Goal: Task Accomplishment & Management: Complete application form

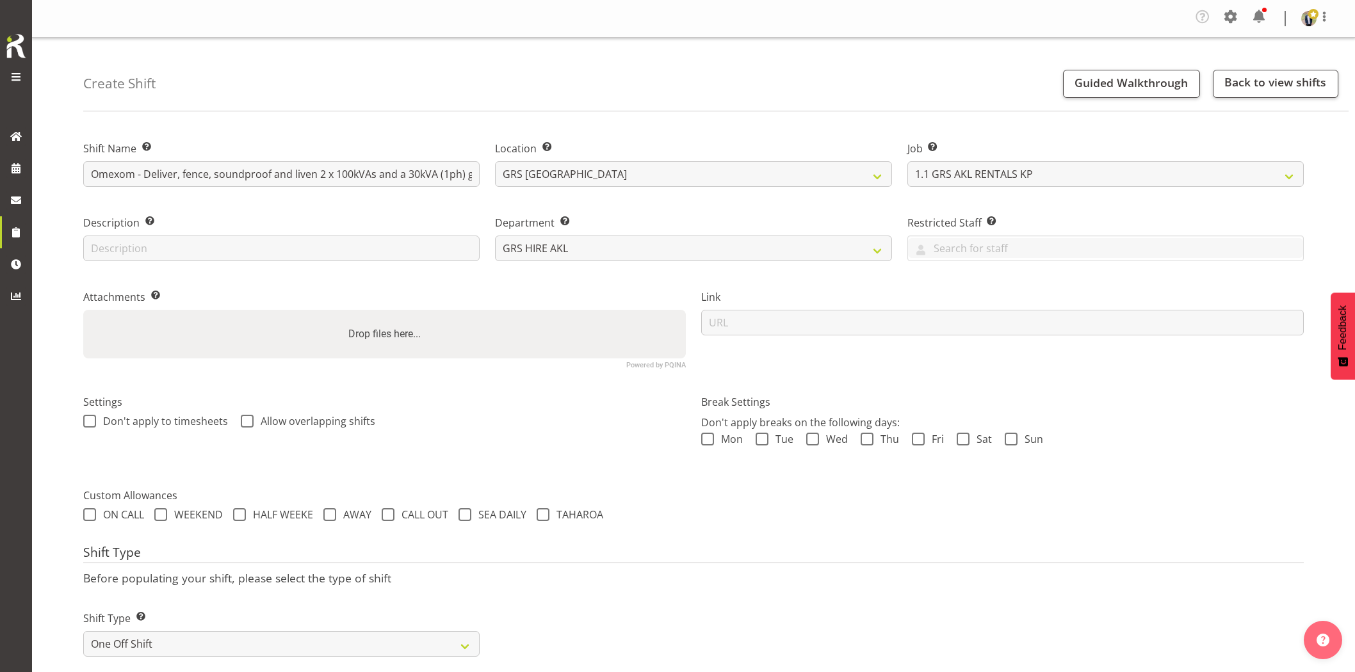
select select "7504"
drag, startPoint x: 86, startPoint y: 175, endPoint x: 522, endPoint y: 177, distance: 436.1
click at [522, 177] on div "Shift Name Enter a name for the shift (e.g. Day Shift). Omexom - Deliver, fence…" at bounding box center [694, 250] width 1236 height 254
click at [375, 172] on input "Omexom - Deliver, fence, soundproof and liven 2 x 100kVAs and a 30kVA (1ph) goi…" at bounding box center [281, 174] width 396 height 26
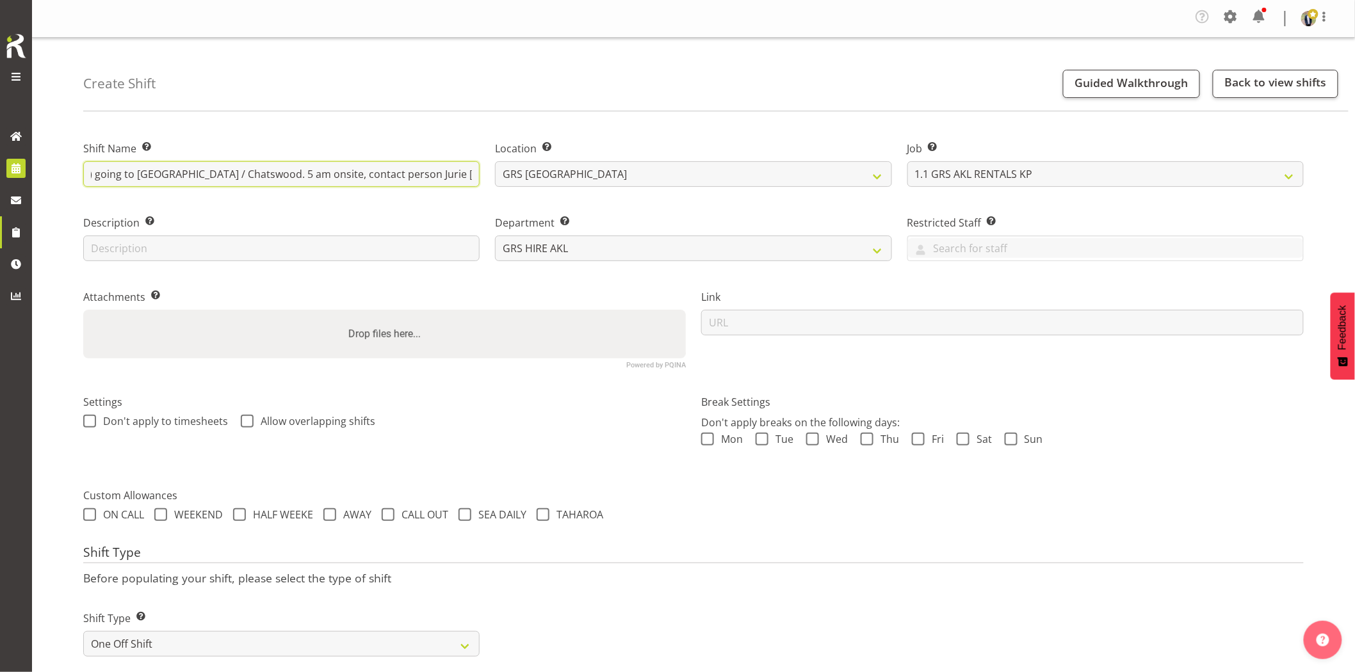
scroll to position [0, 0]
drag, startPoint x: 210, startPoint y: 178, endPoint x: -16, endPoint y: 179, distance: 226.1
click at [0, 179] on html "Generator Rental Services LTD Roster Tasks Jobs Employees Profile Log Out Creat…" at bounding box center [677, 336] width 1355 height 672
click at [321, 202] on div "Description Provide a description of the shift if required." at bounding box center [282, 234] width 412 height 74
drag, startPoint x: 295, startPoint y: 174, endPoint x: 145, endPoint y: 176, distance: 150.5
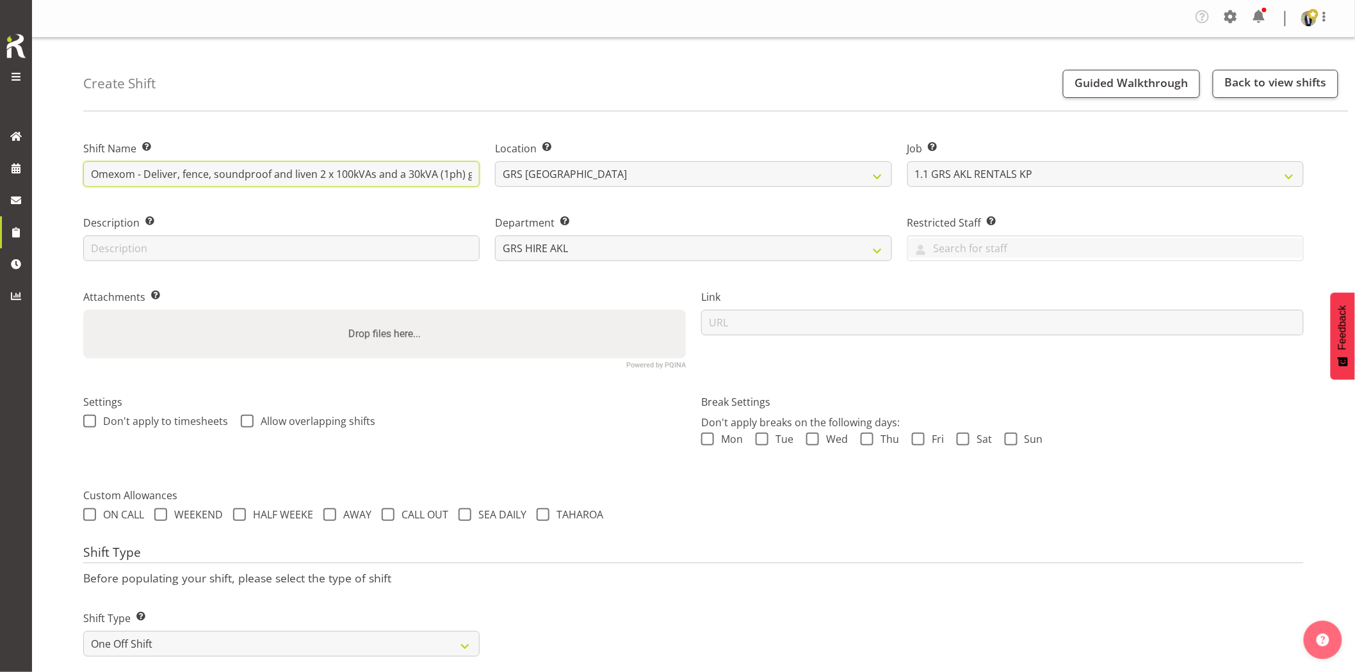
click at [145, 176] on input "Omexom - Deliver, fence, soundproof and liven 2 x 100kVAs and a 30kVA (1ph) goi…" at bounding box center [281, 174] width 396 height 26
drag, startPoint x: 388, startPoint y: 167, endPoint x: 56, endPoint y: 162, distance: 332.4
click at [56, 162] on div "Create Shift Guided Walkthrough Back to view shifts Shift Name Enter a name for…" at bounding box center [693, 601] width 1323 height 1126
type input "Omexom - Liven the 2 x 100kVAs and a 30kVA (1ph) at [GEOGRAPHIC_DATA] / Chatswo…"
click at [369, 124] on div "Shift Name Enter a name for the shift (e.g. Day Shift). Omexom - Liven the 2 x …" at bounding box center [282, 160] width 412 height 74
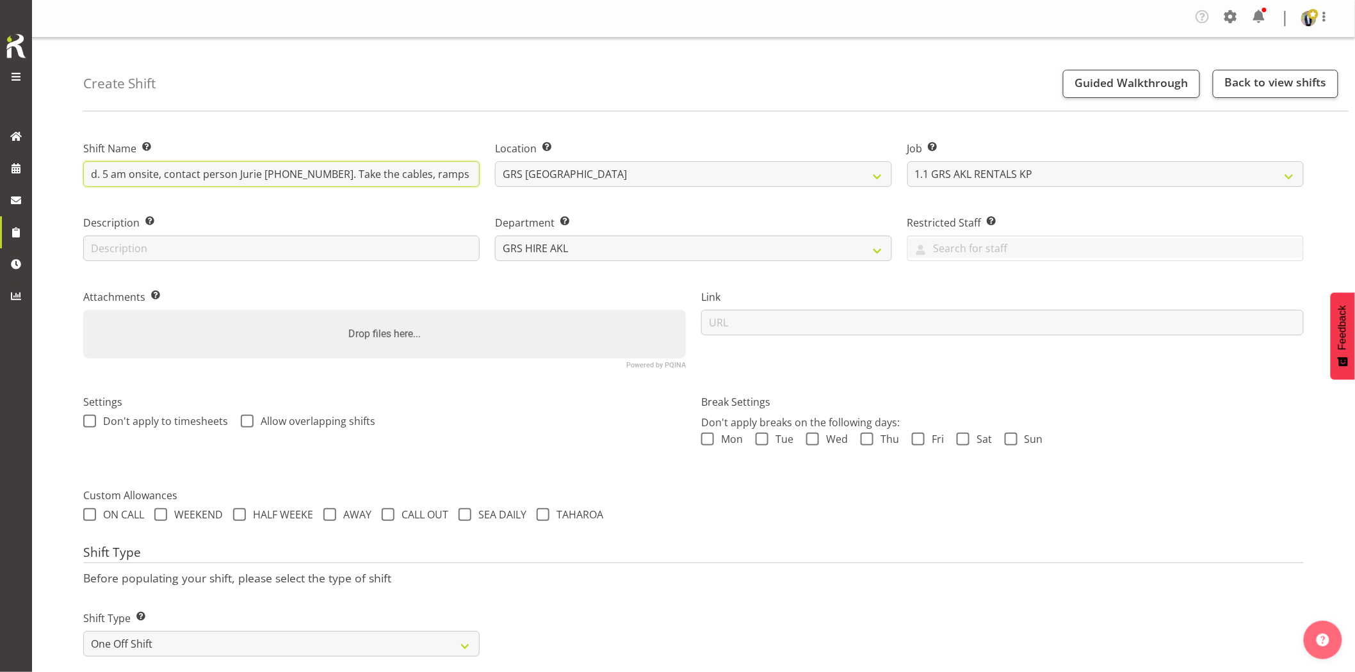
scroll to position [0, 431]
drag, startPoint x: 254, startPoint y: 177, endPoint x: 547, endPoint y: 176, distance: 293.3
click at [474, 175] on input "Omexom - Liven the 2 x 100kVAs and a 30kVA (1ph) at [GEOGRAPHIC_DATA] / Chatswo…" at bounding box center [281, 174] width 396 height 26
click at [855, 103] on div "Create Shift Guided Walkthrough Back to view shifts" at bounding box center [715, 75] width 1265 height 74
drag, startPoint x: 223, startPoint y: 174, endPoint x: 697, endPoint y: 179, distance: 473.9
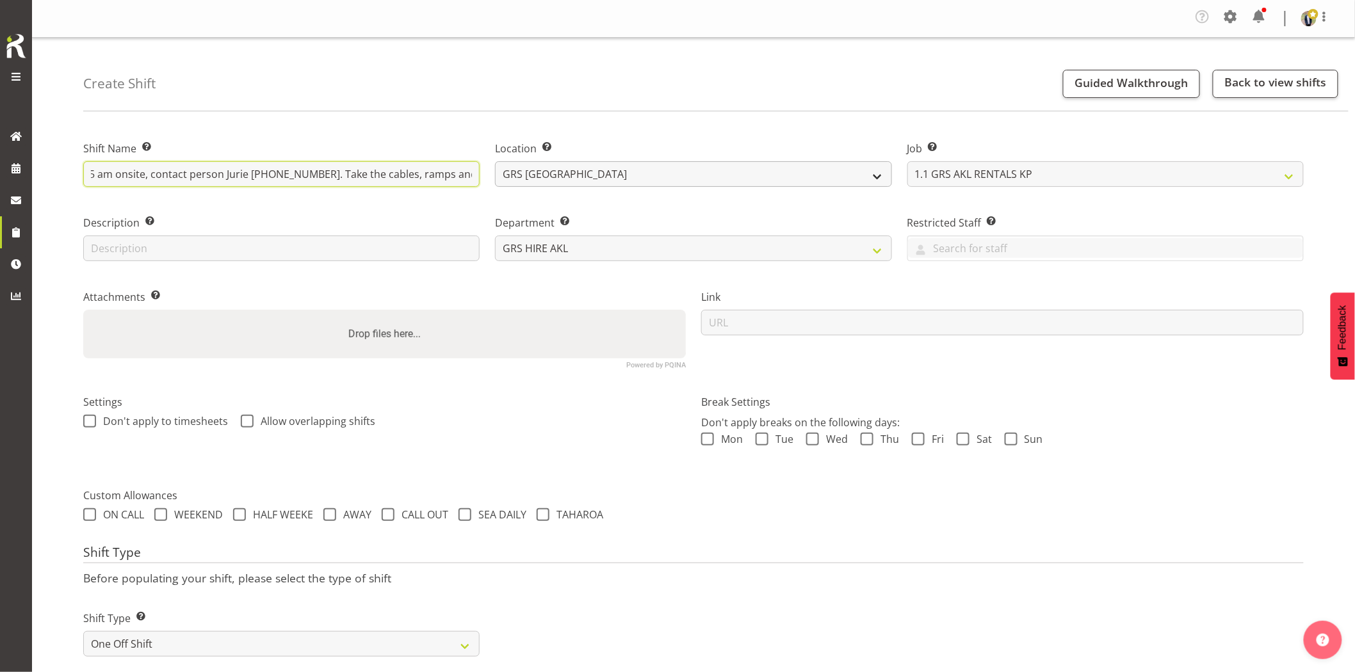
click at [697, 179] on div "Shift Name Enter a name for the shift (e.g. Day Shift). Omexom - Liven the 2 x …" at bounding box center [694, 250] width 1236 height 254
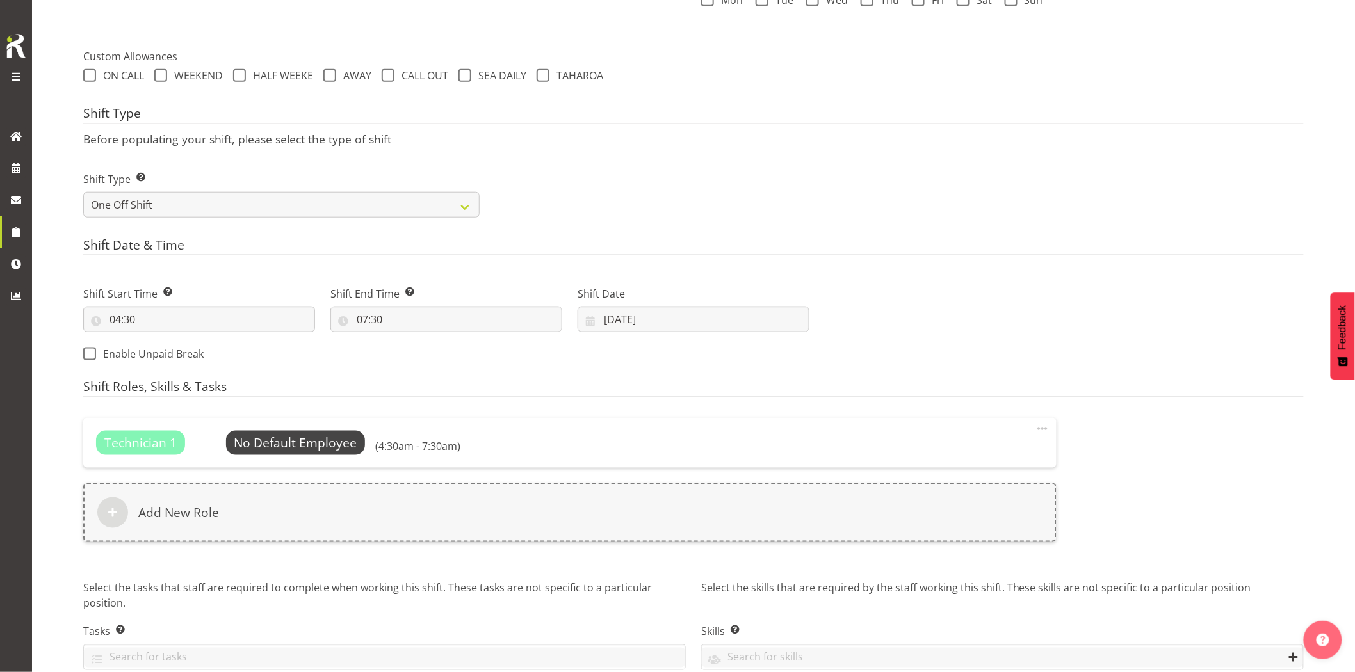
scroll to position [501, 0]
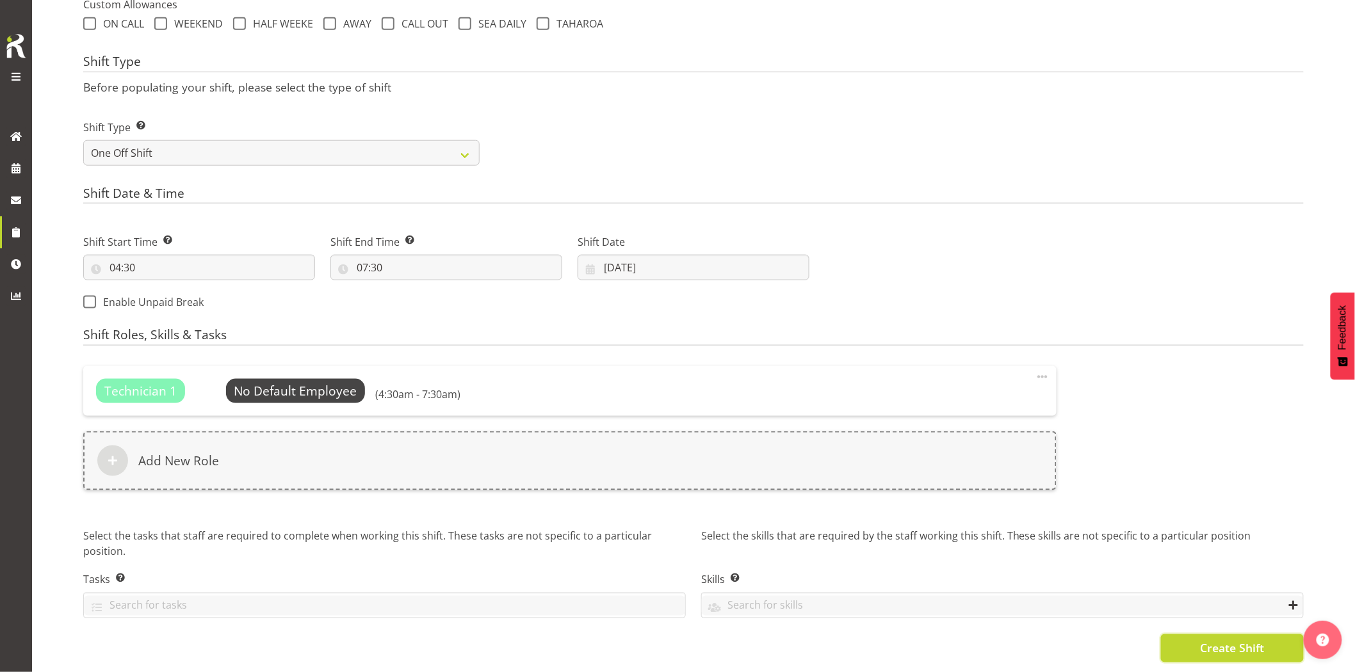
click at [1237, 640] on span "Create Shift" at bounding box center [1232, 648] width 64 height 17
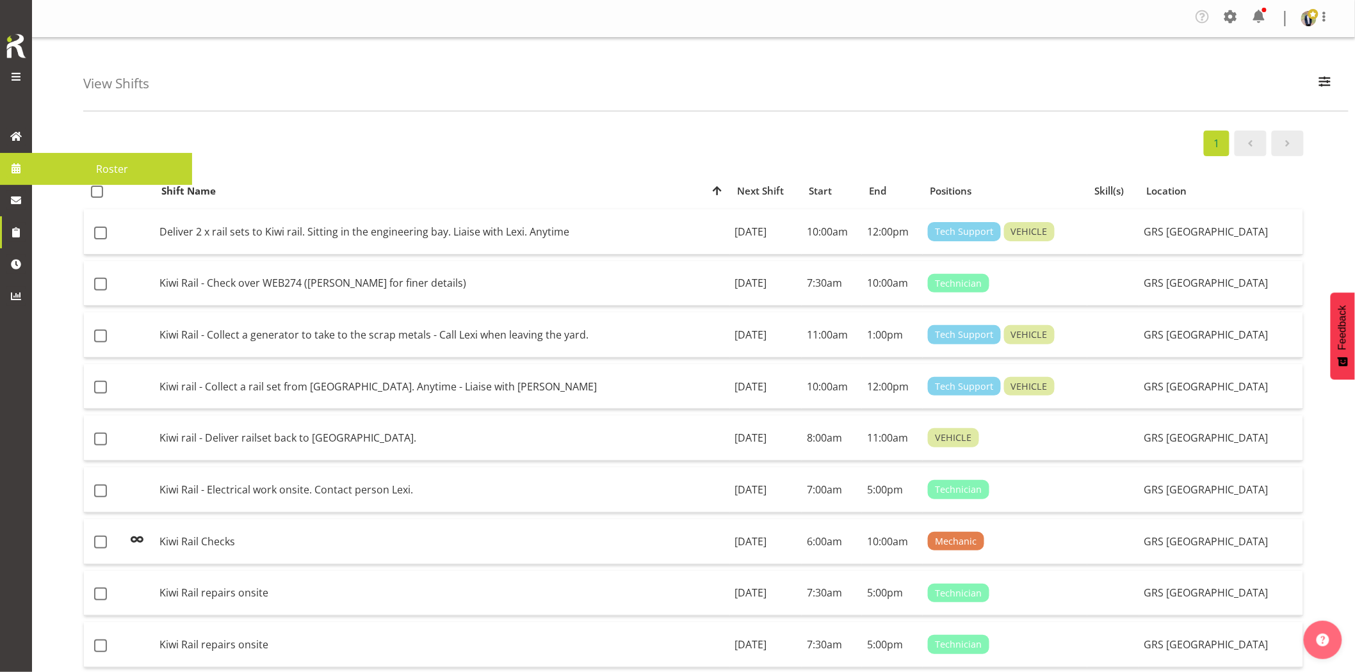
click at [8, 162] on span at bounding box center [15, 168] width 19 height 19
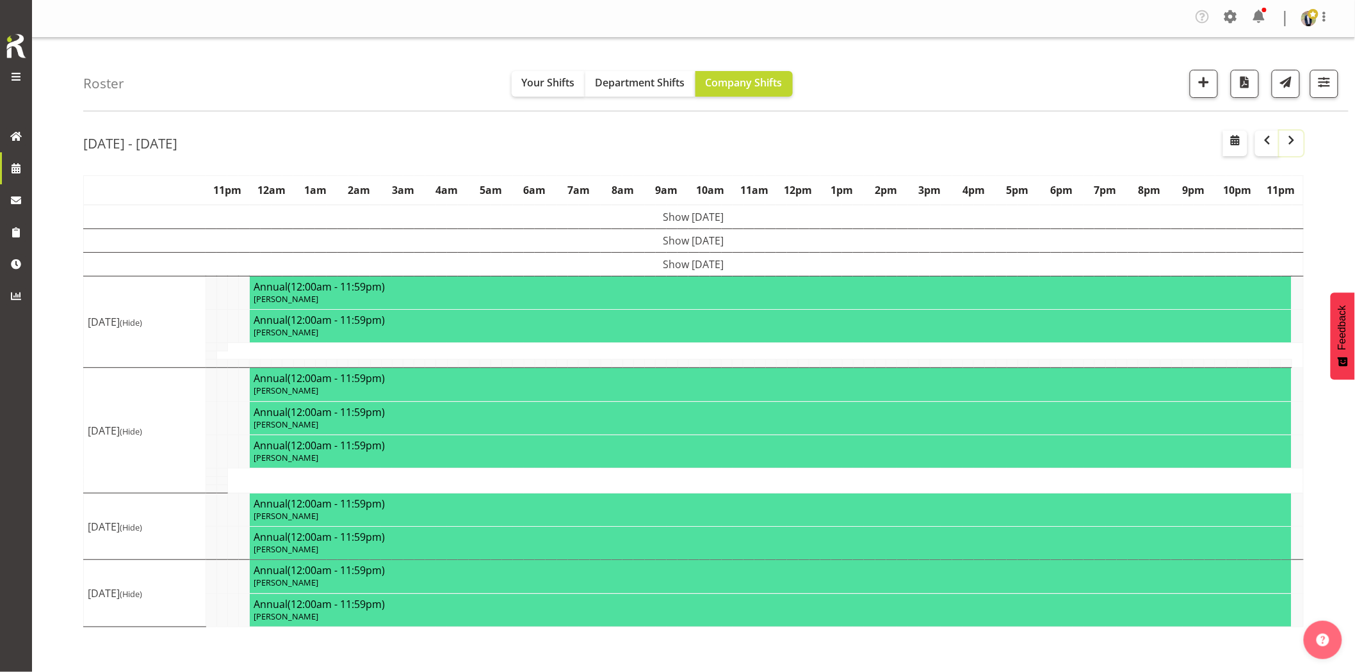
click at [1288, 146] on span "button" at bounding box center [1291, 140] width 15 height 15
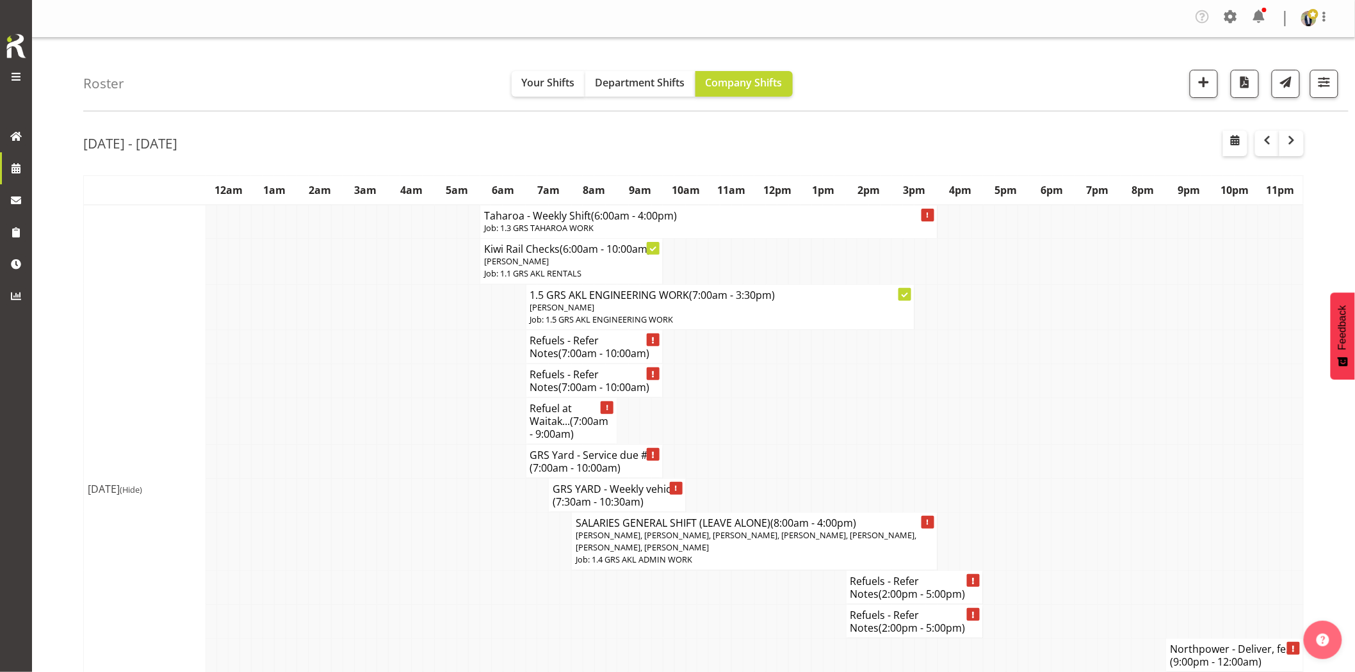
click at [337, 510] on td at bounding box center [337, 495] width 12 height 34
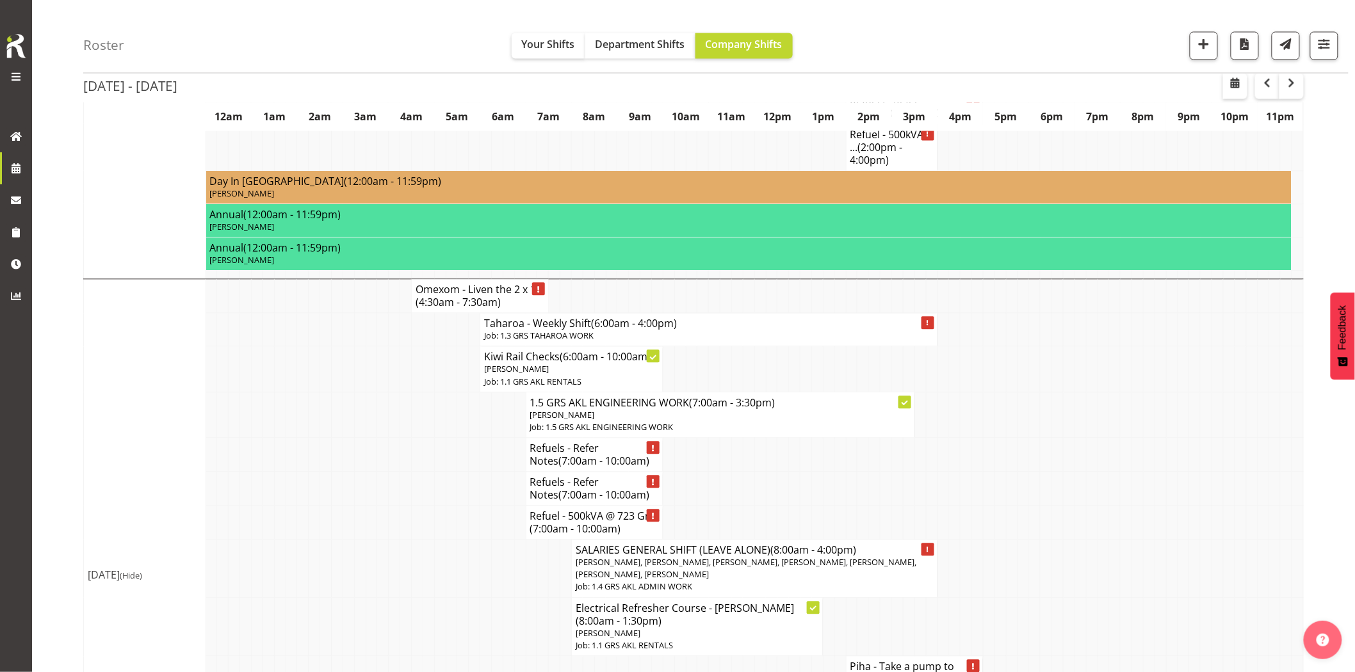
scroll to position [996, 0]
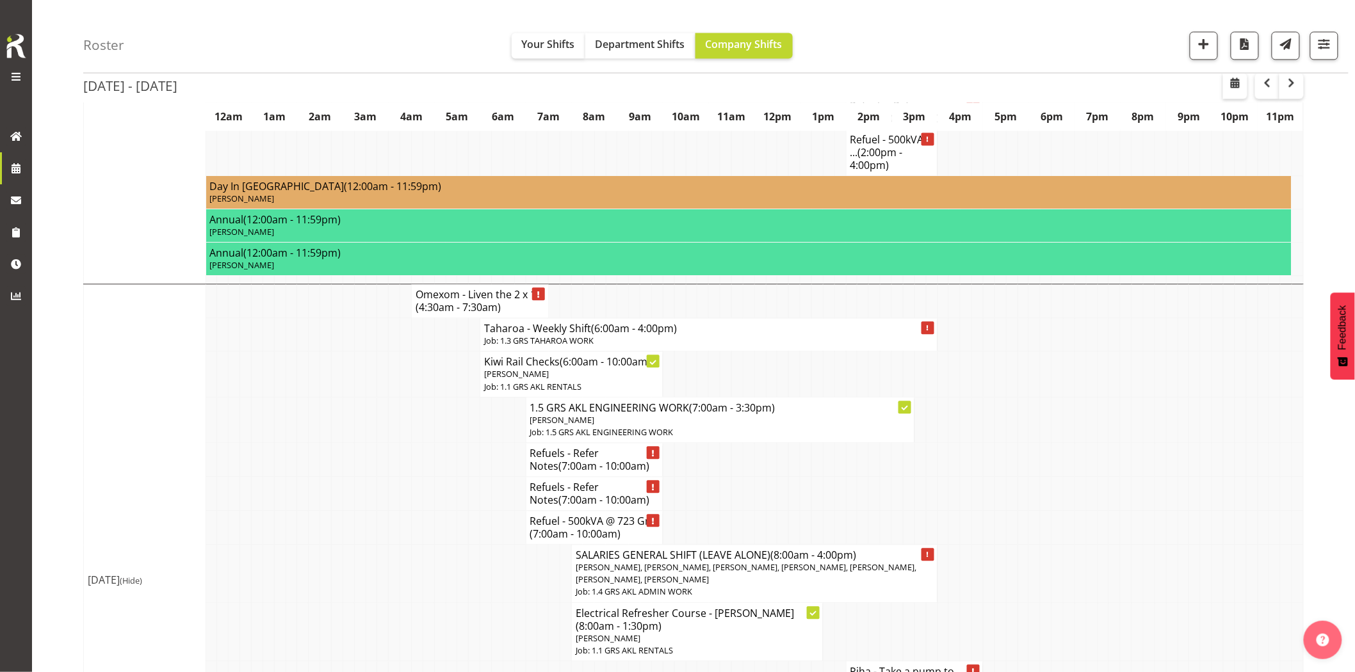
click at [428, 443] on td at bounding box center [429, 420] width 12 height 45
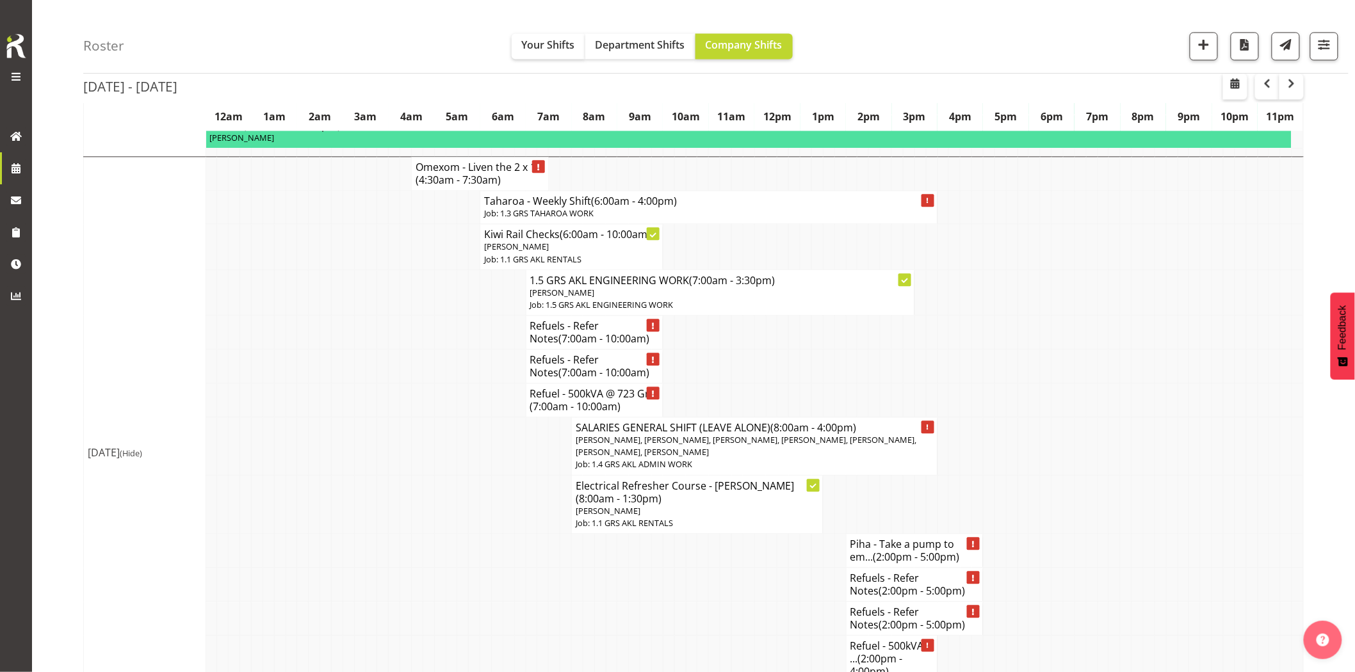
scroll to position [1209, 0]
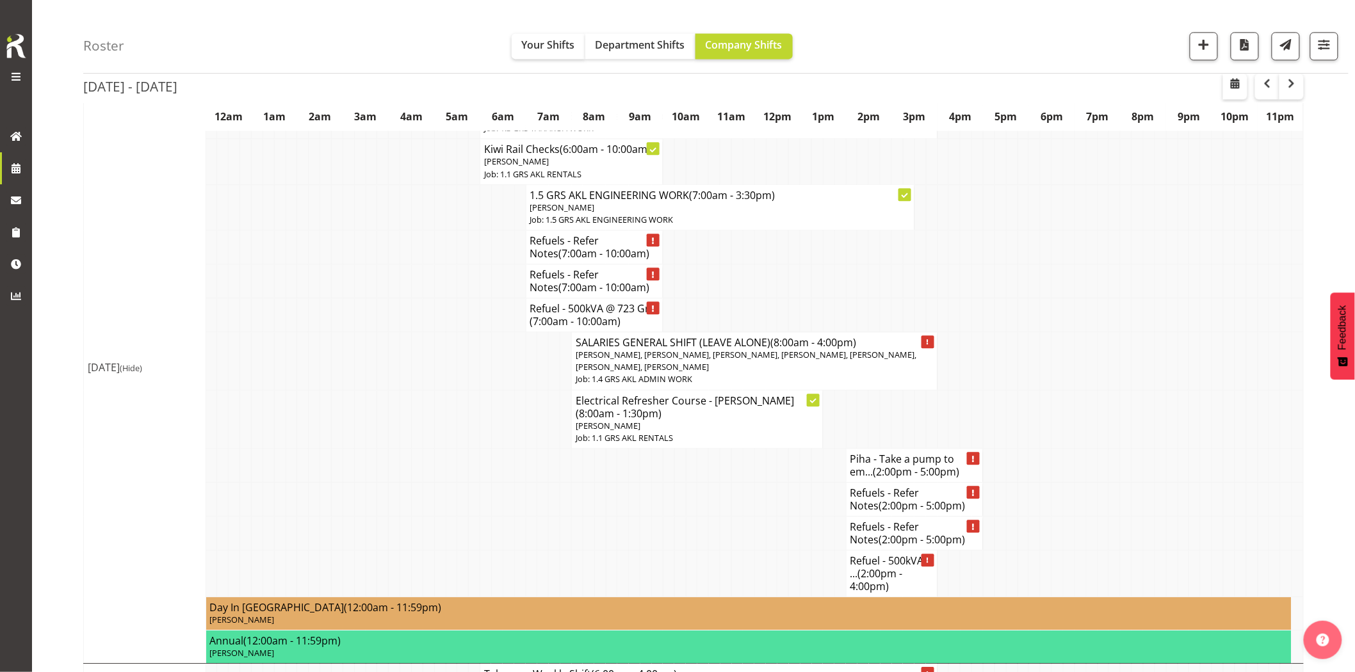
click at [423, 450] on td at bounding box center [429, 466] width 12 height 34
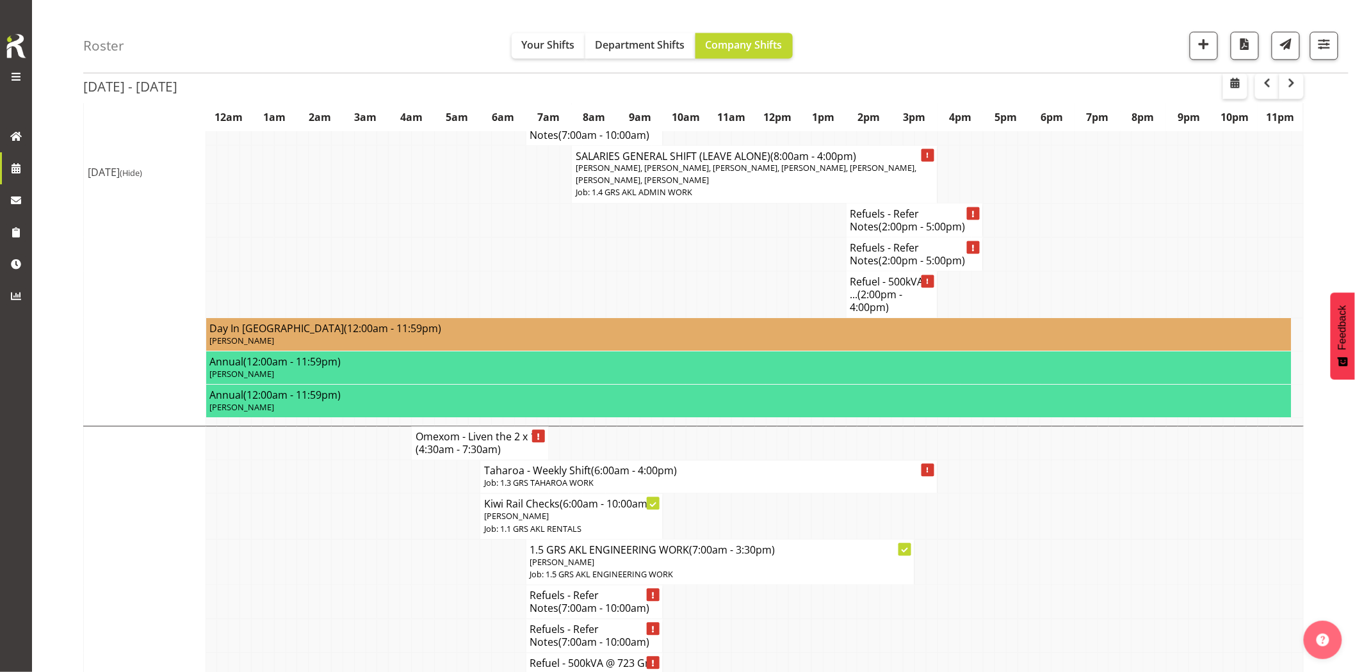
scroll to position [569, 0]
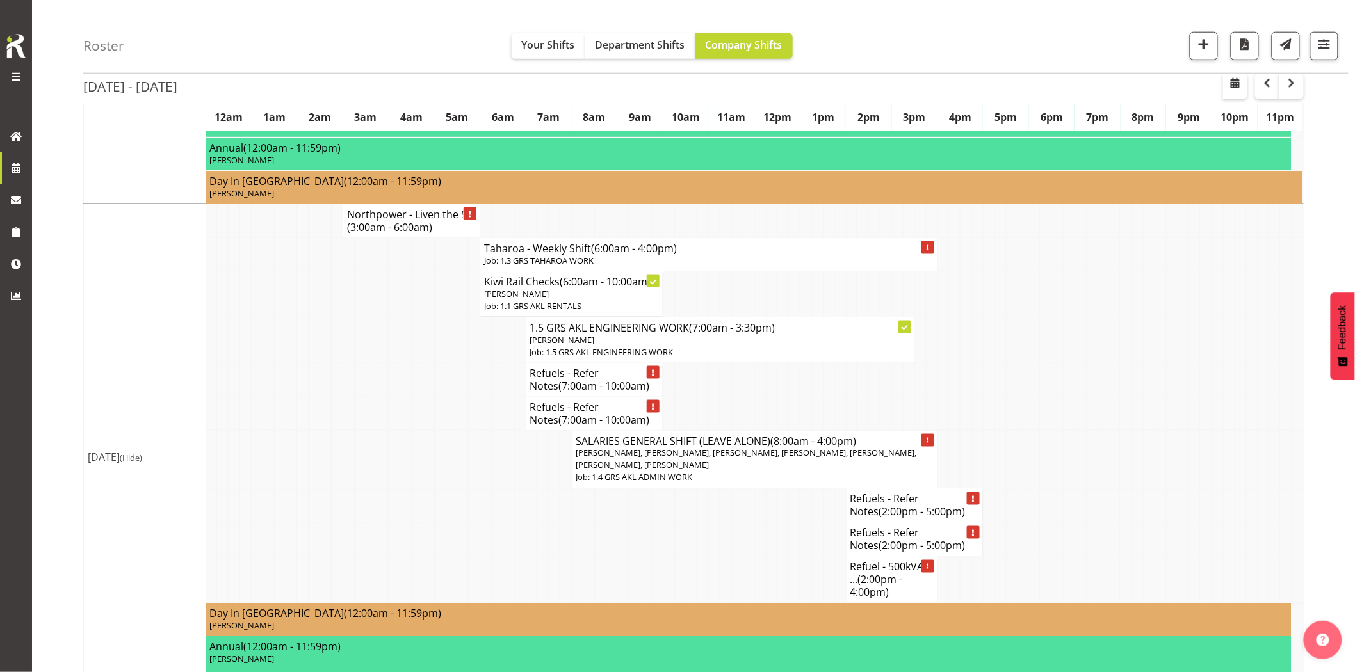
click at [395, 458] on td at bounding box center [395, 460] width 12 height 58
click at [1204, 45] on span "button" at bounding box center [1204, 44] width 17 height 17
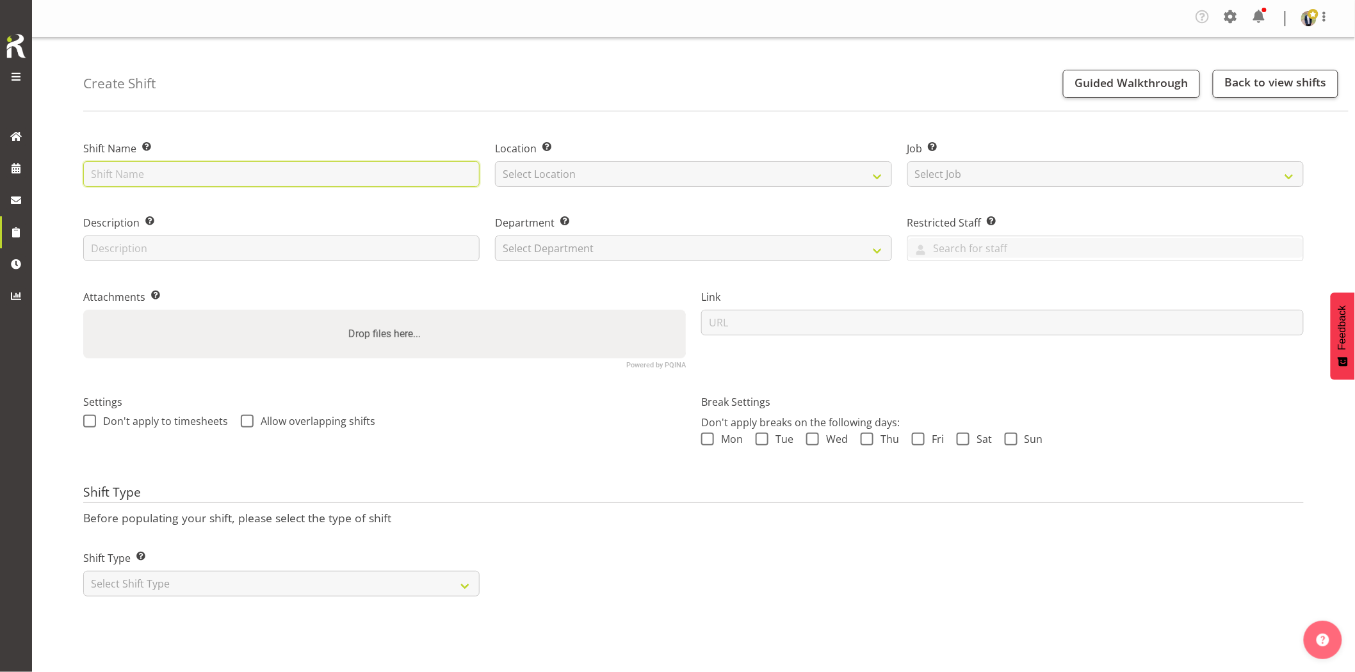
click at [261, 186] on input "text" at bounding box center [281, 174] width 396 height 26
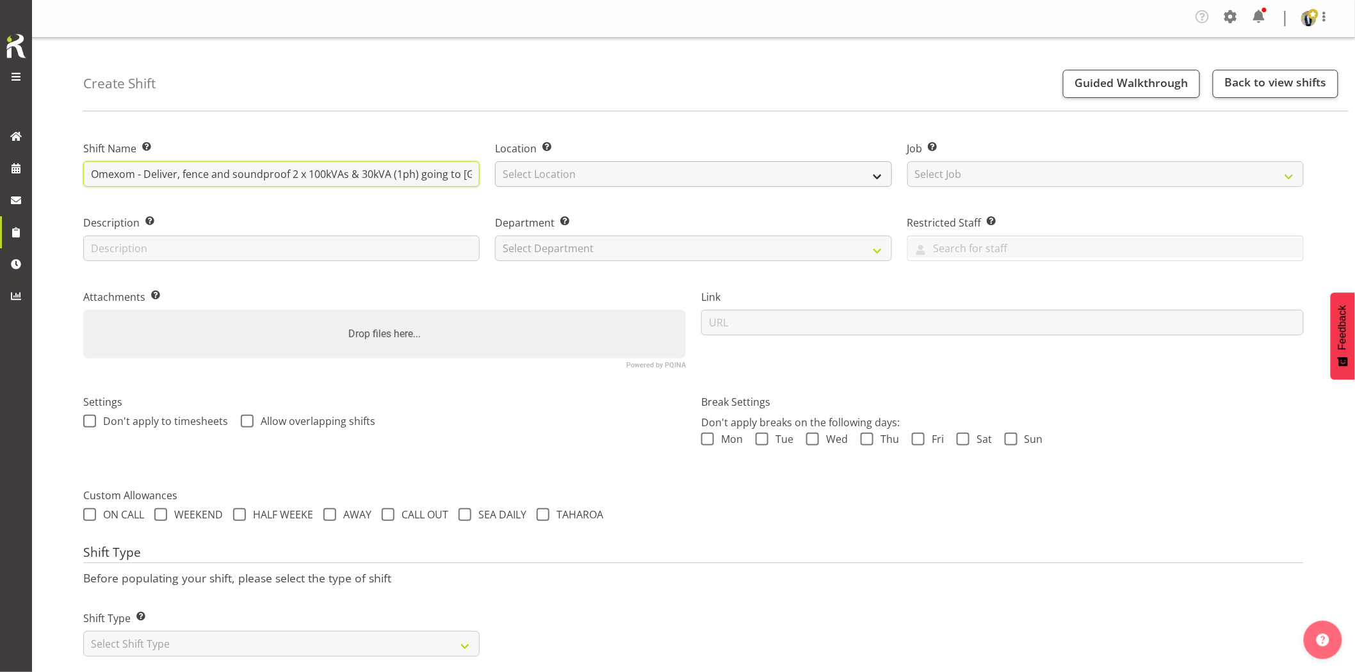
scroll to position [0, 276]
drag, startPoint x: 423, startPoint y: 172, endPoint x: 900, endPoint y: 158, distance: 477.3
click at [899, 159] on div "Shift Name Enter a name for the shift (e.g. Day Shift). Omexom - Deliver, fence…" at bounding box center [694, 250] width 1236 height 254
drag, startPoint x: 424, startPoint y: 176, endPoint x: 1265, endPoint y: 261, distance: 845.1
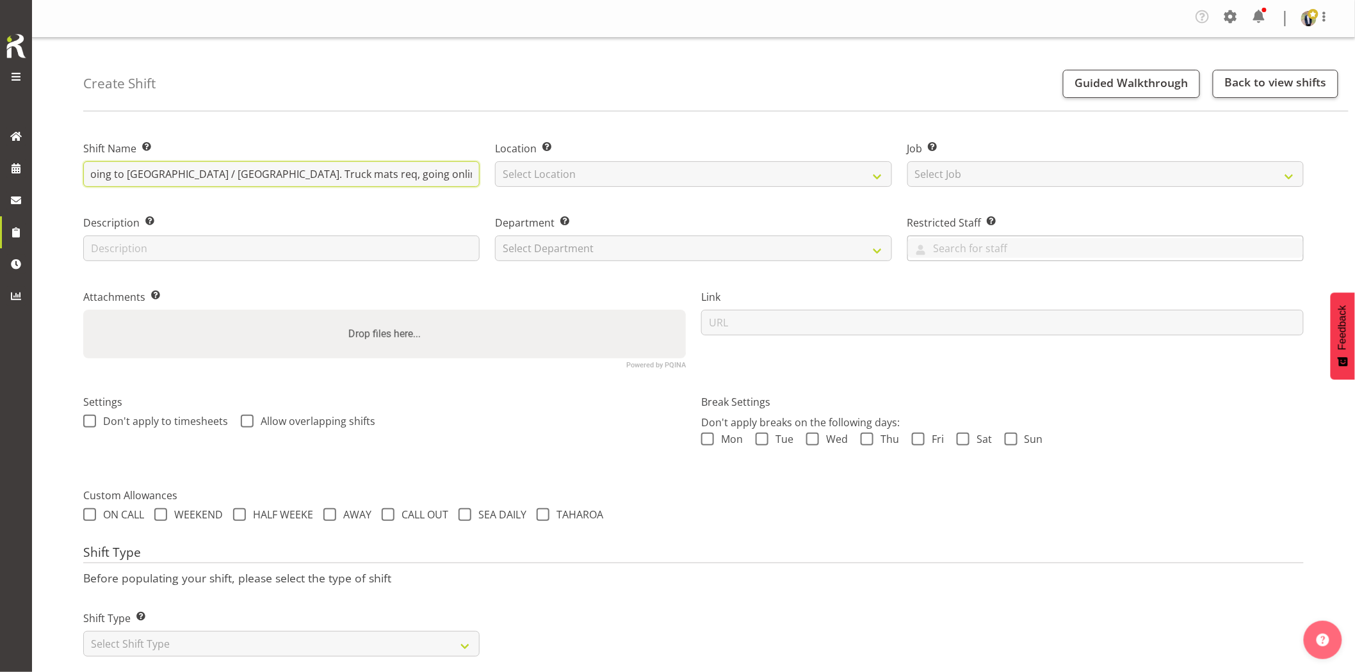
click at [1249, 259] on div "Shift Name Enter a name for the shift (e.g. Day Shift). Omexom - Deliver, fence…" at bounding box center [694, 250] width 1236 height 254
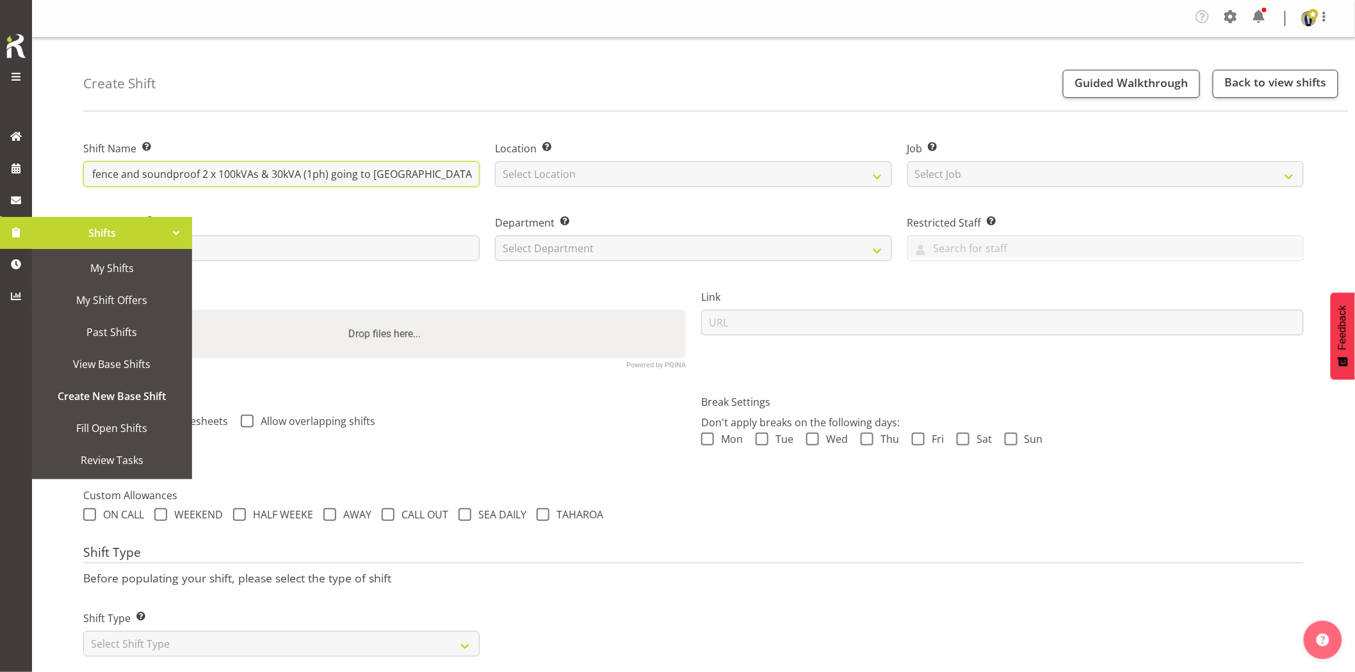
scroll to position [0, 0]
drag, startPoint x: 475, startPoint y: 177, endPoint x: -6, endPoint y: 216, distance: 482.6
click at [0, 216] on html "Generator Rental Services LTD Shifts My Shifts My Shift Offers Past Shifts View…" at bounding box center [677, 336] width 1355 height 672
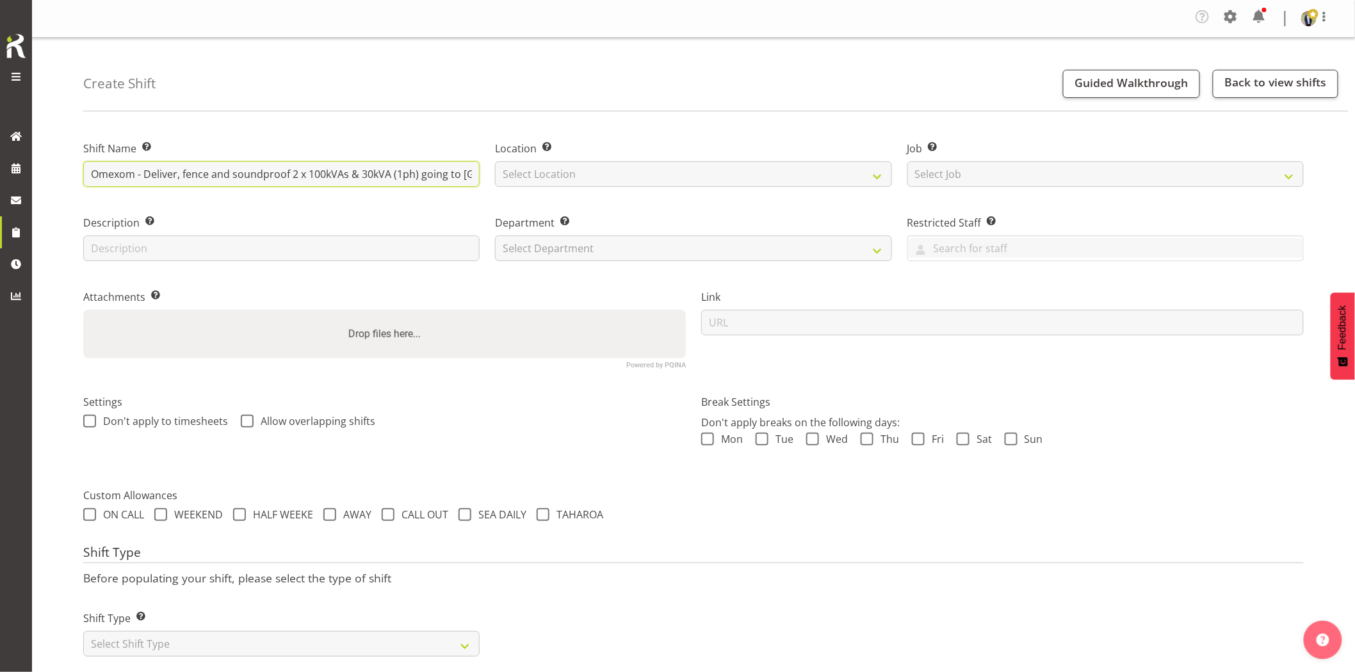
type input "Omexom - Deliver, fence and soundproof 2 x 100kVAs & 30kVA (1ph) going to Birke…"
click at [296, 138] on div "Shift Name Enter a name for the shift (e.g. Day Shift). Omexom - Deliver, fence…" at bounding box center [282, 160] width 412 height 74
drag, startPoint x: 228, startPoint y: 175, endPoint x: 471, endPoint y: 171, distance: 242.7
click at [471, 171] on input "Omexom - Deliver, fence and soundproof 2 x 100kVAs & 30kVA (1ph) going to Birke…" at bounding box center [281, 174] width 396 height 26
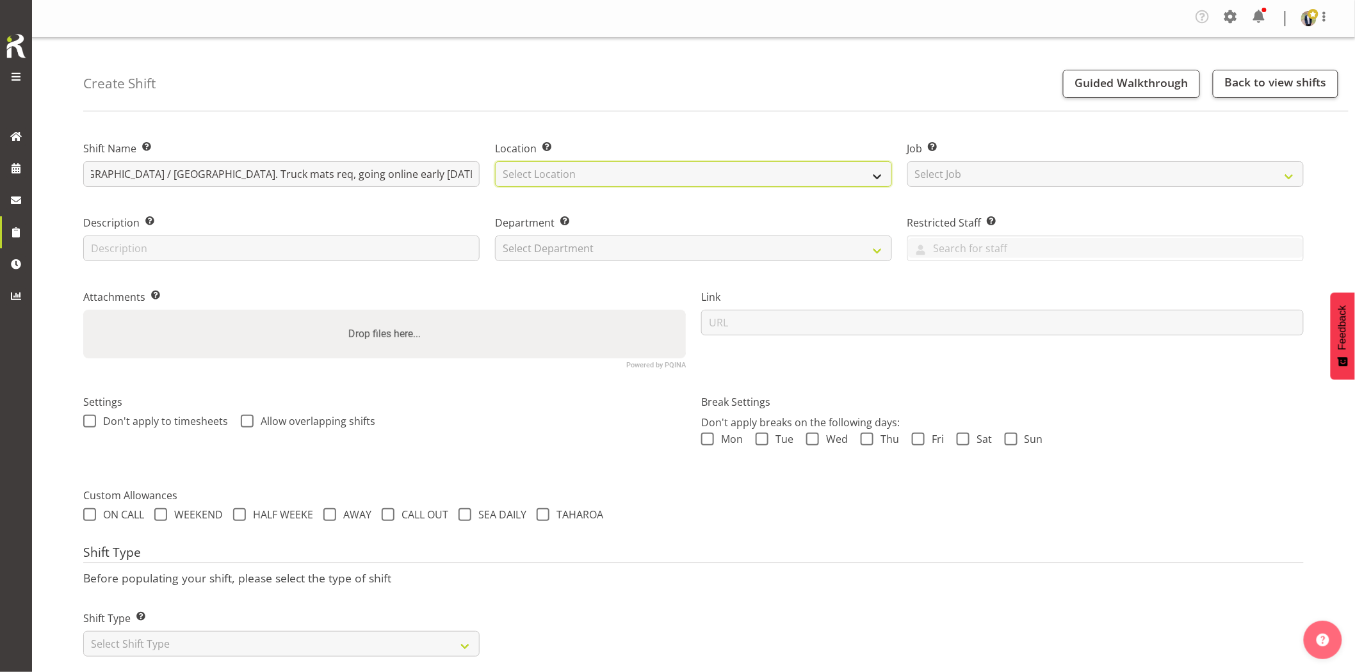
click at [560, 182] on select "Select Location GRS Auckland GRS Hastings GRS Tauranga" at bounding box center [693, 174] width 396 height 26
select select "28"
click at [495, 161] on select "Select Location GRS Auckland GRS Hastings GRS Tauranga" at bounding box center [693, 174] width 396 height 26
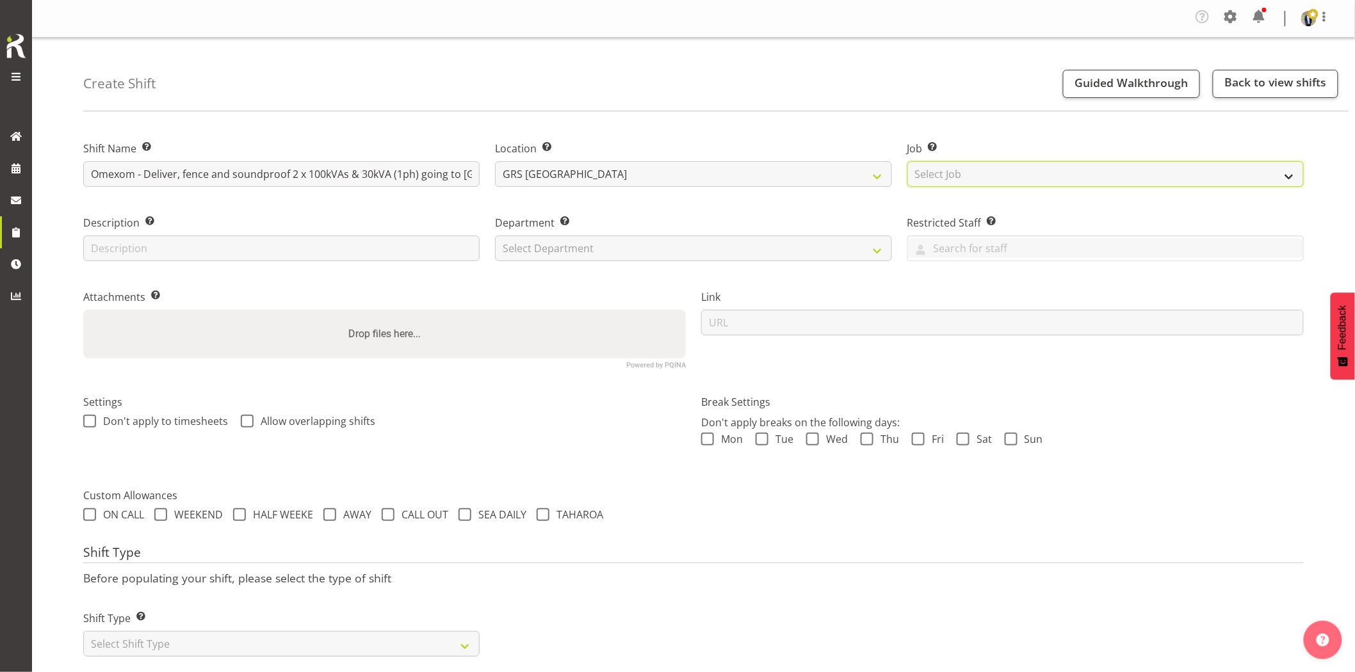
click at [1019, 168] on select "Select Job Create new job 1.1 GRS AKL RENTALS 1.1 GRS AKL RENTALS AC 1.1 GRS AK…" at bounding box center [1105, 174] width 396 height 26
select select "7504"
click at [907, 161] on select "Select Job Create new job 1.1 GRS AKL RENTALS 1.1 GRS AKL RENTALS AC 1.1 GRS AK…" at bounding box center [1105, 174] width 396 height 26
click at [552, 261] on div "Department Set the department that the shift relates to. Select Department GRS …" at bounding box center [693, 234] width 412 height 74
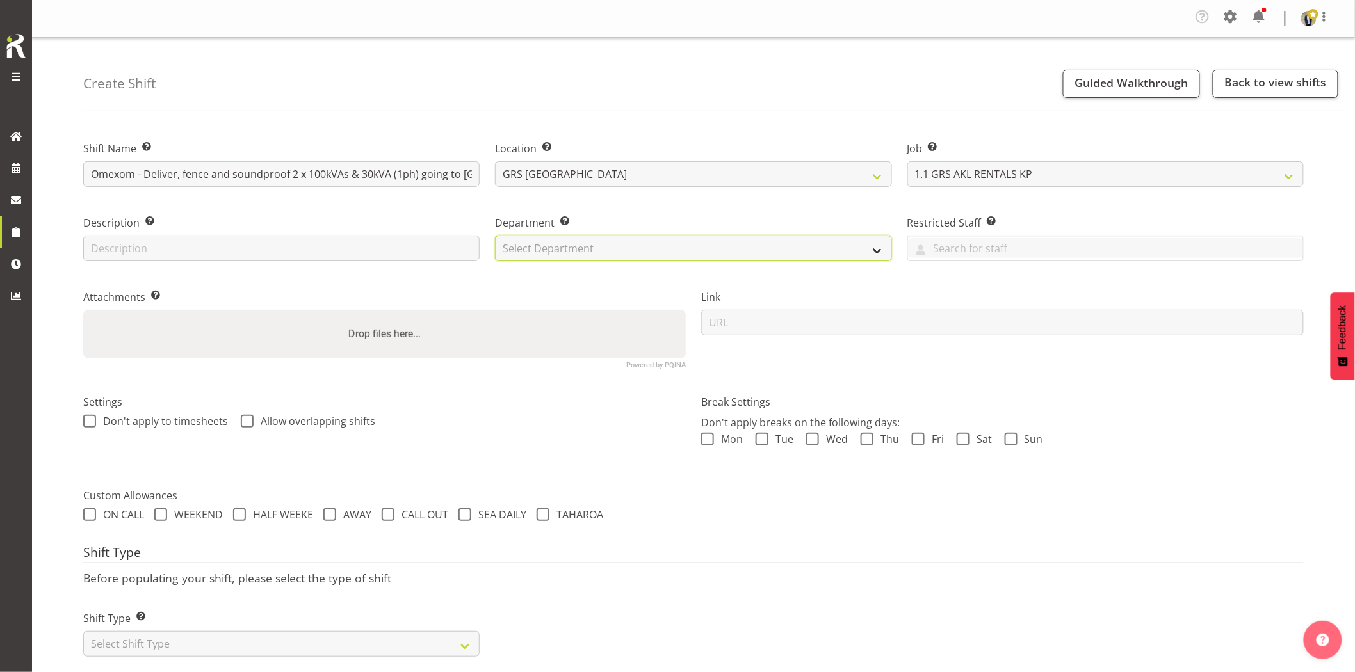
drag, startPoint x: 558, startPoint y: 256, endPoint x: 564, endPoint y: 259, distance: 6.6
click at [560, 257] on select "Select Department GRS HIRE AKL GRS HIRE AKL GRS HIRE TGA GRS HIRE HST GRS SALES…" at bounding box center [693, 249] width 396 height 26
select select "20"
click at [495, 236] on select "Select Department GRS HIRE AKL GRS HIRE AKL GRS HIRE TGA GRS HIRE HST GRS SALES…" at bounding box center [693, 249] width 396 height 26
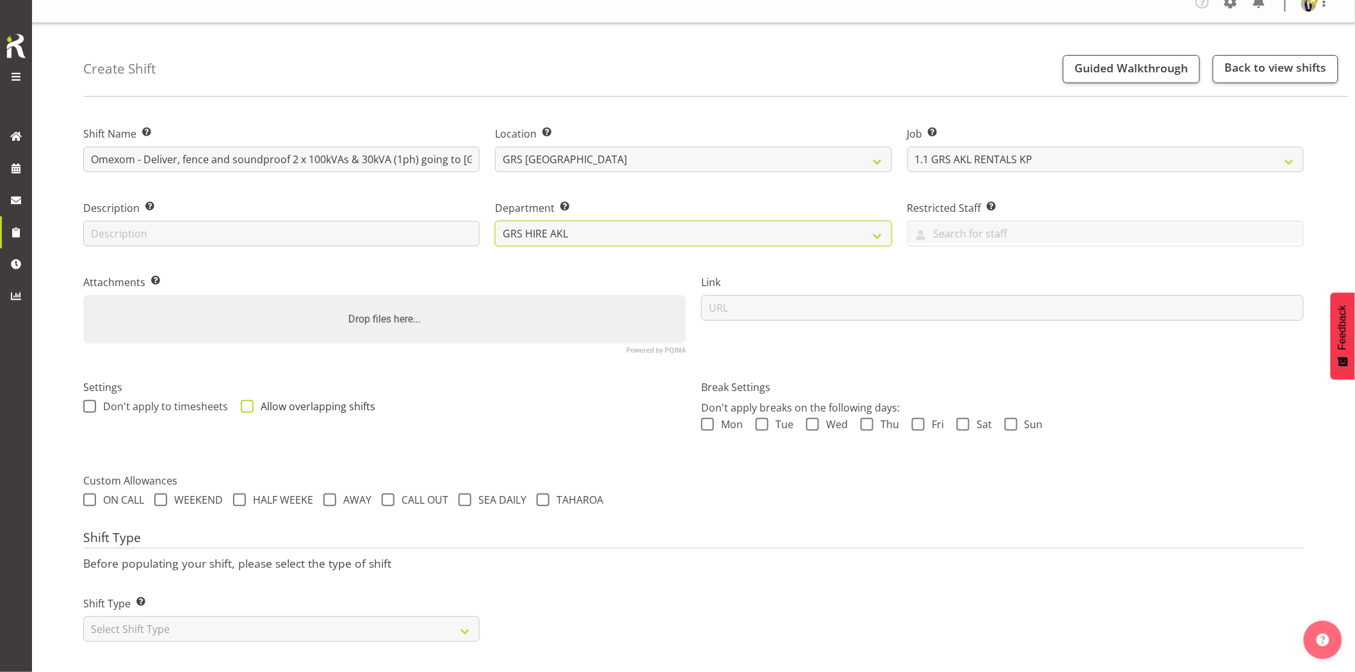
scroll to position [26, 0]
click at [193, 617] on select "Select Shift Type One Off Shift Recurring Shift Rotating Shift" at bounding box center [281, 630] width 396 height 26
click at [83, 617] on select "Select Shift Type One Off Shift Recurring Shift Rotating Shift" at bounding box center [281, 630] width 396 height 26
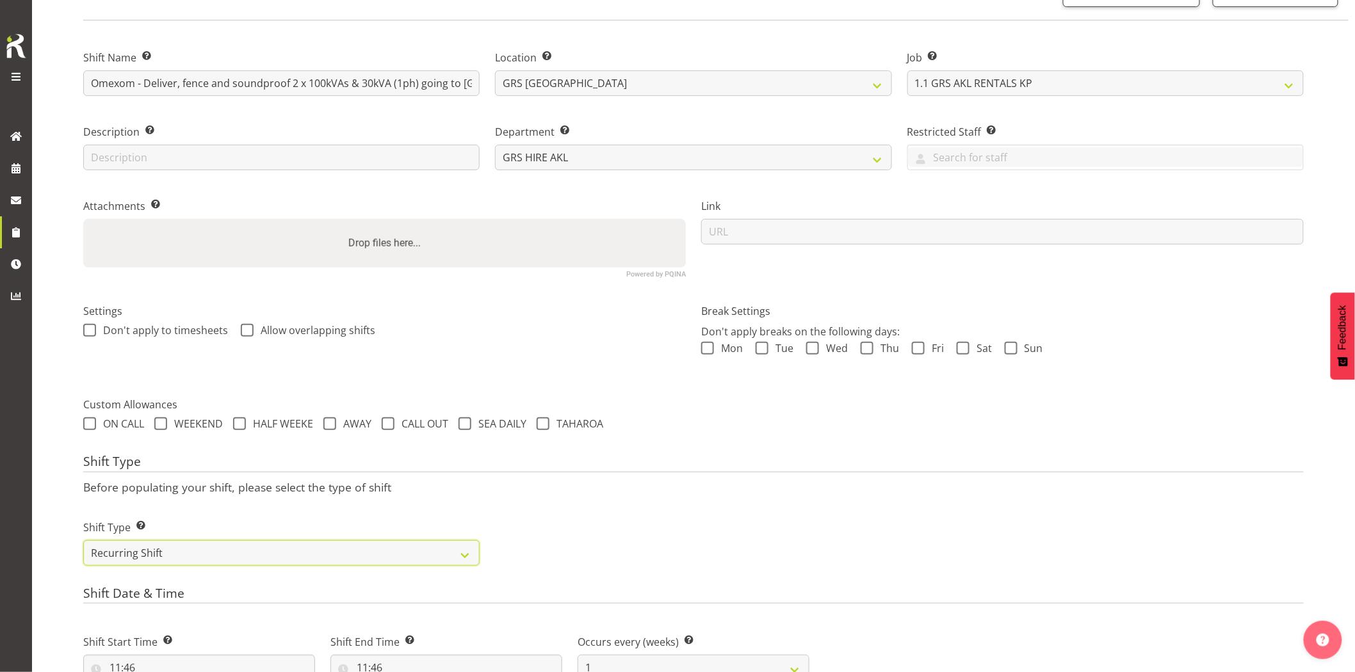
scroll to position [239, 0]
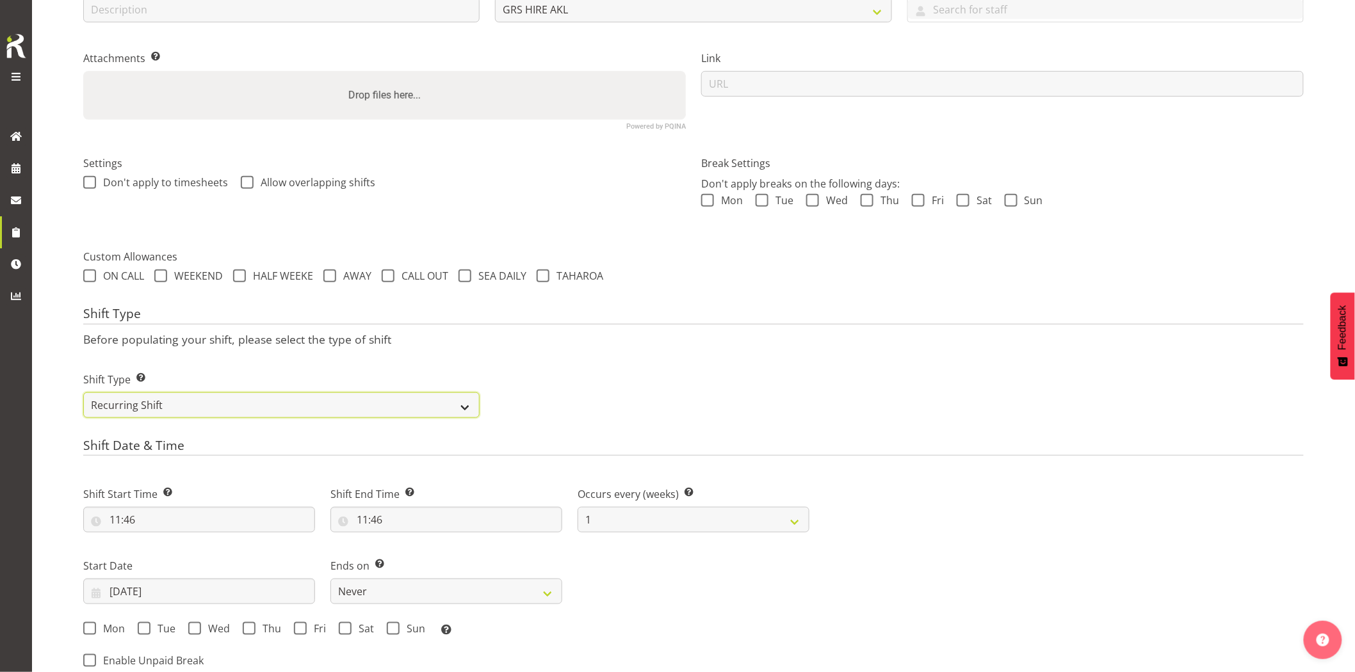
click at [177, 402] on select "One Off Shift Recurring Shift Rotating Shift" at bounding box center [281, 406] width 396 height 26
select select "one_off"
click at [83, 393] on select "One Off Shift Recurring Shift Rotating Shift" at bounding box center [281, 406] width 396 height 26
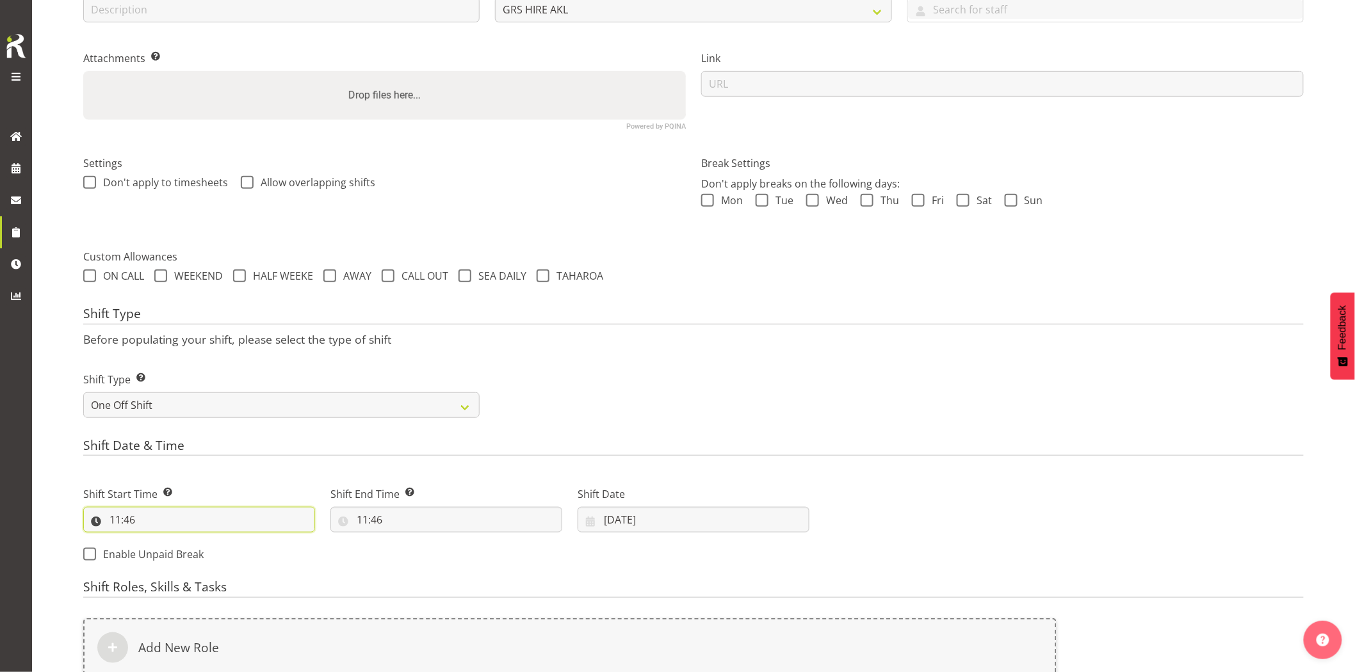
click at [186, 517] on input "11:46" at bounding box center [199, 520] width 232 height 26
drag, startPoint x: 170, startPoint y: 557, endPoint x: 192, endPoint y: 476, distance: 84.2
click at [170, 557] on select "00 01 02 03 04 05 06 07 08 09 10 11 12 13 14 15 16 17 18 19 20 21 22 23" at bounding box center [170, 553] width 29 height 26
select select "9"
click at [156, 540] on select "00 01 02 03 04 05 06 07 08 09 10 11 12 13 14 15 16 17 18 19 20 21 22 23" at bounding box center [170, 553] width 29 height 26
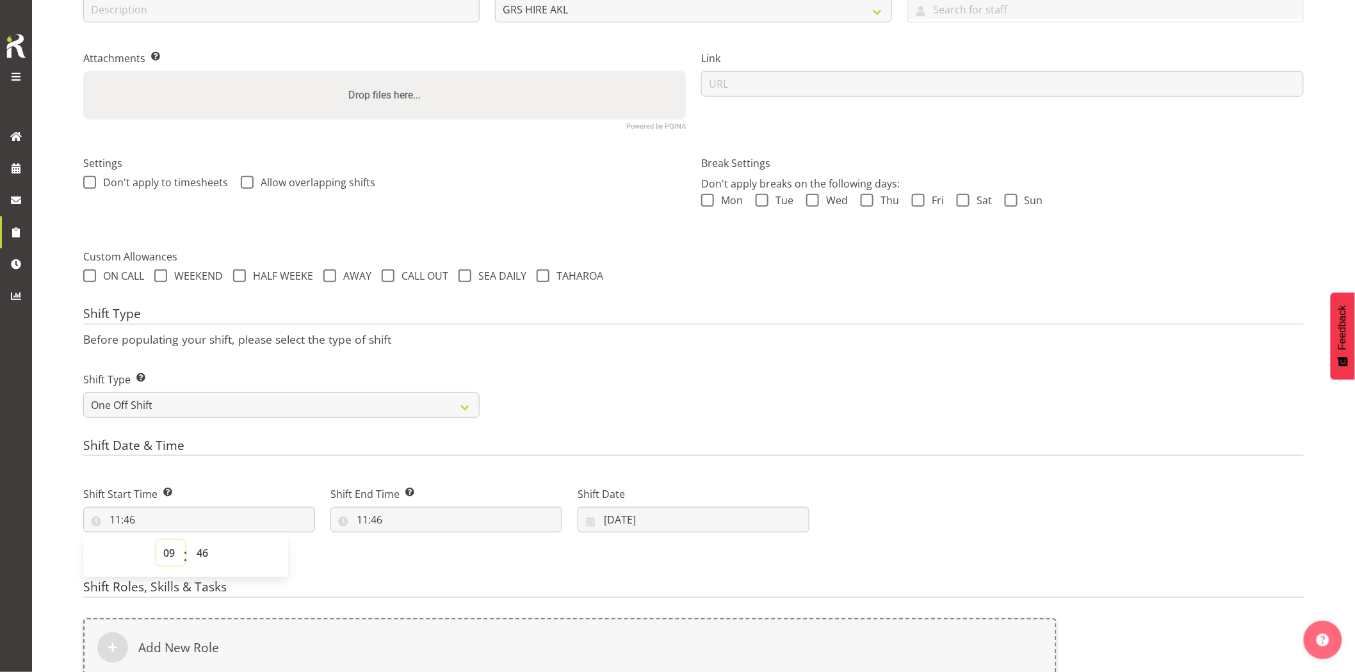
type input "09:46"
click at [202, 564] on select "00 01 02 03 04 05 06 07 08 09 10 11 12 13 14 15 16 17 18 19 20 21 22 23 24 25 2…" at bounding box center [204, 553] width 29 height 26
select select "0"
click at [190, 540] on select "00 01 02 03 04 05 06 07 08 09 10 11 12 13 14 15 16 17 18 19 20 21 22 23 24 25 2…" at bounding box center [204, 553] width 29 height 26
type input "09:00"
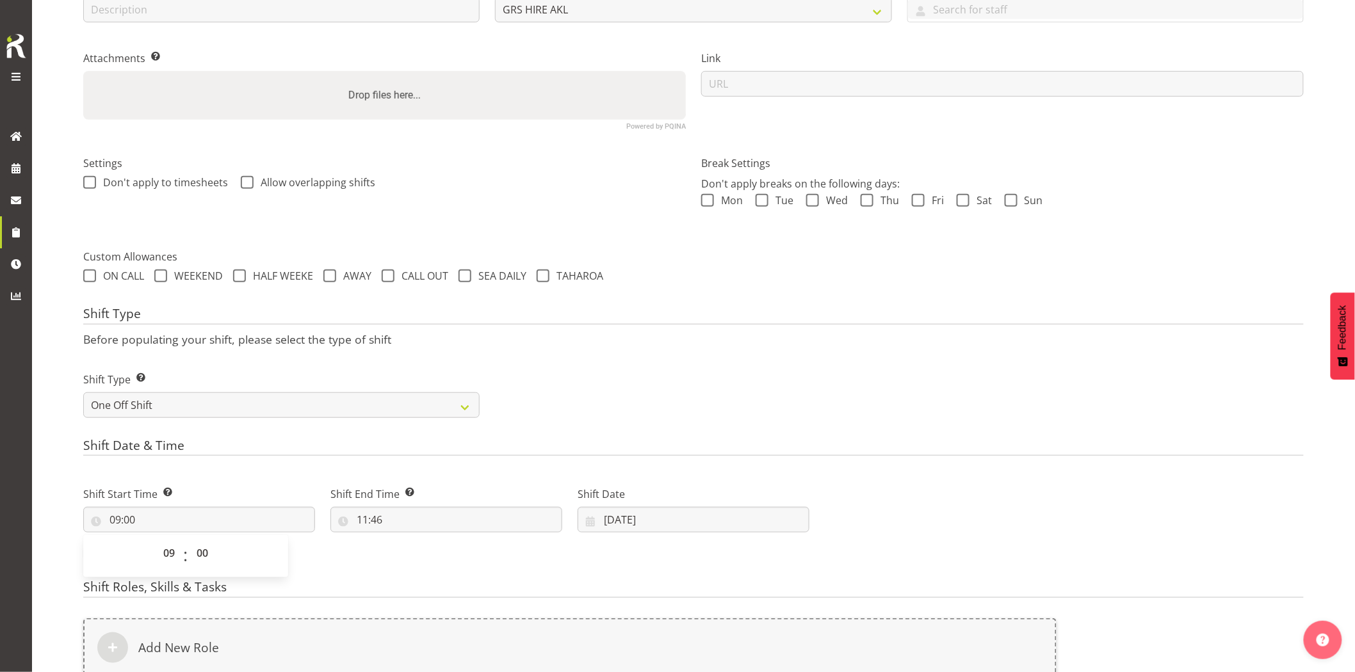
click at [750, 404] on div "Shift Type Shift Types: One Off – Select this if you would like a single shift …" at bounding box center [694, 390] width 1236 height 72
click at [404, 525] on input "11:46" at bounding box center [446, 520] width 232 height 26
click at [411, 556] on select "00 01 02 03 04 05 06 07 08 09 10 11 12 13 14 15 16 17 18 19 20 21 22 23" at bounding box center [417, 553] width 29 height 26
click at [403, 540] on select "00 01 02 03 04 05 06 07 08 09 10 11 12 13 14 15 16 17 18 19 20 21 22 23" at bounding box center [417, 553] width 29 height 26
drag, startPoint x: 457, startPoint y: 558, endPoint x: 457, endPoint y: 546, distance: 12.2
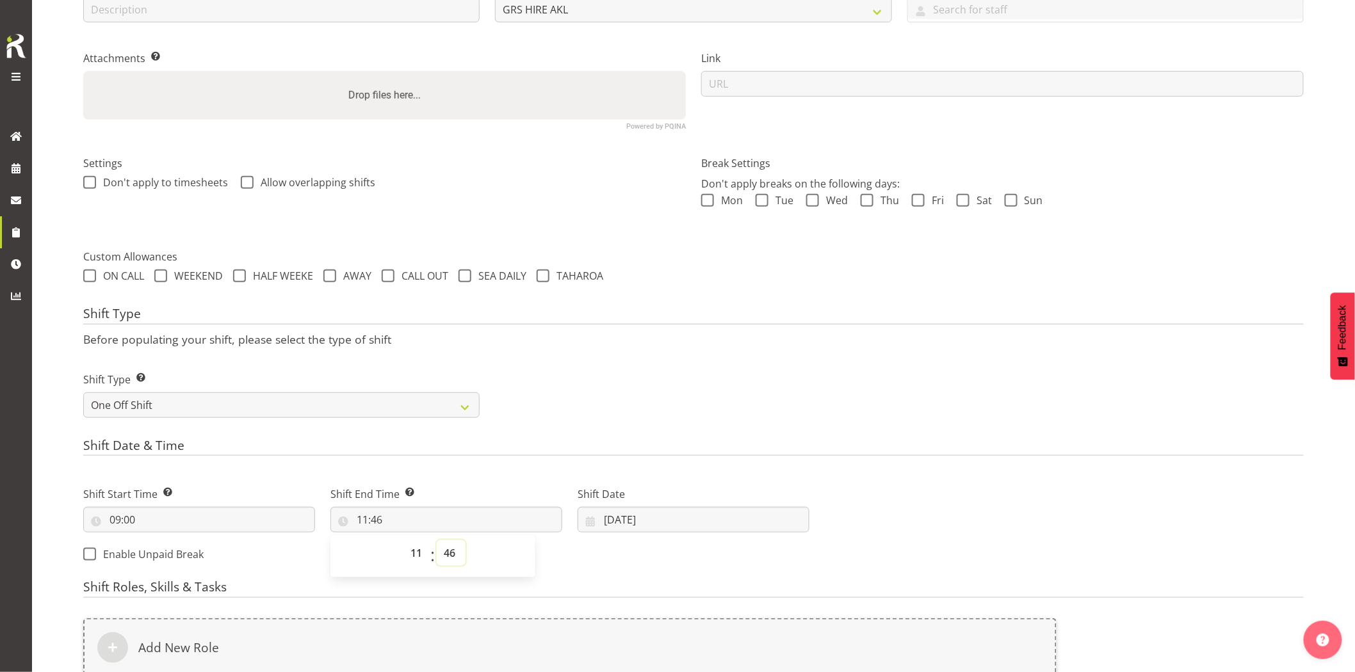
click at [457, 558] on select "00 01 02 03 04 05 06 07 08 09 10 11 12 13 14 15 16 17 18 19 20 21 22 23 24 25 2…" at bounding box center [451, 553] width 29 height 26
select select "30"
click at [437, 540] on select "00 01 02 03 04 05 06 07 08 09 10 11 12 13 14 15 16 17 18 19 20 21 22 23 24 25 2…" at bounding box center [451, 553] width 29 height 26
type input "11:30"
click at [701, 375] on div "Shift Type Shift Types: One Off – Select this if you would like a single shift …" at bounding box center [694, 390] width 1236 height 72
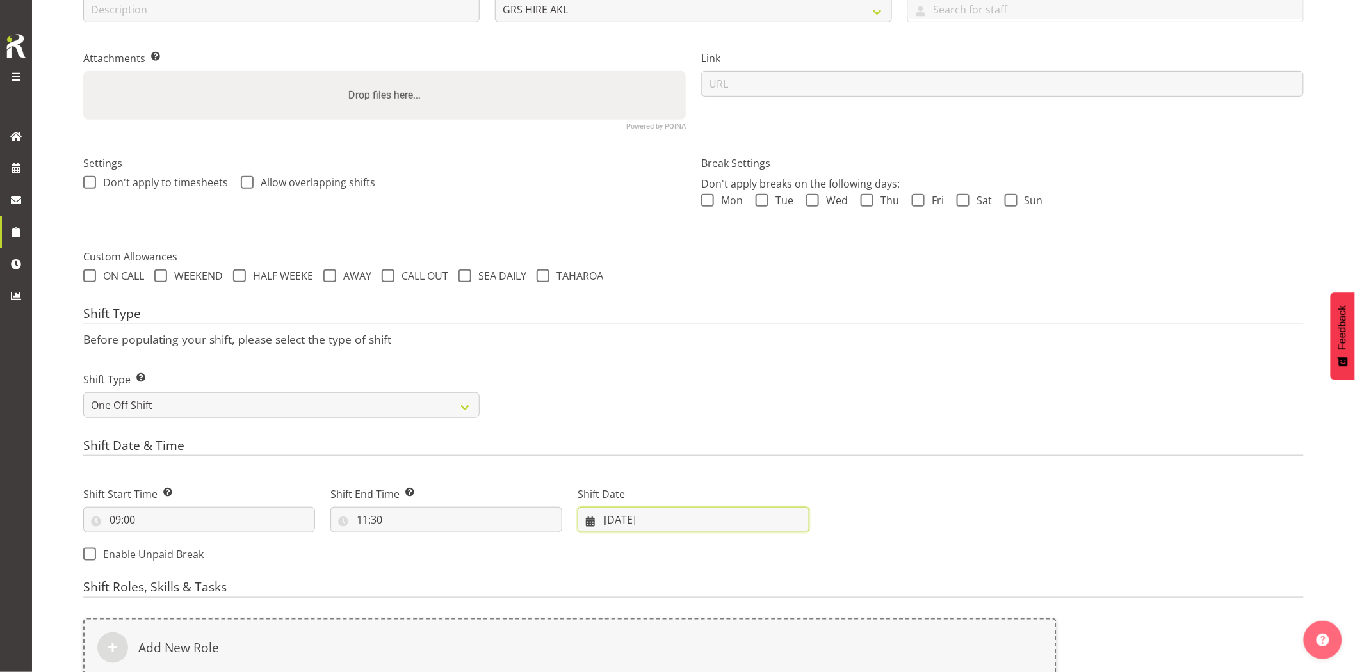
click at [673, 516] on input "04/09/2025" at bounding box center [694, 520] width 232 height 26
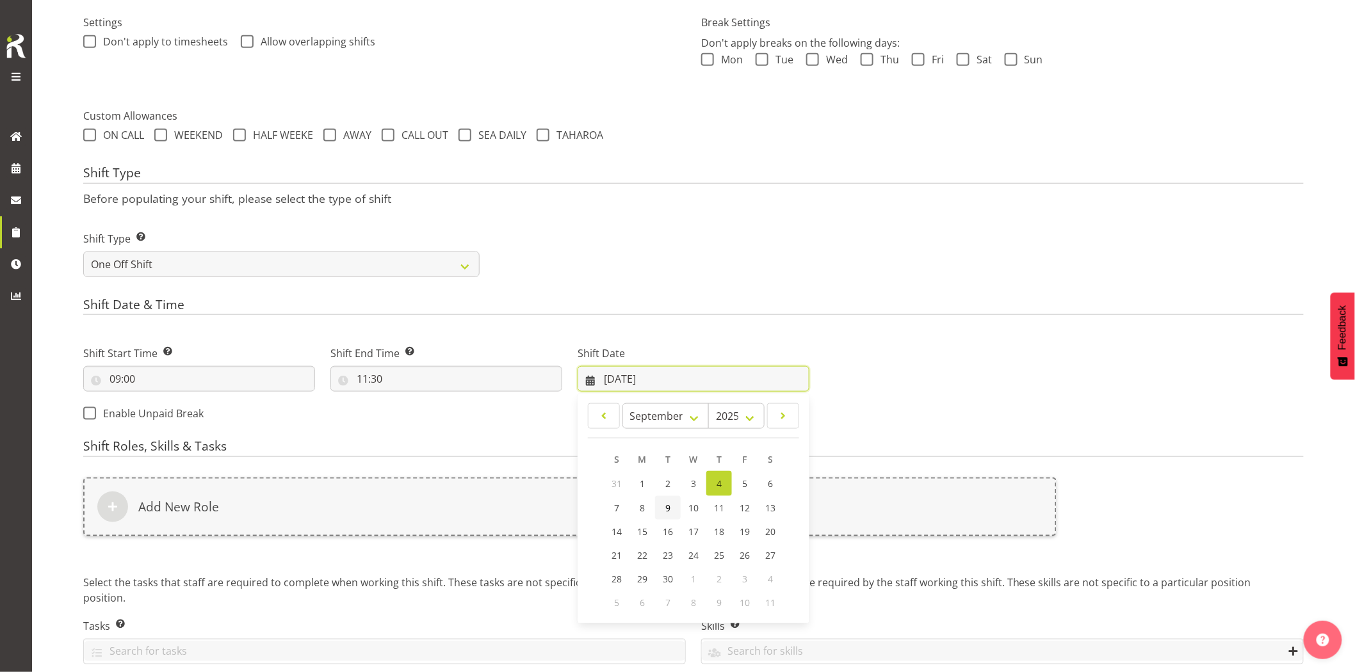
scroll to position [381, 0]
click at [670, 503] on span "9" at bounding box center [667, 507] width 5 height 12
type input "09/09/2025"
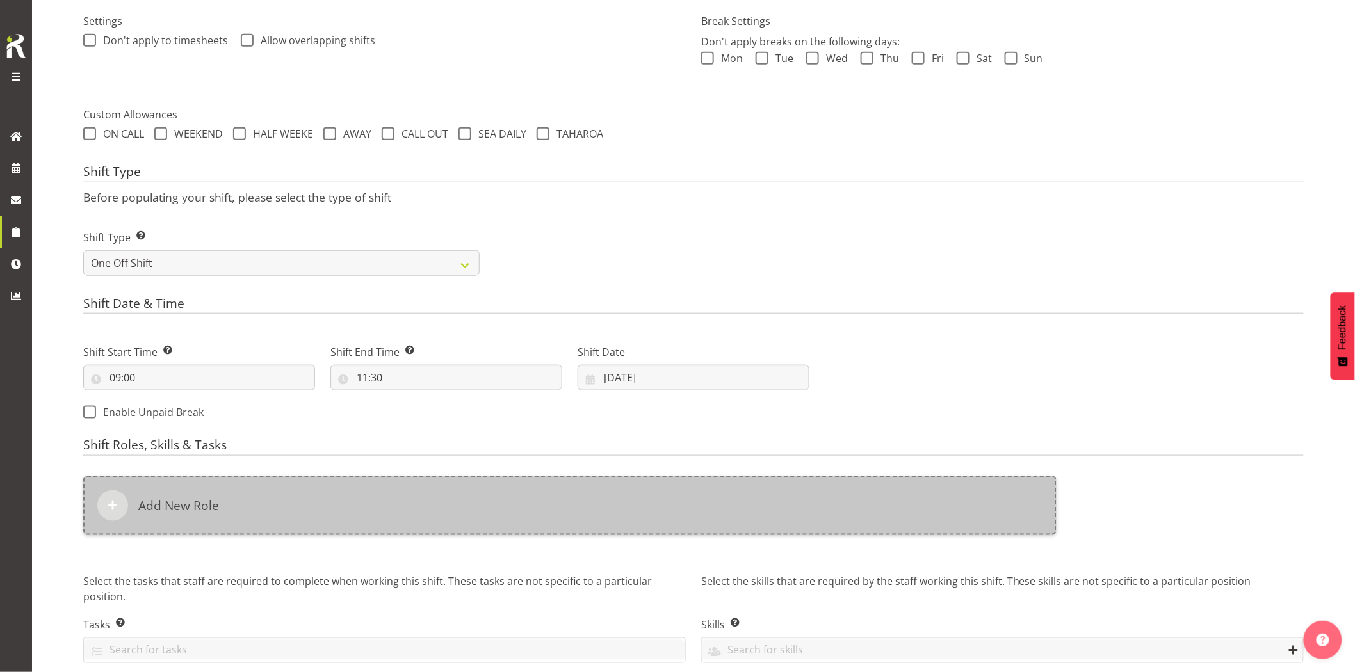
click at [644, 505] on div "Add New Role" at bounding box center [569, 505] width 973 height 59
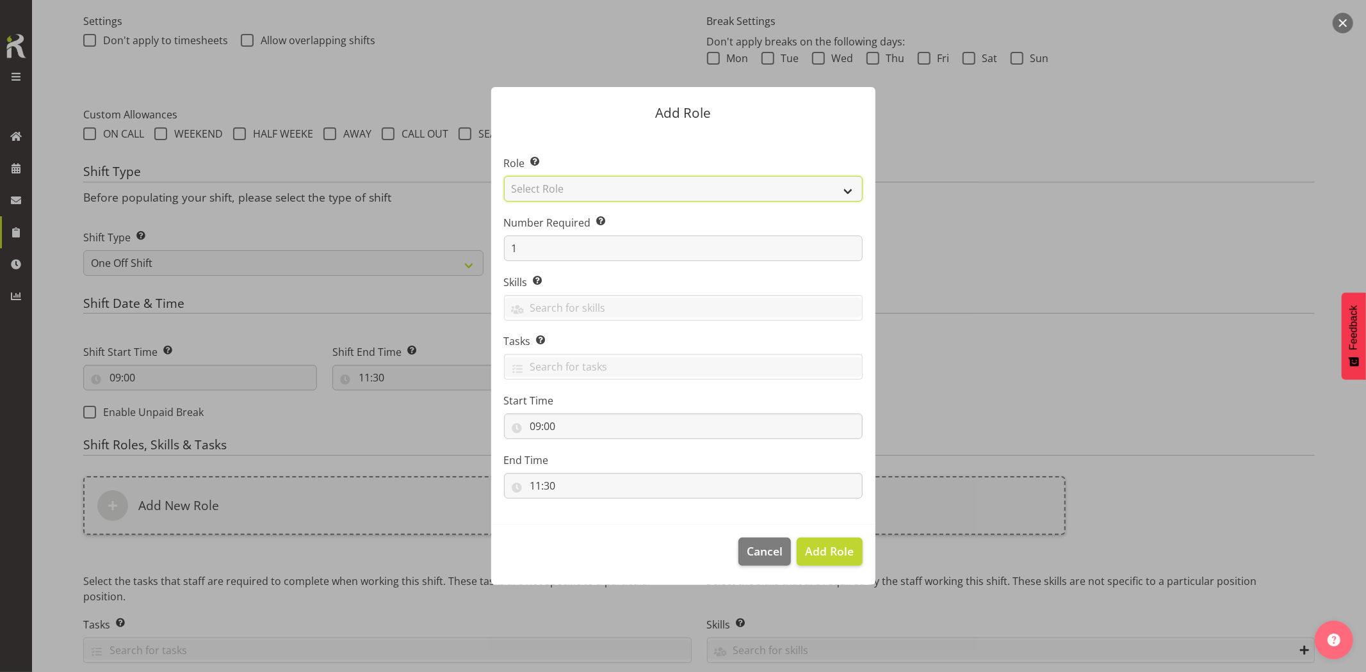
click at [553, 188] on select "Select Role Account Manager Electrician Engineering GM HSEQ manager MECH Mechan…" at bounding box center [683, 189] width 359 height 26
select select "20"
click at [504, 176] on select "Select Role Account Manager Electrician Engineering GM HSEQ manager MECH Mechan…" at bounding box center [683, 189] width 359 height 26
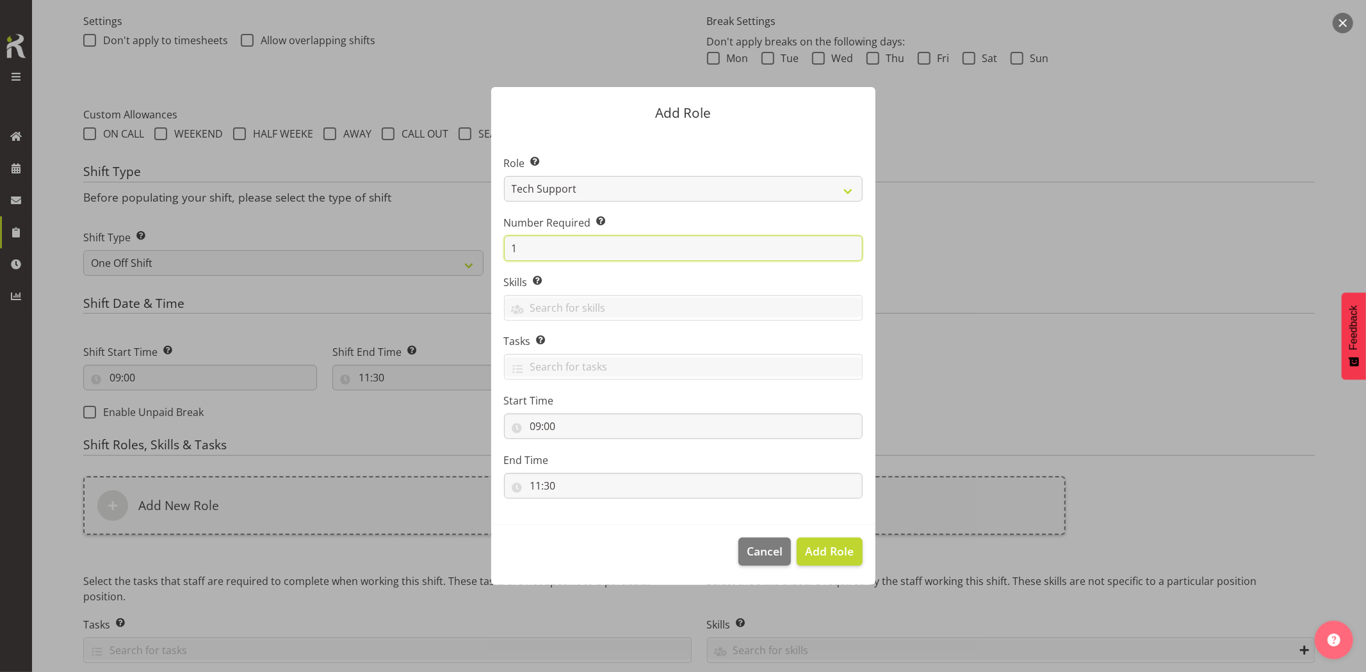
drag, startPoint x: 544, startPoint y: 246, endPoint x: 474, endPoint y: 252, distance: 70.7
click at [475, 251] on form "Add Role Role Select the role you wish to add to the shift. Account Manager Ele…" at bounding box center [683, 336] width 615 height 562
type input "3"
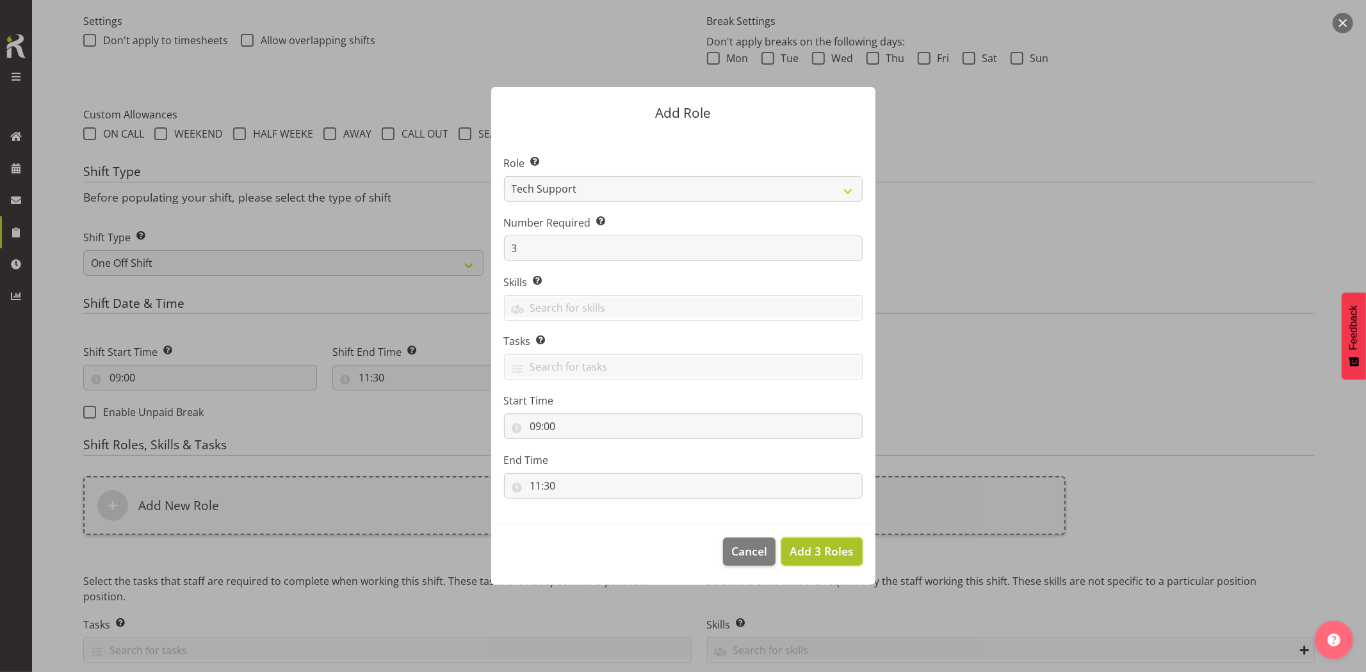
click at [850, 553] on span "Add 3 Roles" at bounding box center [822, 551] width 64 height 15
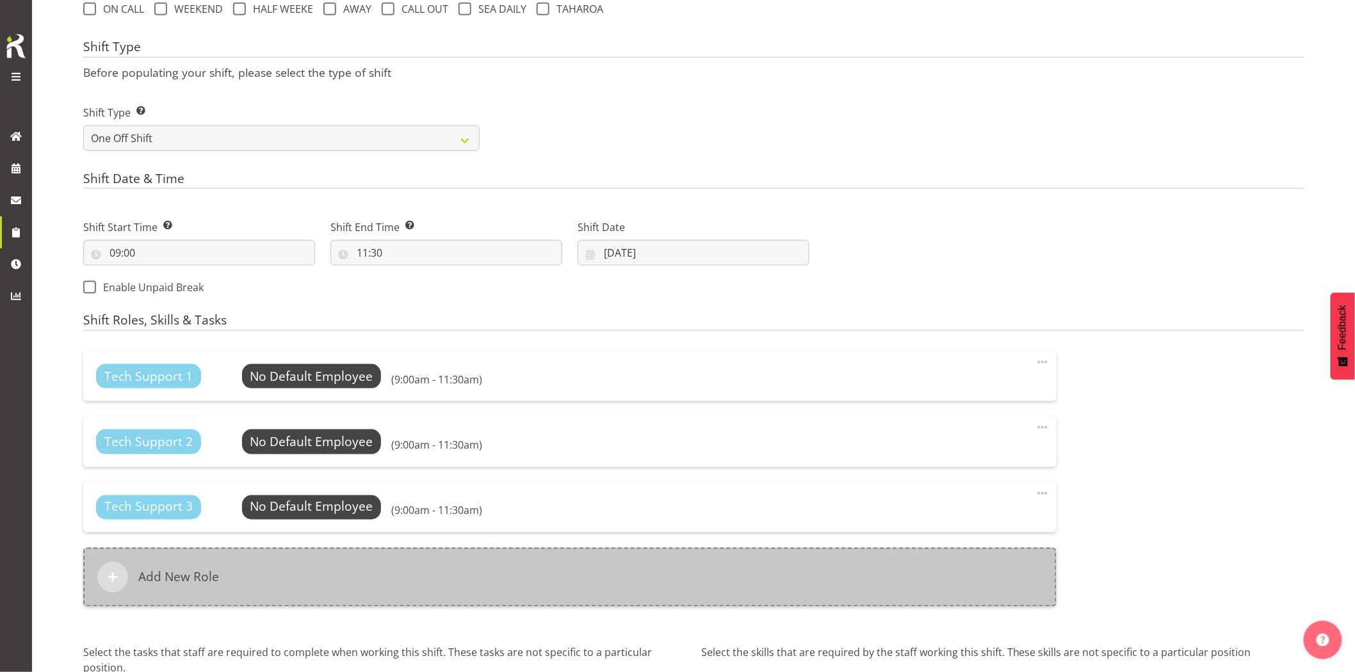
scroll to position [594, 0]
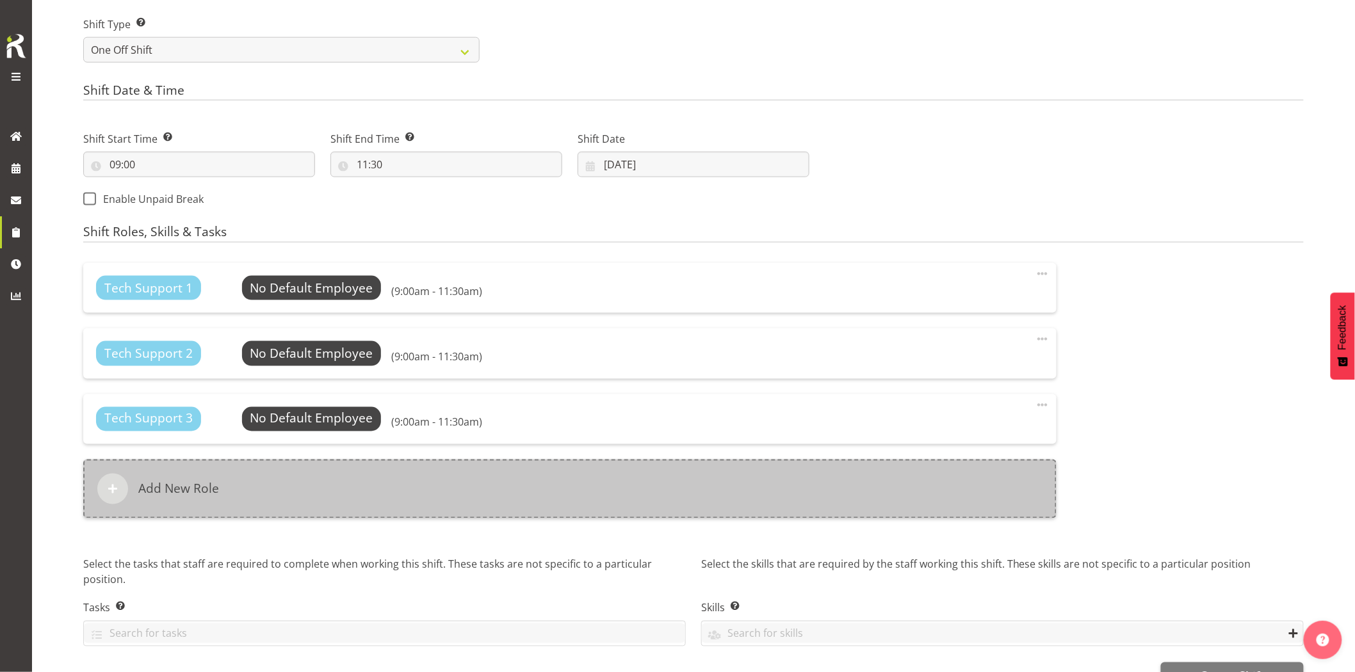
click at [321, 479] on div "Add New Role" at bounding box center [569, 489] width 973 height 59
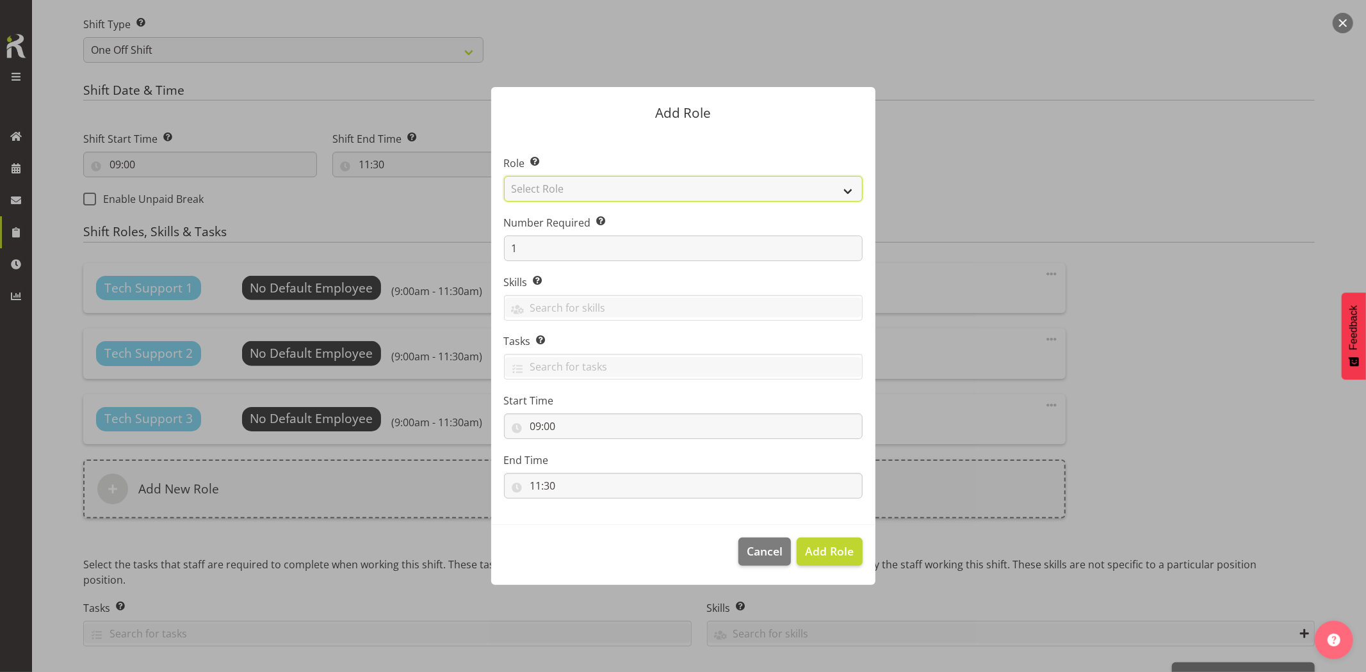
click at [548, 195] on select "Select Role Account Manager Electrician Engineering GM HSEQ manager MECH Mechan…" at bounding box center [683, 189] width 359 height 26
select select "21"
click at [504, 176] on select "Select Role Account Manager Electrician Engineering GM HSEQ manager MECH Mechan…" at bounding box center [683, 189] width 359 height 26
click at [846, 557] on span "Add Role" at bounding box center [829, 551] width 49 height 15
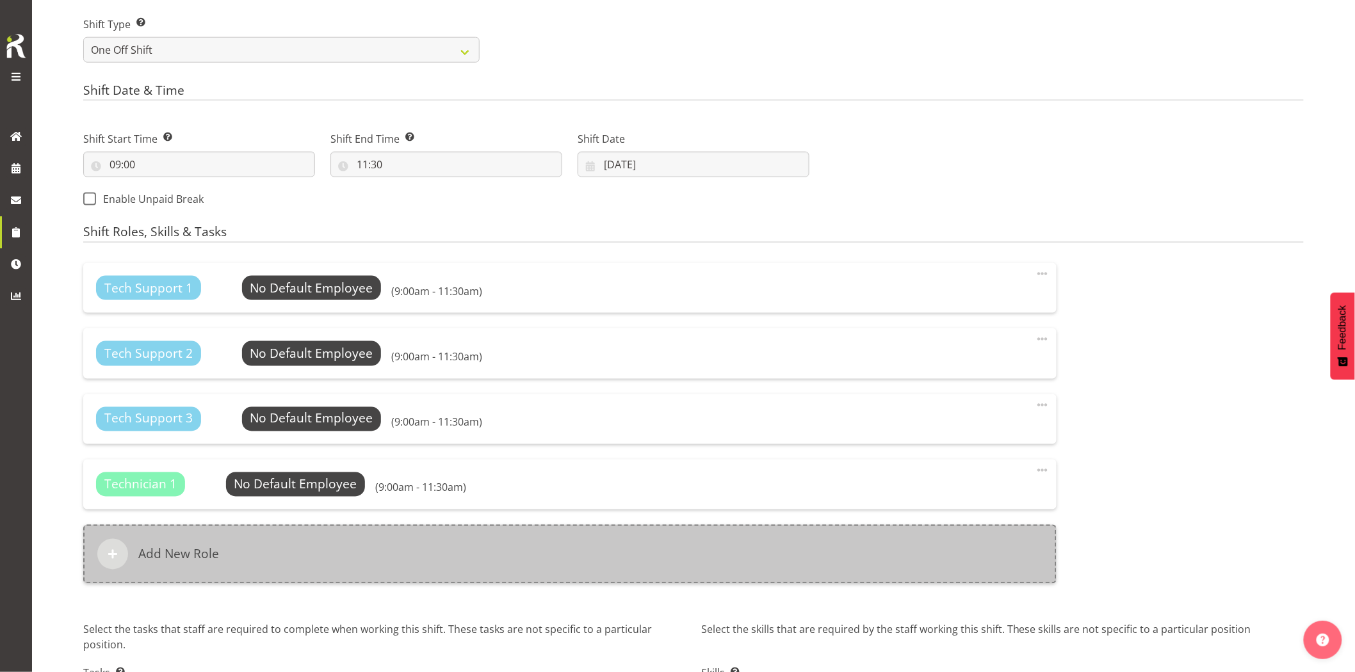
click at [386, 551] on div "Add New Role" at bounding box center [569, 554] width 973 height 59
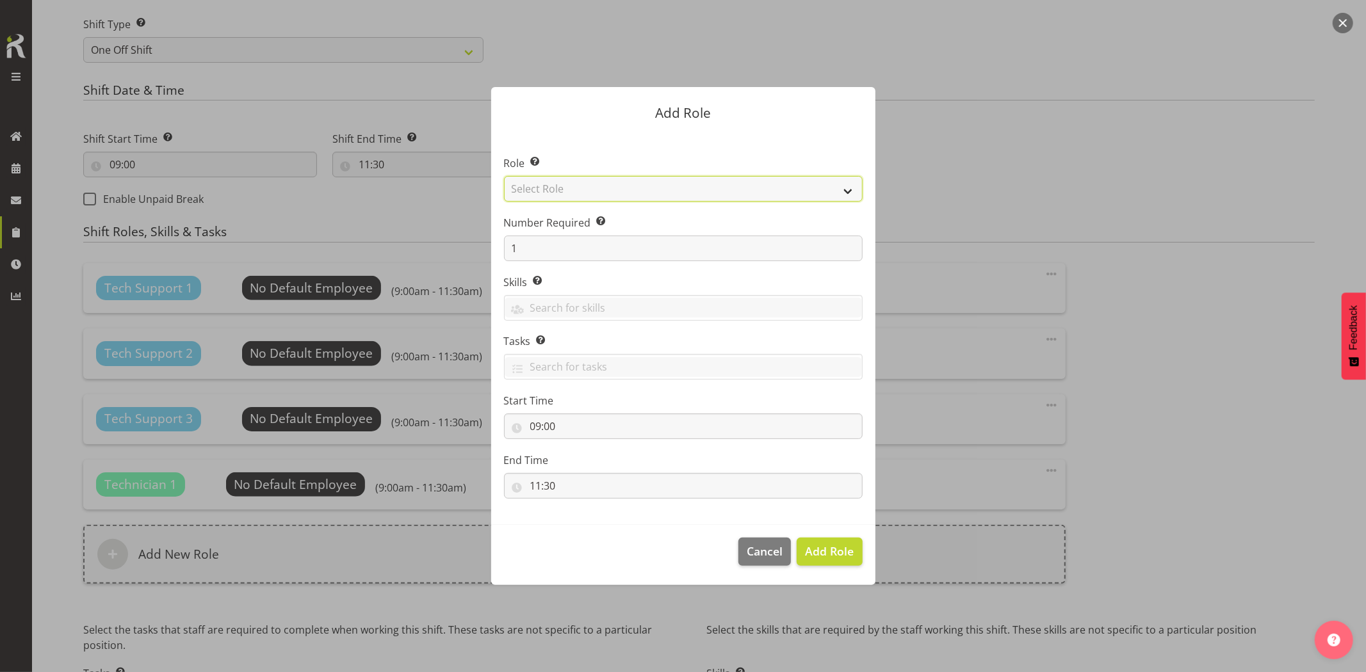
click at [545, 193] on select "Select Role Account Manager Electrician Engineering GM HSEQ manager MECH Mechan…" at bounding box center [683, 189] width 359 height 26
select select "27"
click at [504, 176] on select "Select Role Account Manager Electrician Engineering GM HSEQ manager MECH Mechan…" at bounding box center [683, 189] width 359 height 26
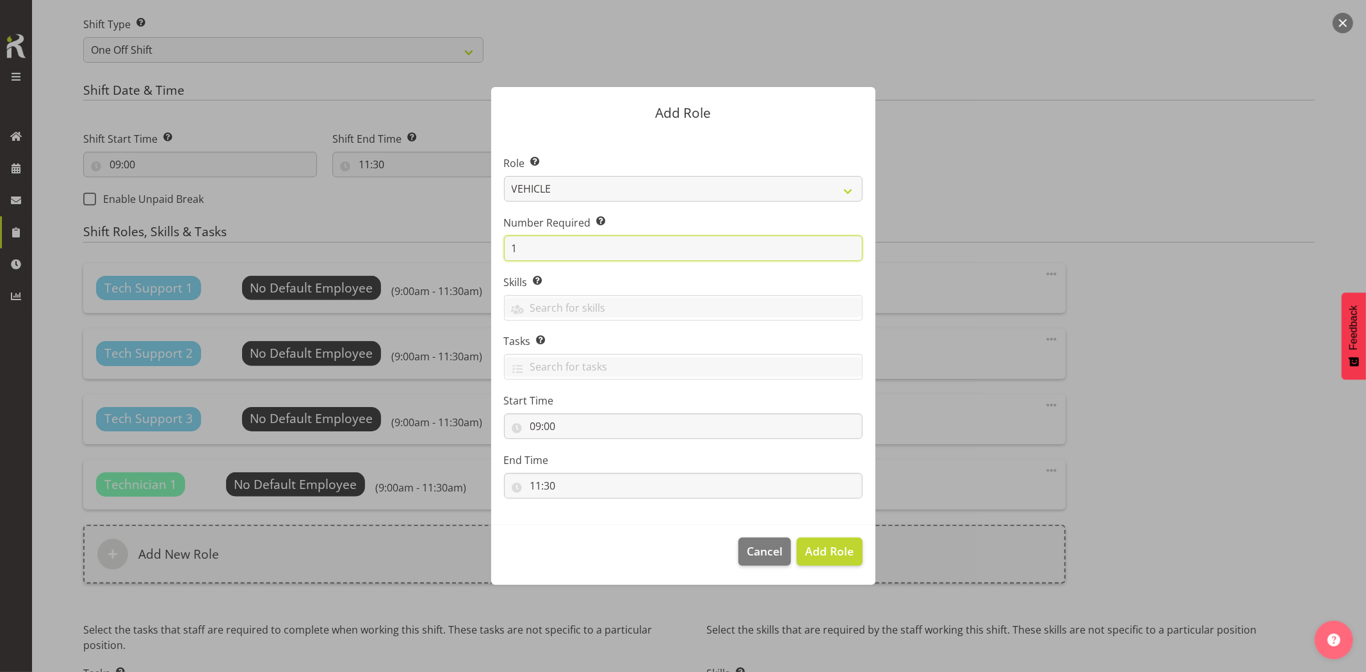
drag, startPoint x: 539, startPoint y: 251, endPoint x: 413, endPoint y: 251, distance: 126.2
click at [413, 251] on form "Add Role Role Select the role you wish to add to the shift. Account Manager Ele…" at bounding box center [683, 336] width 615 height 562
type input "3"
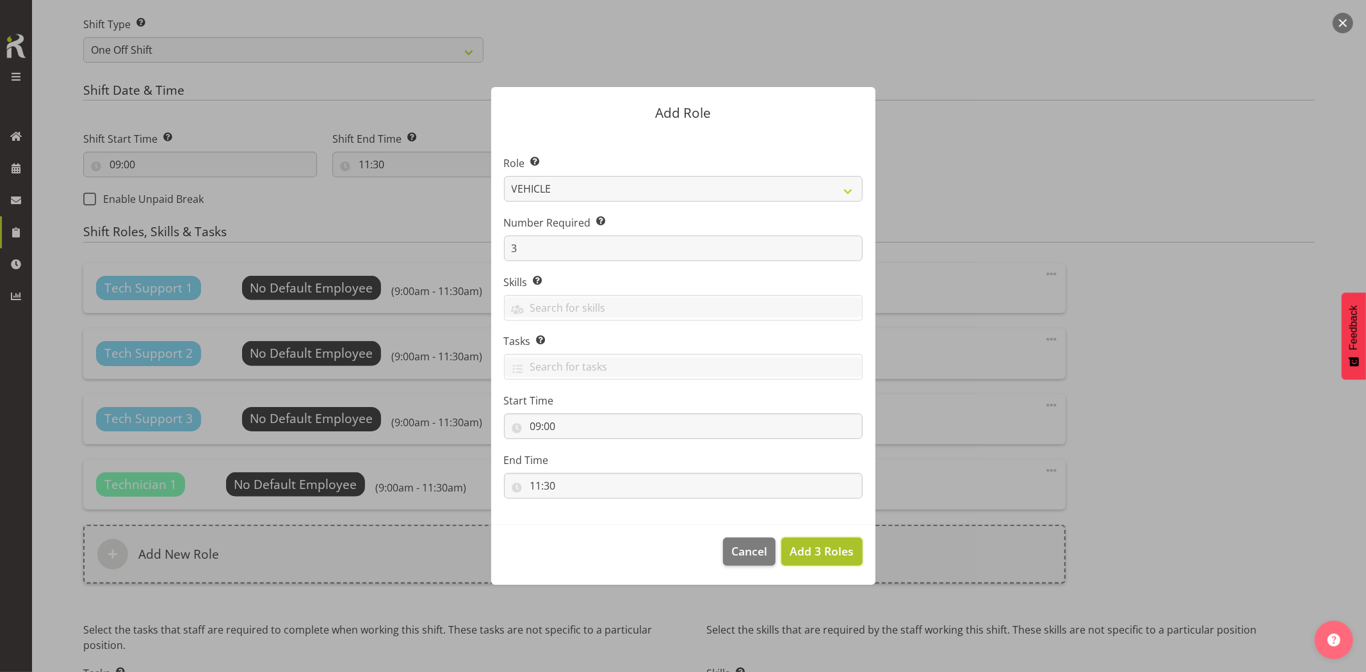
click at [818, 549] on span "Add 3 Roles" at bounding box center [822, 551] width 64 height 15
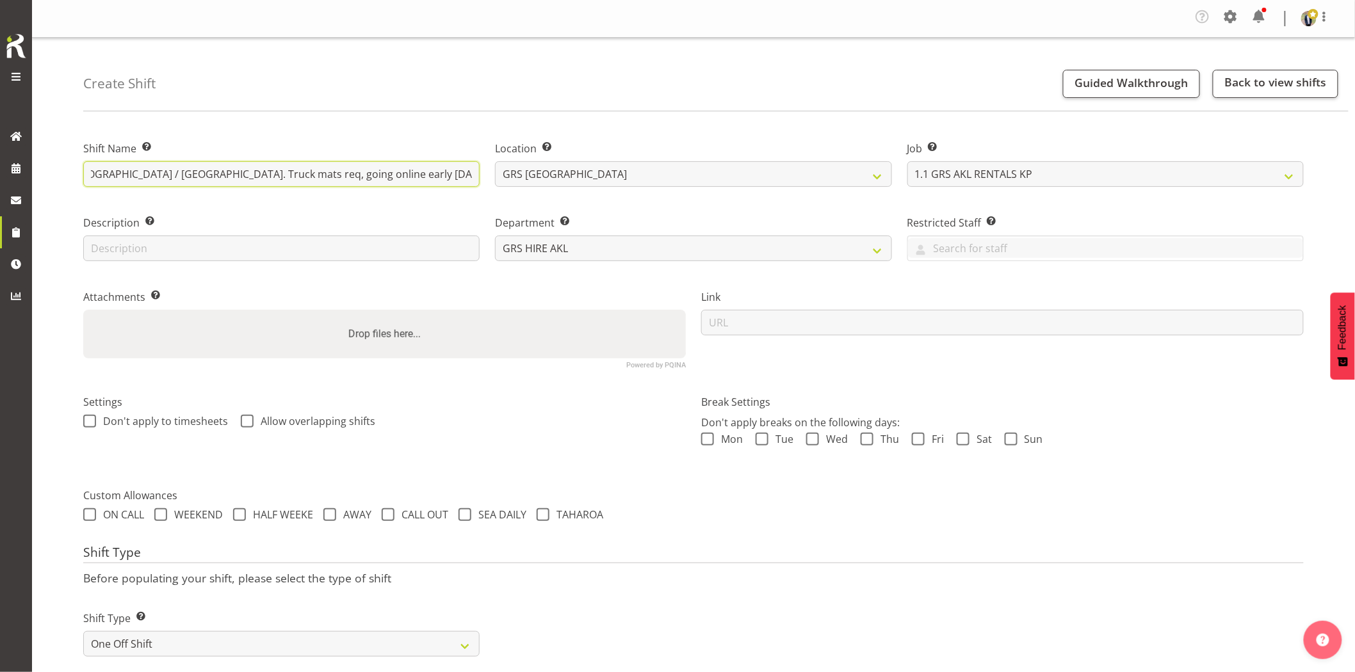
scroll to position [0, 401]
drag, startPoint x: 215, startPoint y: 177, endPoint x: 471, endPoint y: 174, distance: 256.2
click at [471, 174] on input "Omexom - Deliver, fence and soundproof 2 x 100kVAs & 30kVA (1ph) going to Birke…" at bounding box center [281, 174] width 396 height 26
click at [464, 180] on input "Omexom - Deliver, fence and soundproof 2 x 100kVAs & 30kVA (1ph) going to Birke…" at bounding box center [281, 174] width 396 height 26
click at [471, 177] on input "Omexom - Deliver, fence and soundproof 2 x 100kVAs & 30kVA (1ph) going to Birke…" at bounding box center [281, 174] width 396 height 26
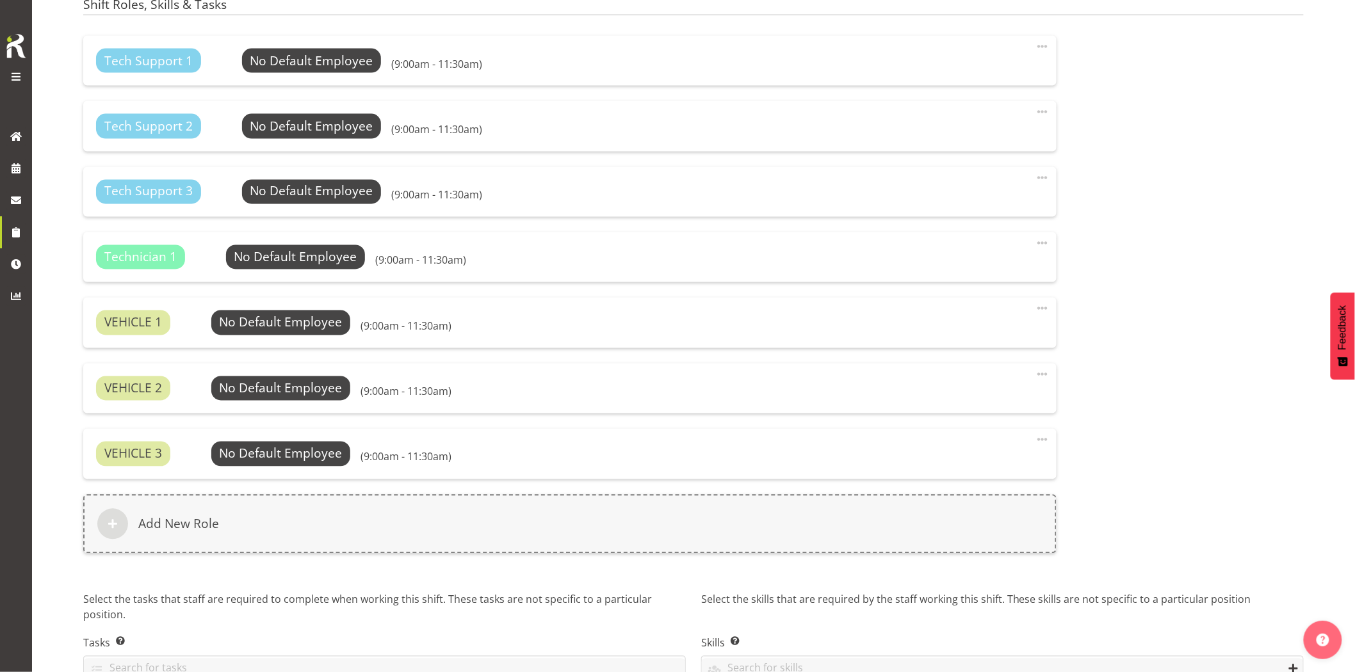
scroll to position [895, 0]
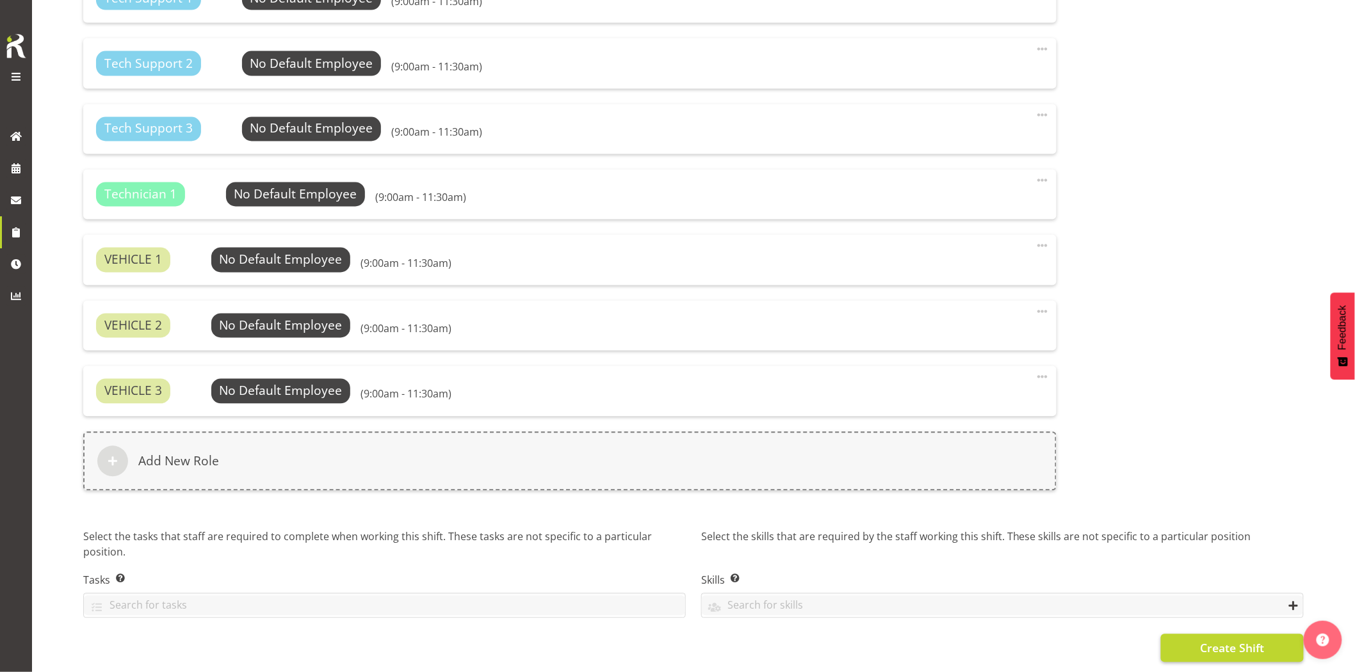
type input "Omexom - Deliver, fence and soundproof 2 x 100kVAs & 30kVA (1ph) going to Birke…"
drag, startPoint x: 1173, startPoint y: 637, endPoint x: 1171, endPoint y: 644, distance: 7.3
click at [1174, 637] on button "Create Shift" at bounding box center [1232, 649] width 143 height 28
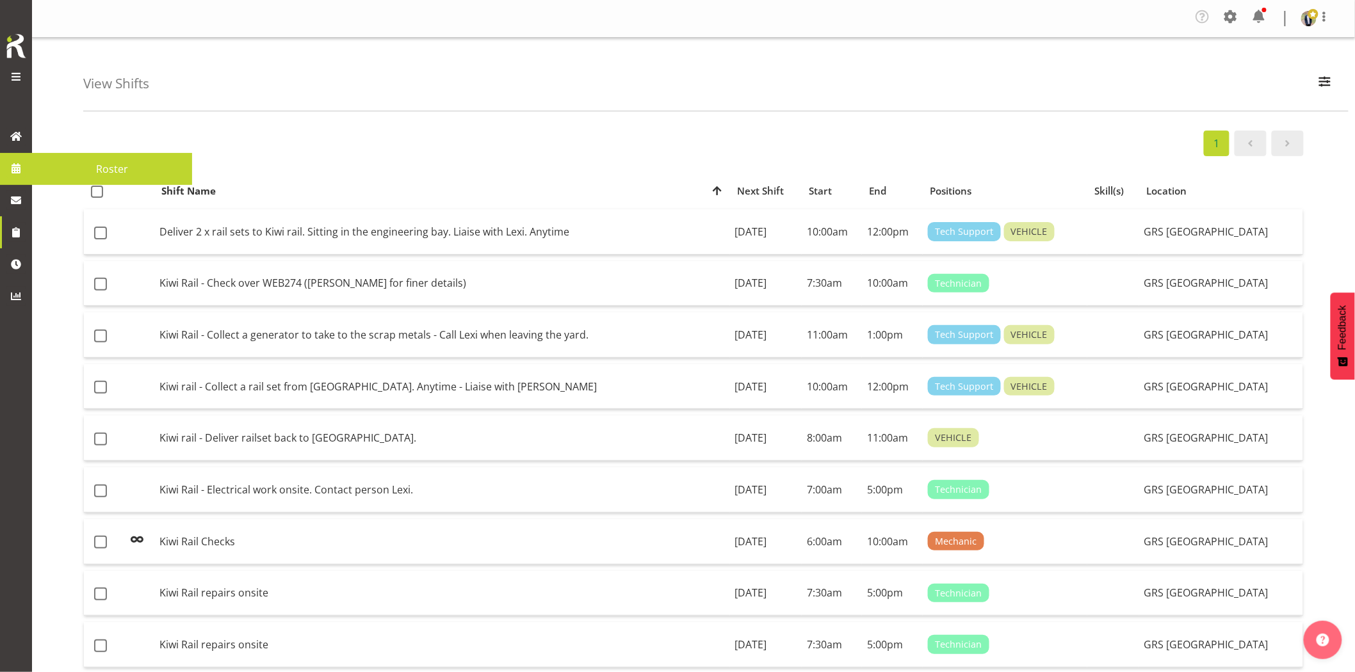
drag, startPoint x: 14, startPoint y: 167, endPoint x: 65, endPoint y: 195, distance: 58.2
click at [14, 167] on span at bounding box center [15, 168] width 19 height 19
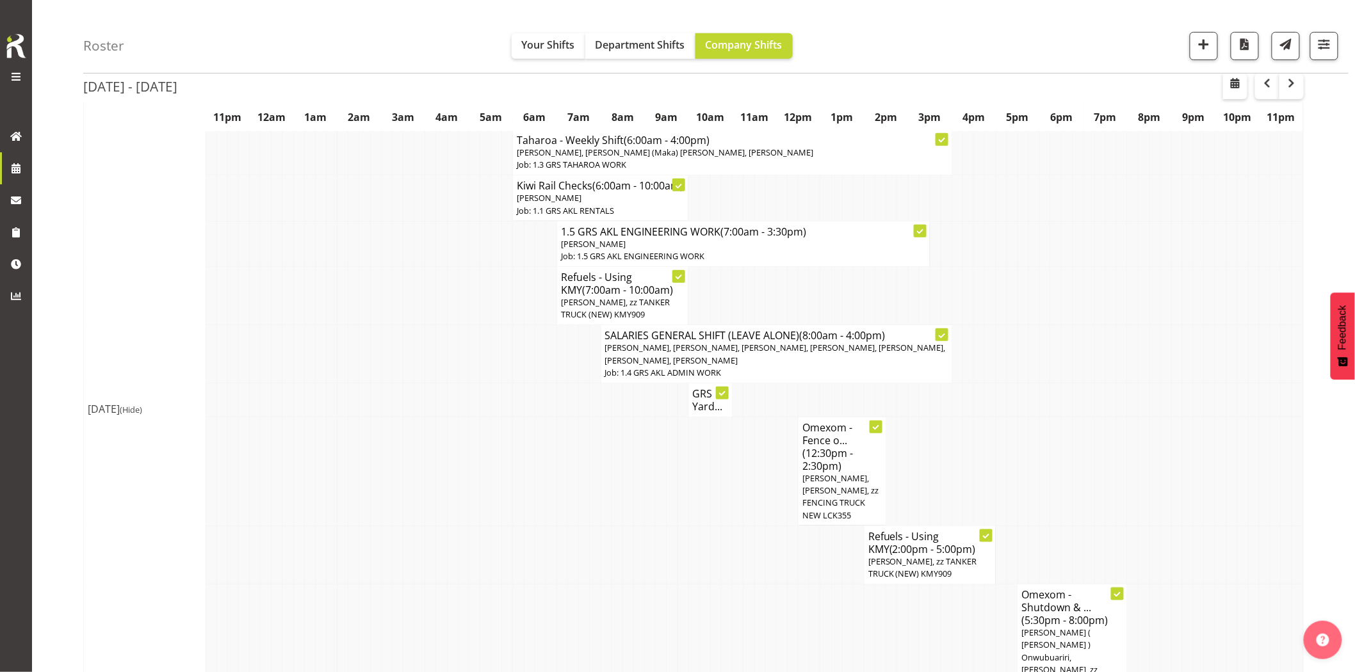
scroll to position [284, 0]
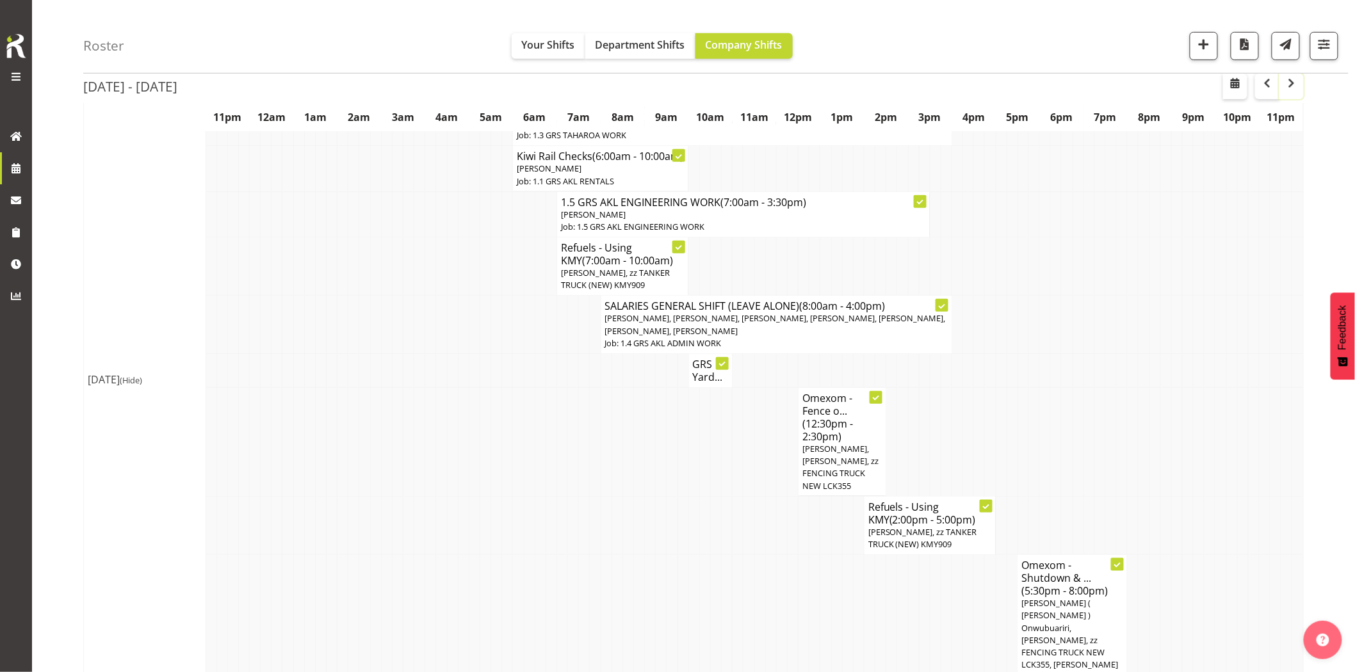
click at [1290, 81] on span "button" at bounding box center [1291, 83] width 15 height 15
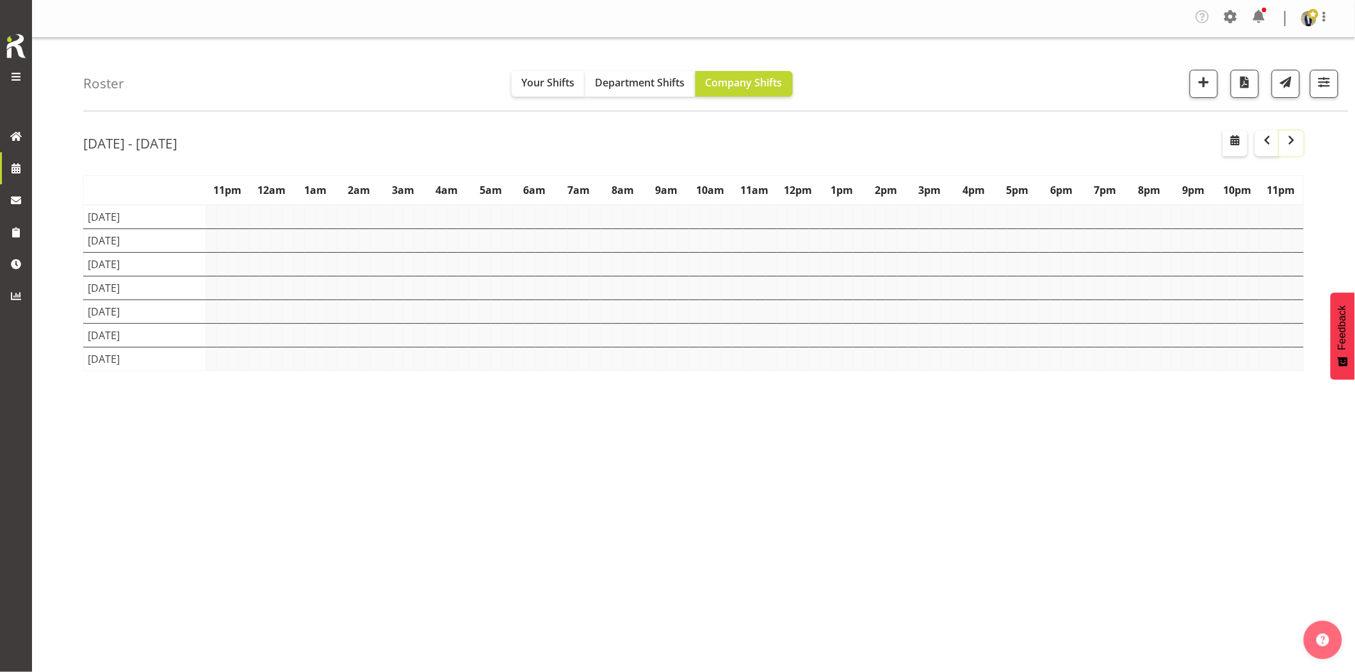
scroll to position [0, 0]
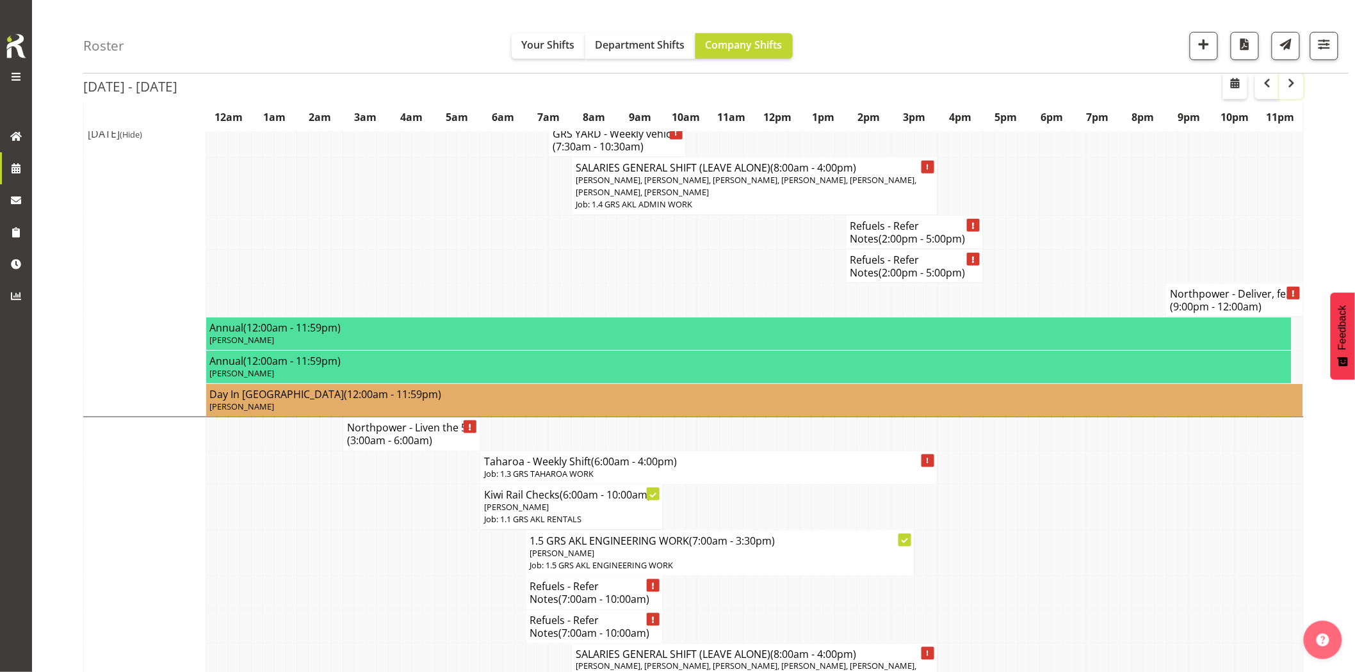
scroll to position [711, 0]
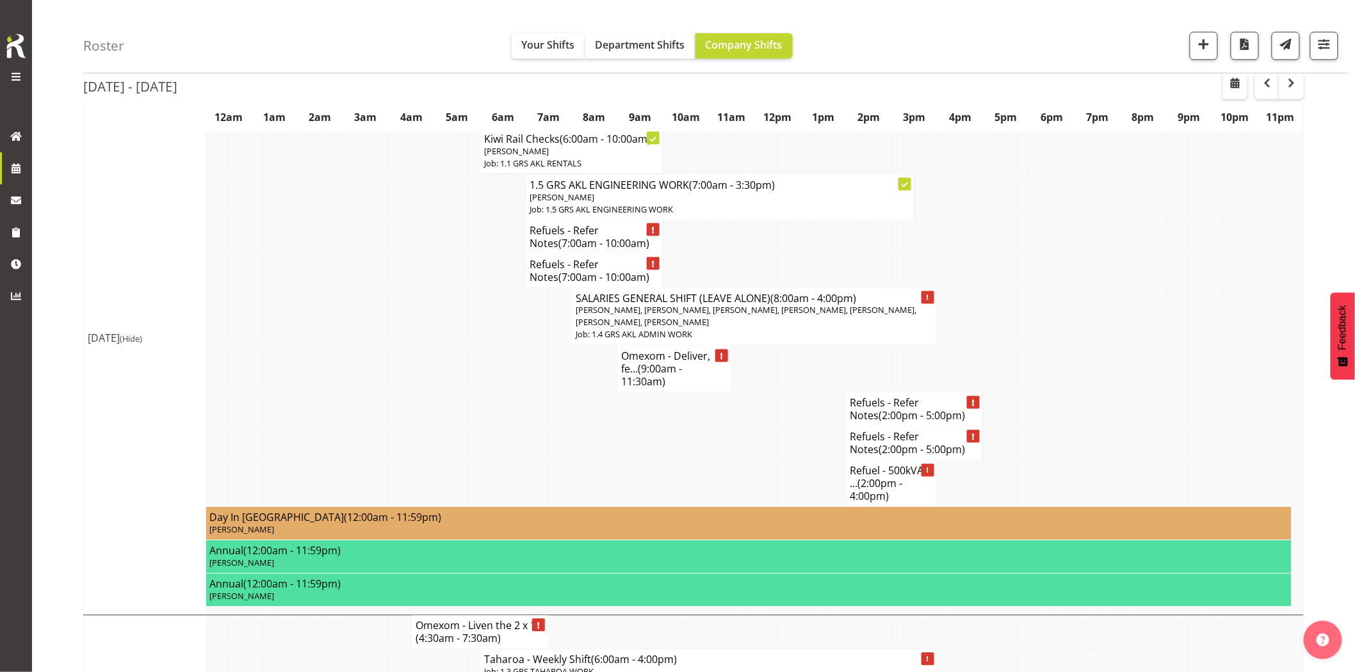
click at [412, 400] on td at bounding box center [417, 410] width 12 height 34
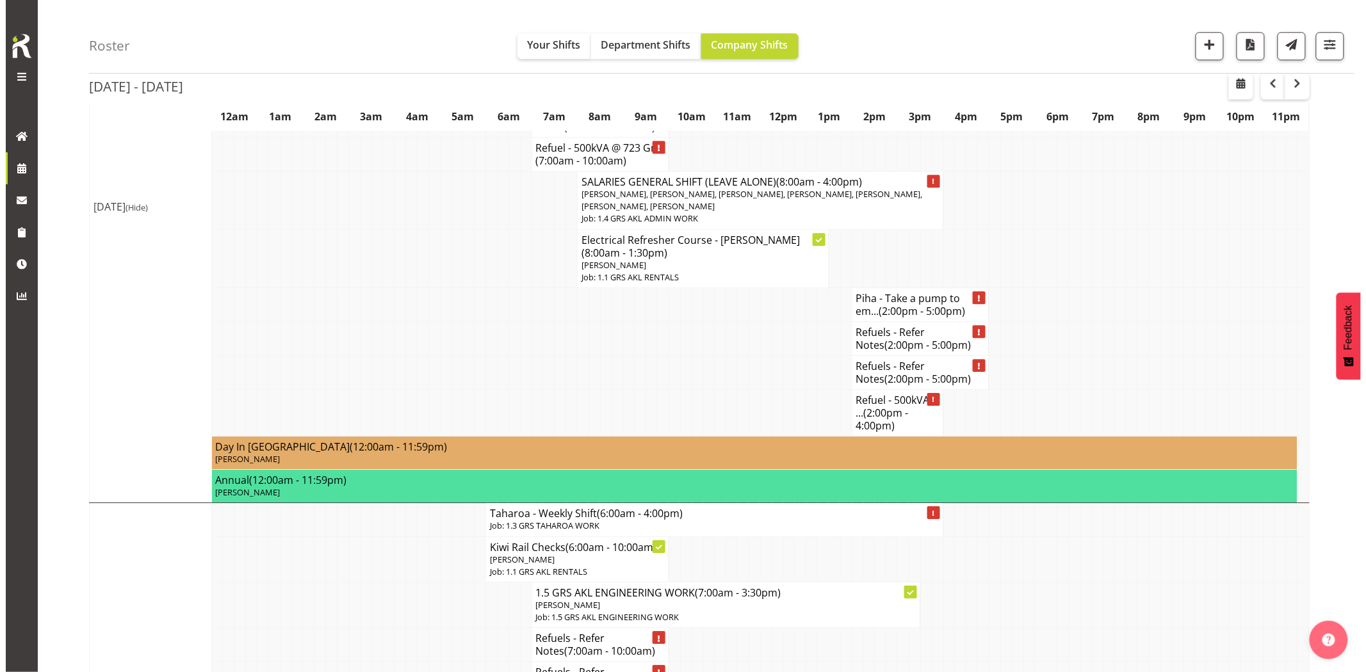
scroll to position [1423, 0]
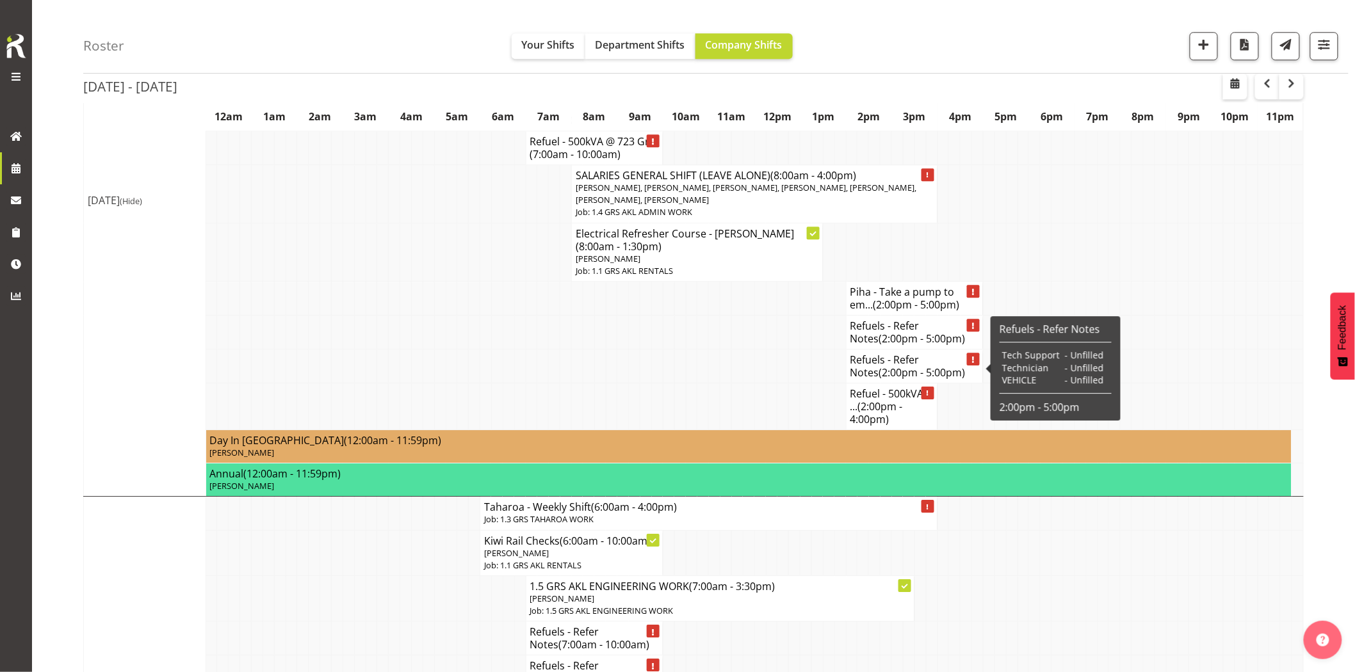
click at [898, 372] on span "(2:00pm - 5:00pm)" at bounding box center [922, 373] width 86 height 14
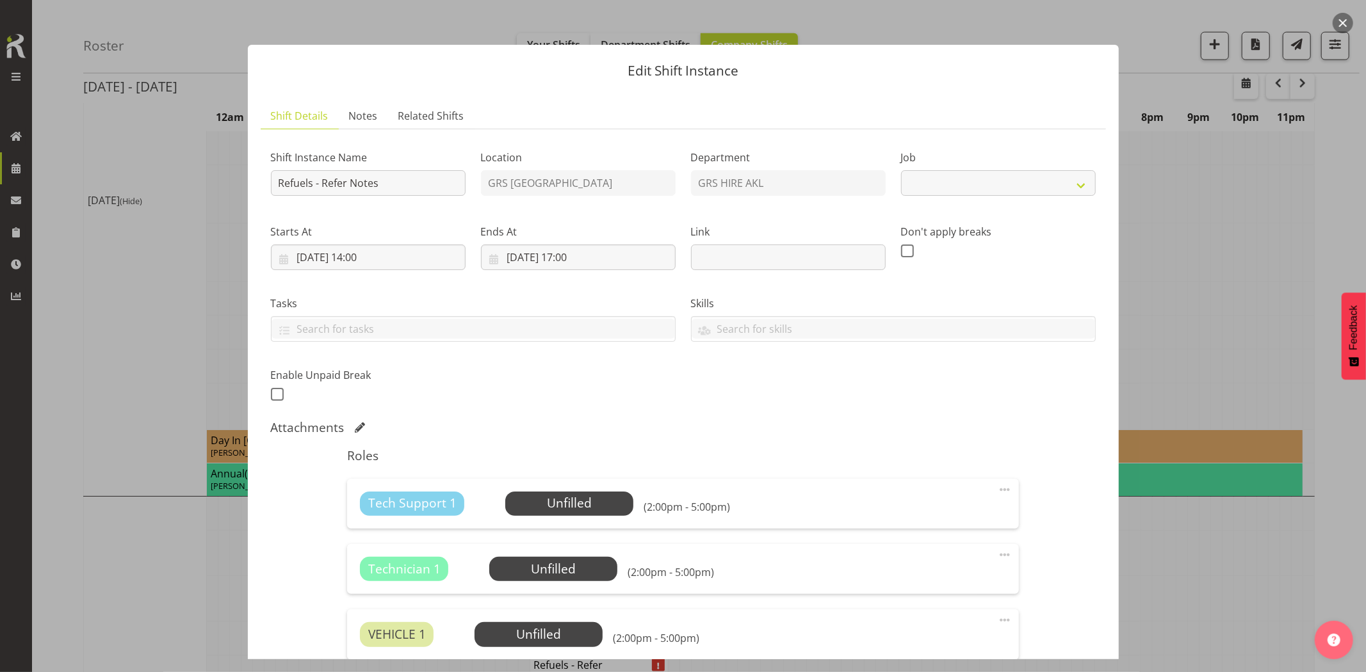
select select "9"
drag, startPoint x: 313, startPoint y: 179, endPoint x: 340, endPoint y: 189, distance: 29.2
click at [313, 179] on input "Refuels - Refer Notes" at bounding box center [368, 183] width 195 height 26
drag, startPoint x: 382, startPoint y: 179, endPoint x: 387, endPoint y: 186, distance: 8.2
click at [382, 180] on input "Refuel - Refer Notes" at bounding box center [368, 183] width 195 height 26
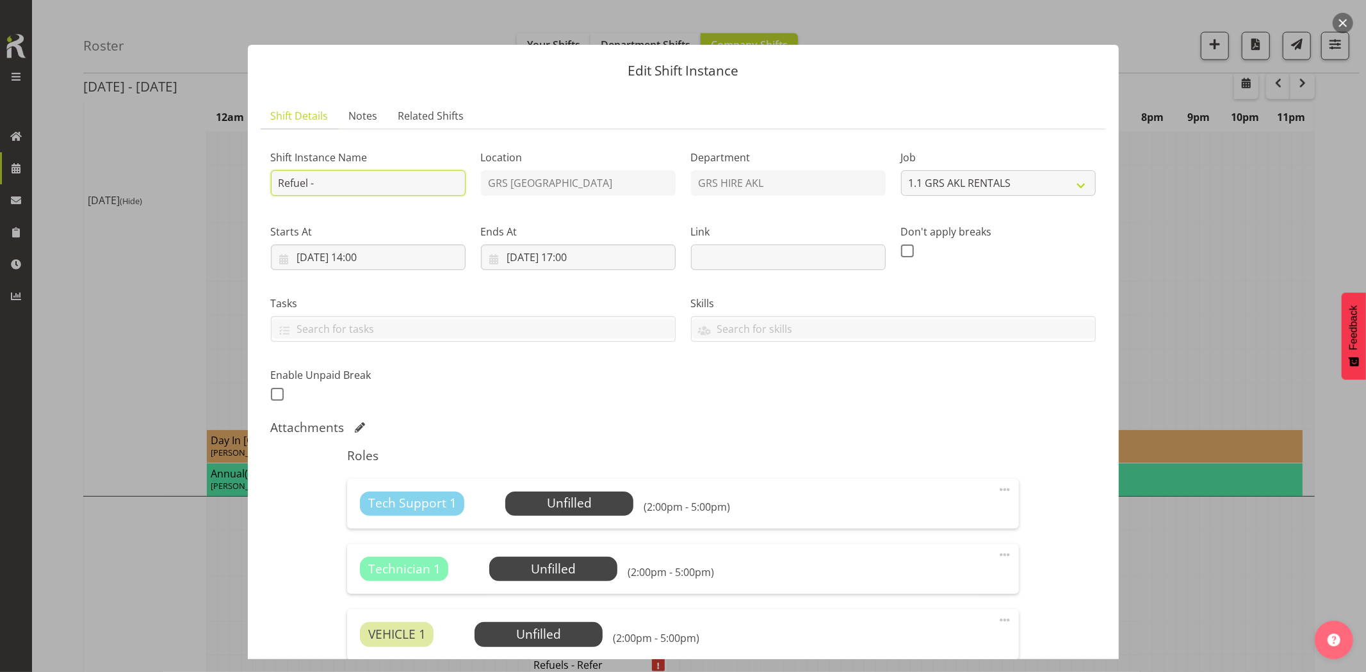
click at [347, 186] on input "Refuel -" at bounding box center [368, 183] width 195 height 26
paste input "6 Onetaunga Rd, Chatswood (100kVA) - 5 am online Opp 47 Balmain Rd (100kVA) - 6…"
click at [455, 189] on input "Refuel - 2 x 100kVAs & 30kVA @ 6 Onetaunga Rd, Chatswood (100kVA) - 5 am online…" at bounding box center [368, 183] width 195 height 26
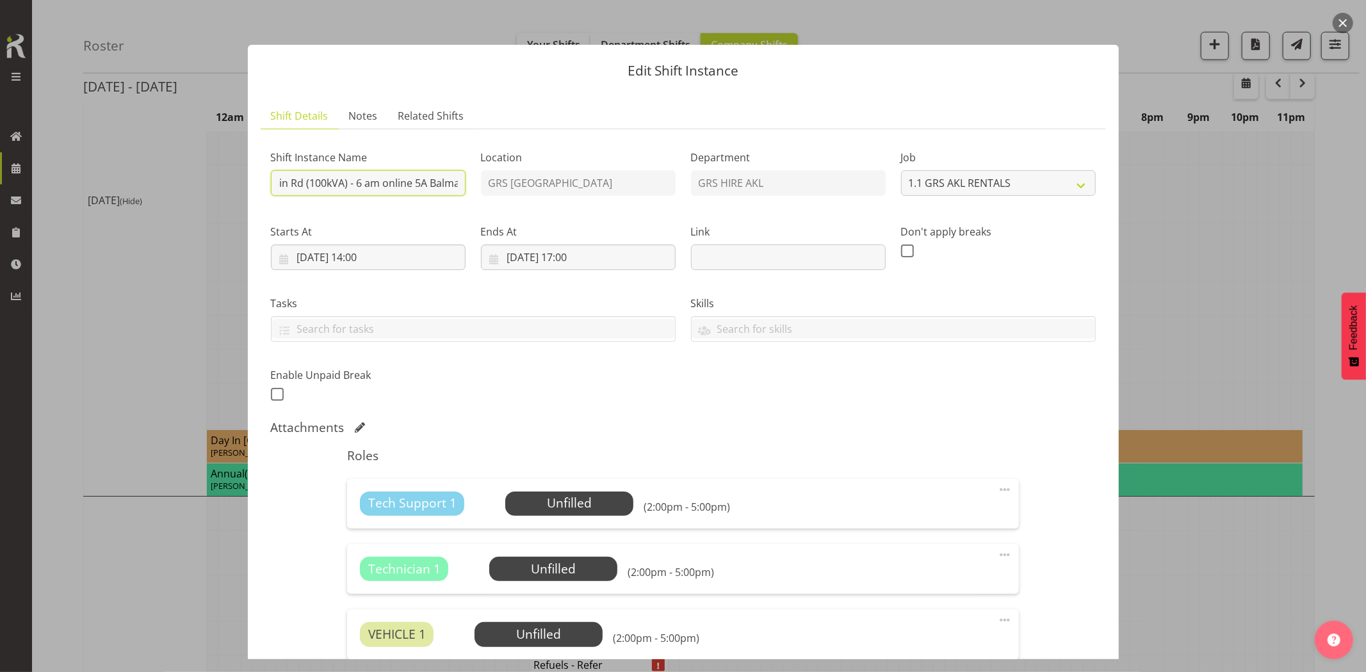
drag, startPoint x: 382, startPoint y: 183, endPoint x: 357, endPoint y: 184, distance: 25.0
click at [357, 184] on input "Refuel - 2 x 100kVAs & 30kVA @ 6 Onetaunga Rd, Chatswood (100kVA) - 5 am online…" at bounding box center [368, 183] width 195 height 26
drag, startPoint x: 289, startPoint y: 184, endPoint x: 359, endPoint y: 183, distance: 69.8
click at [359, 183] on input "Refuel - 2 x 100kVAs & 30kVA @ 6 Onetaunga Rd, Chatswood (100kVA) - 5 am online…" at bounding box center [368, 183] width 195 height 26
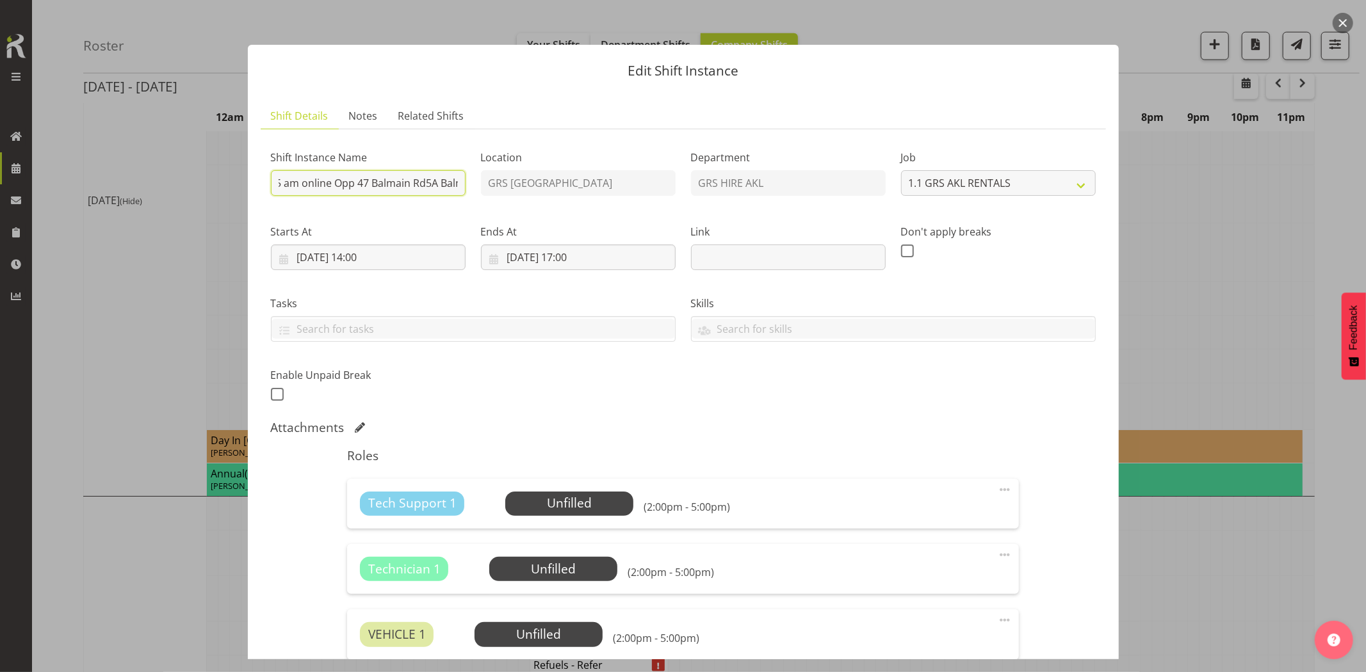
click at [387, 187] on input "Refuel - 2 x 100kVAs & 30kVA @ 6 Onetaunga Rd, Chatswood (100kVA) - 5 am online…" at bounding box center [368, 183] width 195 height 26
click at [381, 183] on input "Refuel - 2 x 100kVAs & 30kVA @ 6 Onetaunga Rd, Chatswood (100kVA) - 5 am online…" at bounding box center [368, 183] width 195 height 26
drag, startPoint x: 380, startPoint y: 183, endPoint x: 359, endPoint y: 179, distance: 21.4
click at [359, 179] on input "Refuel - 2 x 100kVAs & 30kVA @ 6 Onetaunga Rd, Chatswood (100kVA) - 5 am online…" at bounding box center [368, 183] width 195 height 26
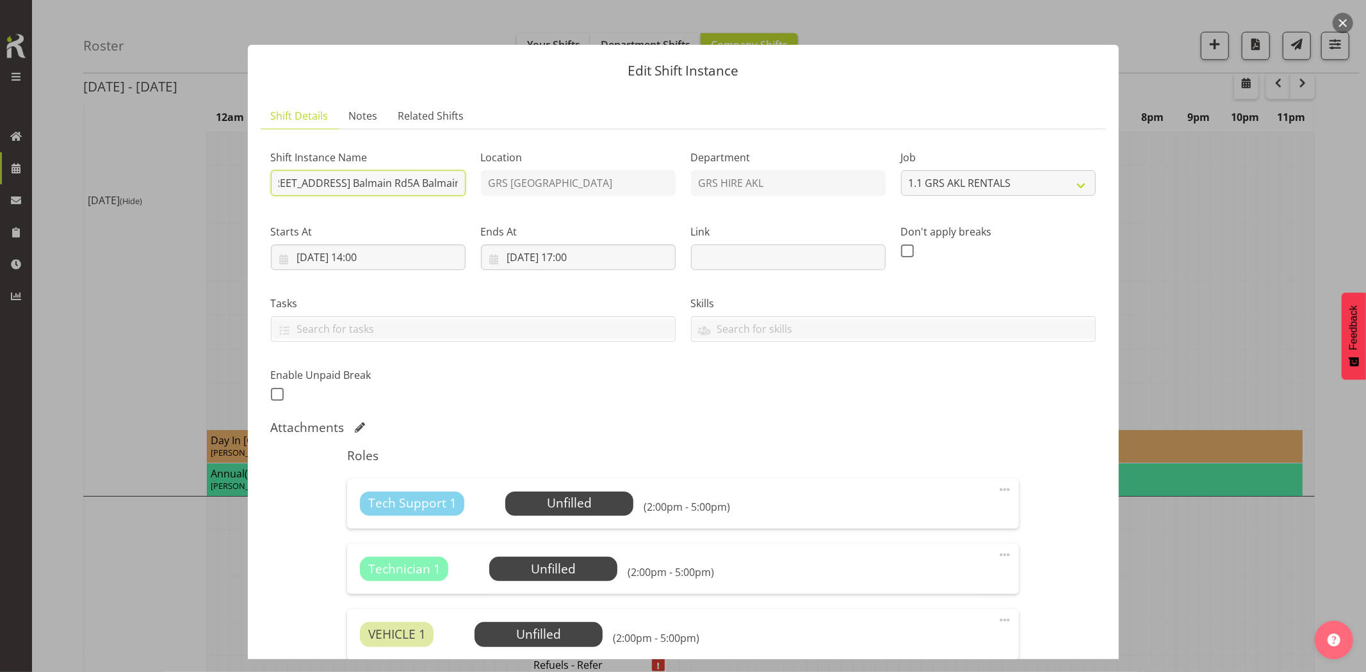
scroll to position [0, 105]
drag, startPoint x: 353, startPoint y: 178, endPoint x: 341, endPoint y: 177, distance: 12.2
click at [341, 177] on input "Refuel - 2 x 100kVAs & 30kVA @ 6 Onetaunga Rd, Chatswood Opp 47 Balmain Rd5A Ba…" at bounding box center [368, 183] width 195 height 26
click at [342, 181] on input "Refuel - 2 x 100kVAs & 30kVA @ 6 Onetaunga Rd, Chatswood Opp 47 Balmain Rd5A Ba…" at bounding box center [368, 183] width 195 height 26
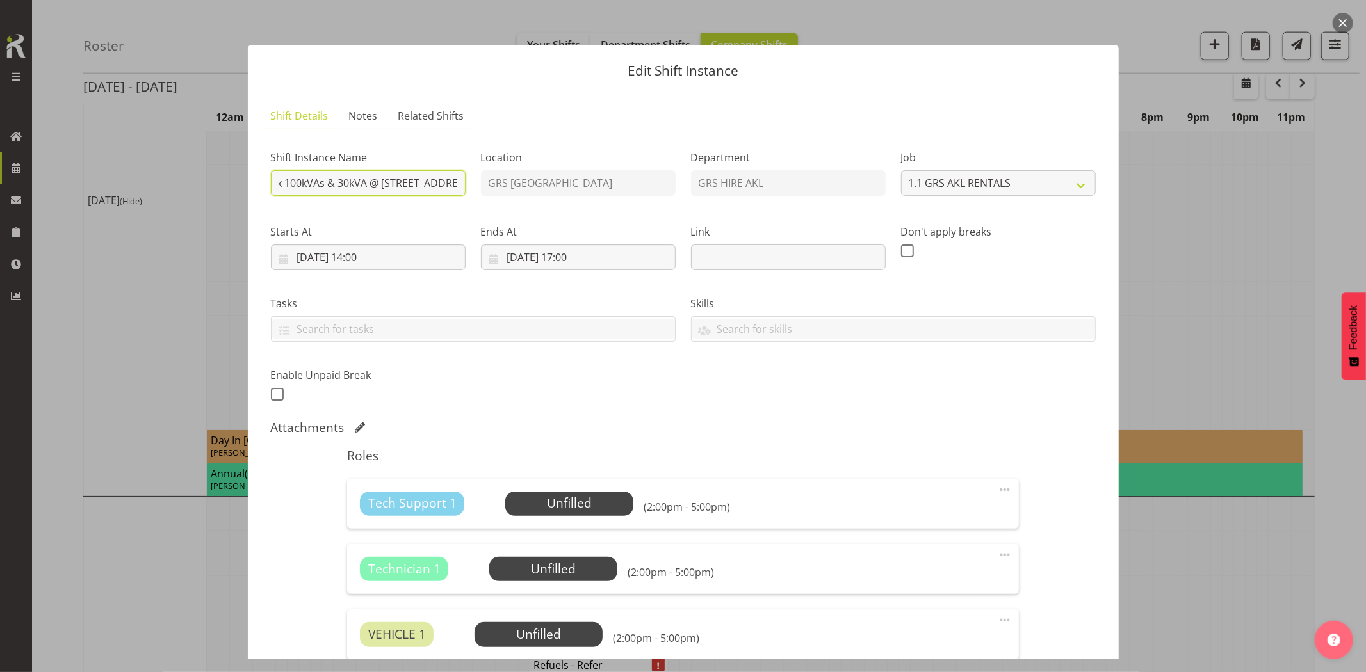
drag, startPoint x: 332, startPoint y: 187, endPoint x: 437, endPoint y: 182, distance: 105.8
click at [437, 182] on input "Refuel - 2 x 100kVAs & 30kVA @ 6 Onetaunga Rd, Chatswood Opp 47 Balmain Rd5A Ba…" at bounding box center [368, 183] width 195 height 26
click at [423, 182] on input "Refuel - 2 x 100kVAs & 30kVA @ 6 Onetaunga Rd, Chatswood Opp 47 Balmain Rd5A Ba…" at bounding box center [368, 183] width 195 height 26
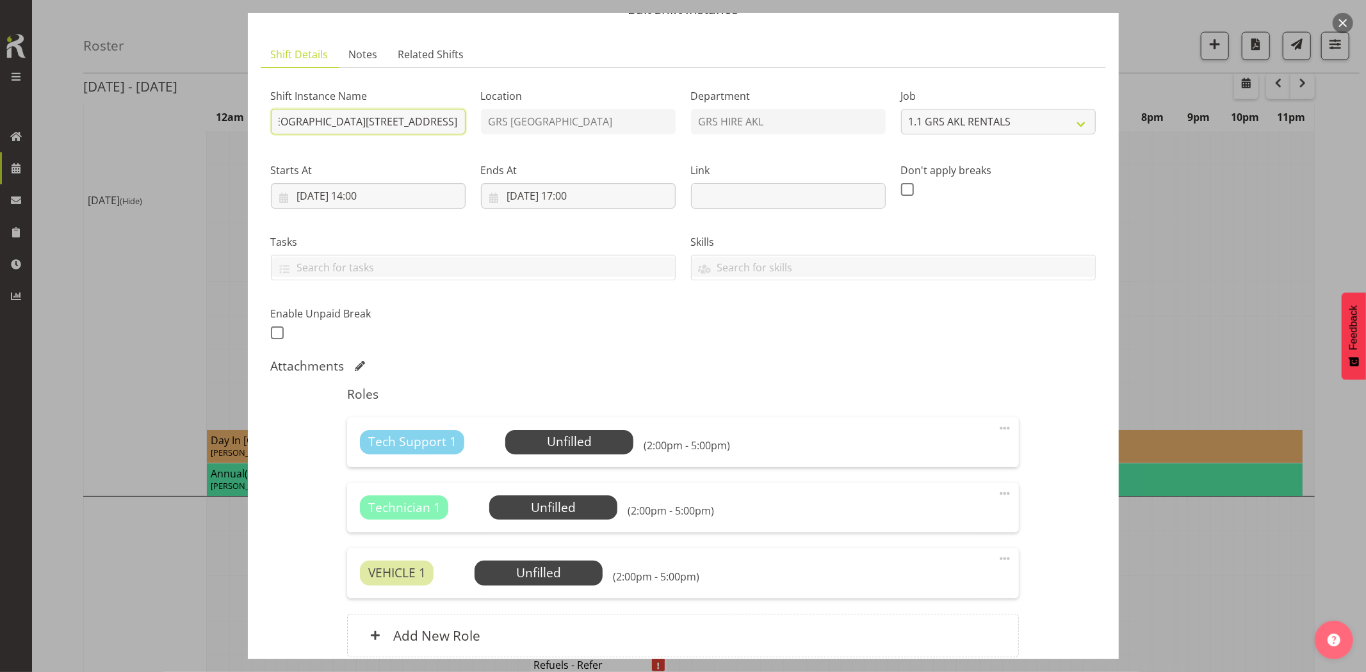
scroll to position [174, 0]
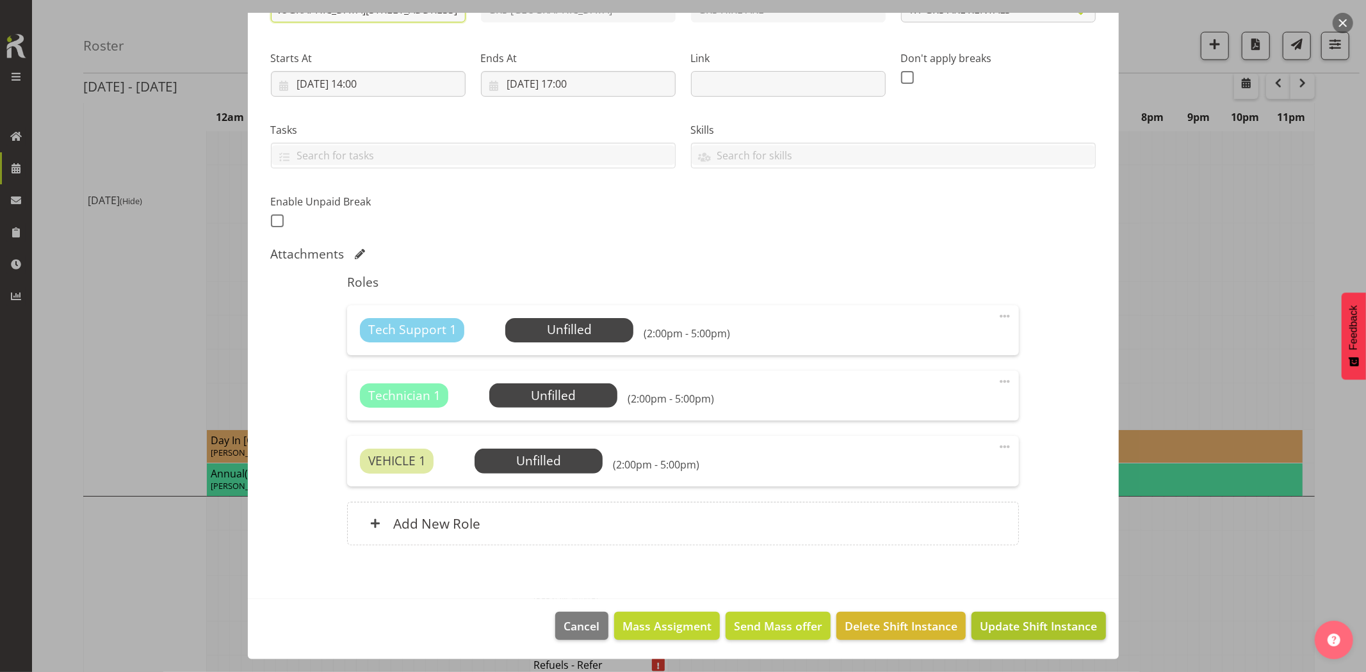
type input "Refuel - 2 x 100kVAs & 30kVA @ 6 Onetaunga Rd, Opp 47 Balmain Rd and 5A Balmain…"
click at [1035, 629] on span "Update Shift Instance" at bounding box center [1038, 626] width 117 height 17
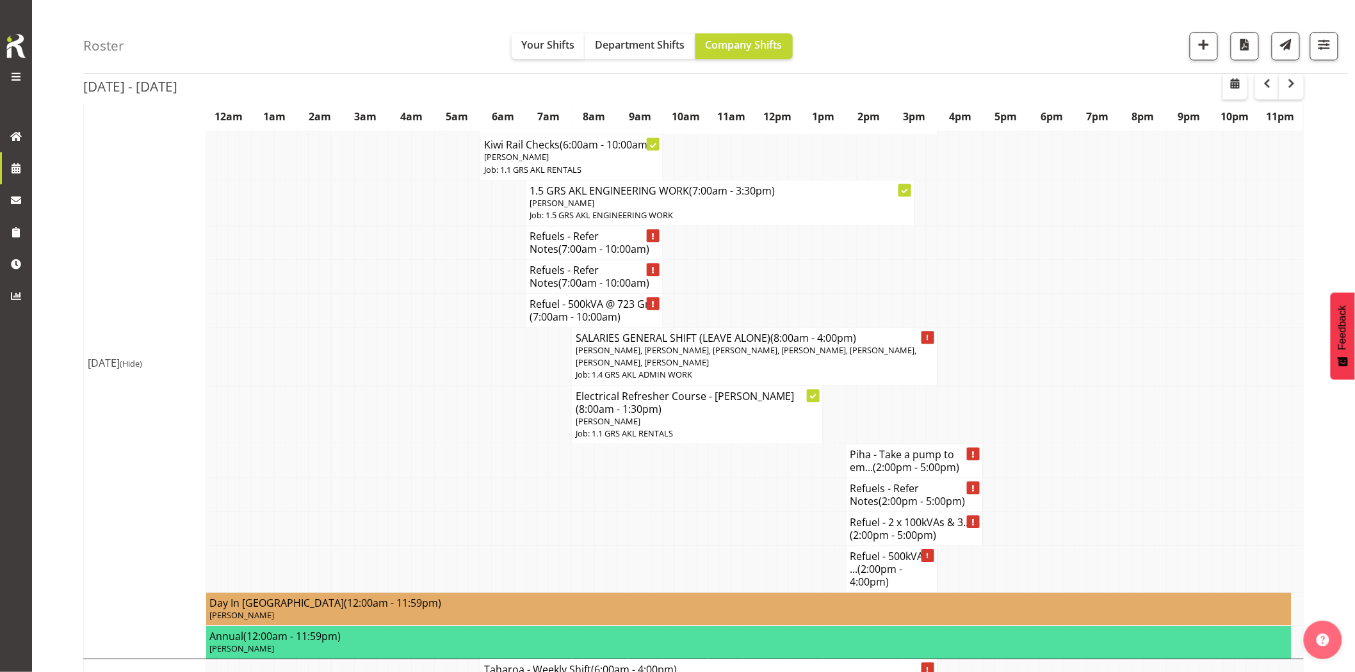
scroll to position [1352, 0]
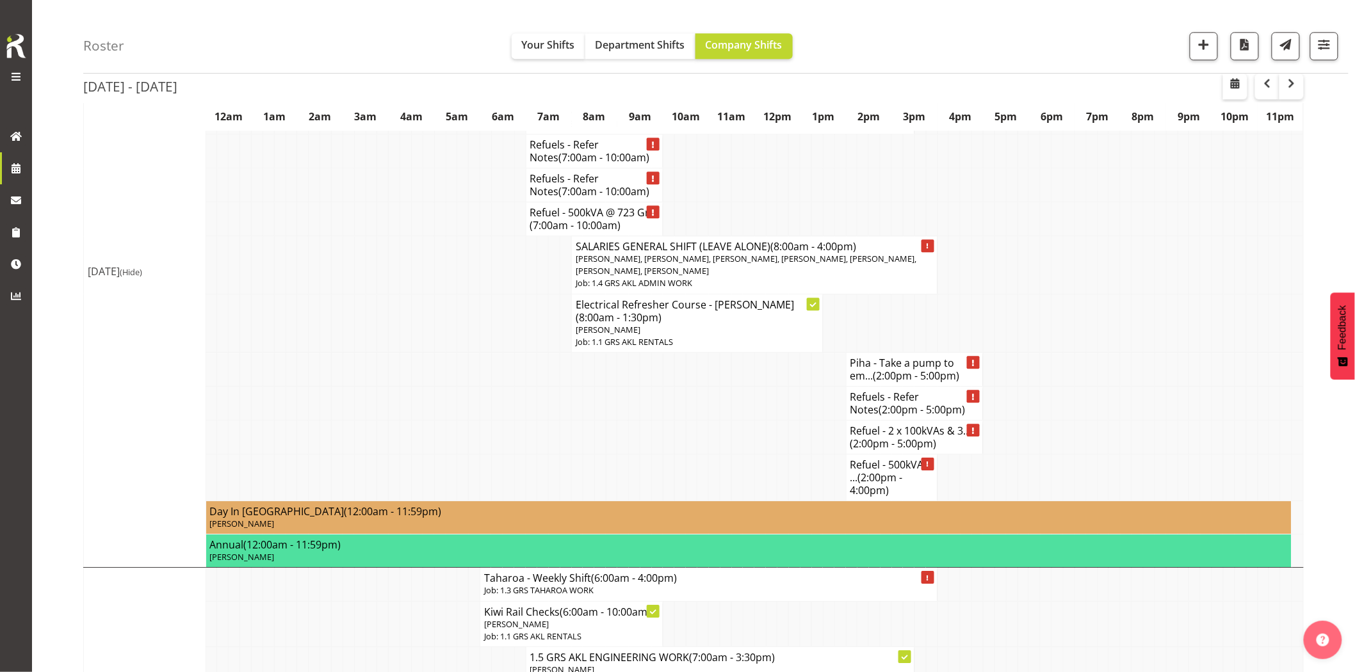
click at [704, 429] on td at bounding box center [703, 438] width 12 height 34
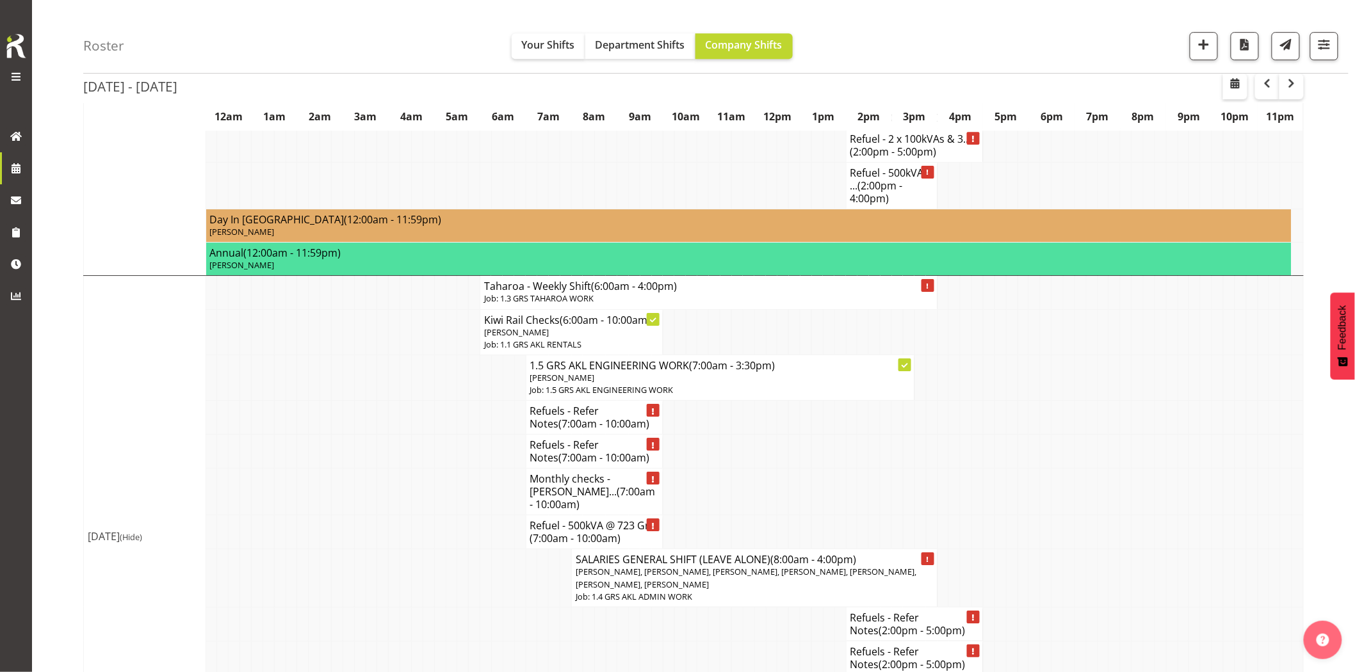
scroll to position [1707, 0]
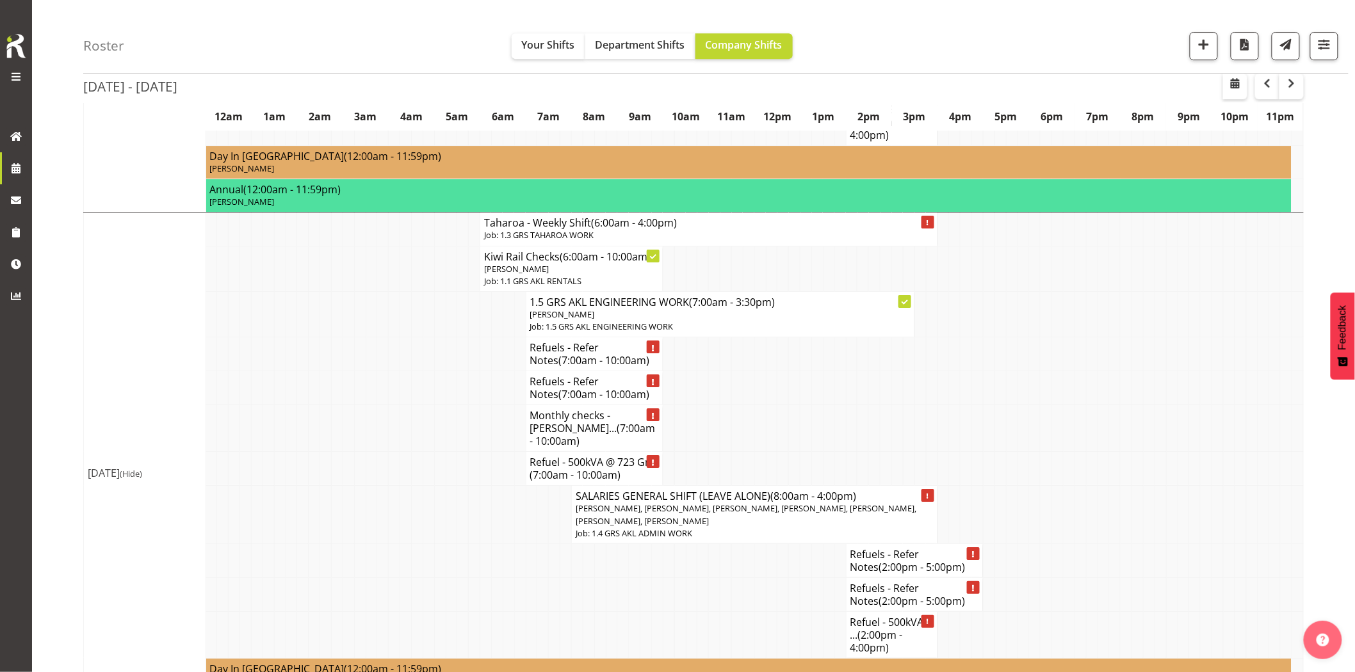
click at [453, 437] on td at bounding box center [452, 428] width 12 height 47
click at [1208, 42] on span "button" at bounding box center [1204, 44] width 17 height 17
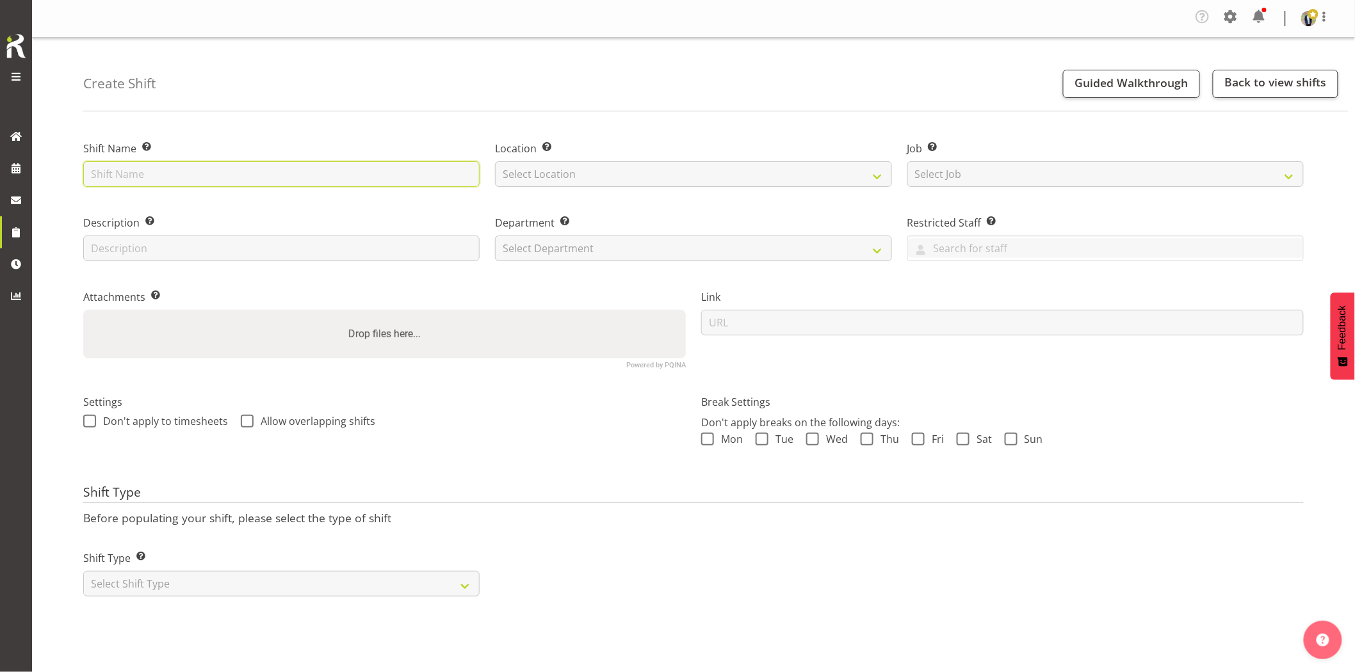
click at [280, 170] on input "text" at bounding box center [281, 174] width 396 height 26
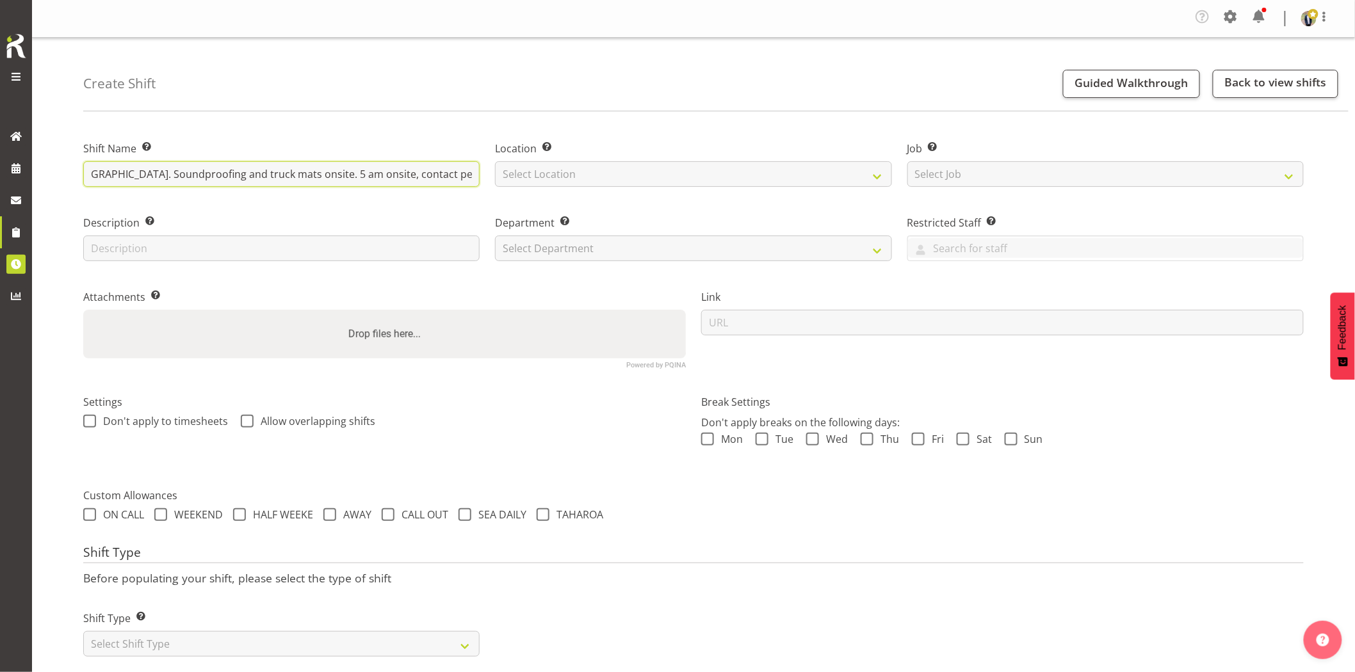
scroll to position [0, 432]
type input "Omexom - Shutdown & collect the 2 x 100kVAs & 30kVA from [GEOGRAPHIC_DATA] / [G…"
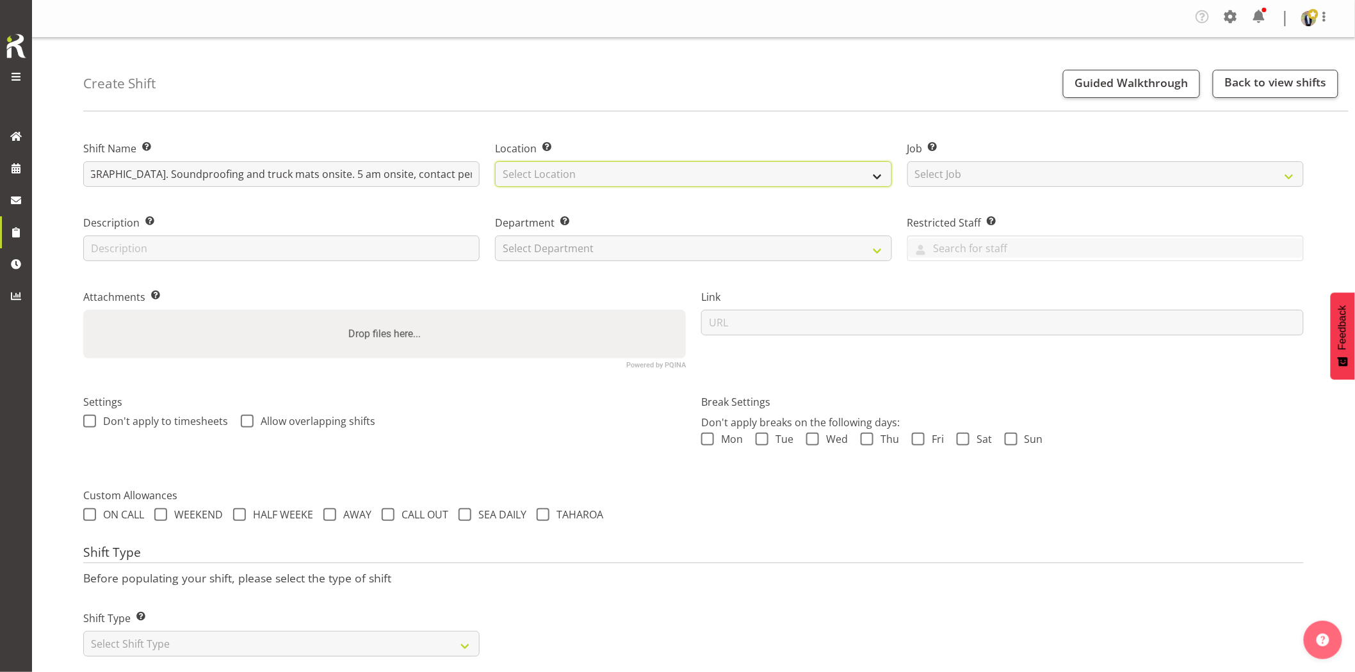
click at [626, 176] on select "Select Location [GEOGRAPHIC_DATA] [GEOGRAPHIC_DATA] GRS [GEOGRAPHIC_DATA] [GEOG…" at bounding box center [693, 174] width 396 height 26
select select "28"
click at [495, 161] on select "Select Location [GEOGRAPHIC_DATA] [GEOGRAPHIC_DATA] GRS [GEOGRAPHIC_DATA] [GEOG…" at bounding box center [693, 174] width 396 height 26
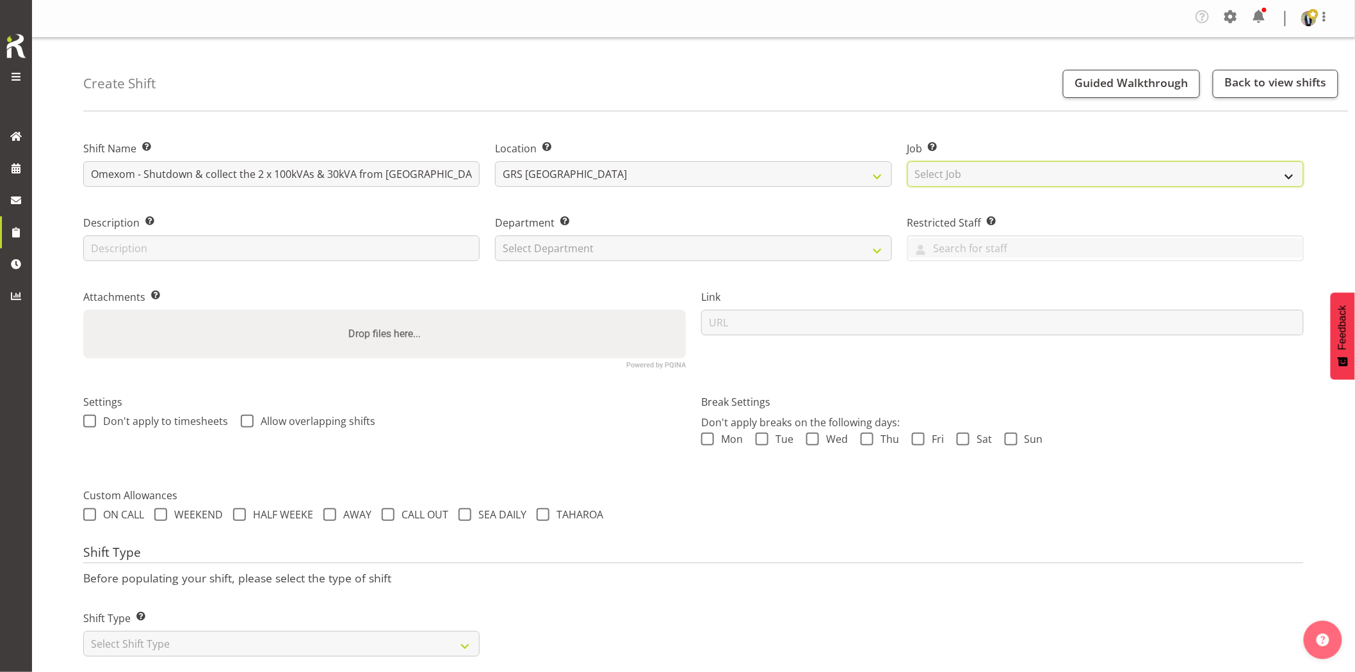
drag, startPoint x: 948, startPoint y: 173, endPoint x: 975, endPoint y: 184, distance: 29.3
click at [948, 173] on select "Select Job Create new job 1.1 GRS AKL RENTALS 1.1 GRS AKL RENTALS AC 1.1 GRS AK…" at bounding box center [1105, 174] width 396 height 26
select select "7504"
click at [907, 161] on select "Select Job Create new job 1.1 GRS AKL RENTALS 1.1 GRS AKL RENTALS AC 1.1 GRS AK…" at bounding box center [1105, 174] width 396 height 26
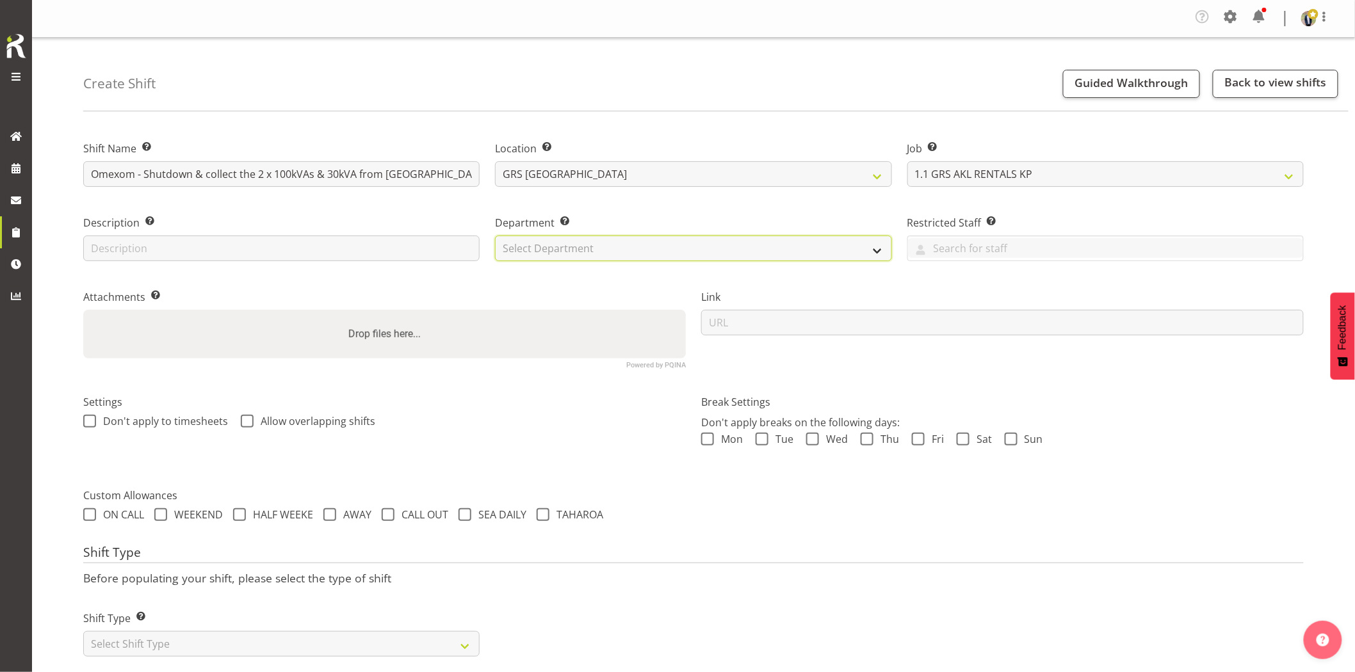
click at [617, 254] on select "Select Department GRS HIRE AKL GRS HIRE AKL GRS HIRE TGA GRS HIRE HST GRS SALES…" at bounding box center [693, 249] width 396 height 26
select select "20"
click at [495, 236] on select "Select Department GRS HIRE AKL GRS HIRE AKL GRS HIRE TGA GRS HIRE HST GRS SALES…" at bounding box center [693, 249] width 396 height 26
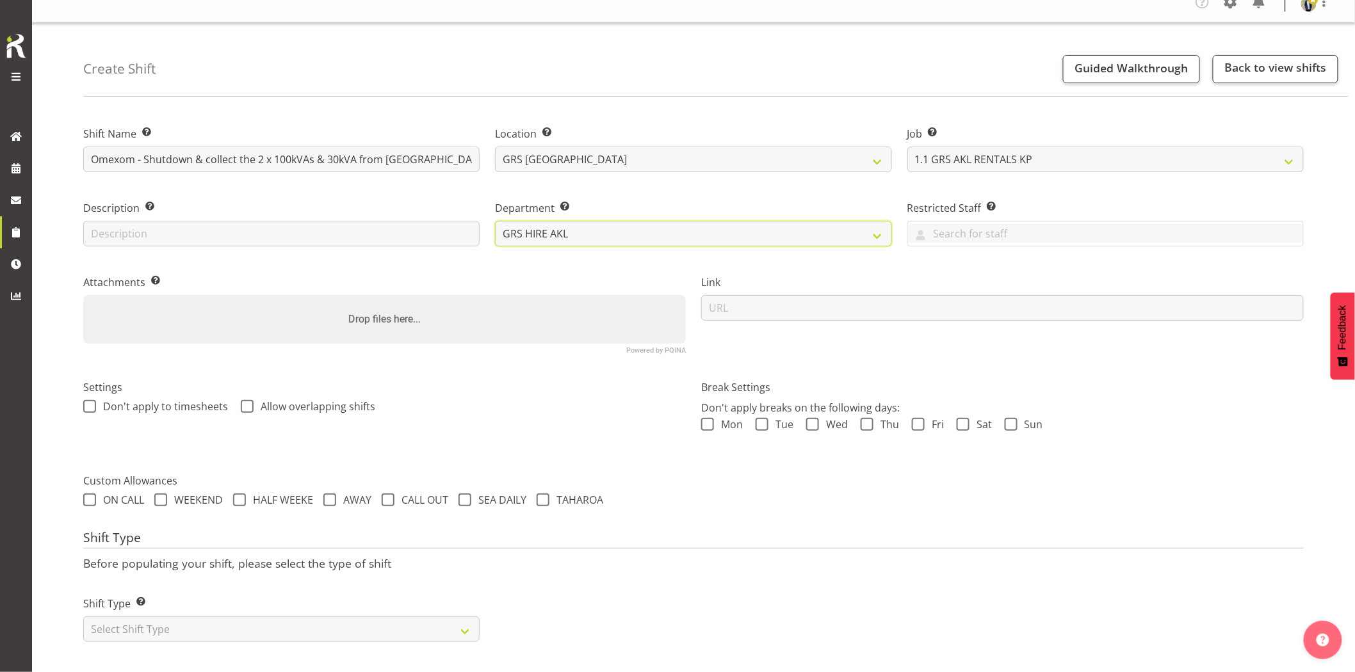
scroll to position [26, 0]
click at [355, 618] on select "Select Shift Type One Off Shift Recurring Shift Rotating Shift" at bounding box center [281, 630] width 396 height 26
select select "one_off"
click at [83, 617] on select "Select Shift Type One Off Shift Recurring Shift Rotating Shift" at bounding box center [281, 630] width 396 height 26
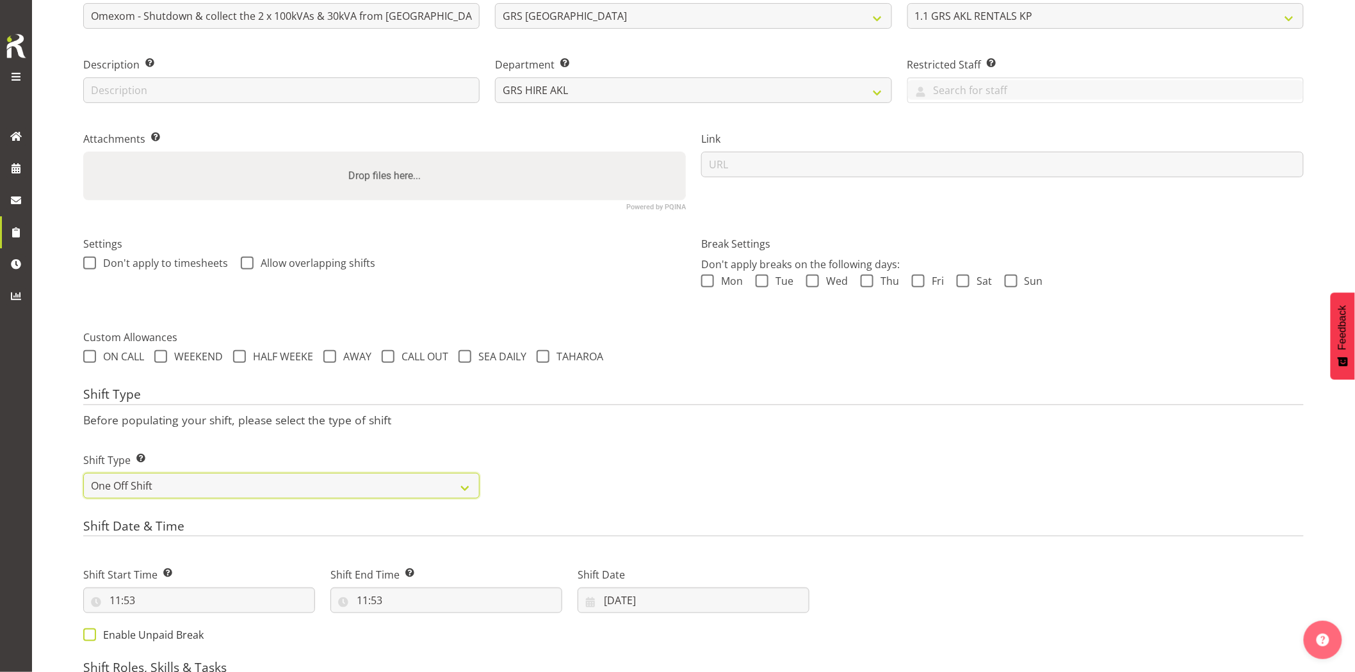
scroll to position [239, 0]
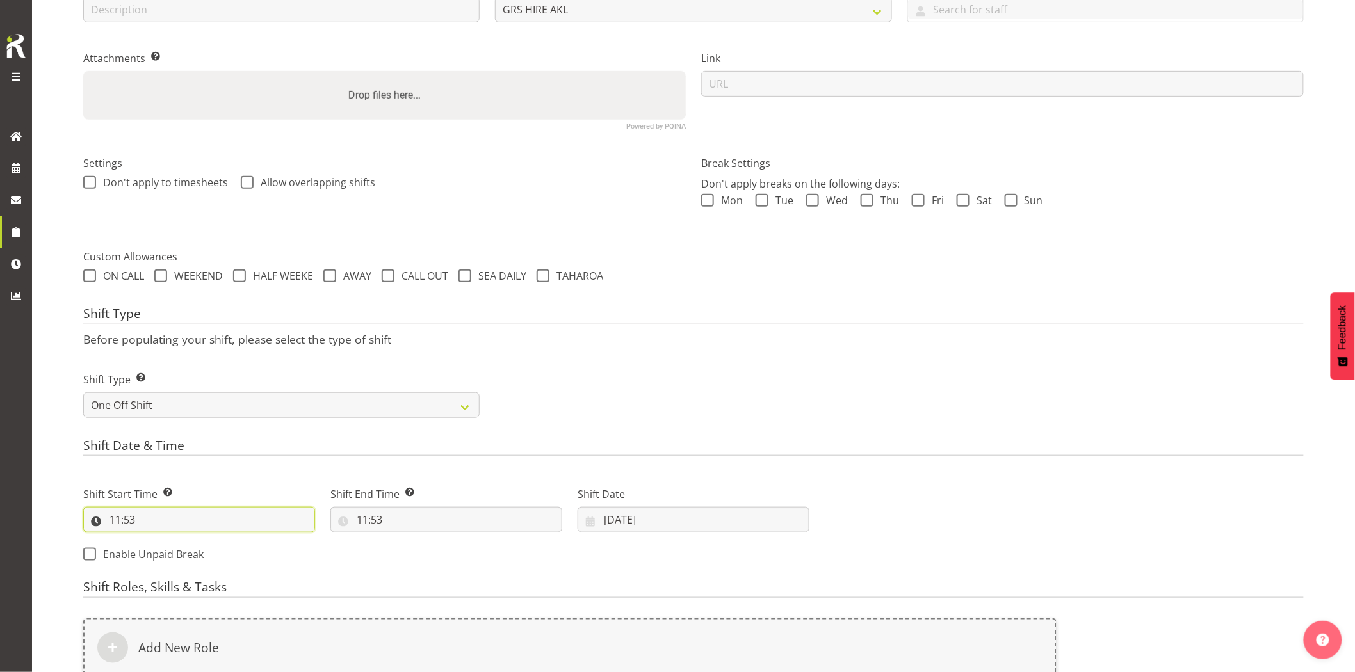
click at [199, 517] on input "11:53" at bounding box center [199, 520] width 232 height 26
drag, startPoint x: 173, startPoint y: 555, endPoint x: 197, endPoint y: 439, distance: 117.7
click at [173, 555] on select "00 01 02 03 04 05 06 07 08 09 10 11 12 13 14 15 16 17 18 19 20 21 22 23" at bounding box center [170, 553] width 29 height 26
select select "4"
click at [156, 540] on select "00 01 02 03 04 05 06 07 08 09 10 11 12 13 14 15 16 17 18 19 20 21 22 23" at bounding box center [170, 553] width 29 height 26
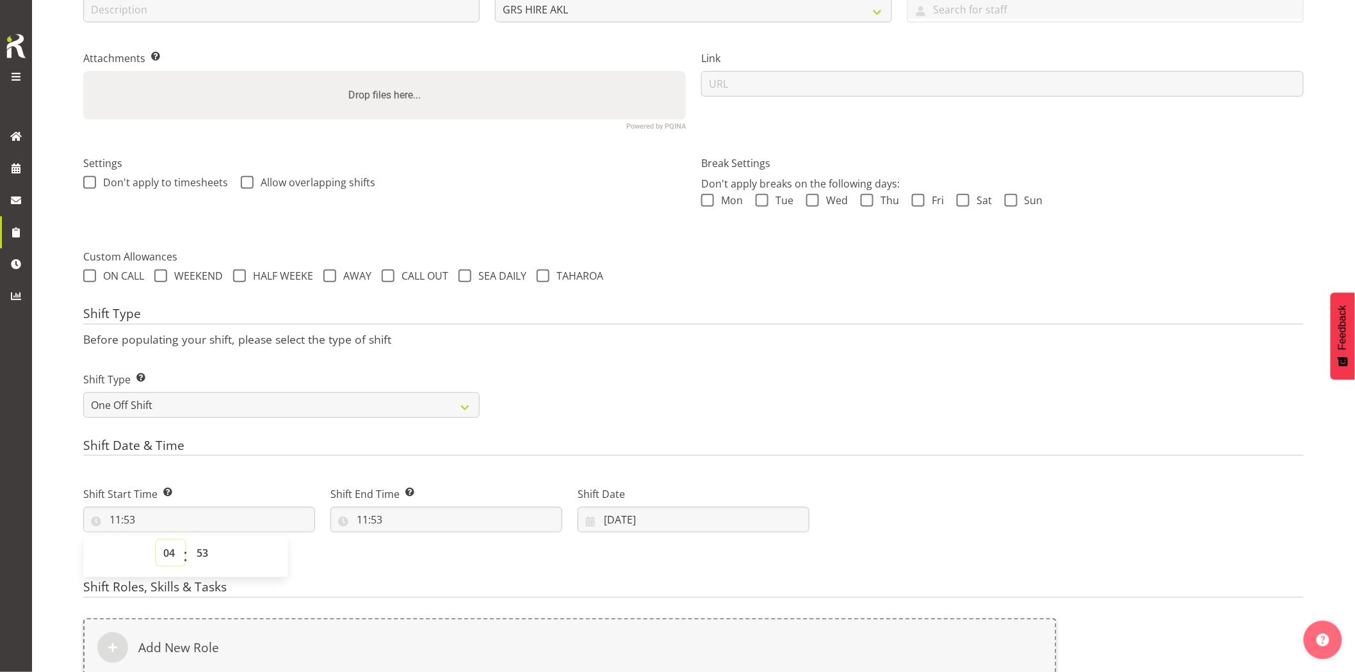
type input "04:53"
click at [199, 554] on select "00 01 02 03 04 05 06 07 08 09 10 11 12 13 14 15 16 17 18 19 20 21 22 23 24 25 2…" at bounding box center [204, 553] width 29 height 26
select select "30"
click at [190, 540] on select "00 01 02 03 04 05 06 07 08 09 10 11 12 13 14 15 16 17 18 19 20 21 22 23 24 25 2…" at bounding box center [204, 553] width 29 height 26
type input "04:30"
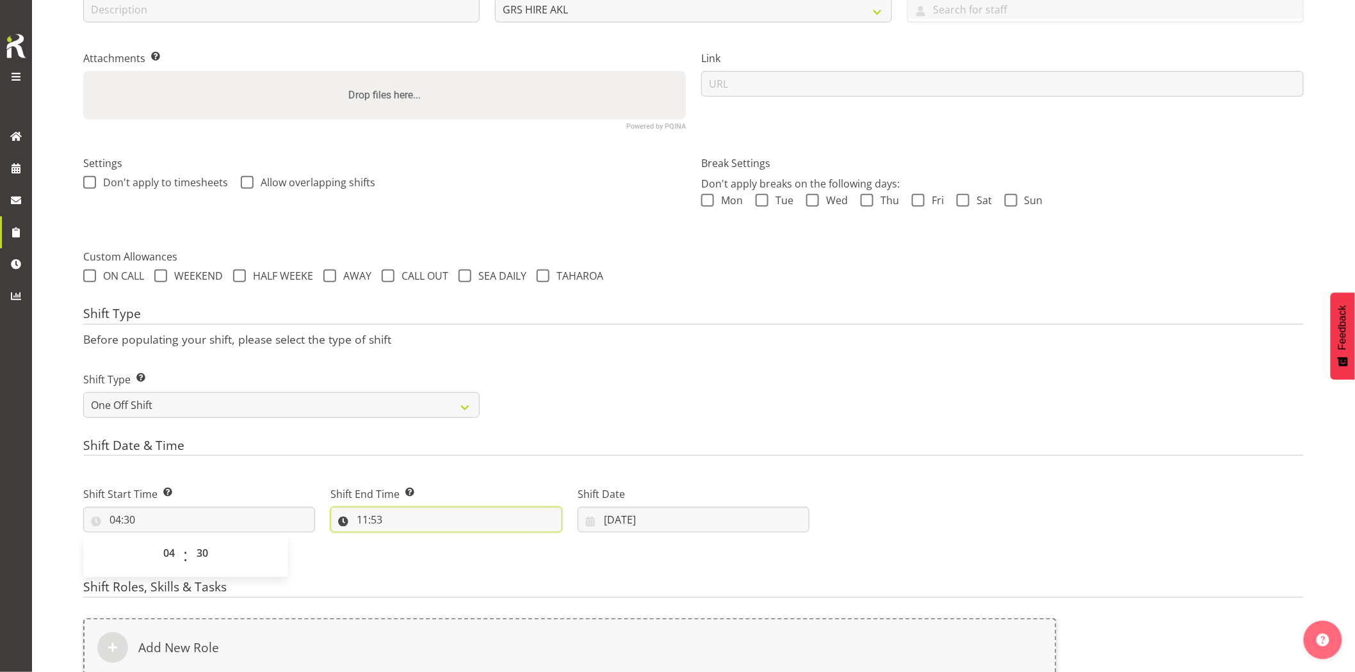
click at [445, 526] on input "11:53" at bounding box center [446, 520] width 232 height 26
drag, startPoint x: 423, startPoint y: 555, endPoint x: 420, endPoint y: 545, distance: 10.6
click at [423, 555] on select "00 01 02 03 04 05 06 07 08 09 10 11 12 13 14 15 16 17 18 19 20 21 22 23" at bounding box center [417, 553] width 29 height 26
select select "7"
click at [403, 540] on select "00 01 02 03 04 05 06 07 08 09 10 11 12 13 14 15 16 17 18 19 20 21 22 23" at bounding box center [417, 553] width 29 height 26
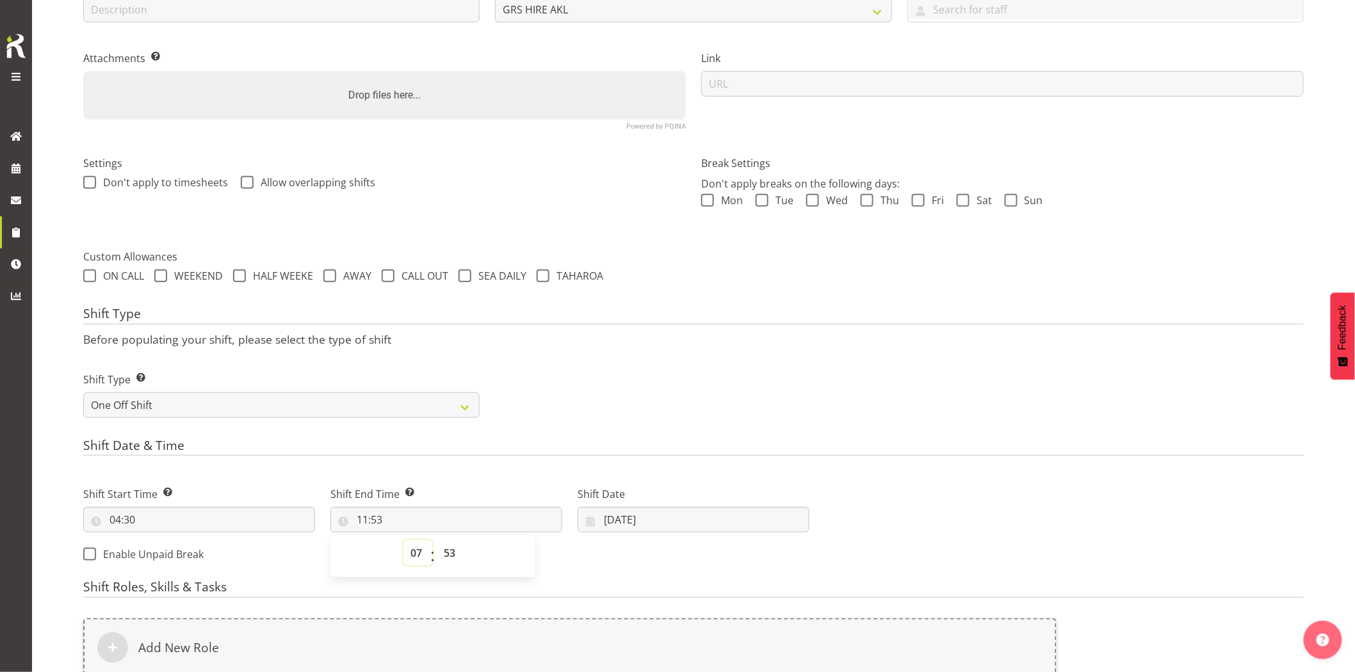
type input "07:53"
drag, startPoint x: 451, startPoint y: 560, endPoint x: 450, endPoint y: 546, distance: 14.1
click at [451, 560] on select "00 01 02 03 04 05 06 07 08 09 10 11 12 13 14 15 16 17 18 19 20 21 22 23 24 25 2…" at bounding box center [451, 553] width 29 height 26
select select "30"
click at [437, 540] on select "00 01 02 03 04 05 06 07 08 09 10 11 12 13 14 15 16 17 18 19 20 21 22 23 24 25 2…" at bounding box center [451, 553] width 29 height 26
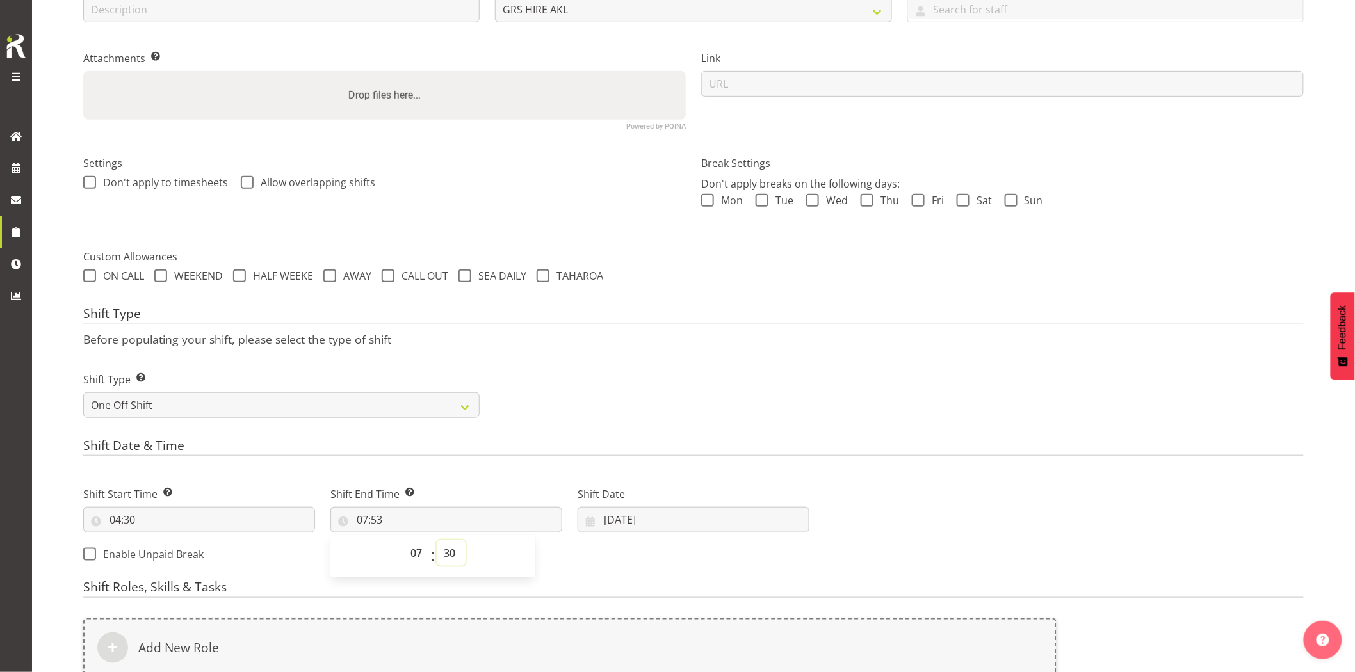
type input "07:30"
drag, startPoint x: 683, startPoint y: 344, endPoint x: 750, endPoint y: 464, distance: 137.0
click at [694, 353] on div "Shift Type Before populating your shift, please select the type of shift Shift …" at bounding box center [693, 366] width 1221 height 119
click at [701, 510] on div "Shift Date 04/09/2025 January February March April May June July August Septemb…" at bounding box center [694, 510] width 232 height 46
click at [702, 516] on input "[DATE]" at bounding box center [694, 520] width 232 height 26
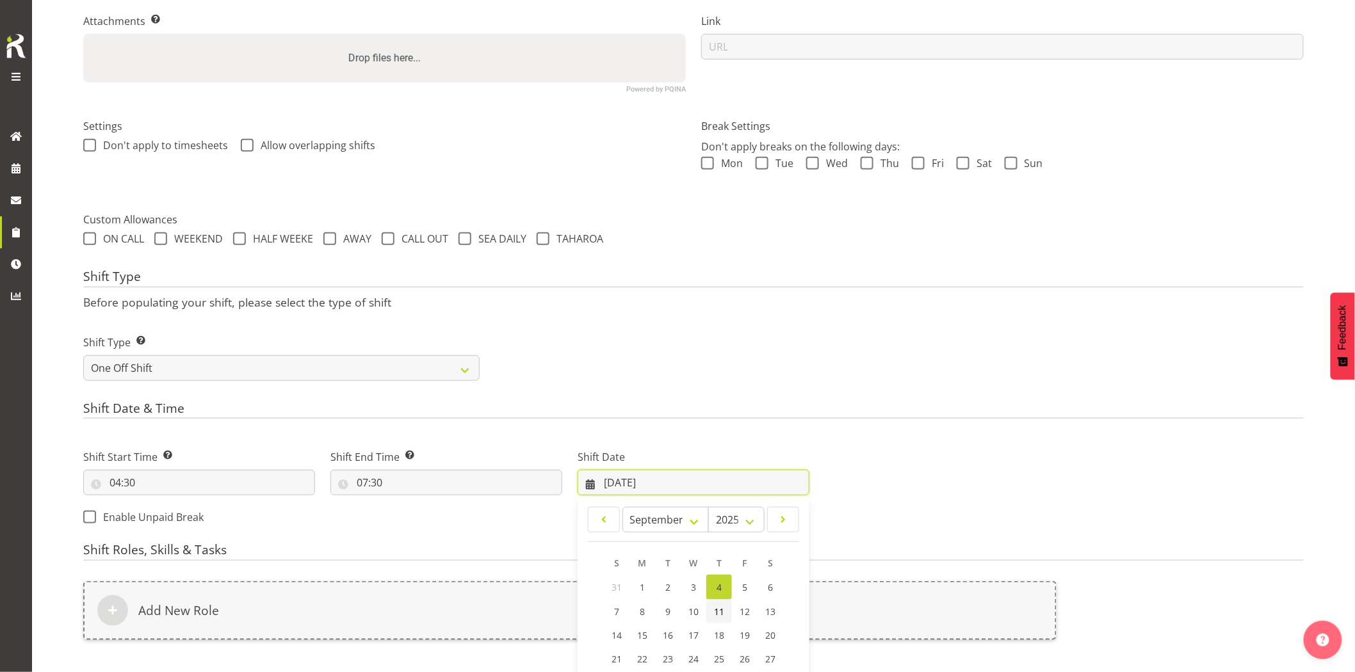
scroll to position [310, 0]
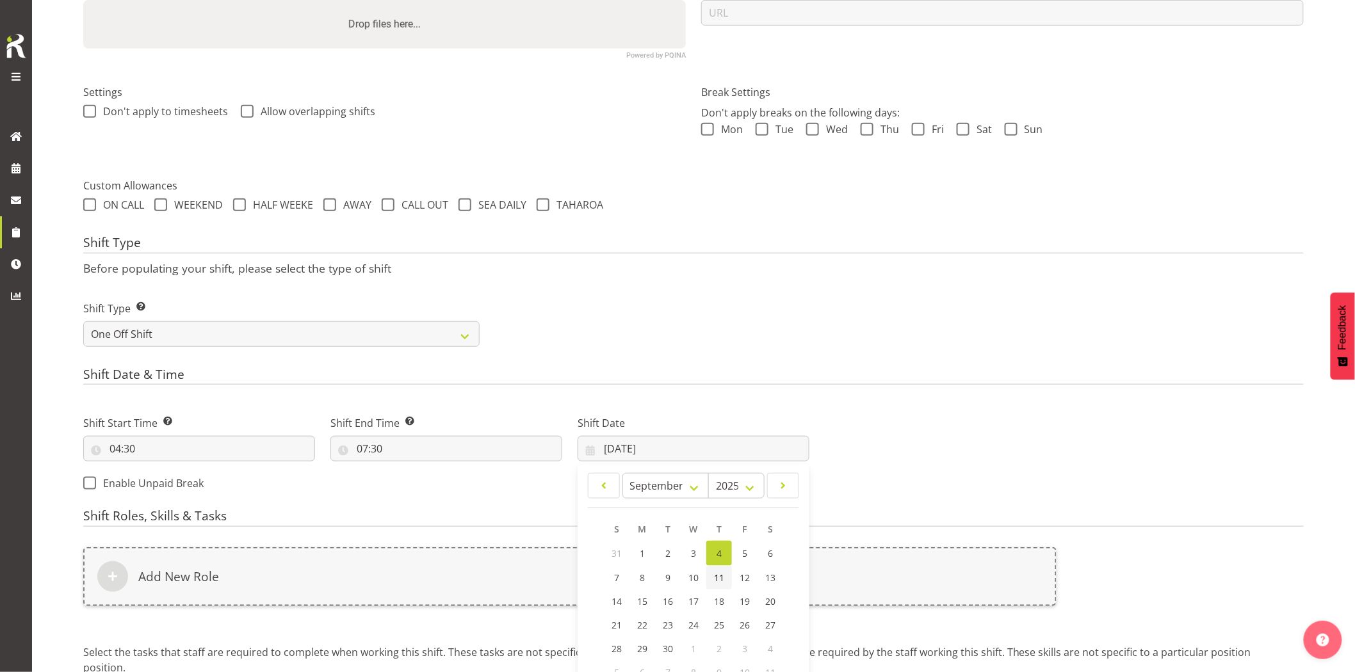
click at [725, 575] on link "11" at bounding box center [719, 578] width 26 height 24
type input "11/09/2025"
click at [725, 575] on div "Add New Role" at bounding box center [569, 577] width 973 height 59
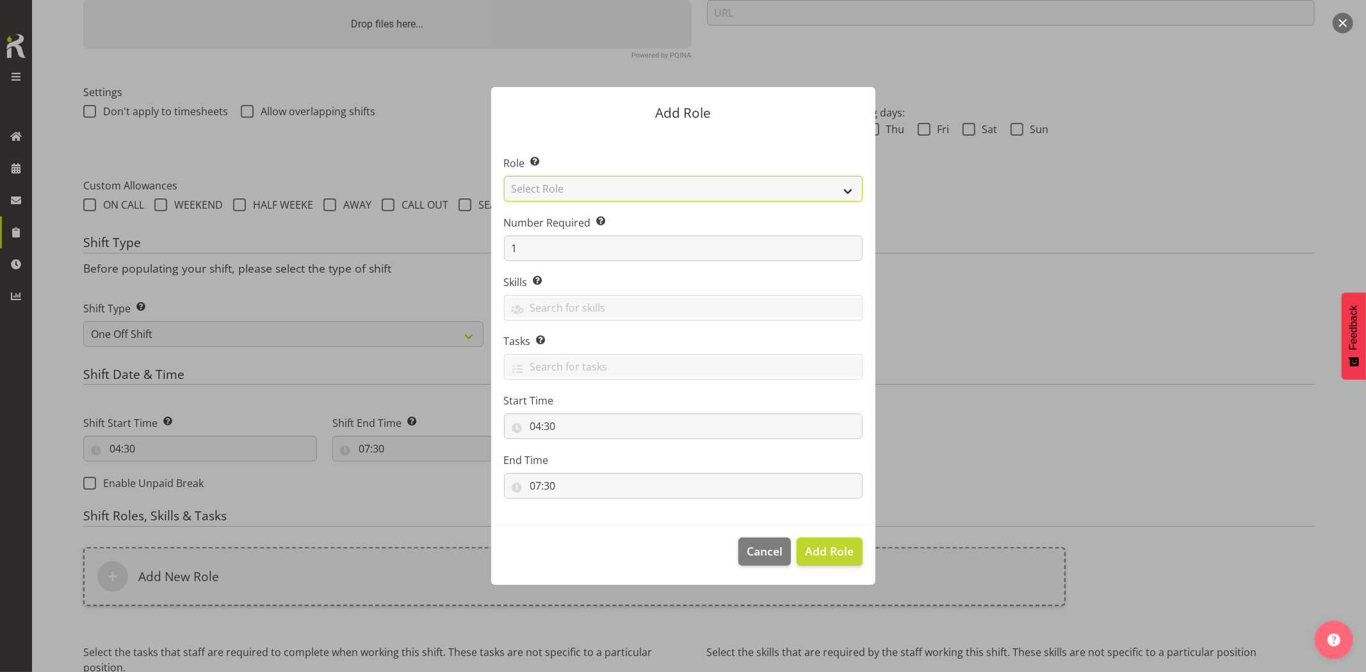
click at [587, 188] on select "Select Role Account Manager Electrician Engineering GM HSEQ manager MECH Mechan…" at bounding box center [683, 189] width 359 height 26
select select "21"
click at [504, 176] on select "Select Role Account Manager Electrician Engineering GM HSEQ manager MECH Mechan…" at bounding box center [683, 189] width 359 height 26
click at [823, 551] on span "Add Role" at bounding box center [829, 551] width 49 height 15
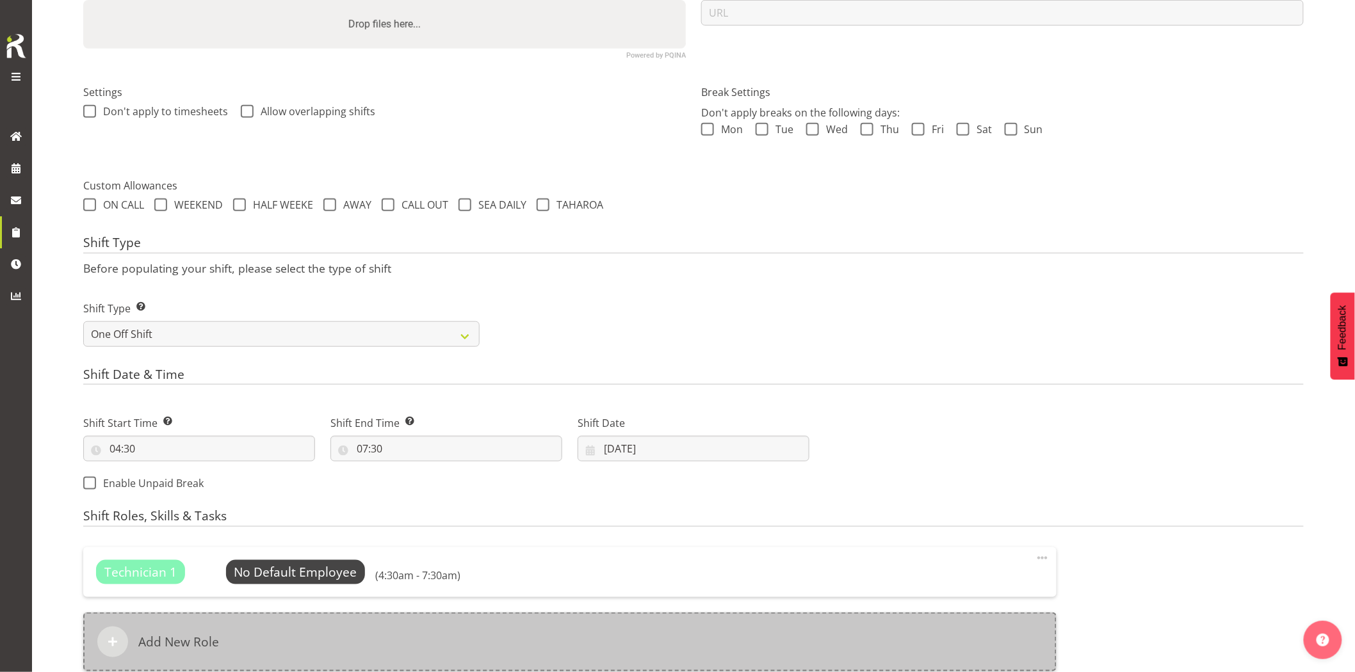
click at [591, 629] on div "Add New Role" at bounding box center [569, 642] width 973 height 59
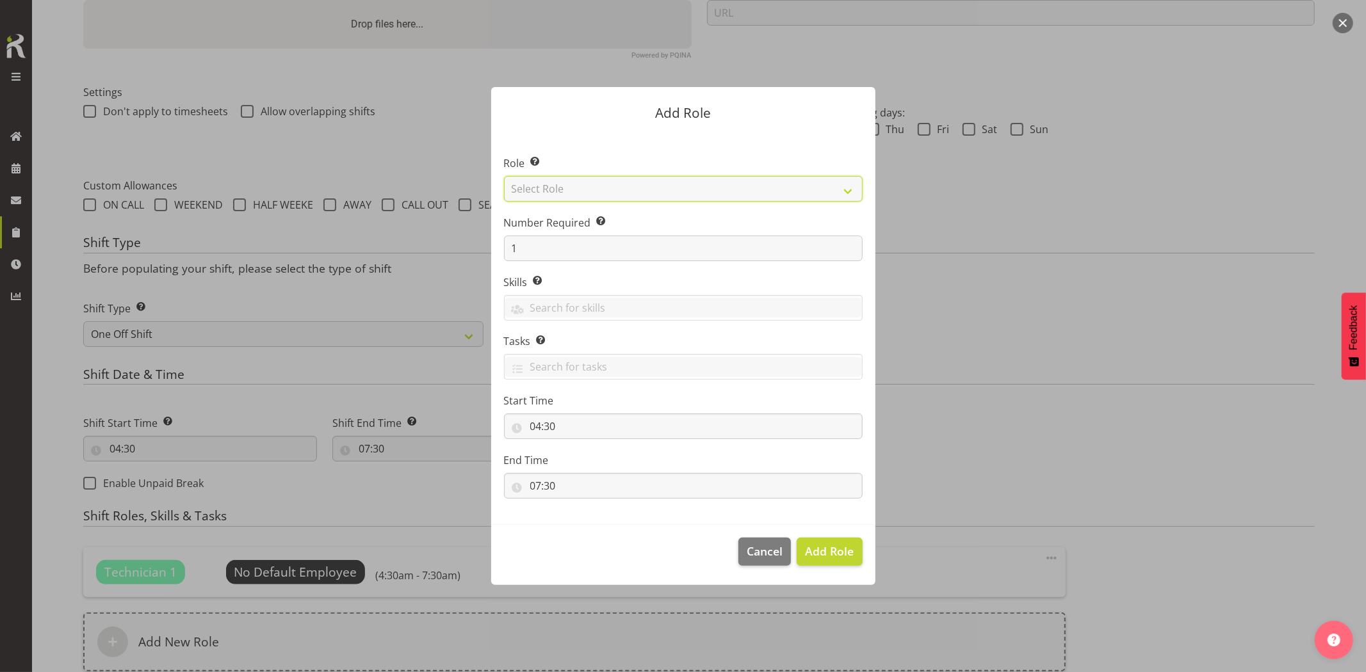
drag, startPoint x: 561, startPoint y: 191, endPoint x: 565, endPoint y: 199, distance: 9.2
click at [561, 191] on select "Select Role Account Manager Electrician Engineering GM HSEQ manager MECH Mechan…" at bounding box center [683, 189] width 359 height 26
select select "20"
click at [504, 176] on select "Select Role Account Manager Electrician Engineering GM HSEQ manager MECH Mechan…" at bounding box center [683, 189] width 359 height 26
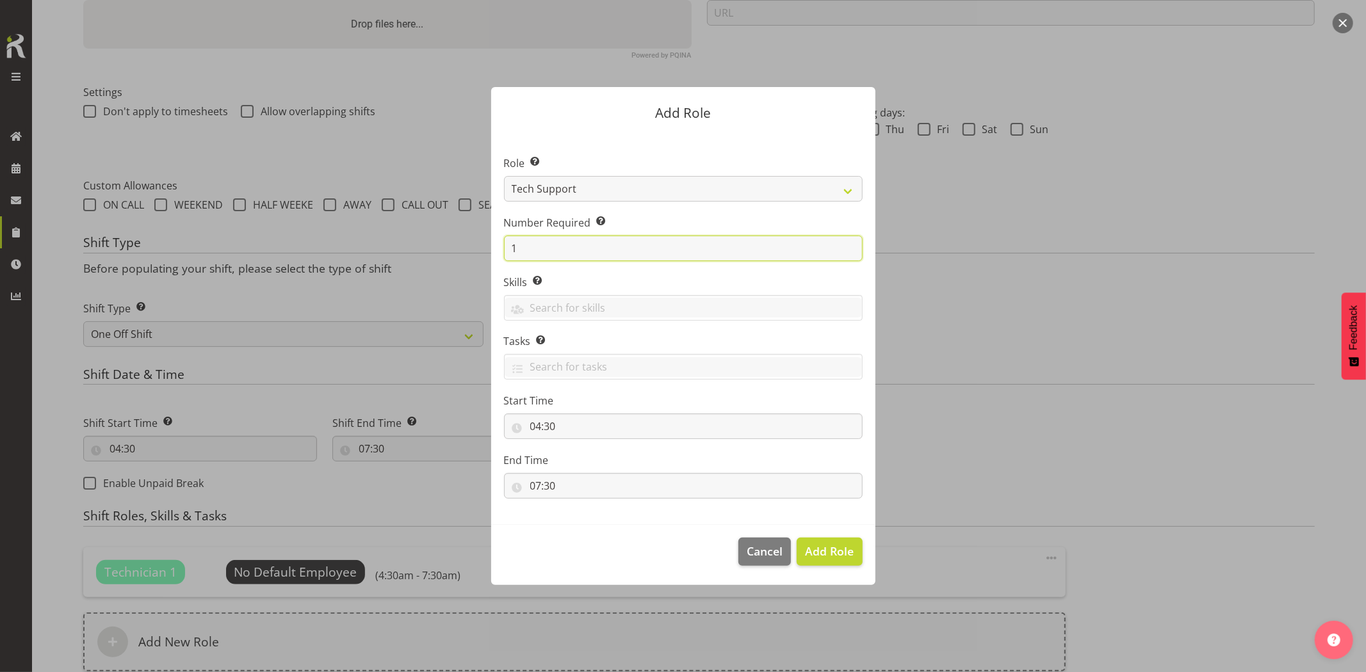
drag, startPoint x: 435, startPoint y: 241, endPoint x: 429, endPoint y: 240, distance: 6.5
click at [429, 240] on form "Add Role Role Select the role you wish to add to the shift. Account Manager Ele…" at bounding box center [683, 336] width 615 height 562
type input "3"
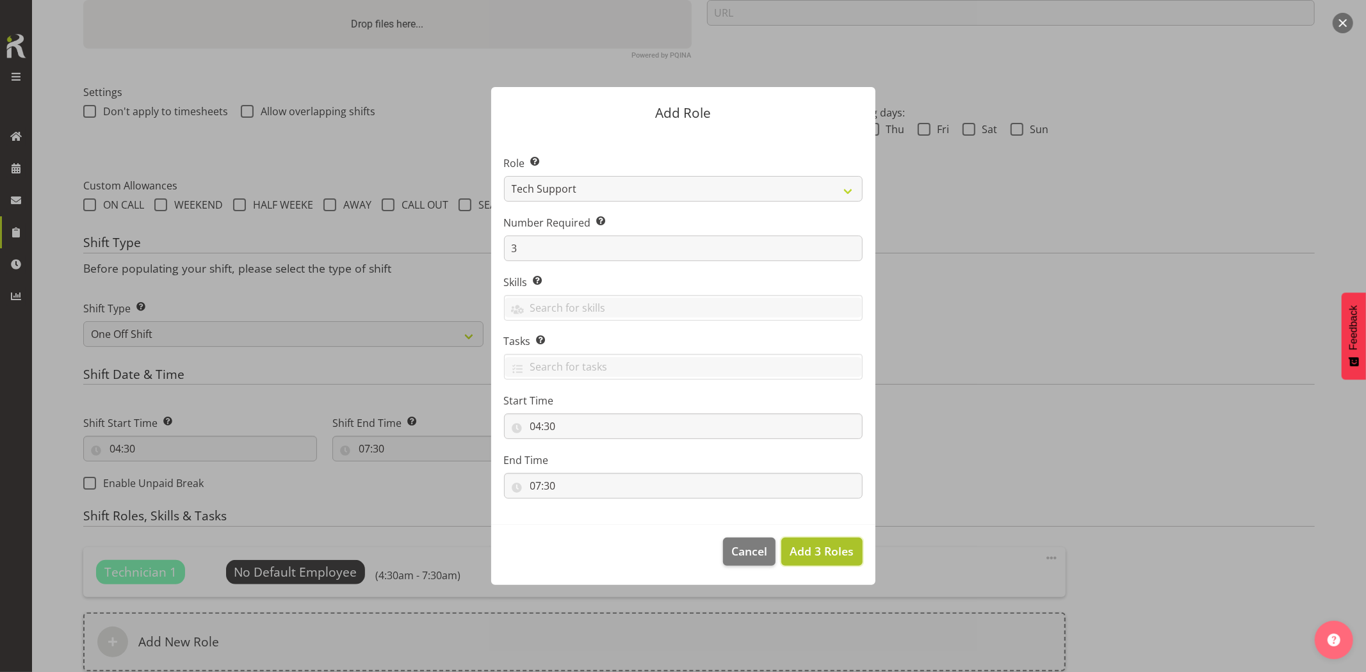
click at [828, 546] on span "Add 3 Roles" at bounding box center [822, 551] width 64 height 15
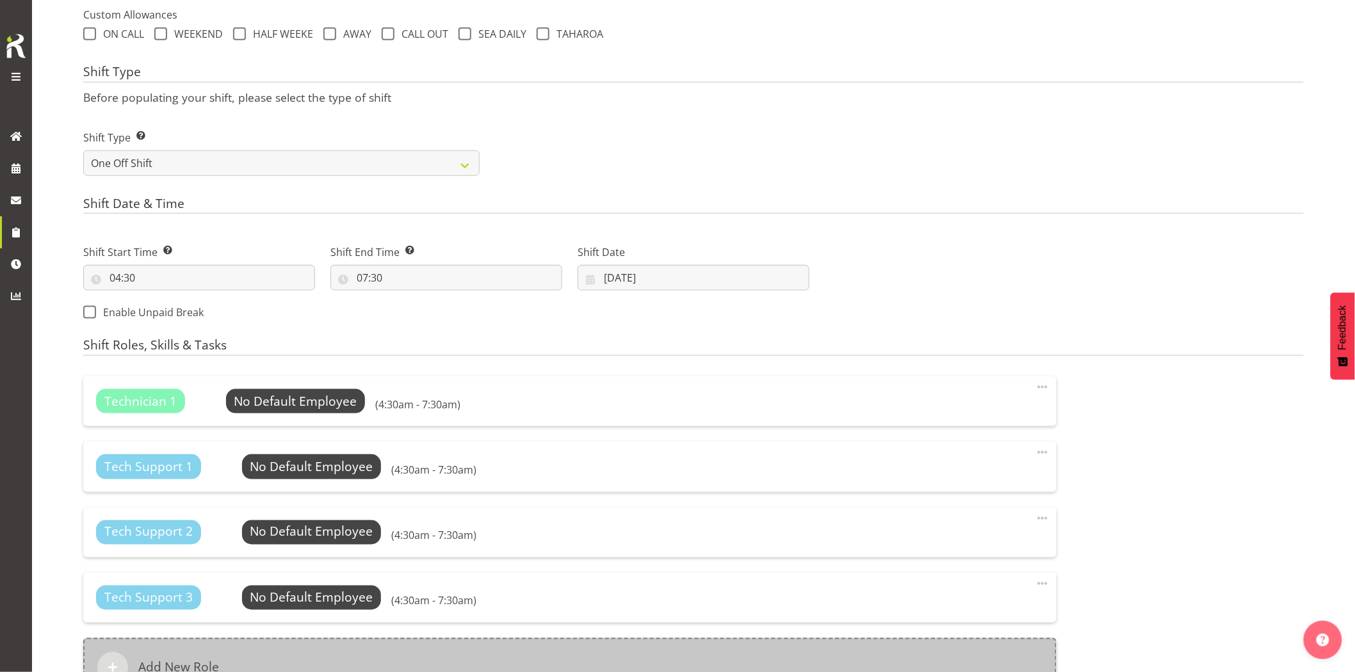
scroll to position [666, 0]
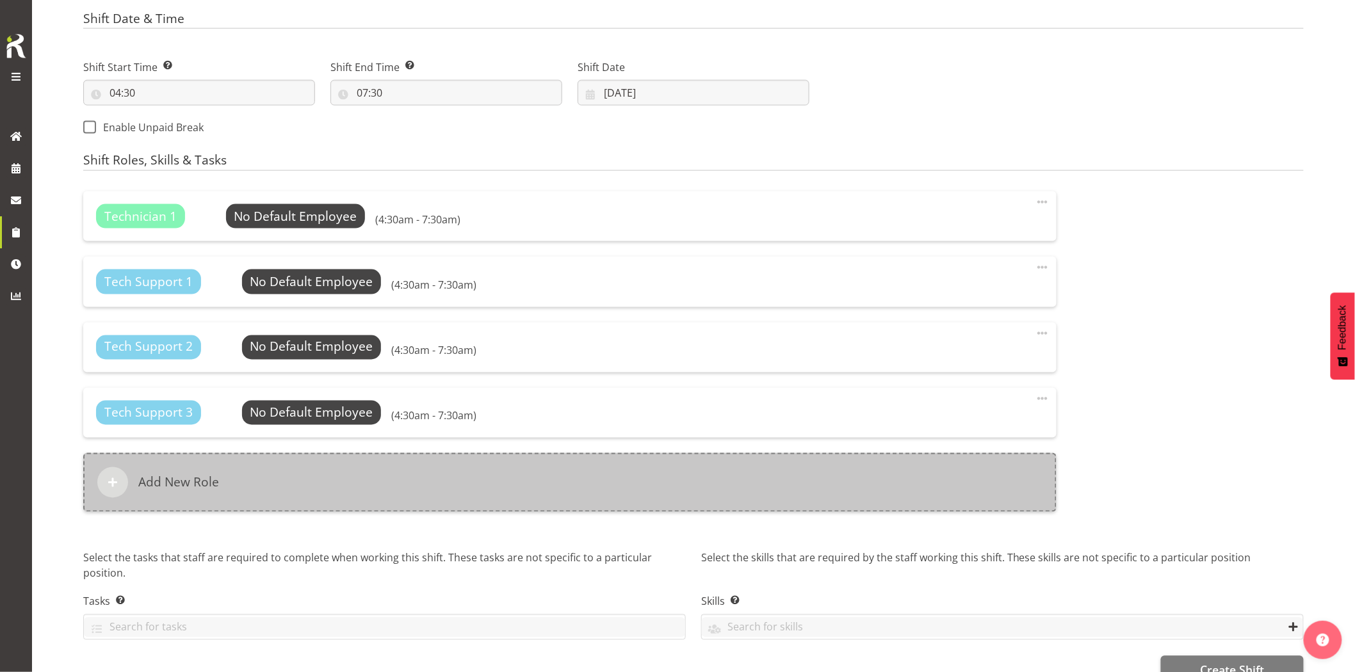
click at [603, 487] on div "Add New Role" at bounding box center [569, 482] width 973 height 59
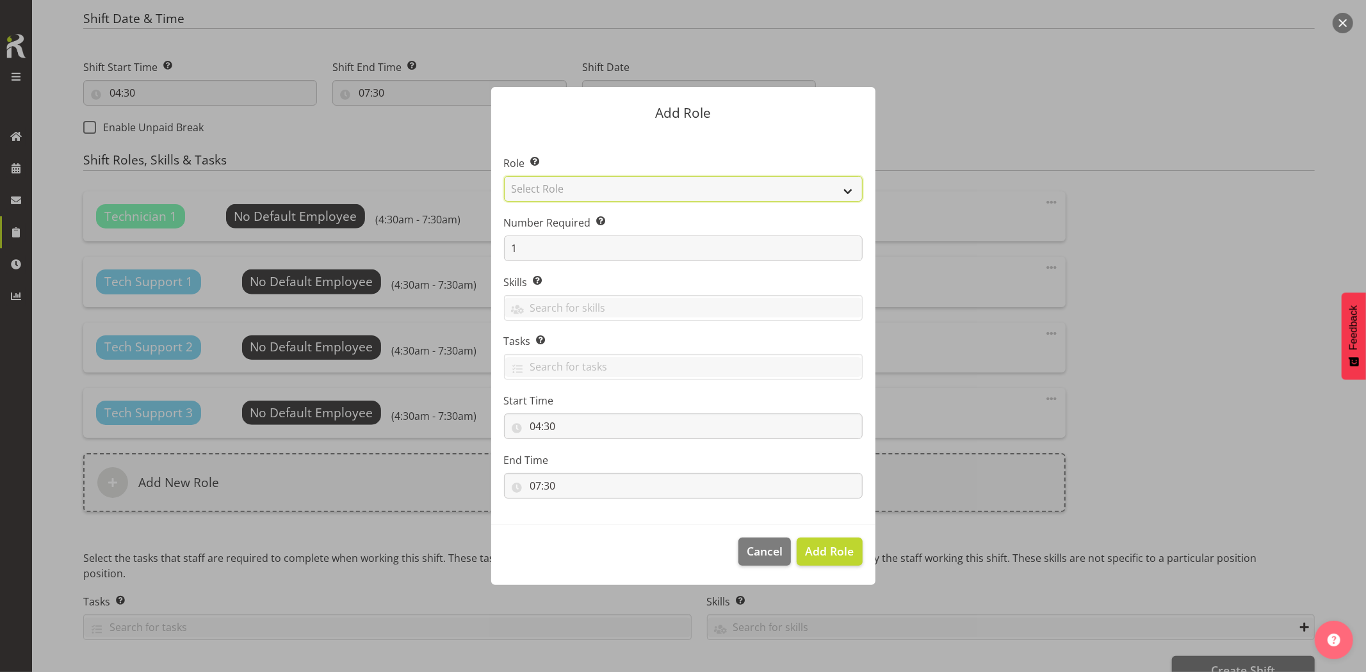
drag, startPoint x: 602, startPoint y: 186, endPoint x: 606, endPoint y: 197, distance: 11.8
click at [602, 186] on select "Select Role Account Manager Electrician Engineering GM HSEQ manager MECH Mechan…" at bounding box center [683, 189] width 359 height 26
select select "27"
click at [504, 176] on select "Select Role Account Manager Electrician Engineering GM HSEQ manager MECH Mechan…" at bounding box center [683, 189] width 359 height 26
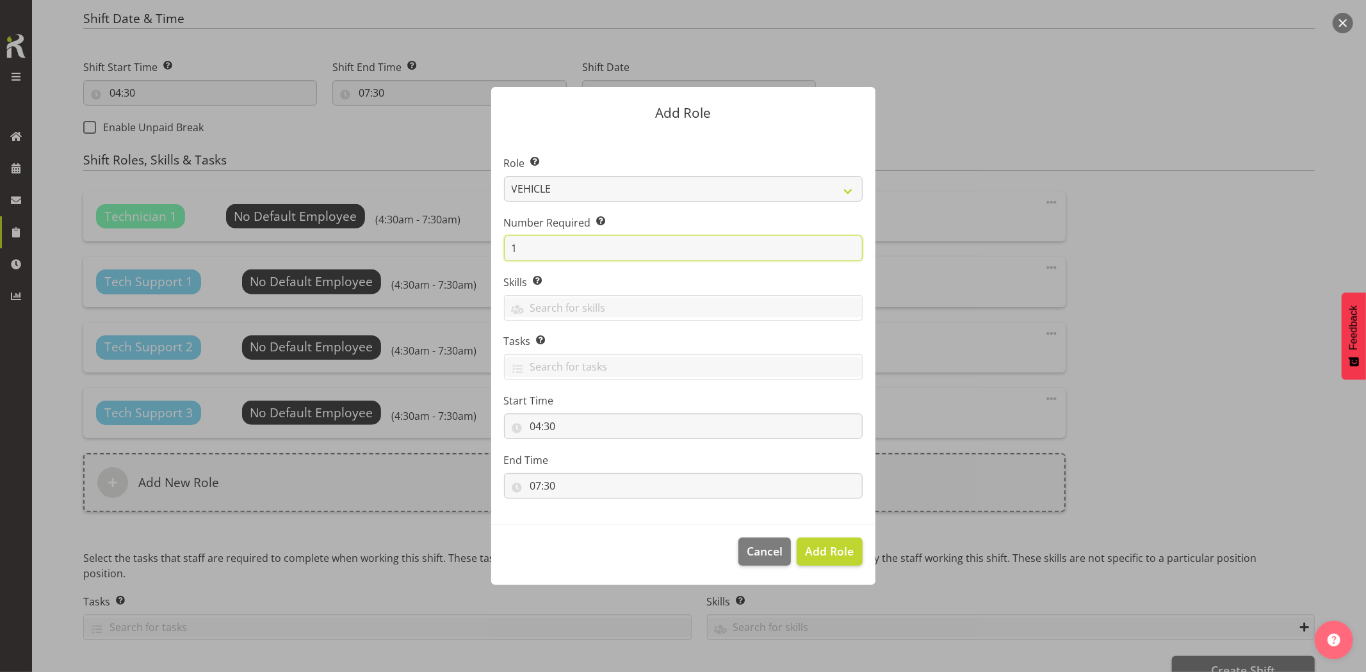
drag, startPoint x: 548, startPoint y: 241, endPoint x: 476, endPoint y: 240, distance: 72.4
click at [485, 240] on div "Add Role Role Select the role you wish to add to the shift. Account Manager Ele…" at bounding box center [683, 336] width 410 height 562
type input "3"
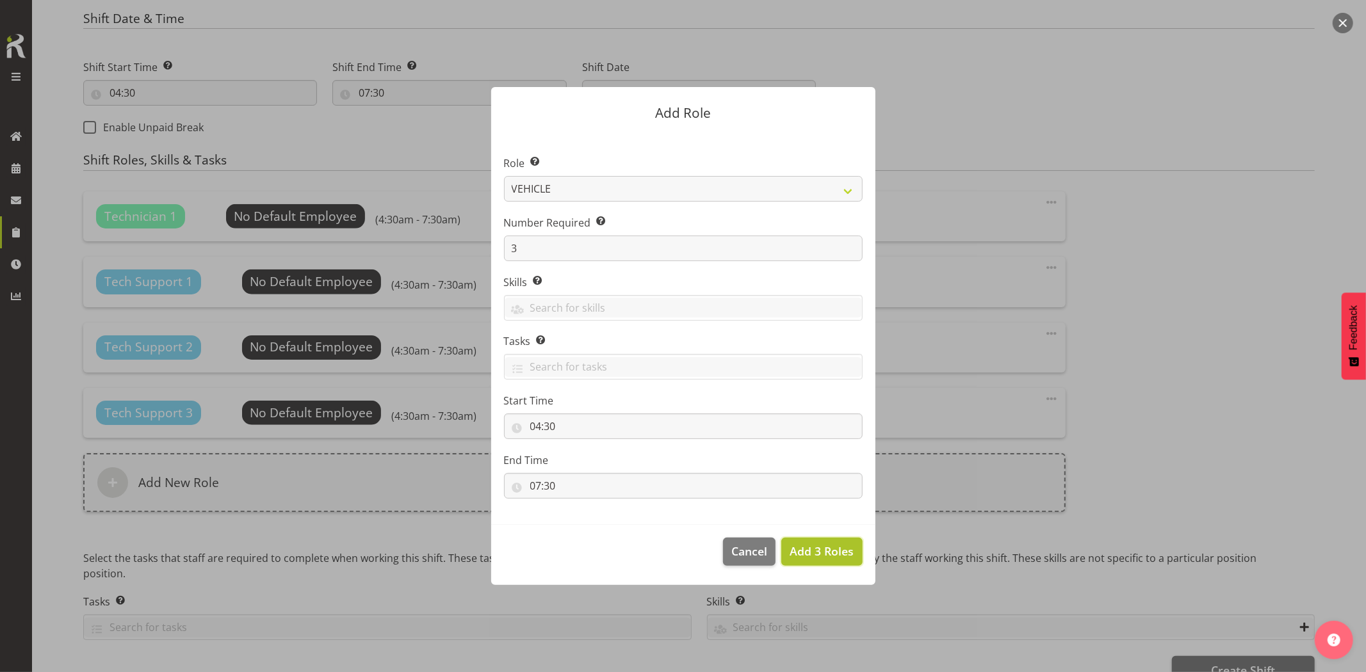
click at [829, 546] on span "Add 3 Roles" at bounding box center [822, 551] width 64 height 15
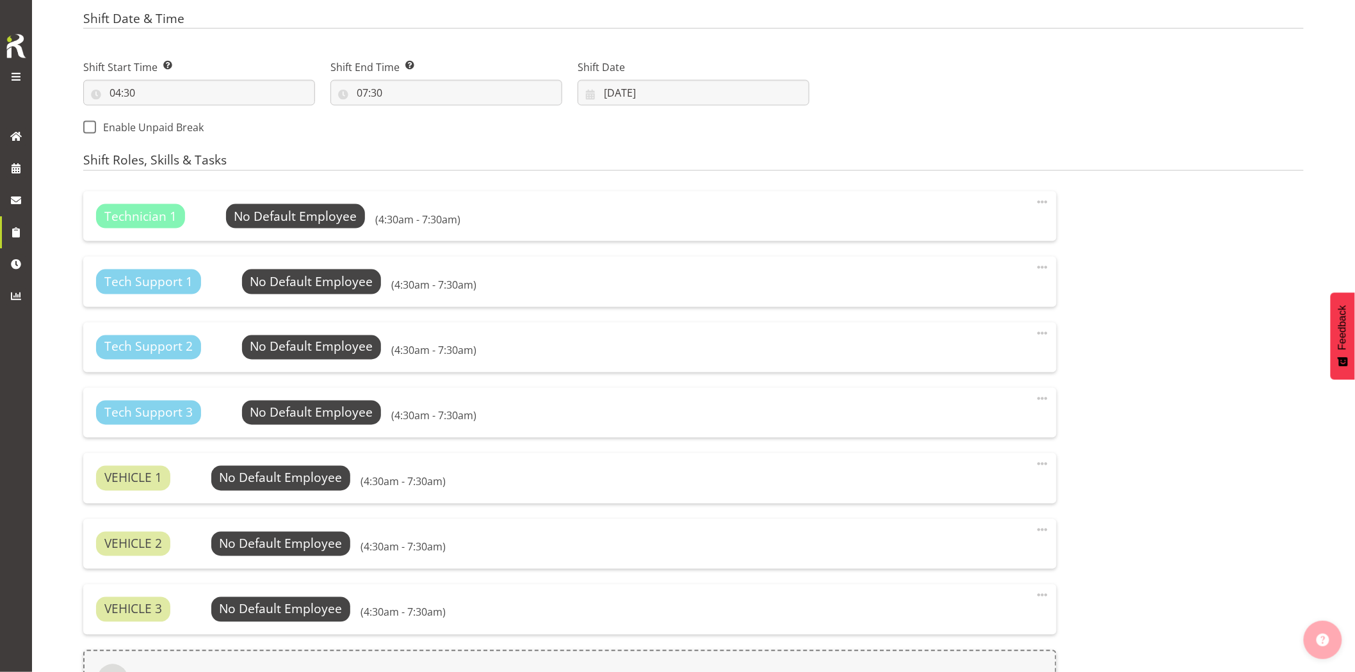
scroll to position [895, 0]
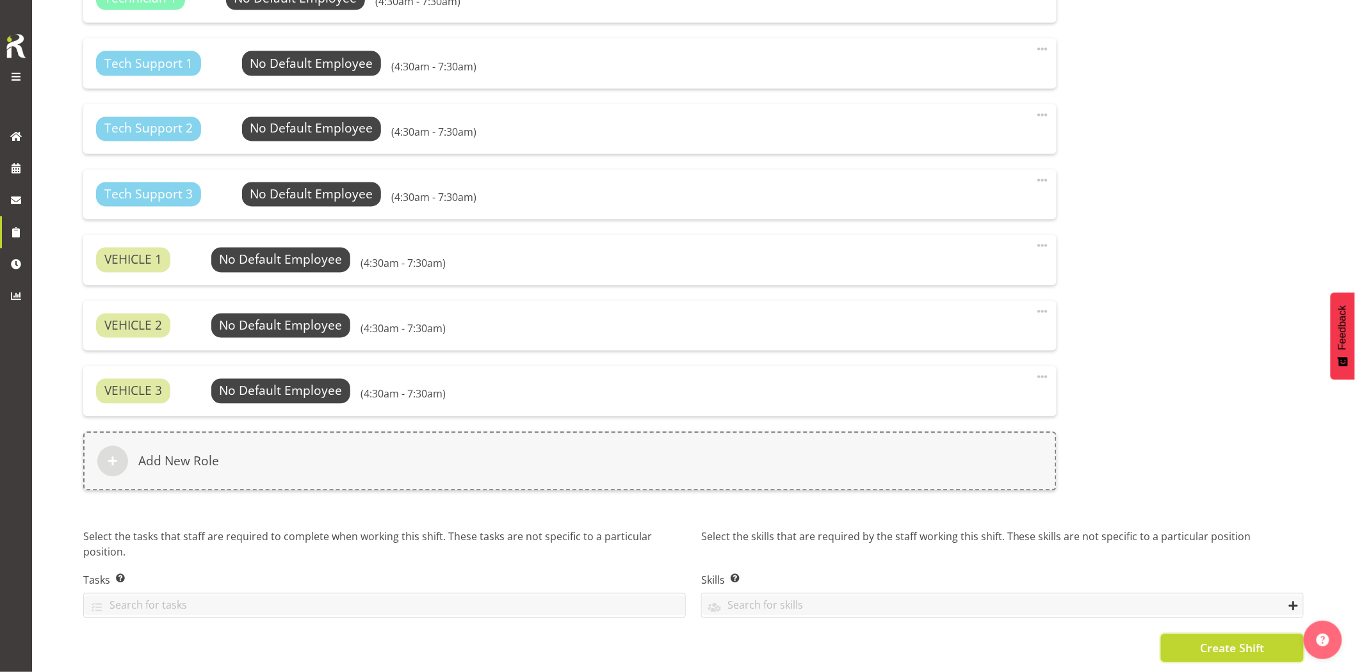
drag, startPoint x: 1253, startPoint y: 643, endPoint x: 1249, endPoint y: 666, distance: 23.5
click at [1253, 645] on span "Create Shift" at bounding box center [1232, 648] width 64 height 17
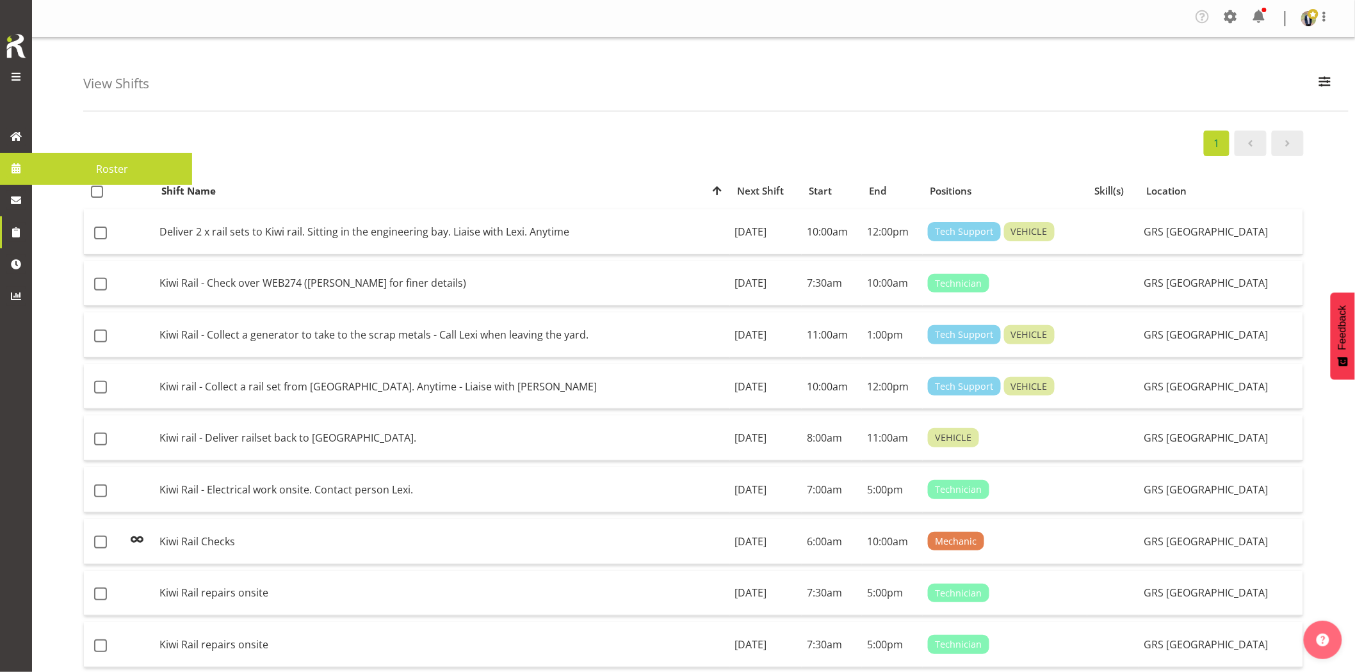
click at [13, 173] on span at bounding box center [15, 168] width 19 height 19
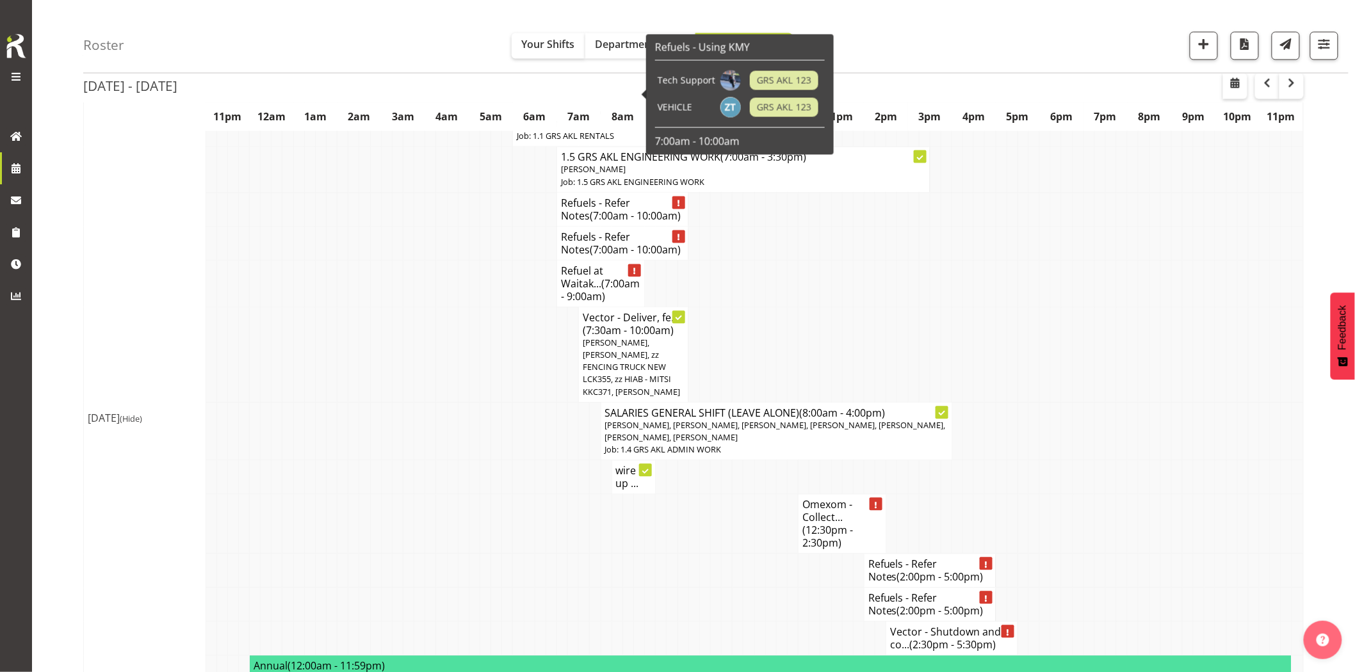
click at [391, 307] on tbody "Show [DATE] [DATE] (Hide) Taharoa - Weekly Shift (6:00am - 4:00pm) [PERSON_NAME…" at bounding box center [694, 356] width 1220 height 2294
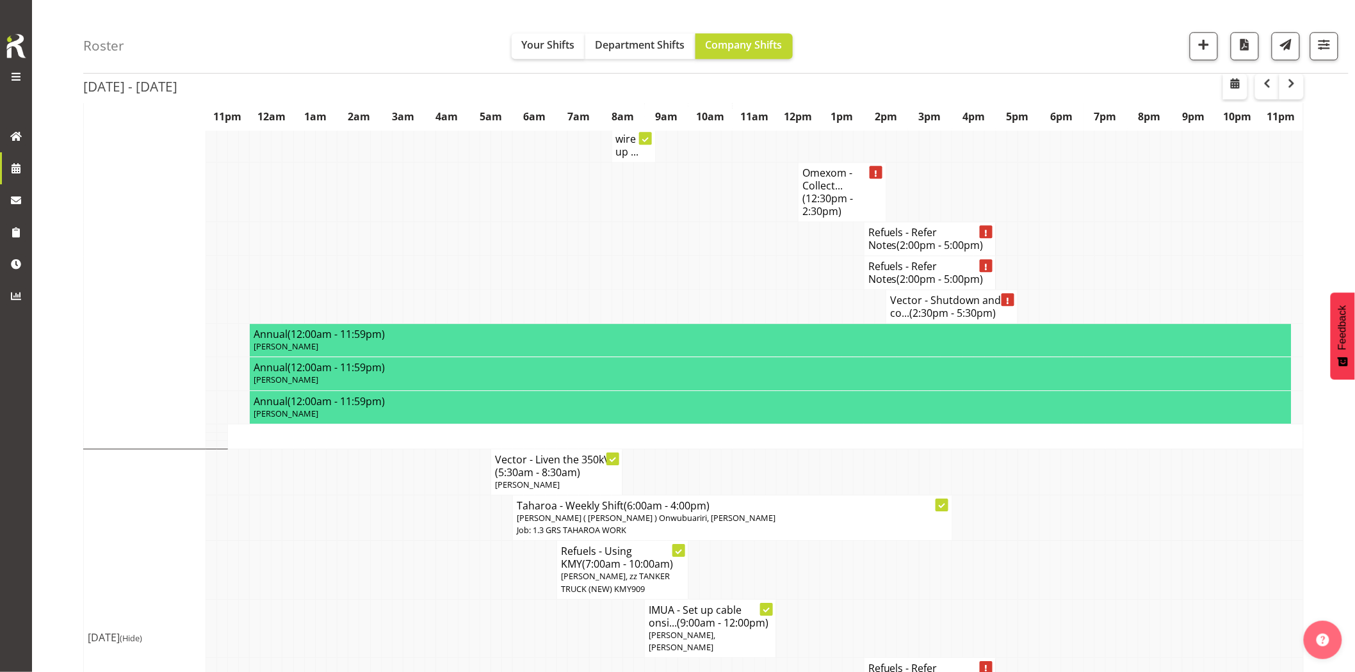
scroll to position [1423, 0]
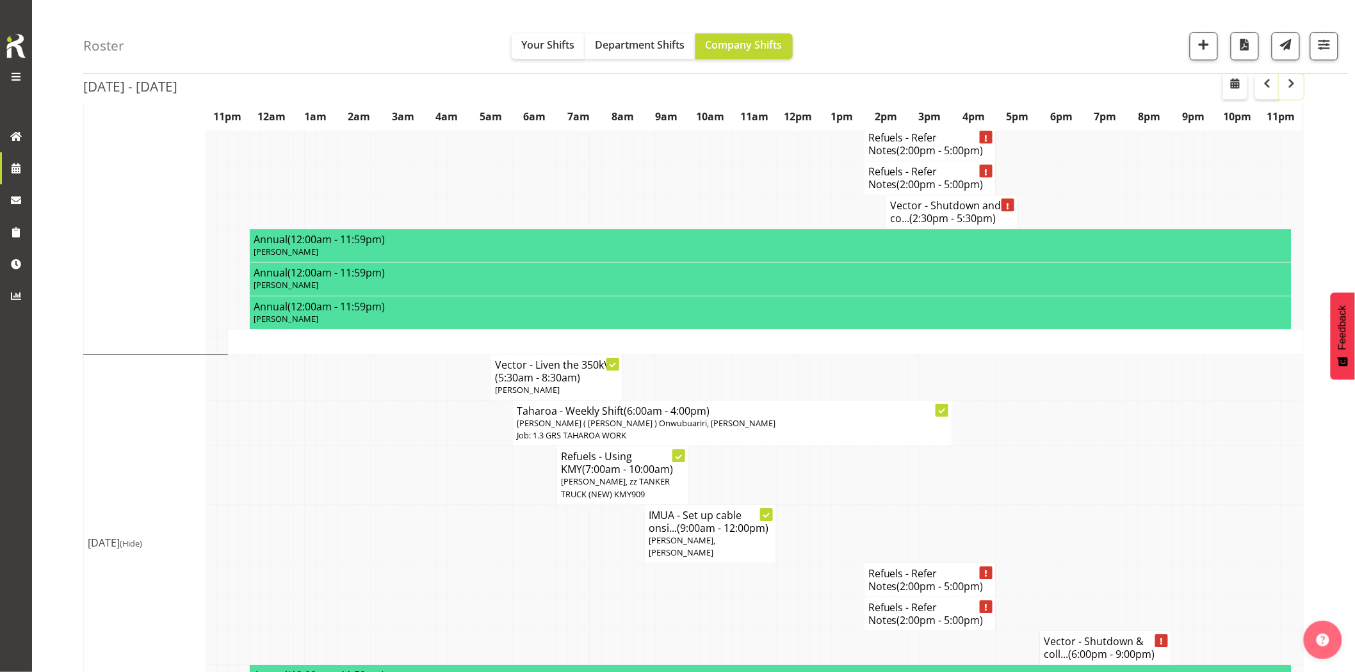
click at [1294, 83] on span "button" at bounding box center [1291, 83] width 15 height 15
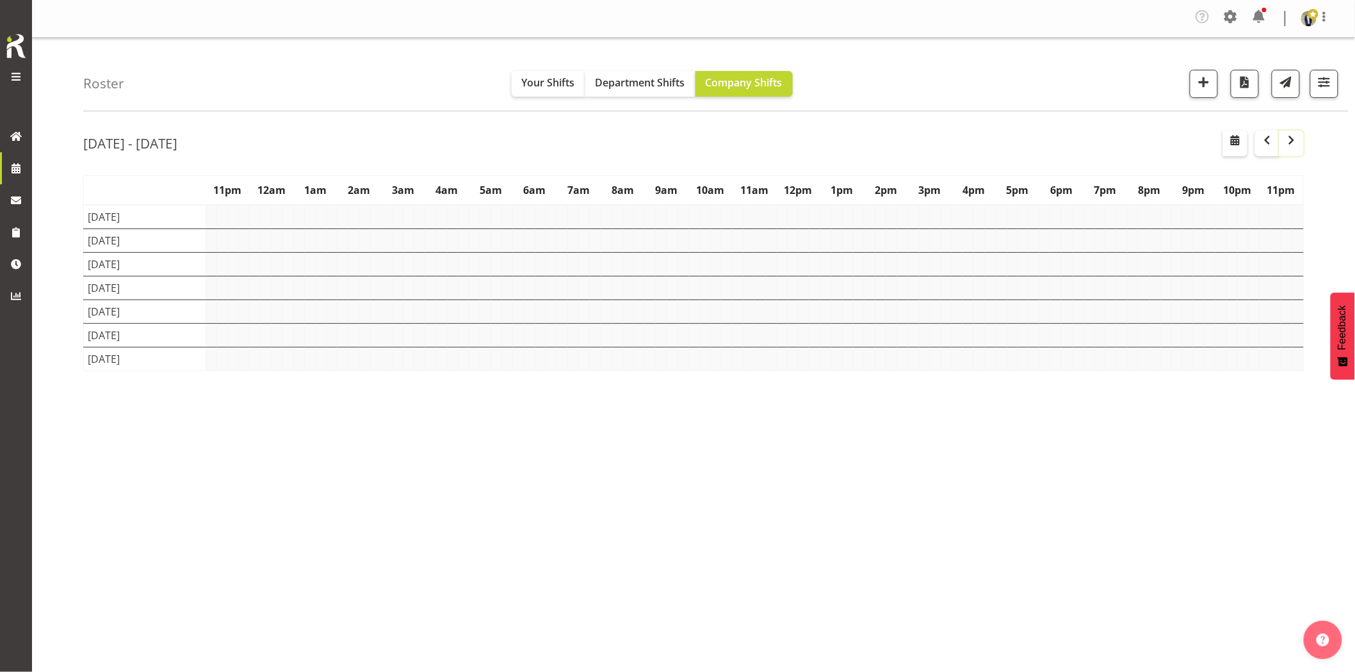
scroll to position [0, 0]
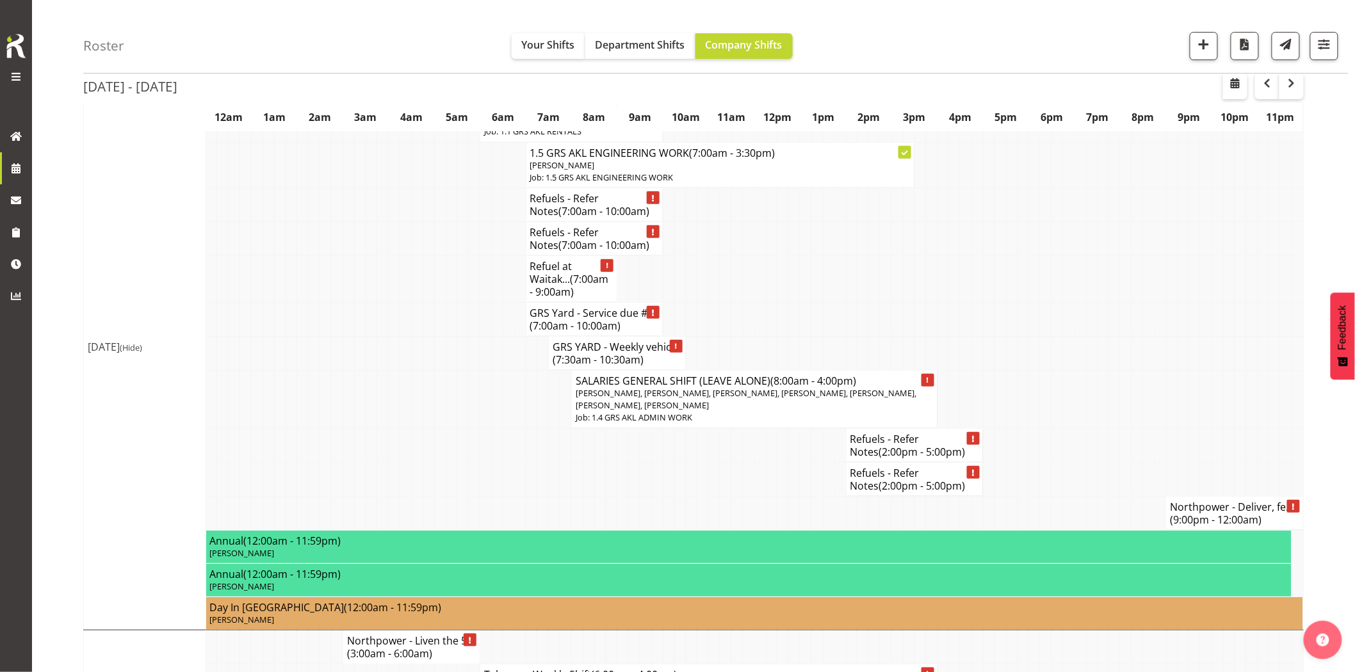
click at [400, 334] on td at bounding box center [406, 319] width 12 height 34
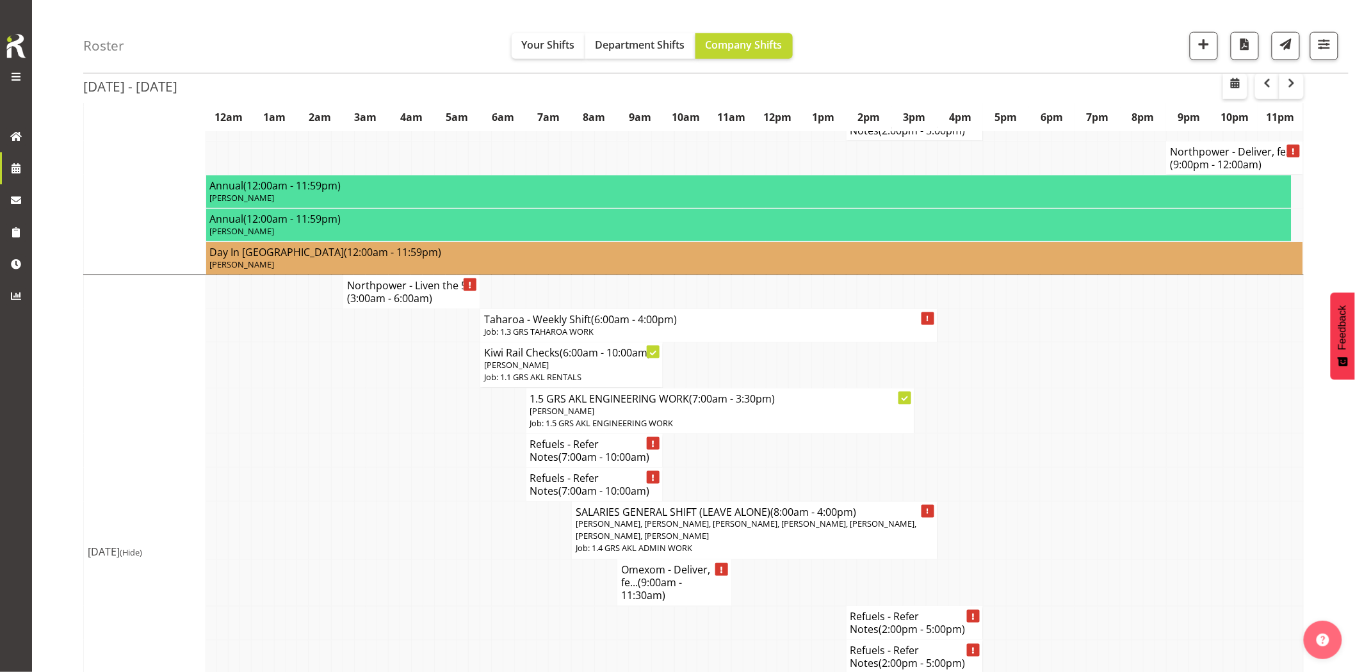
click at [396, 478] on td at bounding box center [395, 485] width 12 height 34
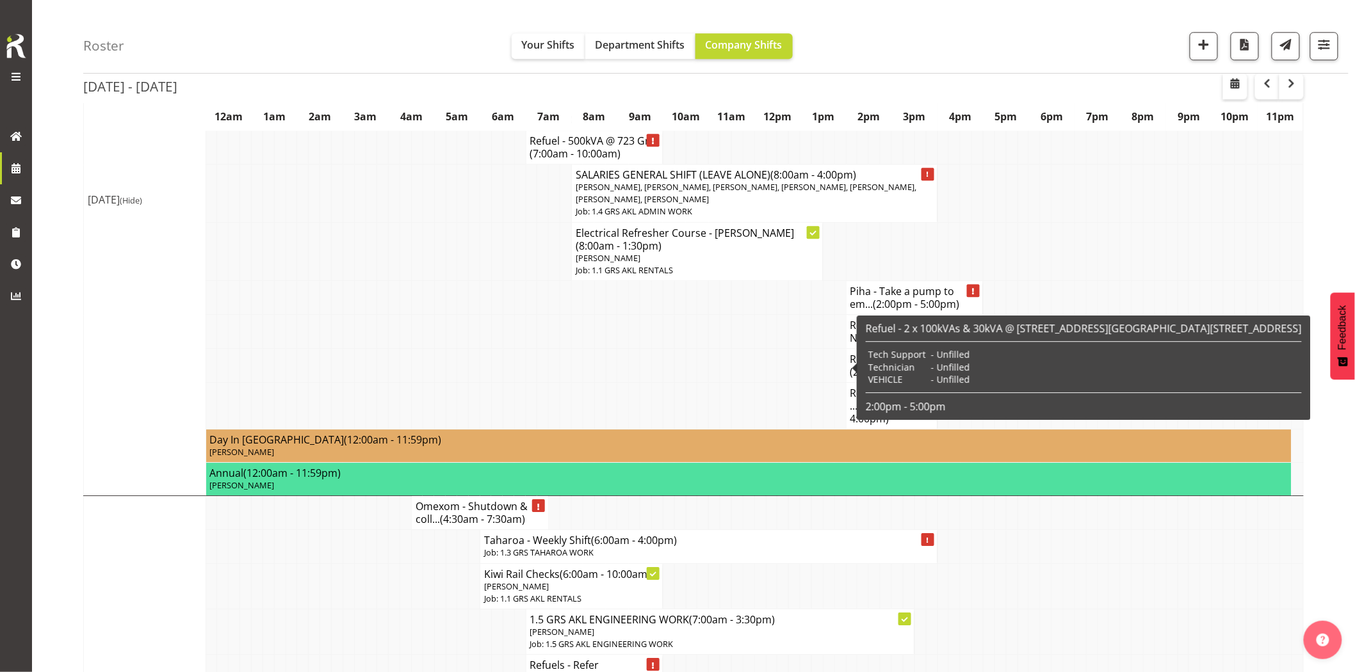
scroll to position [1636, 0]
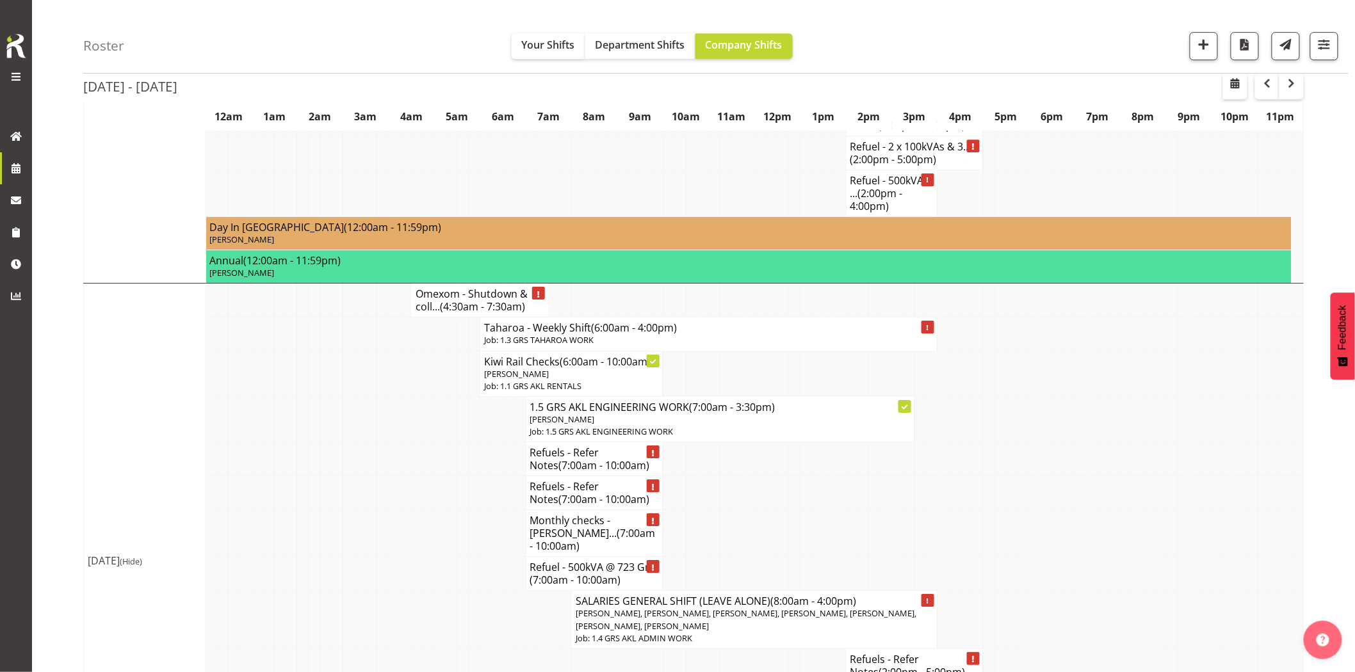
click at [338, 441] on td at bounding box center [337, 418] width 12 height 45
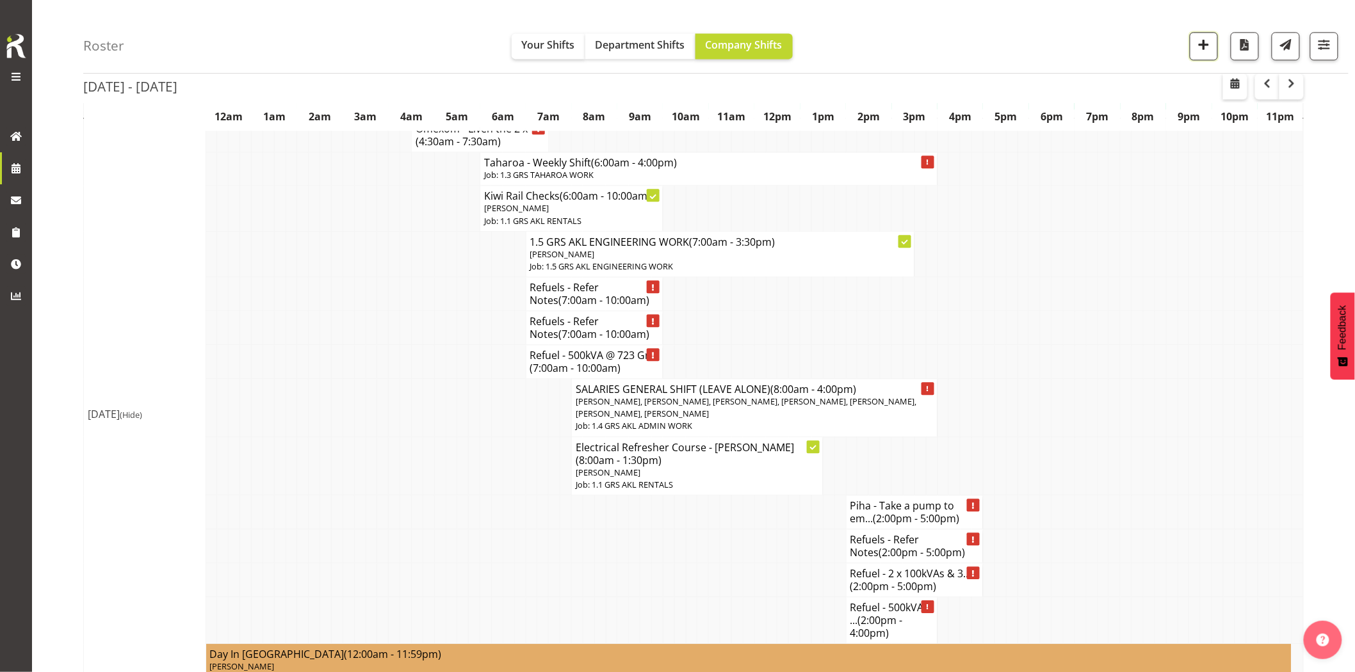
click at [1213, 52] on button "button" at bounding box center [1204, 46] width 28 height 28
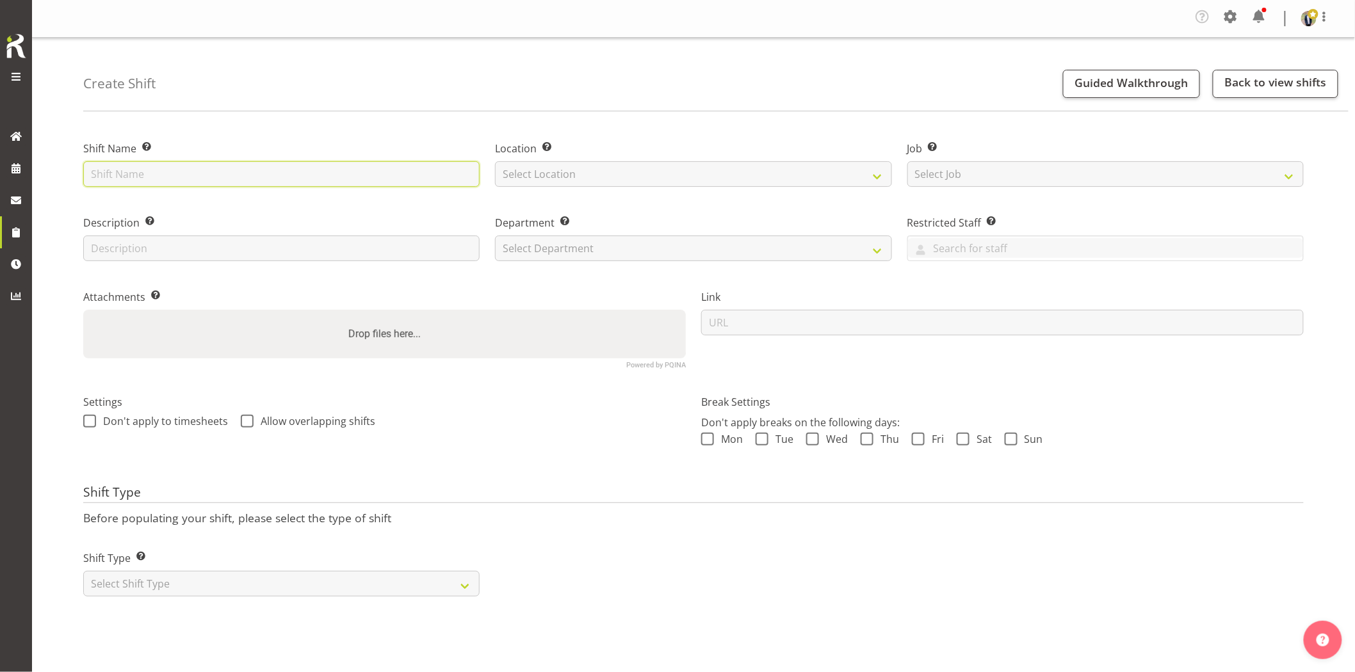
click at [387, 180] on input "text" at bounding box center [281, 174] width 396 height 26
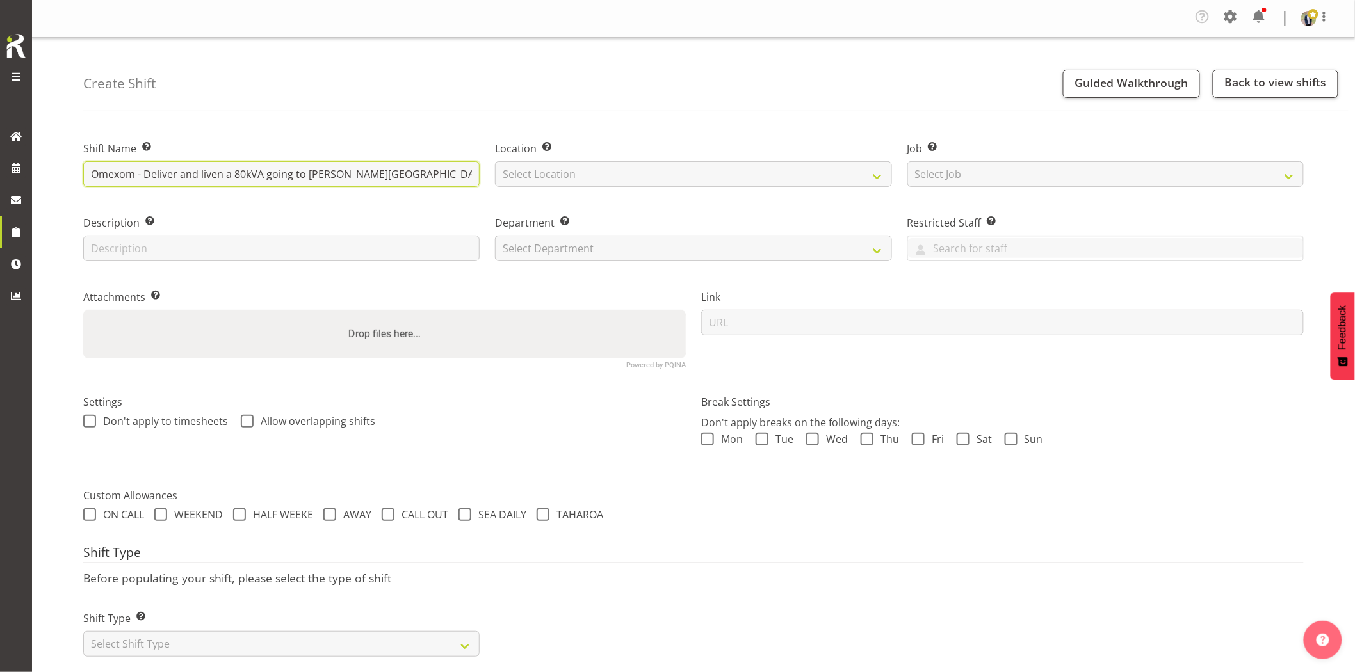
drag, startPoint x: 373, startPoint y: 177, endPoint x: 887, endPoint y: 200, distance: 514.1
click at [887, 200] on div "Shift Name Enter a name for the shift (e.g. Day Shift). Omexom - Deliver and li…" at bounding box center [694, 250] width 1236 height 254
type input "Omexom - Deliver and liven a 80kVA going to [PERSON_NAME][GEOGRAPHIC_DATA] (sub…"
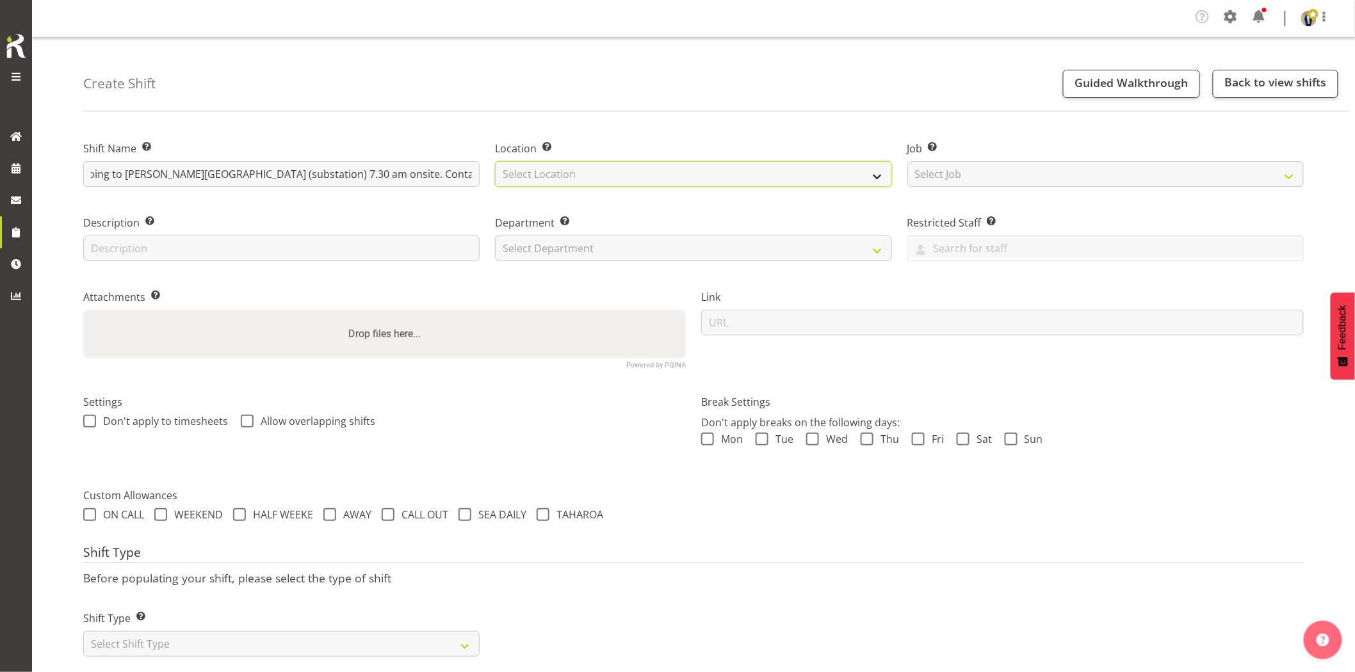
click at [590, 179] on select "Select Location [GEOGRAPHIC_DATA] [GEOGRAPHIC_DATA] GRS [GEOGRAPHIC_DATA] [GEOG…" at bounding box center [693, 174] width 396 height 26
select select "28"
click at [495, 161] on select "Select Location [GEOGRAPHIC_DATA] [GEOGRAPHIC_DATA] GRS [GEOGRAPHIC_DATA] [GEOG…" at bounding box center [693, 174] width 396 height 26
click at [1008, 189] on div "Job Set the job or project the shift relates to, if applicable. Select Job Crea…" at bounding box center [1106, 160] width 412 height 74
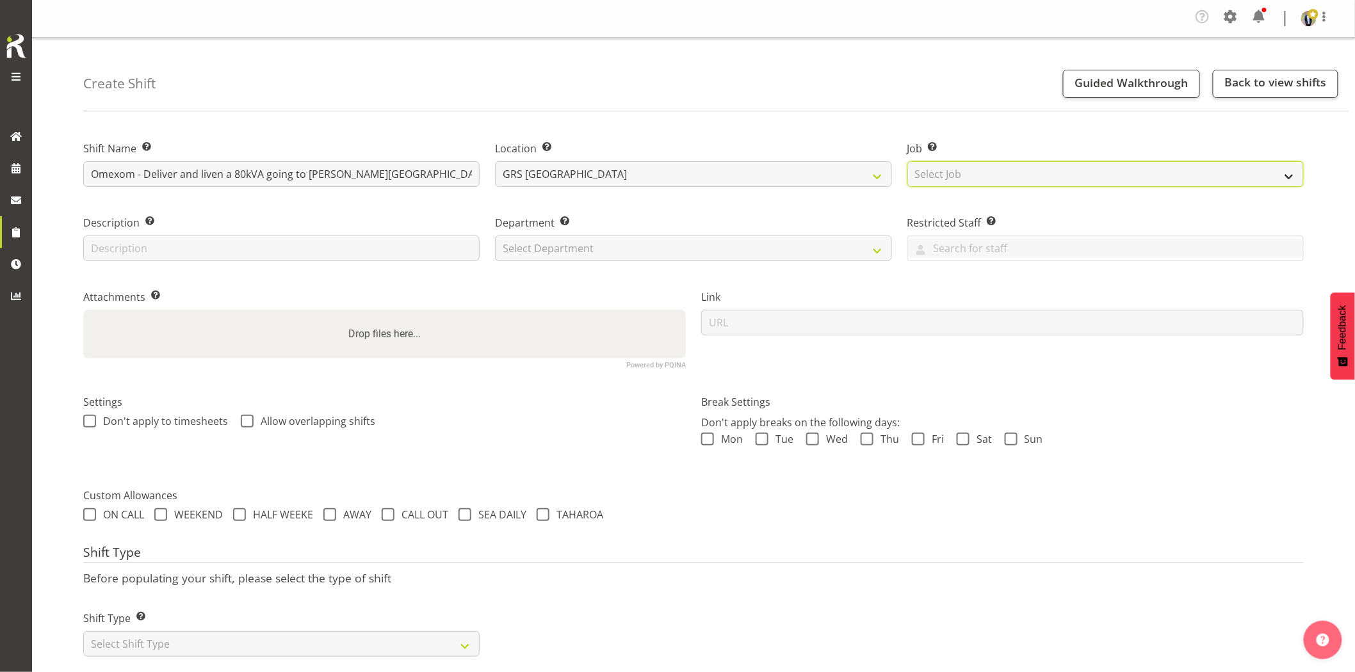
click at [1026, 180] on select "Select Job Create new job 1.1 GRS AKL RENTALS 1.1 GRS AKL RENTALS AC 1.1 GRS AK…" at bounding box center [1105, 174] width 396 height 26
select select "7504"
click at [907, 161] on select "Select Job Create new job 1.1 GRS AKL RENTALS 1.1 GRS AKL RENTALS AC 1.1 GRS AK…" at bounding box center [1105, 174] width 396 height 26
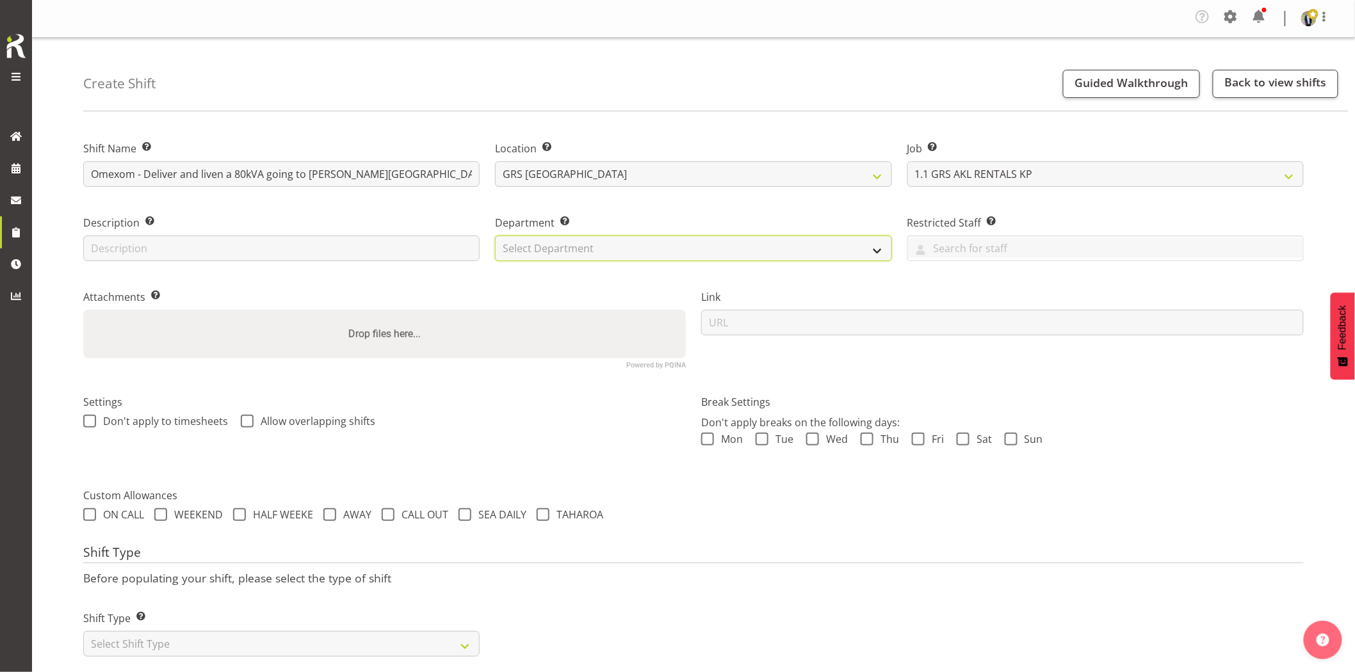
drag, startPoint x: 573, startPoint y: 246, endPoint x: 580, endPoint y: 261, distance: 16.3
click at [573, 246] on select "Select Department GRS HIRE AKL GRS HIRE AKL GRS HIRE TGA GRS HIRE HST GRS SALES…" at bounding box center [693, 249] width 396 height 26
select select "20"
click at [495, 236] on select "Select Department GRS HIRE AKL GRS HIRE AKL GRS HIRE TGA GRS HIRE HST GRS SALES…" at bounding box center [693, 249] width 396 height 26
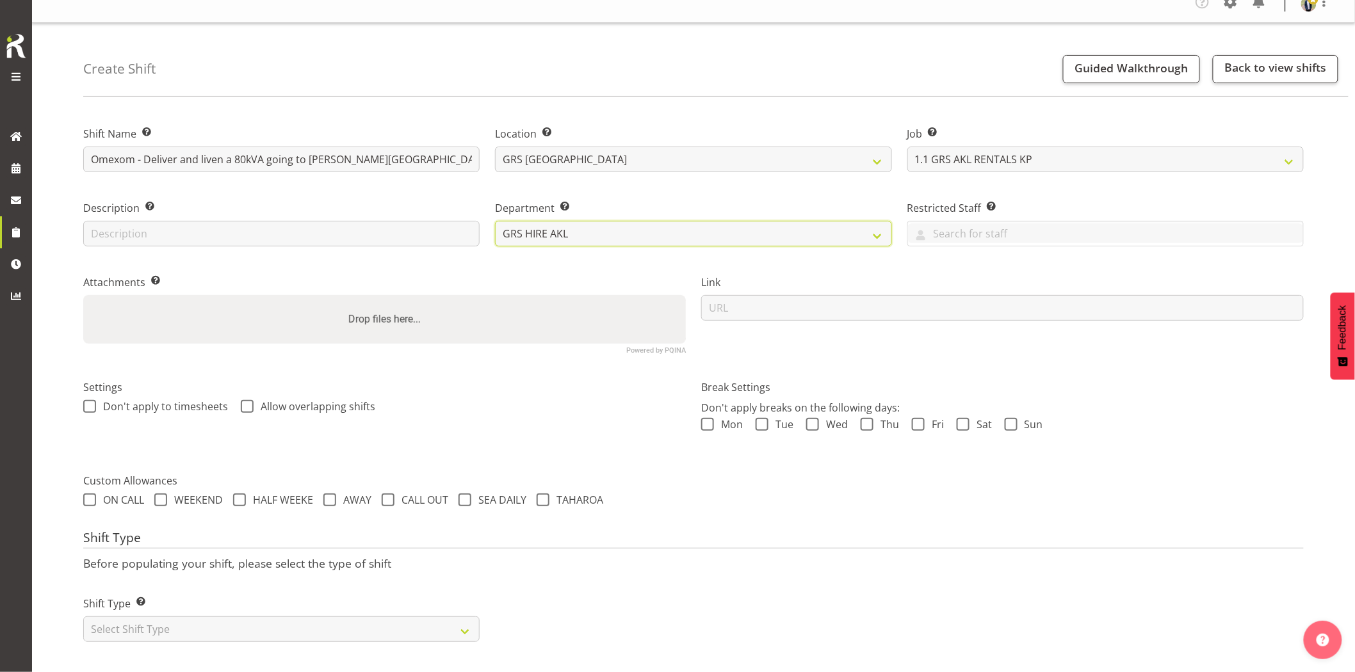
scroll to position [26, 0]
drag, startPoint x: 288, startPoint y: 621, endPoint x: 223, endPoint y: 606, distance: 67.0
click at [288, 621] on select "Select Shift Type One Off Shift Recurring Shift Rotating Shift" at bounding box center [281, 630] width 396 height 26
select select "one_off"
click at [83, 617] on select "Select Shift Type One Off Shift Recurring Shift Rotating Shift" at bounding box center [281, 630] width 396 height 26
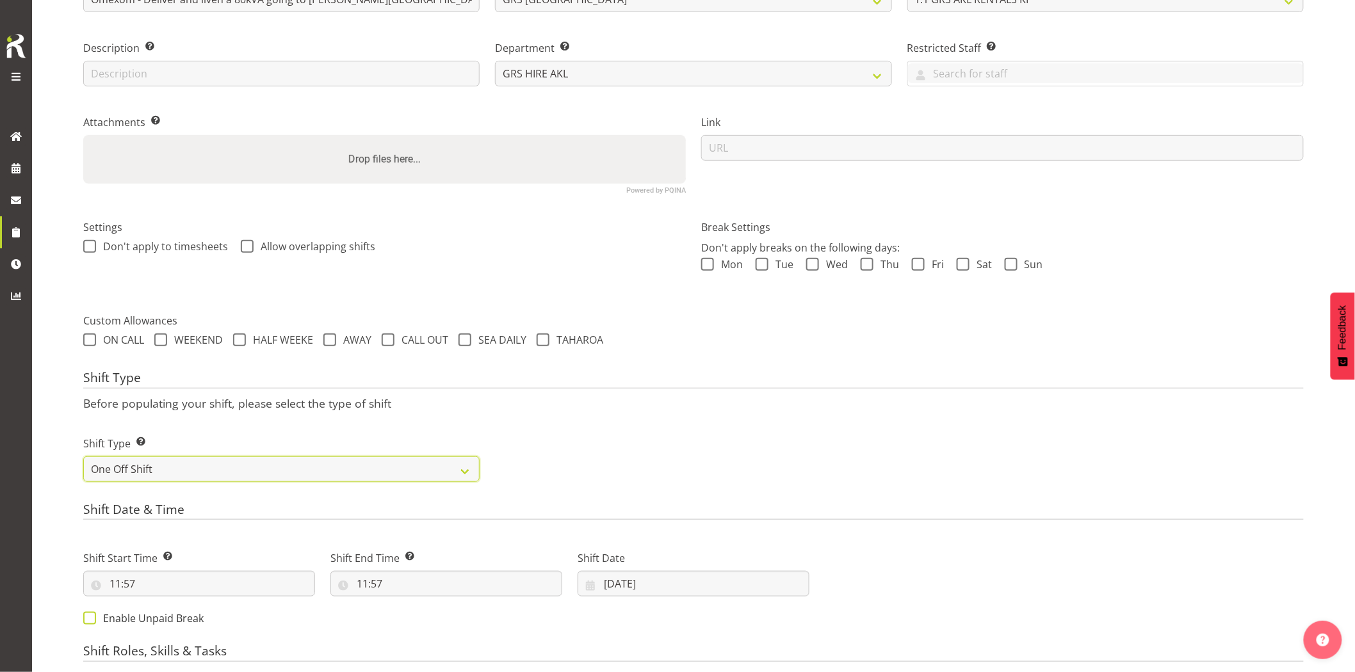
scroll to position [239, 0]
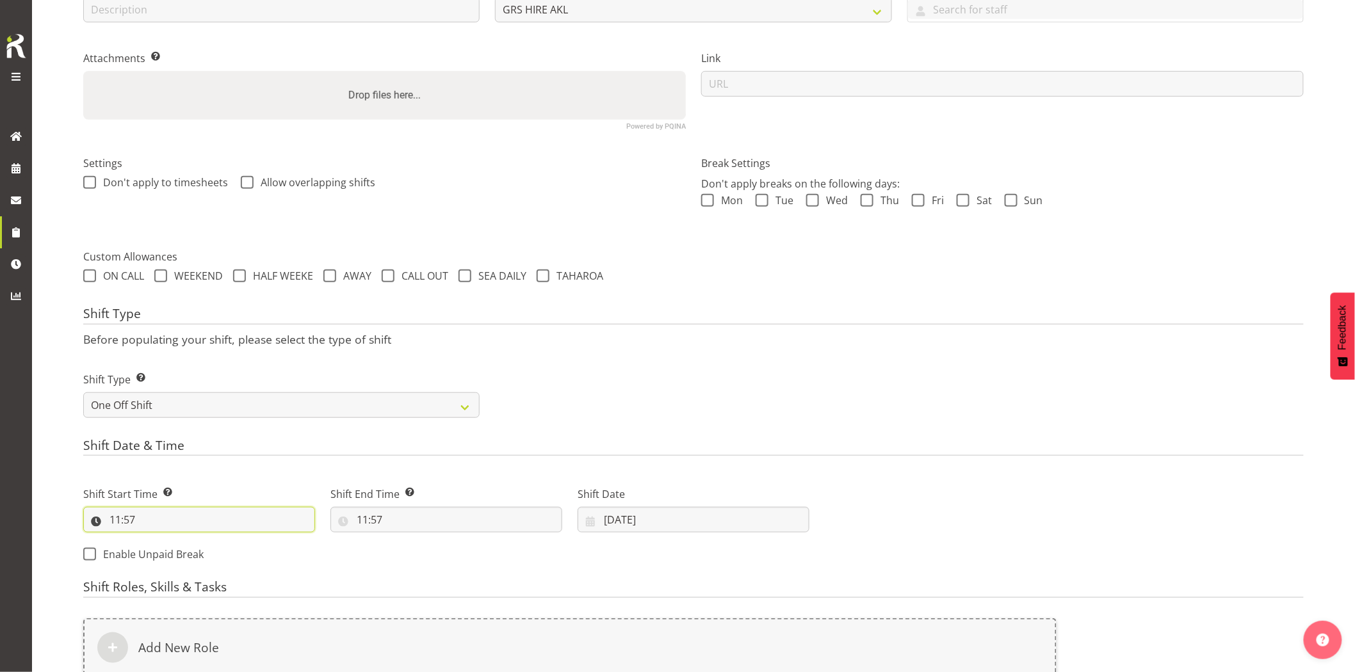
click at [186, 523] on input "11:57" at bounding box center [199, 520] width 232 height 26
drag, startPoint x: 167, startPoint y: 555, endPoint x: 175, endPoint y: 558, distance: 9.8
click at [167, 555] on select "00 01 02 03 04 05 06 07 08 09 10 11 12 13 14 15 16 17 18 19 20 21 22 23" at bounding box center [170, 553] width 29 height 26
select select "7"
click at [156, 540] on select "00 01 02 03 04 05 06 07 08 09 10 11 12 13 14 15 16 17 18 19 20 21 22 23" at bounding box center [170, 553] width 29 height 26
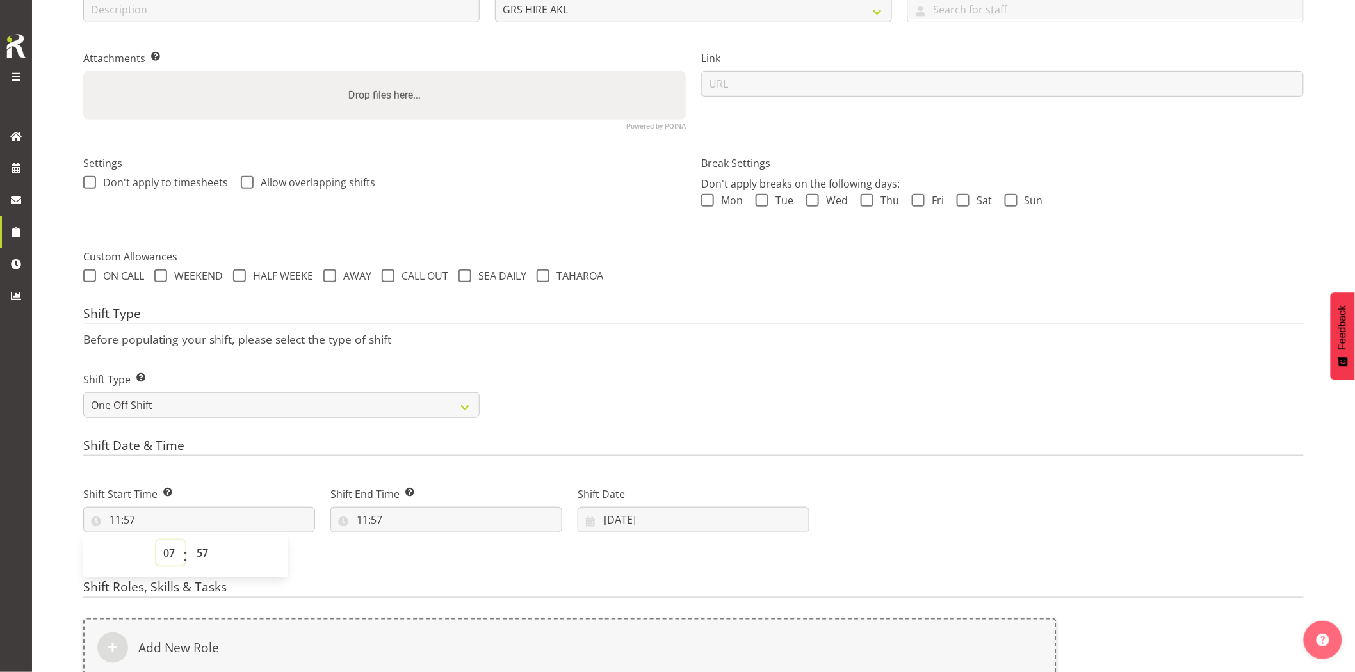
type input "07:57"
drag, startPoint x: 202, startPoint y: 552, endPoint x: 168, endPoint y: 253, distance: 301.0
click at [204, 548] on select "00 01 02 03 04 05 06 07 08 09 10 11 12 13 14 15 16 17 18 19 20 21 22 23 24 25 2…" at bounding box center [204, 553] width 29 height 26
select select "0"
click at [190, 540] on select "00 01 02 03 04 05 06 07 08 09 10 11 12 13 14 15 16 17 18 19 20 21 22 23 24 25 2…" at bounding box center [204, 553] width 29 height 26
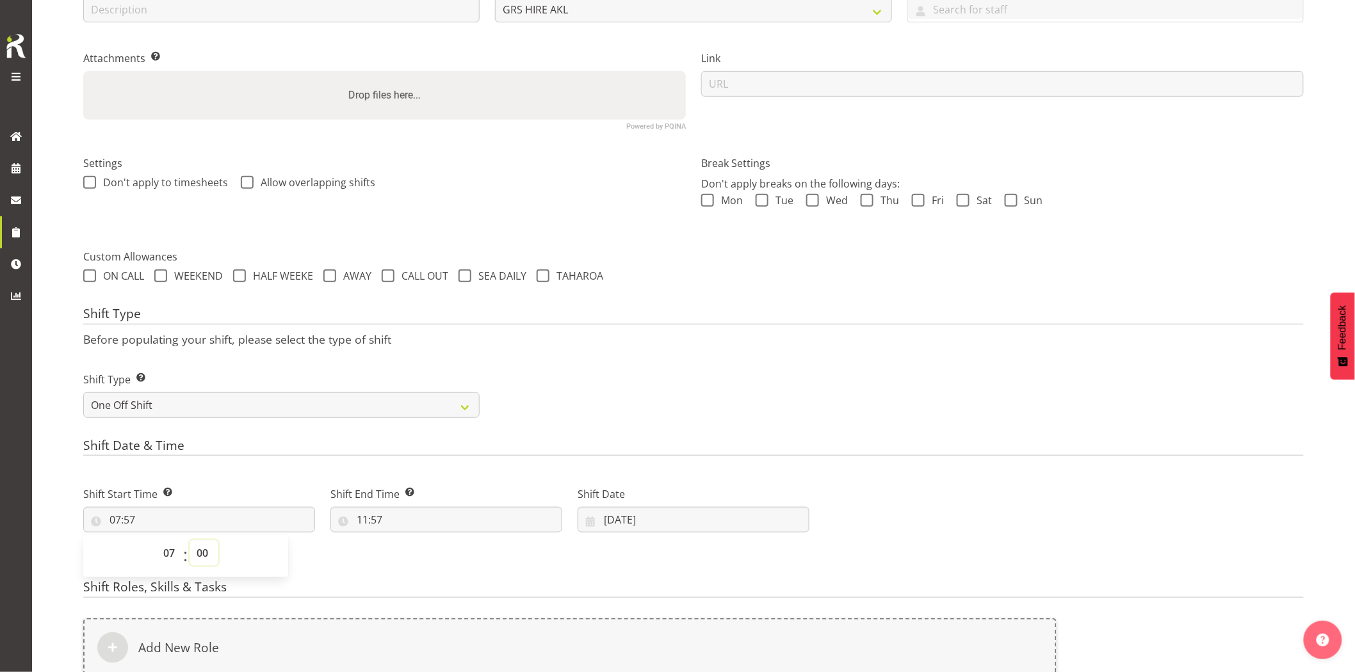
type input "07:00"
click at [432, 508] on input "11:57" at bounding box center [446, 520] width 232 height 26
click at [409, 555] on select "00 01 02 03 04 05 06 07 08 09 10 11 12 13 14 15 16 17 18 19 20 21 22 23" at bounding box center [417, 553] width 29 height 26
select select "10"
click at [403, 540] on select "00 01 02 03 04 05 06 07 08 09 10 11 12 13 14 15 16 17 18 19 20 21 22 23" at bounding box center [417, 553] width 29 height 26
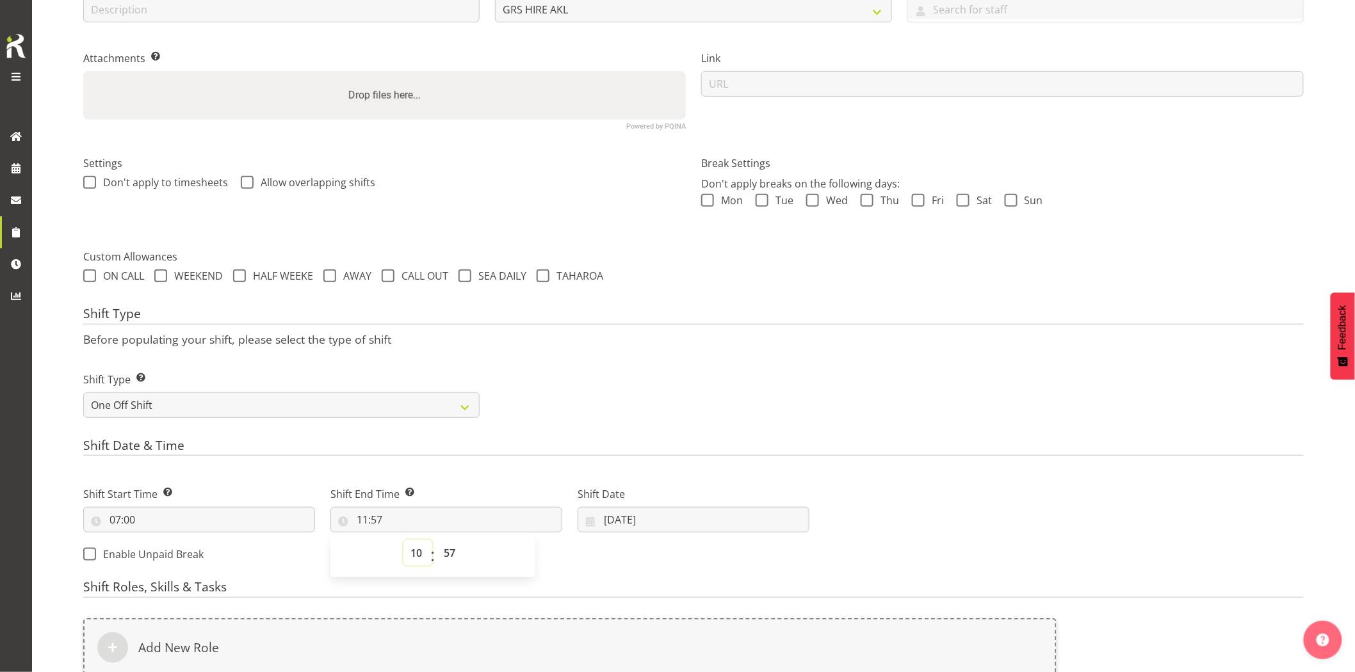
type input "10:57"
click at [450, 558] on select "00 01 02 03 04 05 06 07 08 09 10 11 12 13 14 15 16 17 18 19 20 21 22 23 24 25 2…" at bounding box center [451, 553] width 29 height 26
select select "0"
click at [437, 540] on select "00 01 02 03 04 05 06 07 08 09 10 11 12 13 14 15 16 17 18 19 20 21 22 23 24 25 2…" at bounding box center [451, 553] width 29 height 26
type input "10:00"
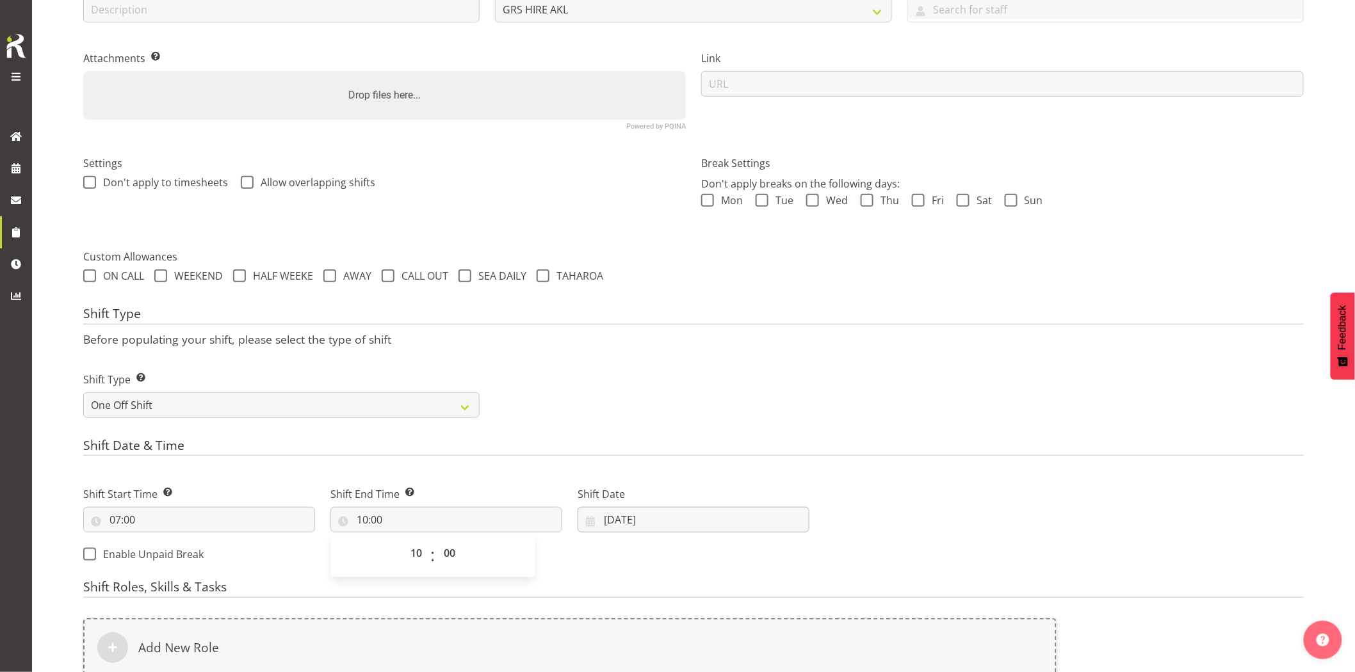
drag, startPoint x: 715, startPoint y: 394, endPoint x: 709, endPoint y: 528, distance: 134.0
click at [717, 397] on div "Shift Type Shift Types: One Off – Select this if you would like a single shift …" at bounding box center [694, 390] width 1236 height 72
click at [688, 520] on input "04/09/2025" at bounding box center [694, 520] width 232 height 26
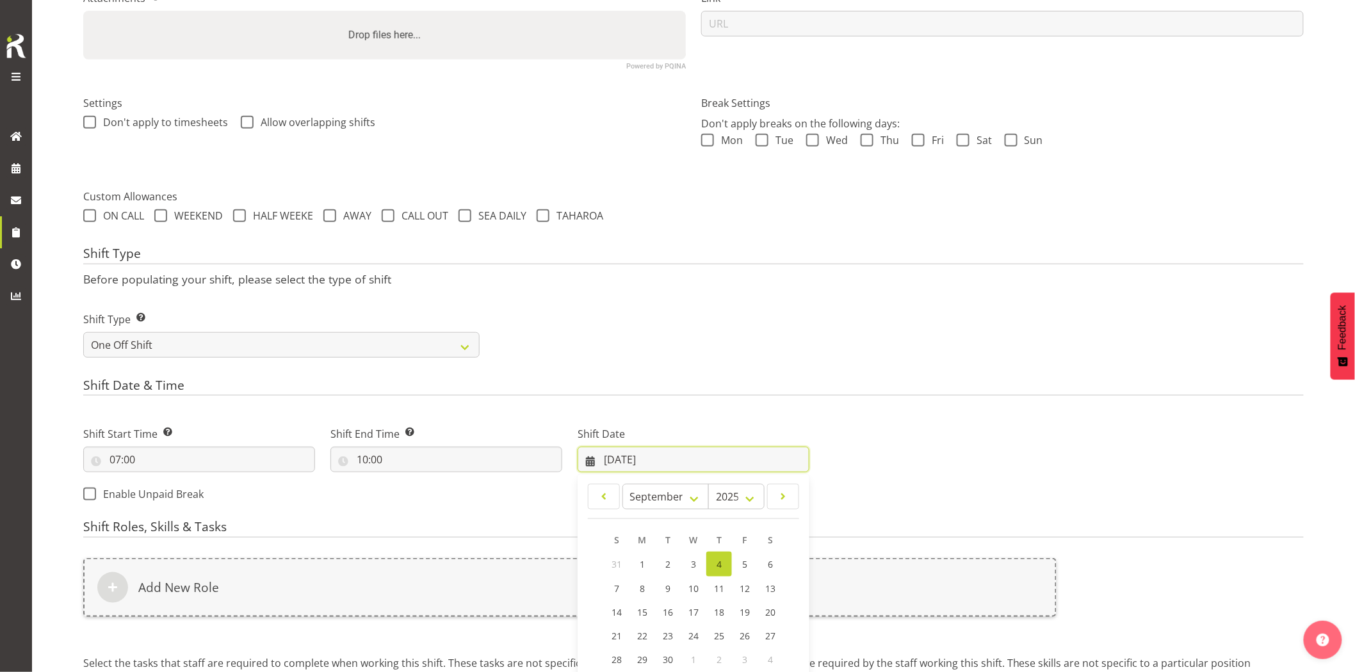
scroll to position [381, 0]
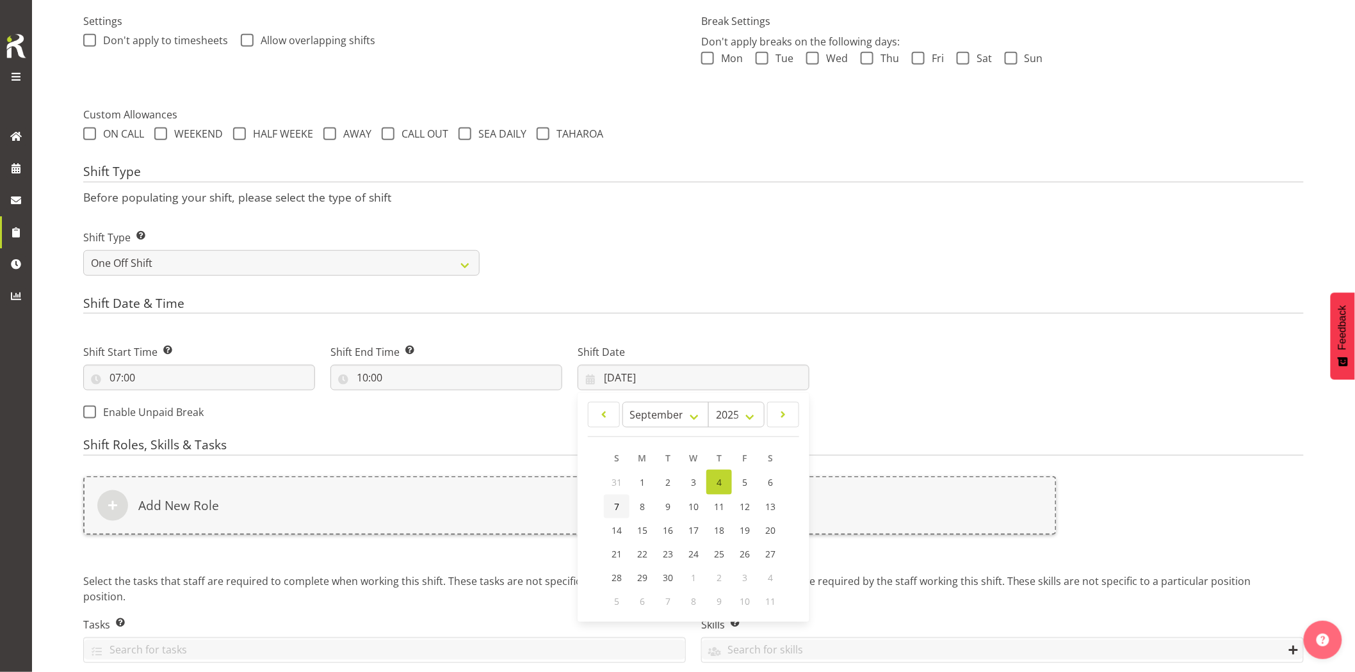
click at [614, 512] on span "7" at bounding box center [616, 507] width 5 height 12
type input "07/09/2025"
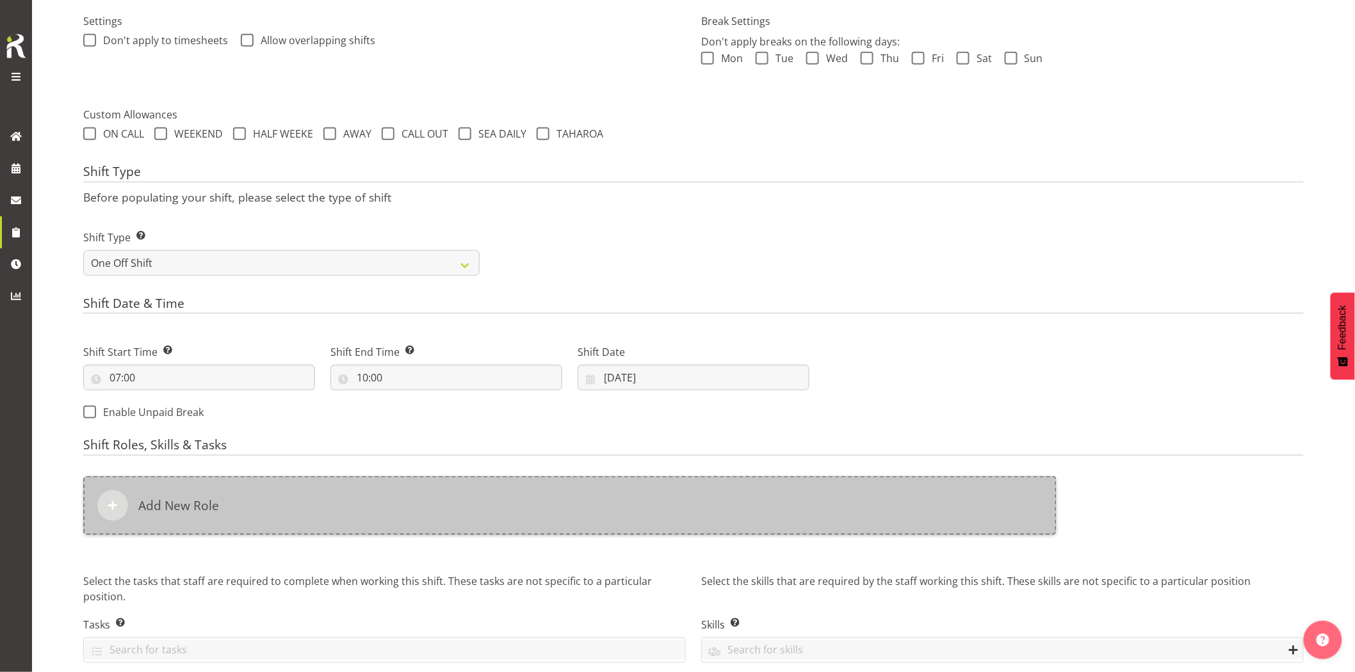
click at [605, 514] on div "Add New Role" at bounding box center [569, 505] width 973 height 59
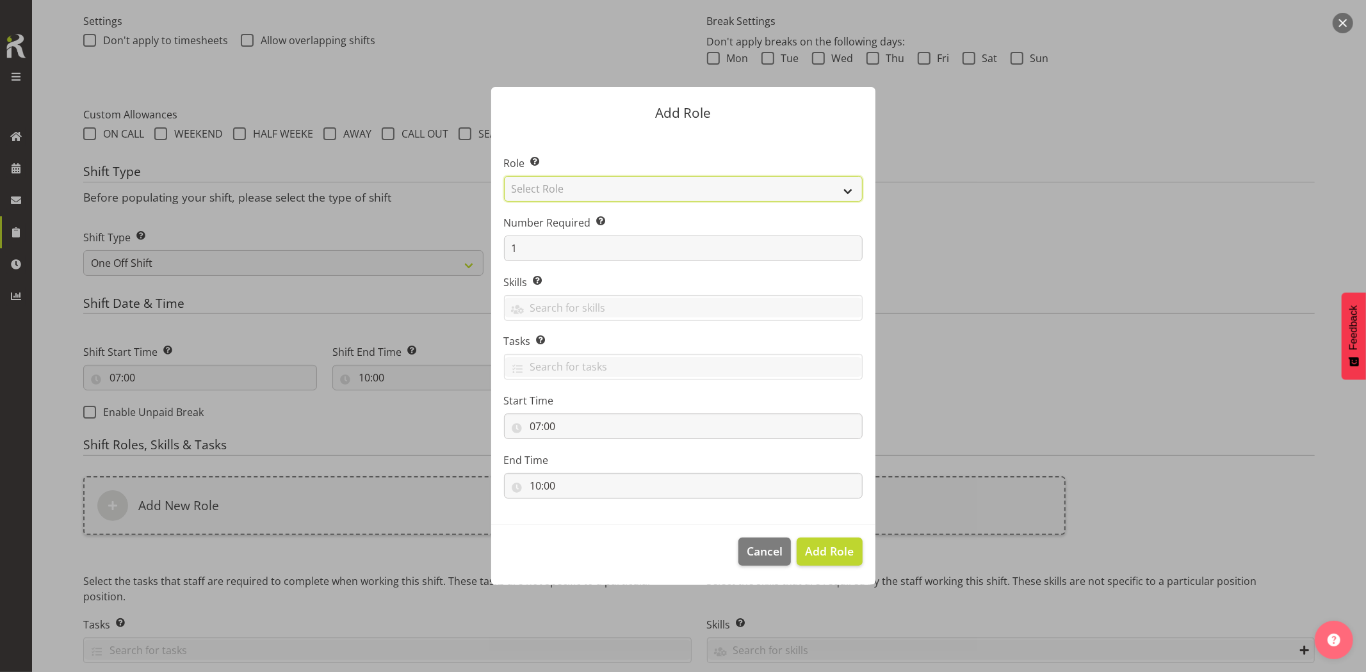
drag, startPoint x: 558, startPoint y: 189, endPoint x: 564, endPoint y: 200, distance: 12.0
click at [558, 189] on select "Select Role Account Manager Electrician Engineering GM HSEQ manager MECH Mechan…" at bounding box center [683, 189] width 359 height 26
select select "20"
click at [504, 176] on select "Select Role Account Manager Electrician Engineering GM HSEQ manager MECH Mechan…" at bounding box center [683, 189] width 359 height 26
click at [824, 555] on span "Add Role" at bounding box center [829, 551] width 49 height 15
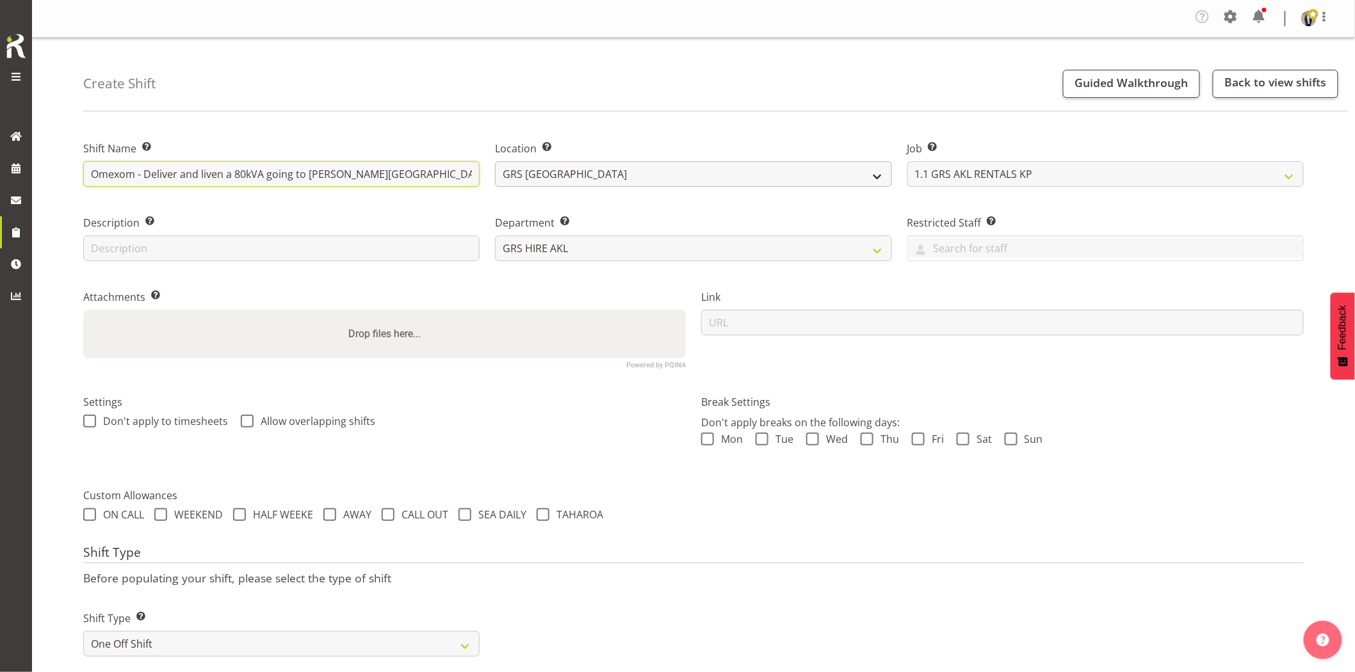
scroll to position [0, 184]
drag, startPoint x: 322, startPoint y: 175, endPoint x: 771, endPoint y: 176, distance: 448.9
click at [771, 176] on div "Shift Name Enter a name for the shift (e.g. Day Shift). Omexom - Deliver and li…" at bounding box center [694, 250] width 1236 height 254
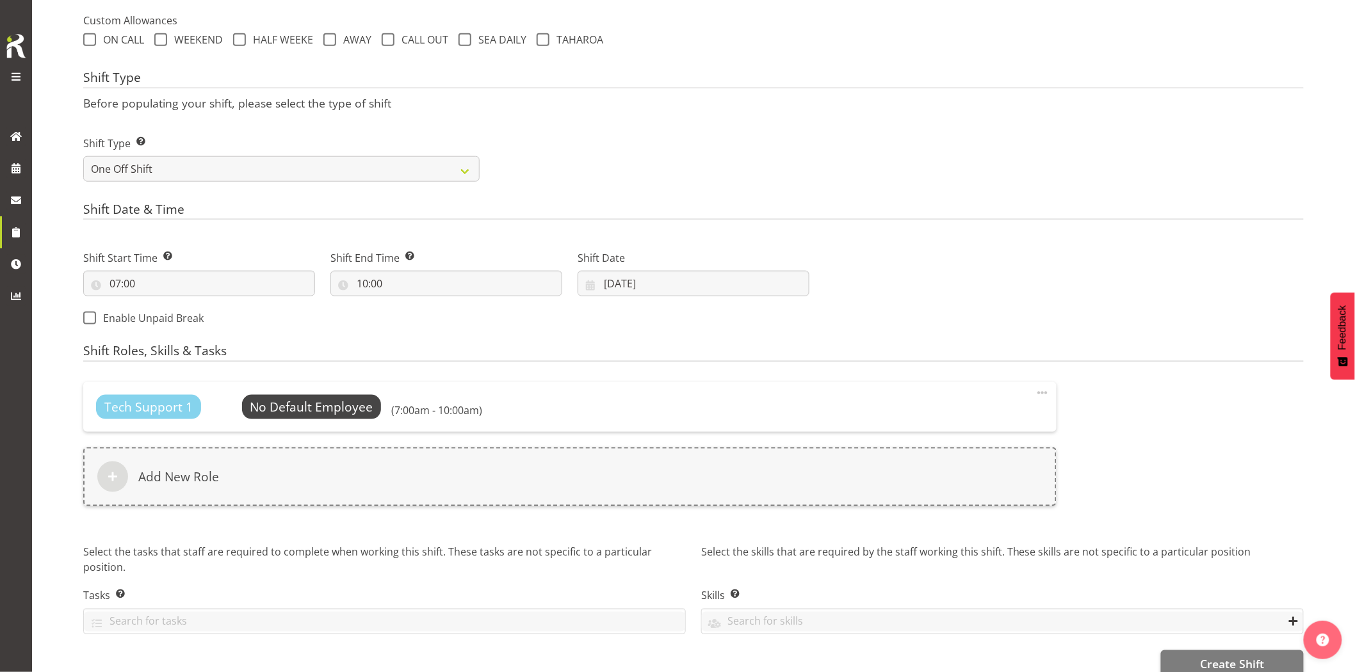
scroll to position [501, 0]
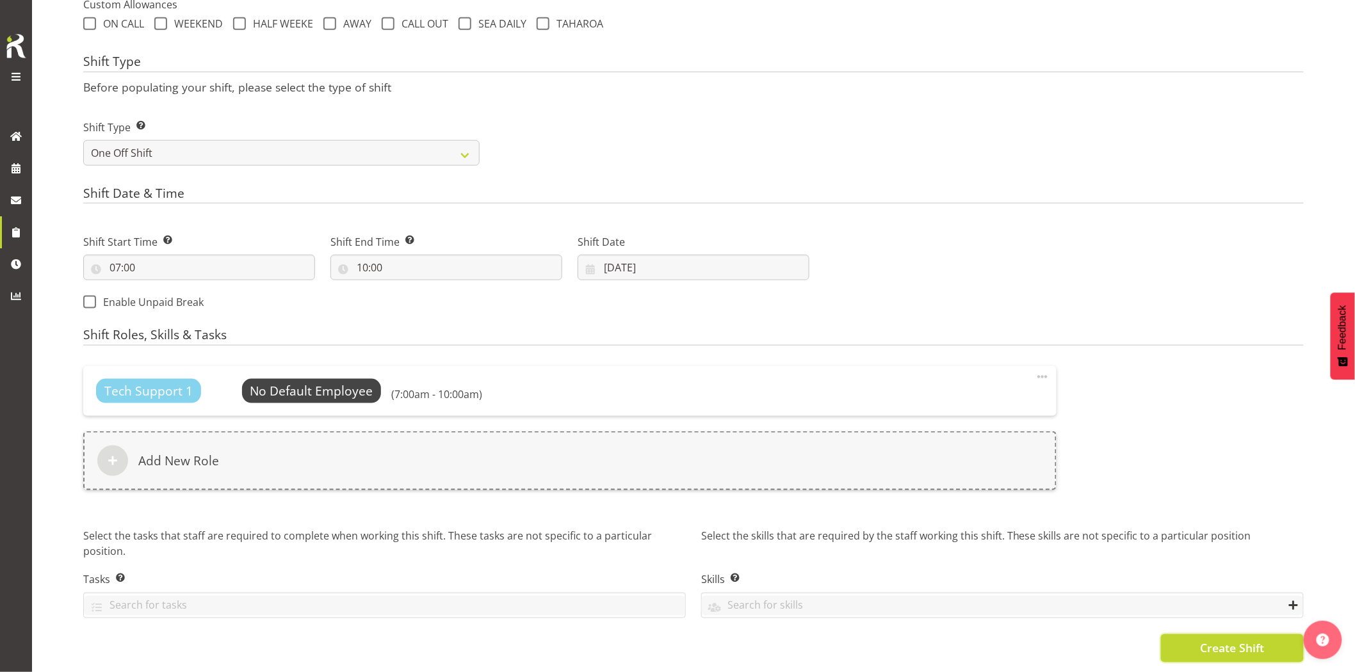
click at [1183, 635] on button "Create Shift" at bounding box center [1232, 649] width 143 height 28
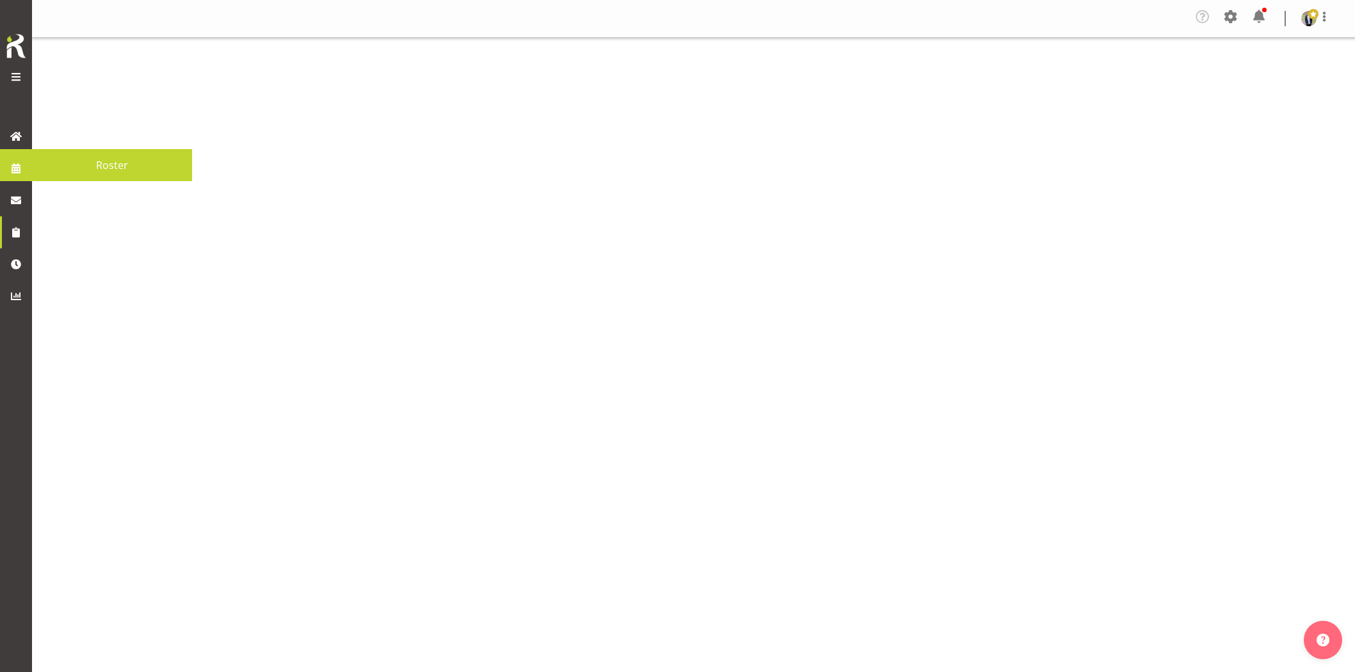
click at [20, 168] on span at bounding box center [15, 168] width 19 height 19
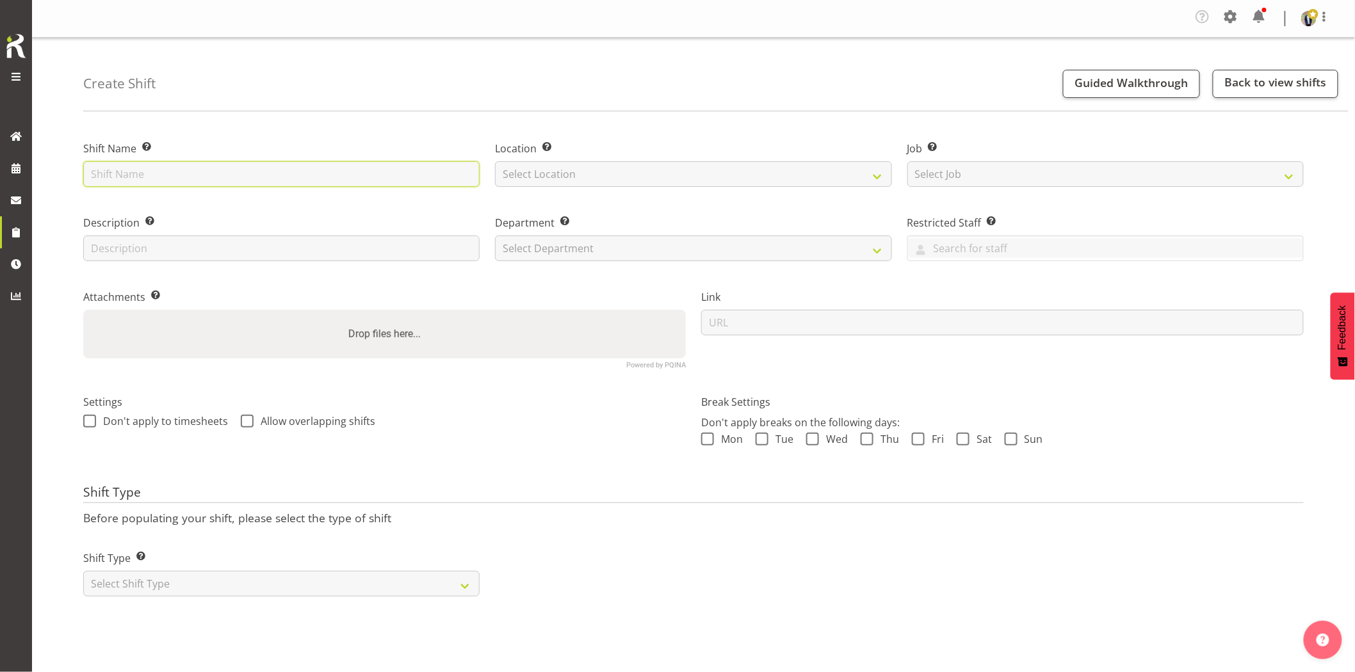
click at [446, 183] on input "text" at bounding box center [281, 174] width 396 height 26
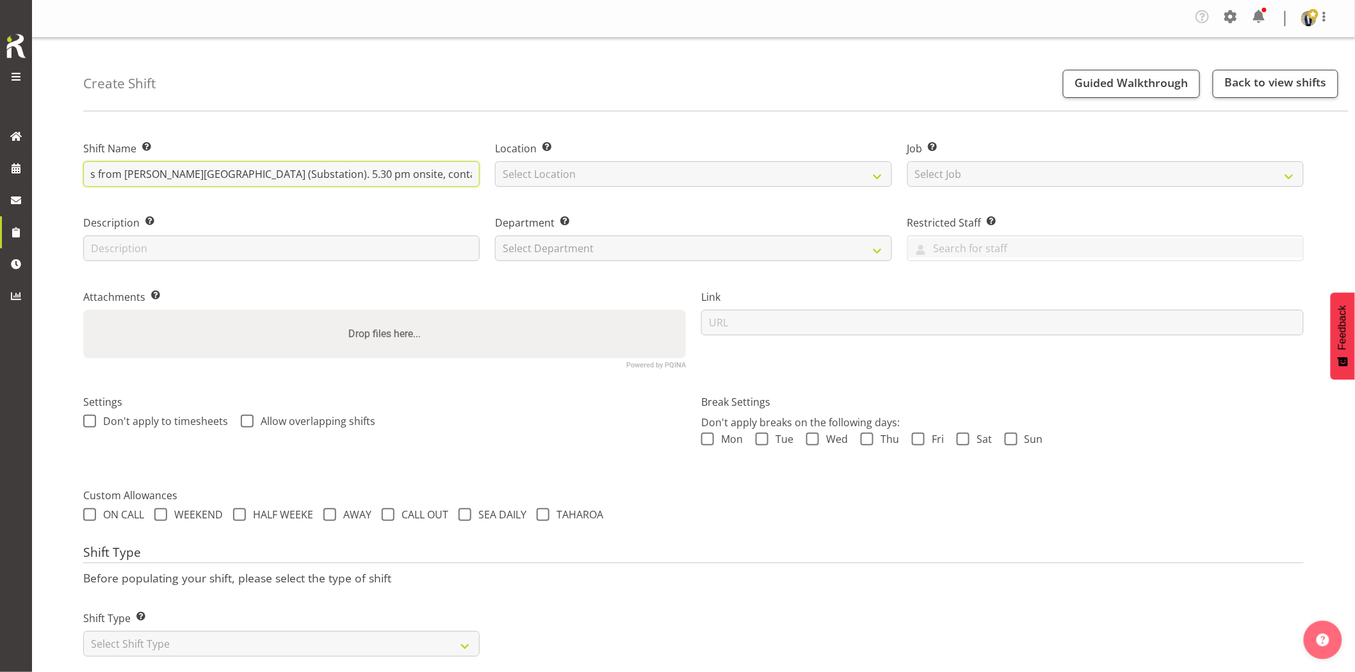
scroll to position [0, 175]
type input "Omexom - Collect the 80kVA + cables from [PERSON_NAME][GEOGRAPHIC_DATA] (Substa…"
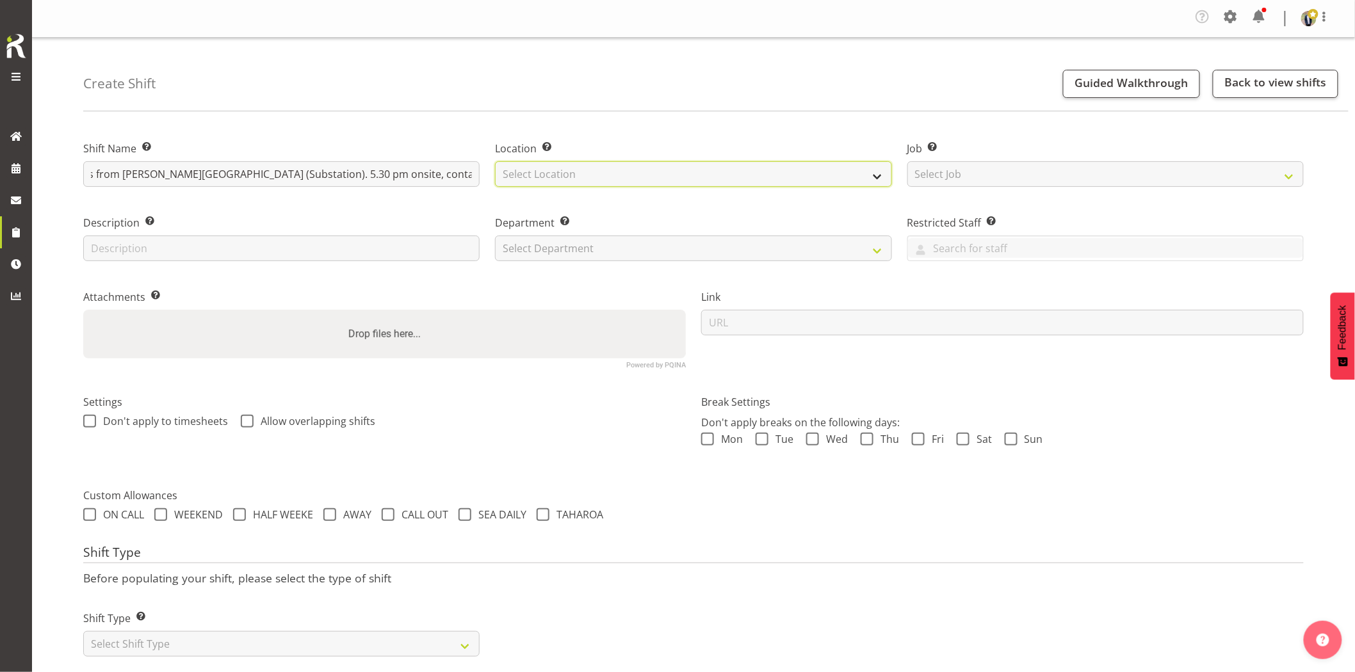
click at [634, 182] on select "Select Location [GEOGRAPHIC_DATA] [GEOGRAPHIC_DATA] GRS [GEOGRAPHIC_DATA] [GEOG…" at bounding box center [693, 174] width 396 height 26
select select "28"
click at [495, 161] on select "Select Location [GEOGRAPHIC_DATA] [GEOGRAPHIC_DATA] GRS [GEOGRAPHIC_DATA] [GEOG…" at bounding box center [693, 174] width 396 height 26
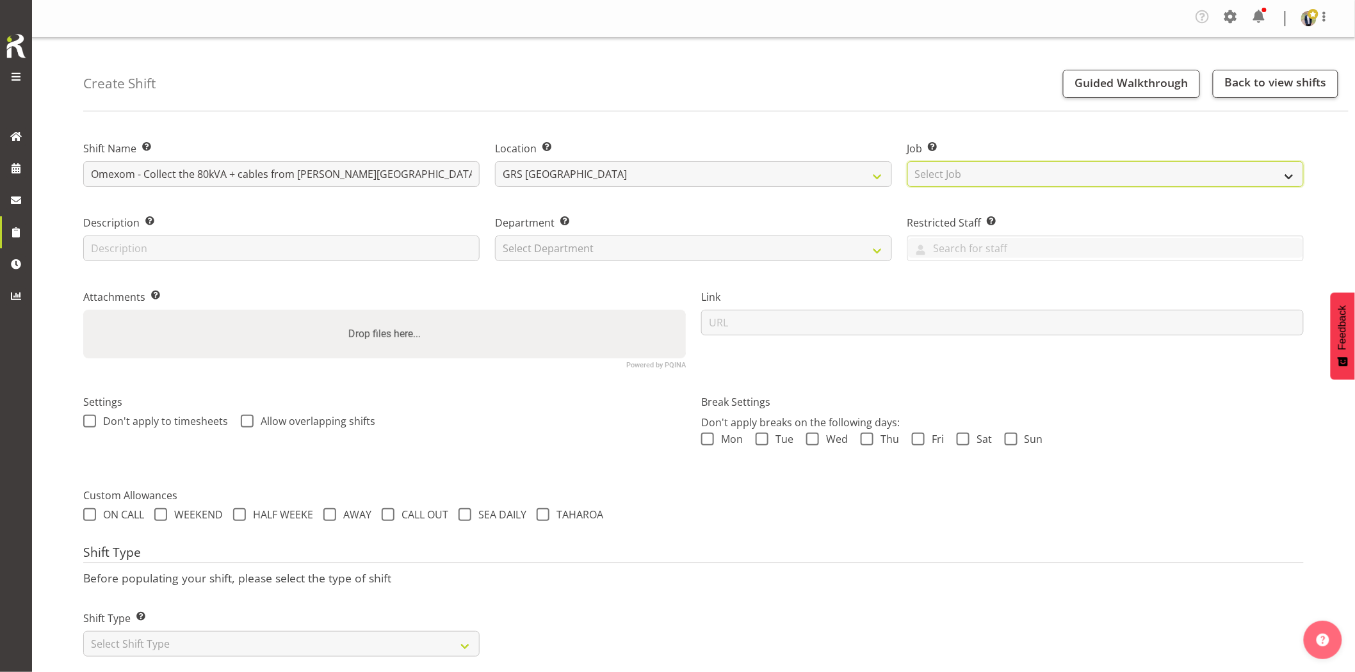
drag, startPoint x: 935, startPoint y: 174, endPoint x: 943, endPoint y: 182, distance: 11.3
click at [935, 174] on select "Select Job Create new job 1.1 GRS AKL RENTALS 1.1 GRS AKL RENTALS AC 1.1 GRS AK…" at bounding box center [1105, 174] width 396 height 26
select select "7504"
click at [907, 161] on select "Select Job Create new job 1.1 GRS AKL RENTALS 1.1 GRS AKL RENTALS AC 1.1 GRS AK…" at bounding box center [1105, 174] width 396 height 26
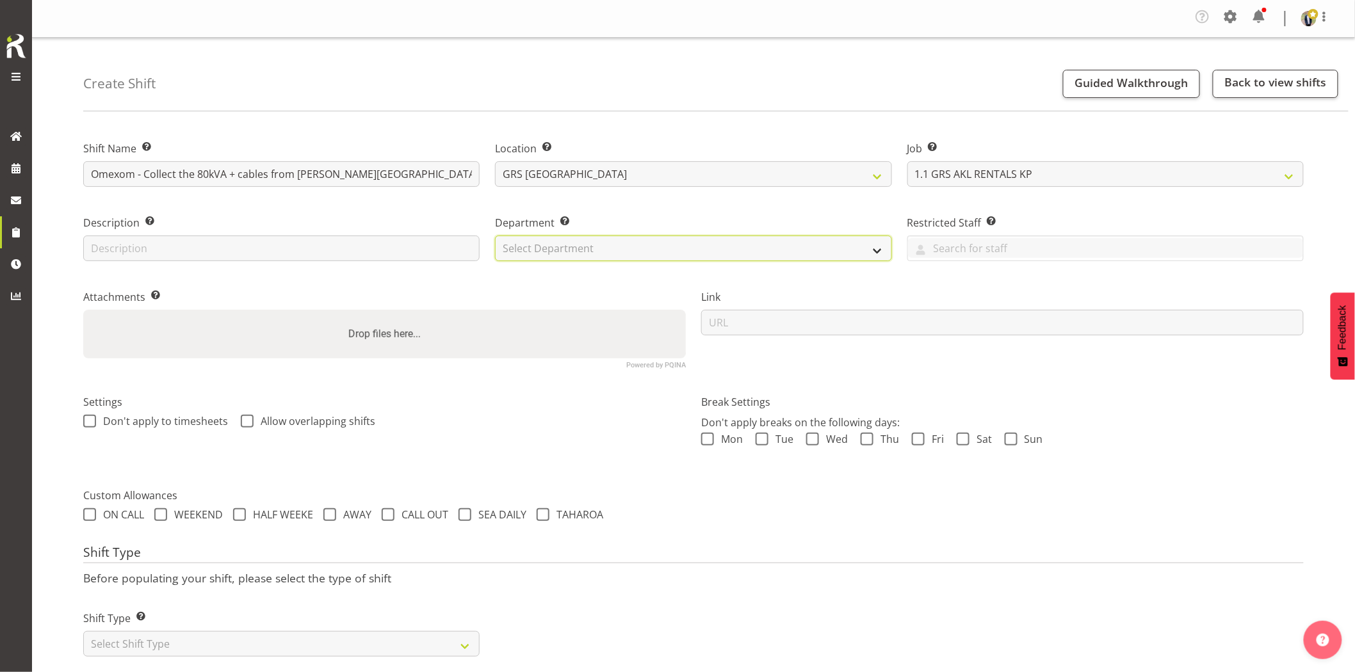
click at [575, 256] on select "Select Department GRS HIRE AKL GRS HIRE AKL GRS HIRE TGA GRS HIRE HST GRS SALES…" at bounding box center [693, 249] width 396 height 26
select select "20"
click at [495, 236] on select "Select Department GRS HIRE AKL GRS HIRE AKL GRS HIRE TGA GRS HIRE HST GRS SALES…" at bounding box center [693, 249] width 396 height 26
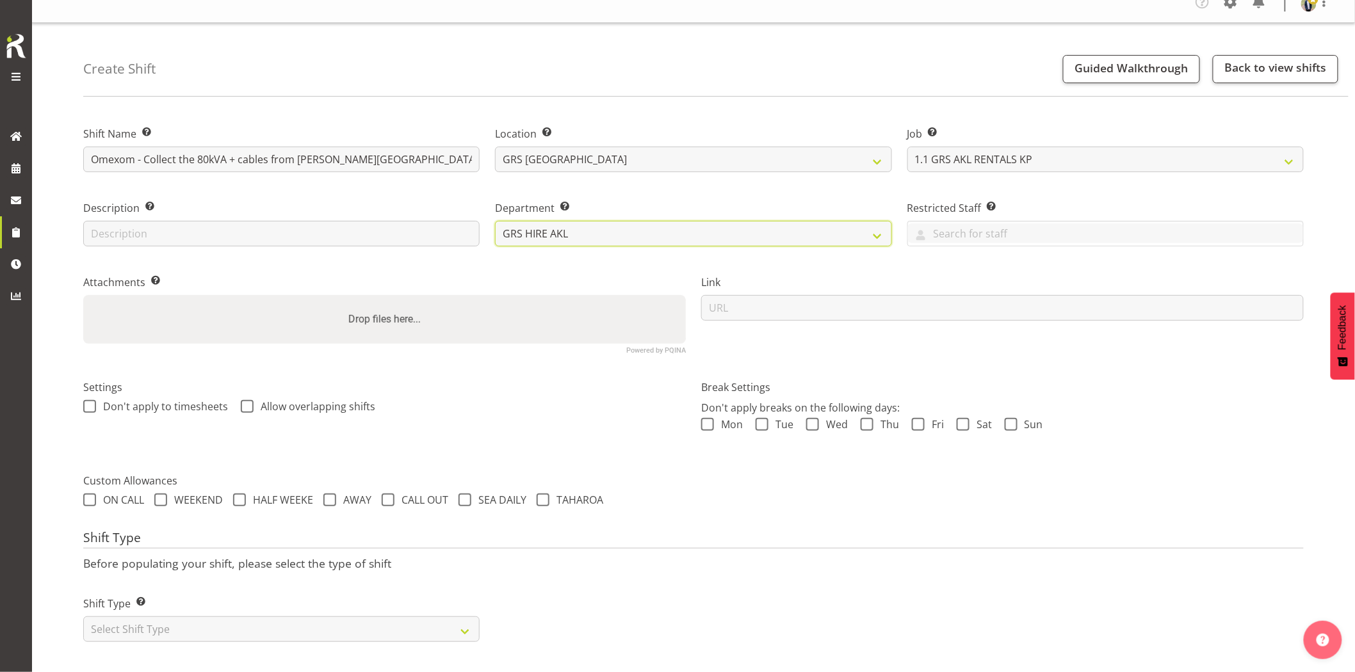
scroll to position [26, 0]
drag, startPoint x: 254, startPoint y: 621, endPoint x: 224, endPoint y: 606, distance: 33.8
click at [254, 621] on select "Select Shift Type One Off Shift Recurring Shift Rotating Shift" at bounding box center [281, 630] width 396 height 26
select select "one_off"
click at [83, 617] on select "Select Shift Type One Off Shift Recurring Shift Rotating Shift" at bounding box center [281, 630] width 396 height 26
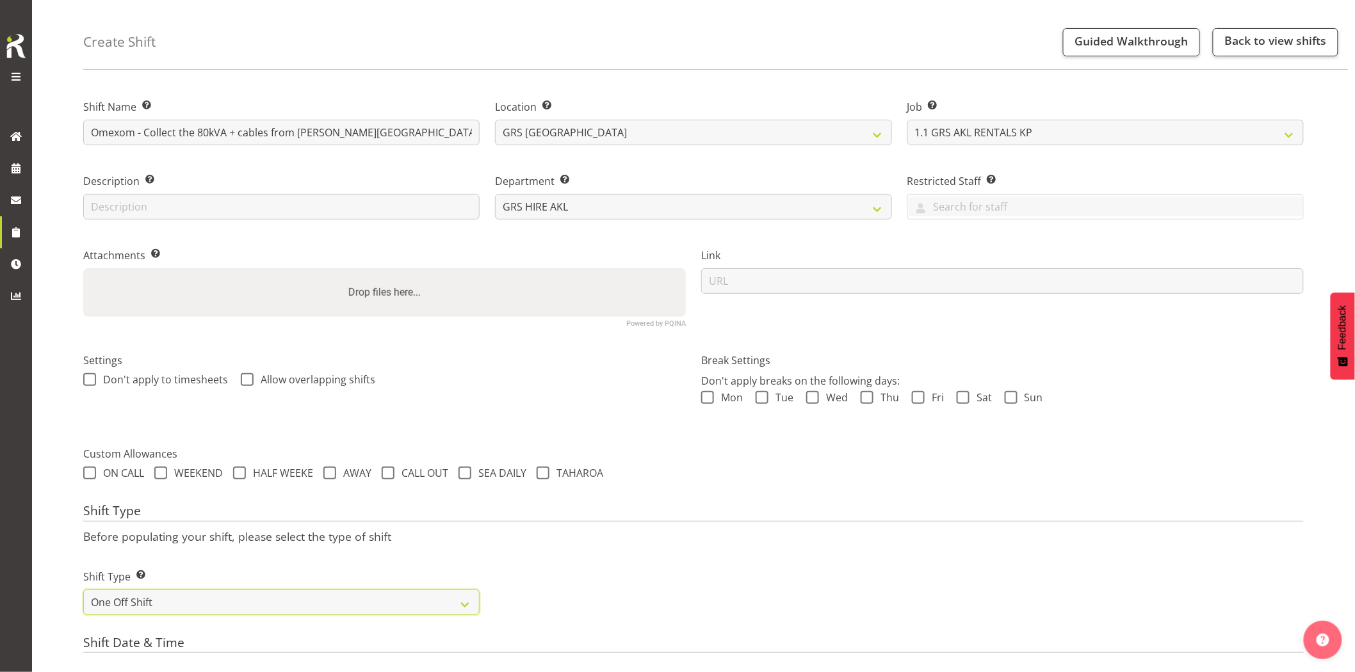
scroll to position [310, 0]
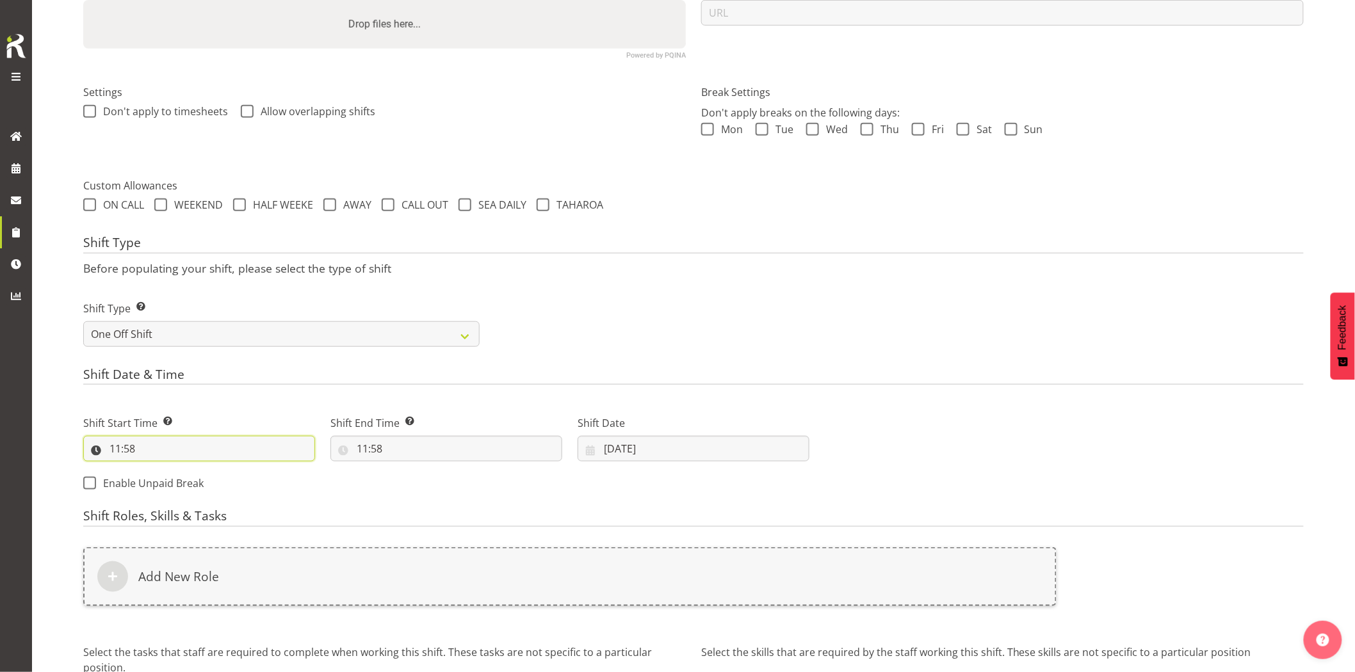
click at [206, 450] on input "11:58" at bounding box center [199, 449] width 232 height 26
click at [168, 482] on select "00 01 02 03 04 05 06 07 08 09 10 11 12 13 14 15 16 17 18 19 20 21 22 23" at bounding box center [170, 482] width 29 height 26
select select "17"
click at [156, 469] on select "00 01 02 03 04 05 06 07 08 09 10 11 12 13 14 15 16 17 18 19 20 21 22 23" at bounding box center [170, 482] width 29 height 26
type input "17:58"
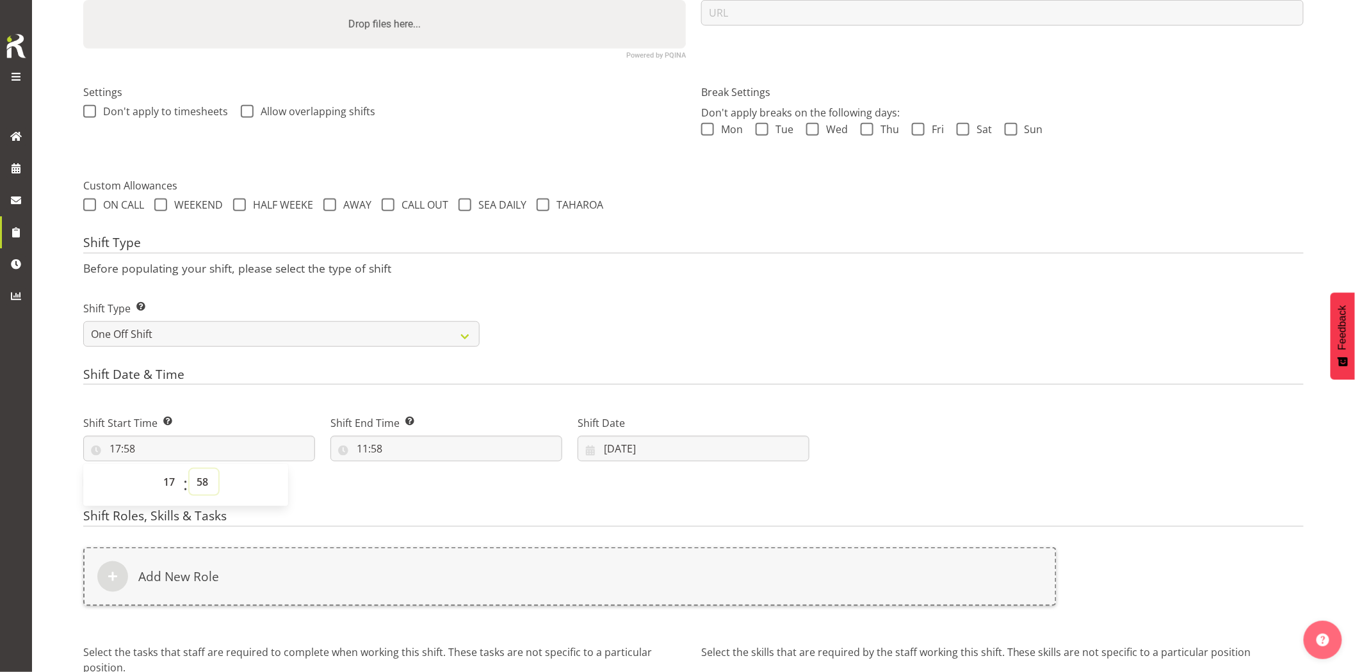
drag, startPoint x: 199, startPoint y: 483, endPoint x: 203, endPoint y: 472, distance: 12.4
click at [203, 472] on select "00 01 02 03 04 05 06 07 08 09 10 11 12 13 14 15 16 17 18 19 20 21 22 23 24 25 2…" at bounding box center [204, 482] width 29 height 26
select select "0"
click at [190, 469] on select "00 01 02 03 04 05 06 07 08 09 10 11 12 13 14 15 16 17 18 19 20 21 22 23 24 25 2…" at bounding box center [204, 482] width 29 height 26
type input "17:00"
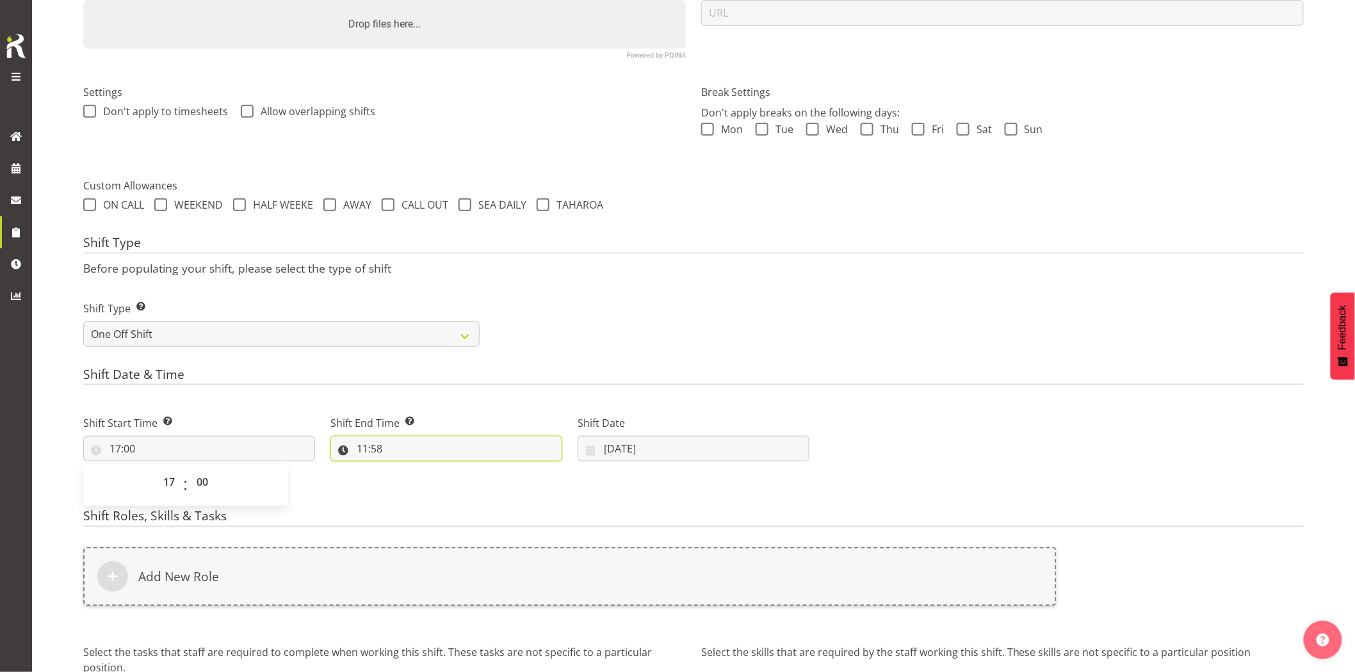
click at [438, 453] on input "11:58" at bounding box center [446, 449] width 232 height 26
click at [421, 483] on select "00 01 02 03 04 05 06 07 08 09 10 11 12 13 14 15 16 17 18 19 20 21 22 23" at bounding box center [417, 482] width 29 height 26
select select "20"
click at [403, 469] on select "00 01 02 03 04 05 06 07 08 09 10 11 12 13 14 15 16 17 18 19 20 21 22 23" at bounding box center [417, 482] width 29 height 26
type input "20:58"
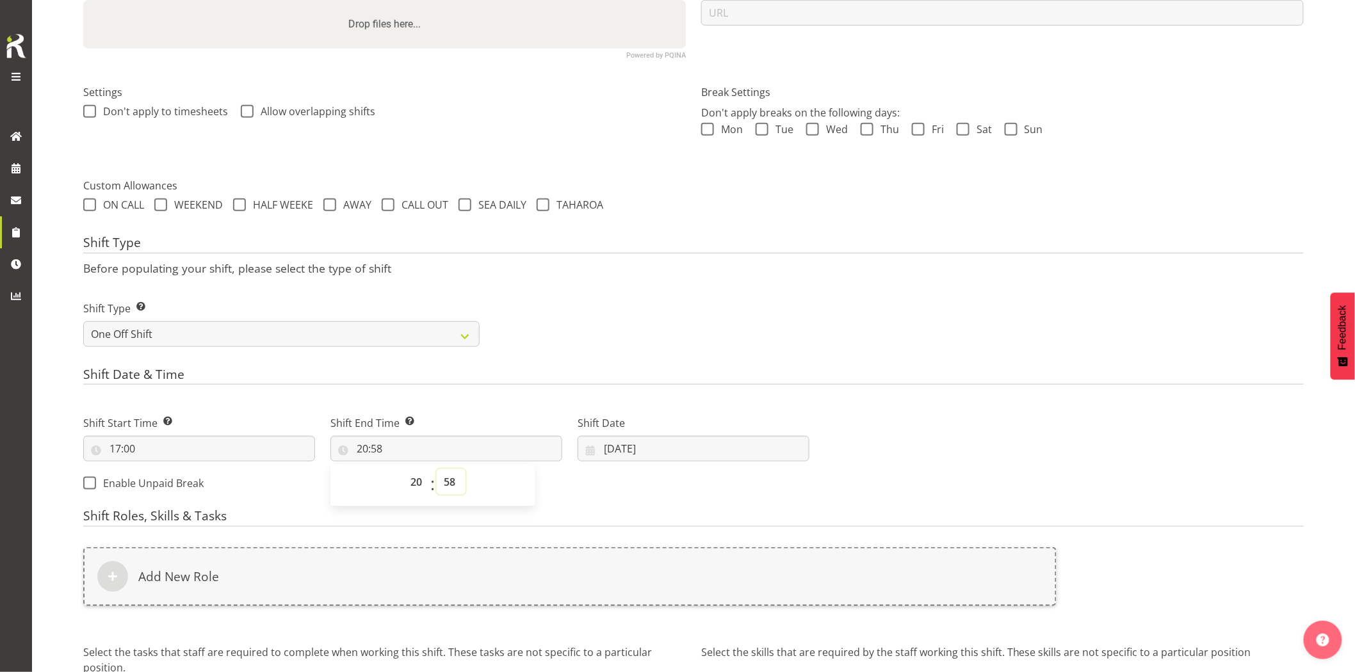
drag, startPoint x: 451, startPoint y: 483, endPoint x: 453, endPoint y: 471, distance: 12.3
click at [451, 483] on select "00 01 02 03 04 05 06 07 08 09 10 11 12 13 14 15 16 17 18 19 20 21 22 23 24 25 2…" at bounding box center [451, 482] width 29 height 26
select select "0"
click at [437, 469] on select "00 01 02 03 04 05 06 07 08 09 10 11 12 13 14 15 16 17 18 19 20 21 22 23 24 25 2…" at bounding box center [451, 482] width 29 height 26
type input "20:00"
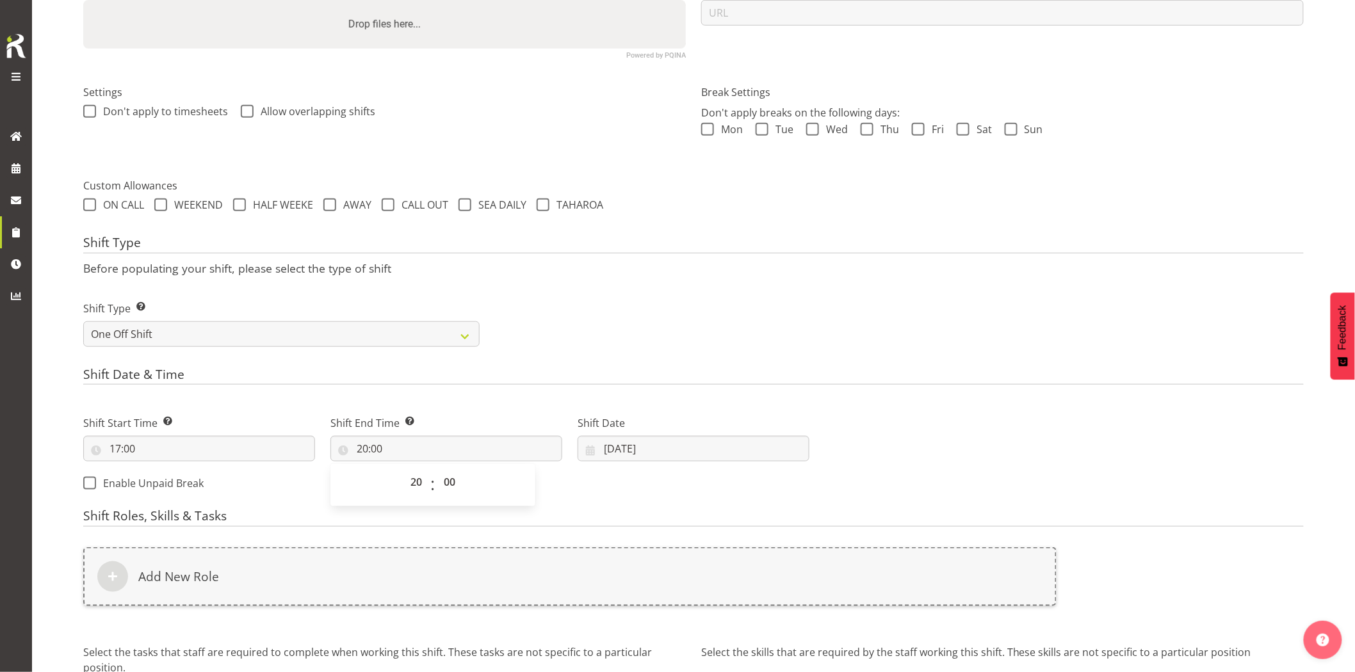
click at [670, 254] on div "Shift Type Before populating your shift, please select the type of shift Shift …" at bounding box center [693, 295] width 1221 height 119
click at [622, 457] on input "04/09/2025" at bounding box center [694, 449] width 232 height 26
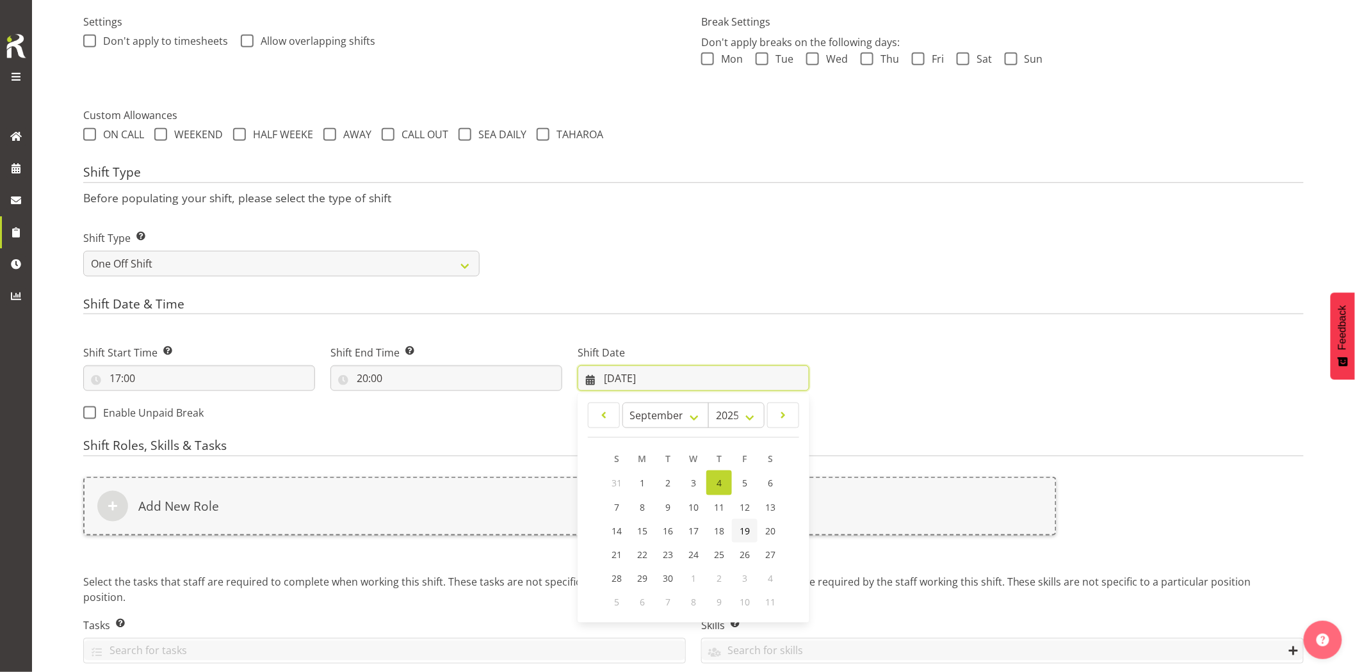
scroll to position [436, 0]
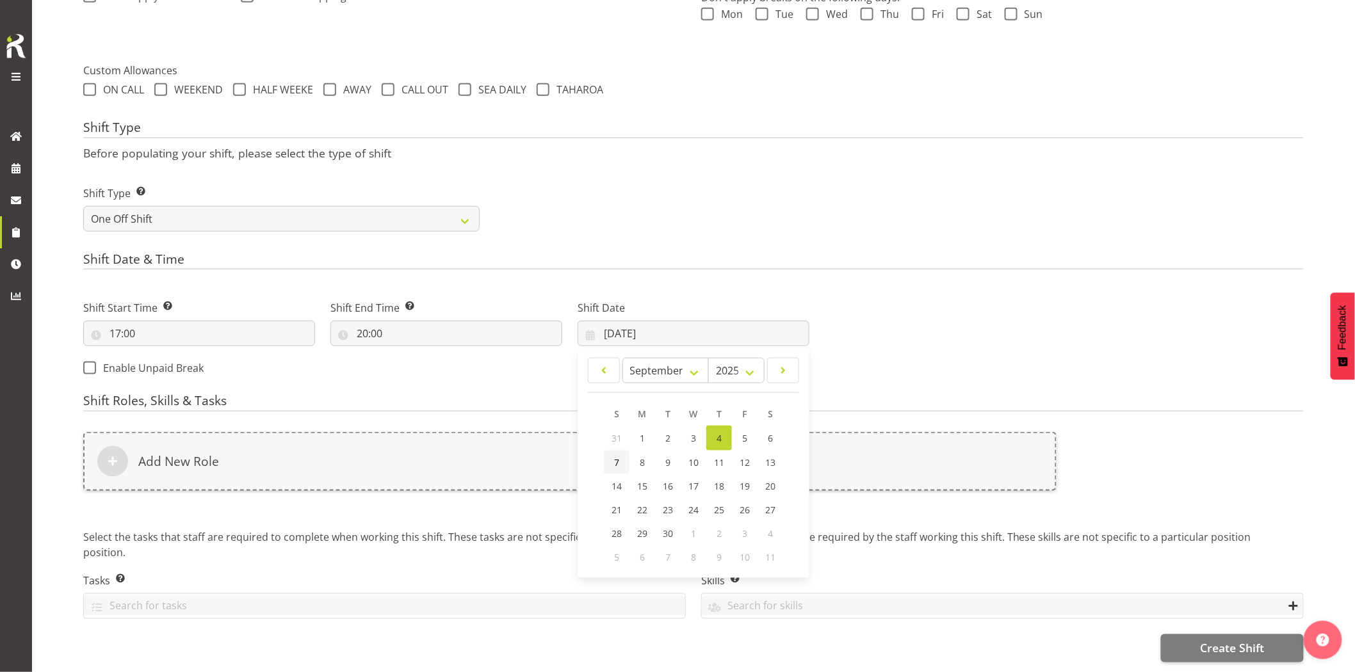
click at [622, 451] on link "7" at bounding box center [617, 463] width 26 height 24
type input "07/09/2025"
click at [603, 453] on div "Add New Role" at bounding box center [569, 461] width 973 height 59
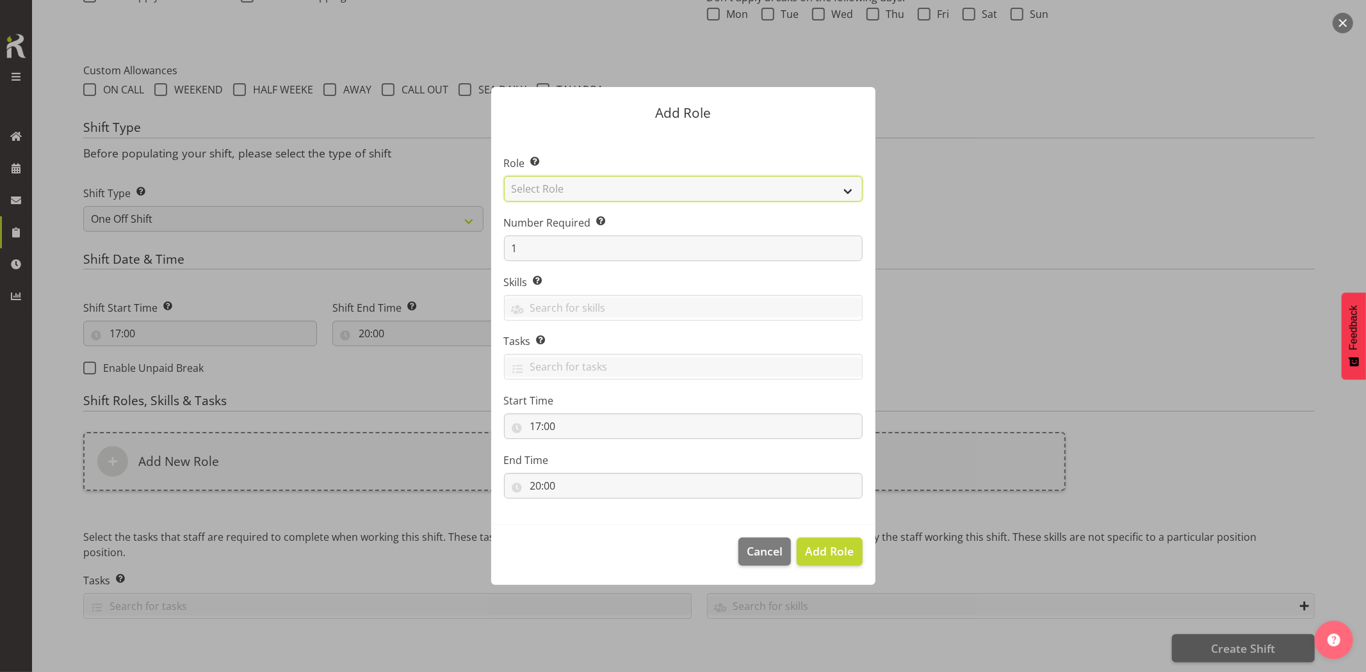
click at [570, 193] on select "Select Role Account Manager Electrician Engineering GM HSEQ manager MECH Mechan…" at bounding box center [683, 189] width 359 height 26
select select "20"
click at [504, 176] on select "Select Role Account Manager Electrician Engineering GM HSEQ manager MECH Mechan…" at bounding box center [683, 189] width 359 height 26
click at [858, 555] on button "Add Role" at bounding box center [829, 552] width 65 height 28
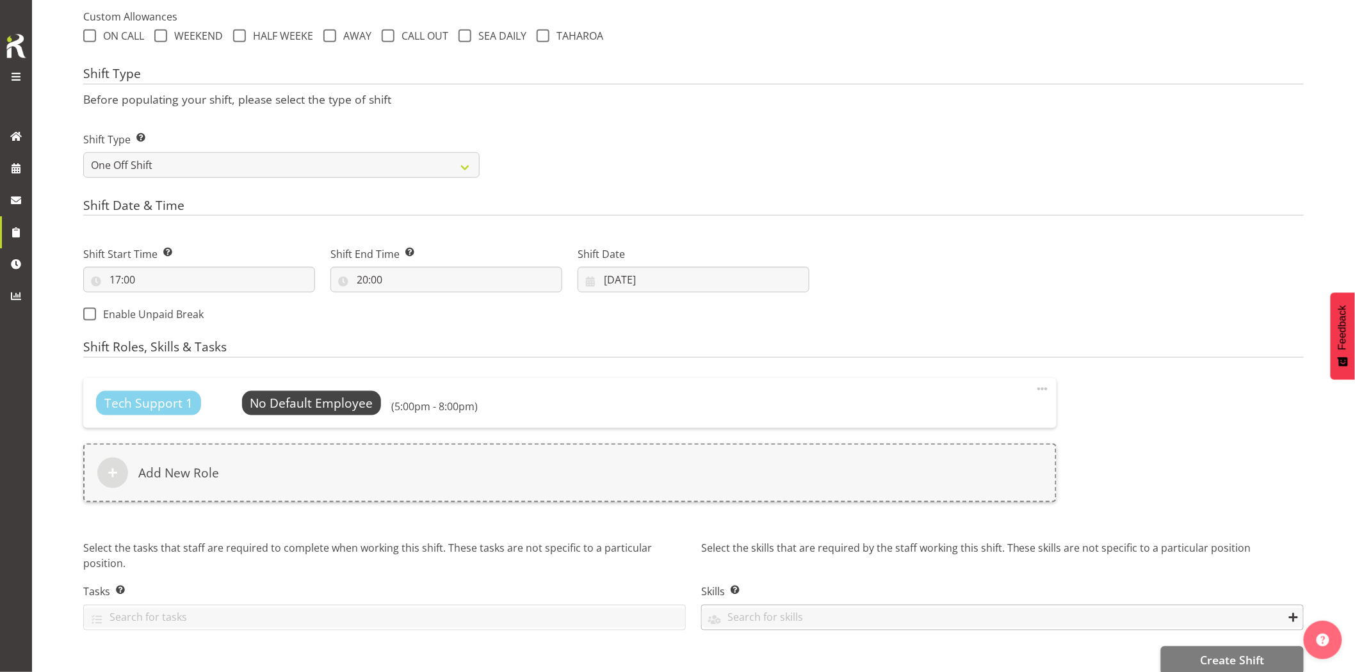
scroll to position [501, 0]
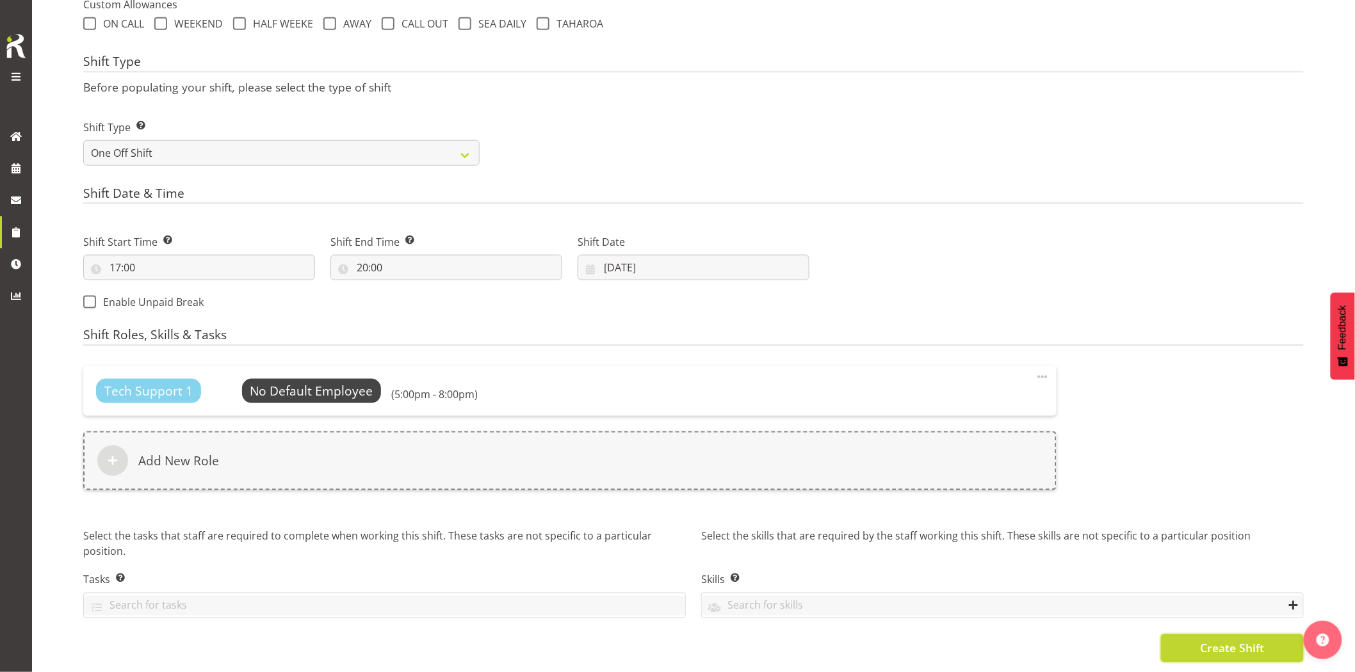
click at [1224, 651] on button "Create Shift" at bounding box center [1232, 649] width 143 height 28
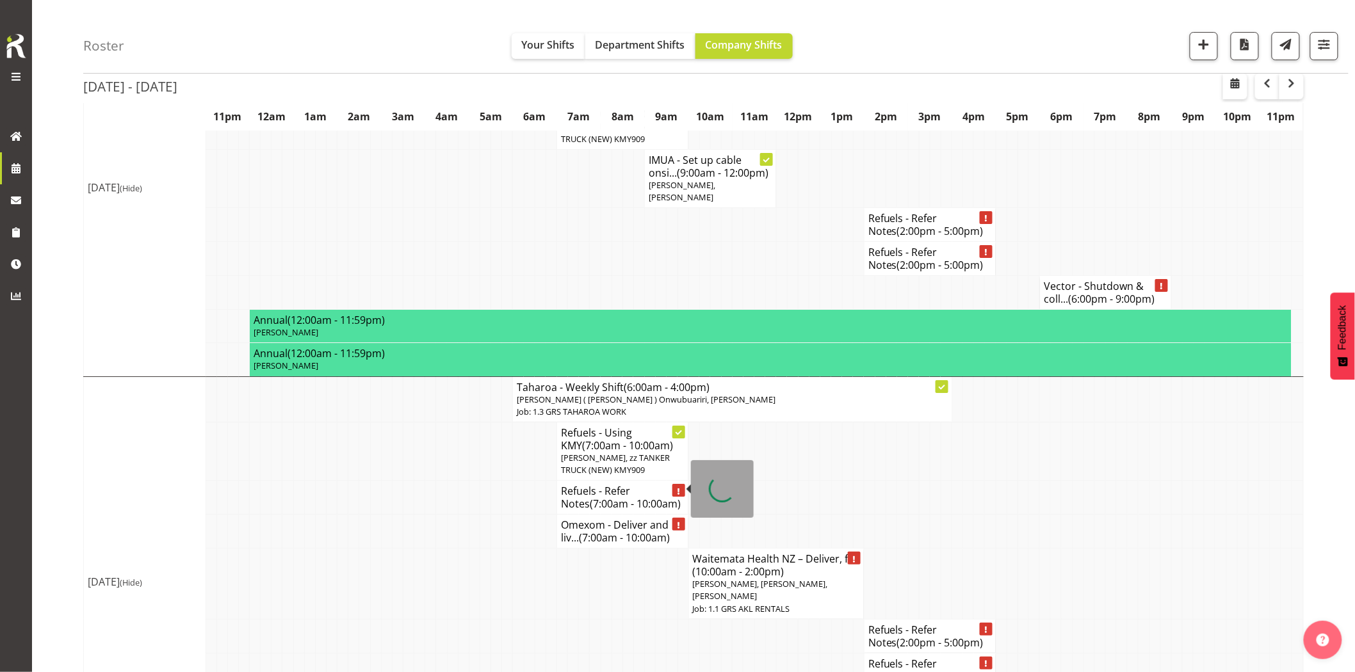
scroll to position [1884, 0]
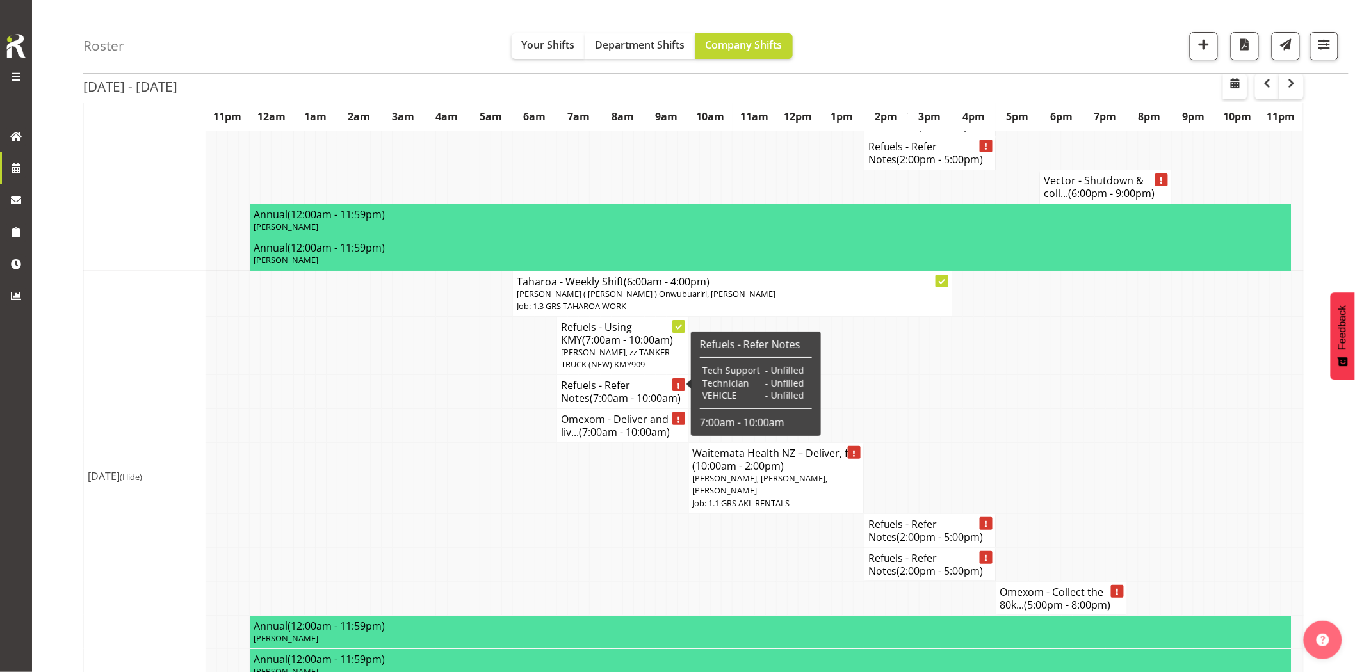
click at [467, 462] on td at bounding box center [463, 478] width 11 height 71
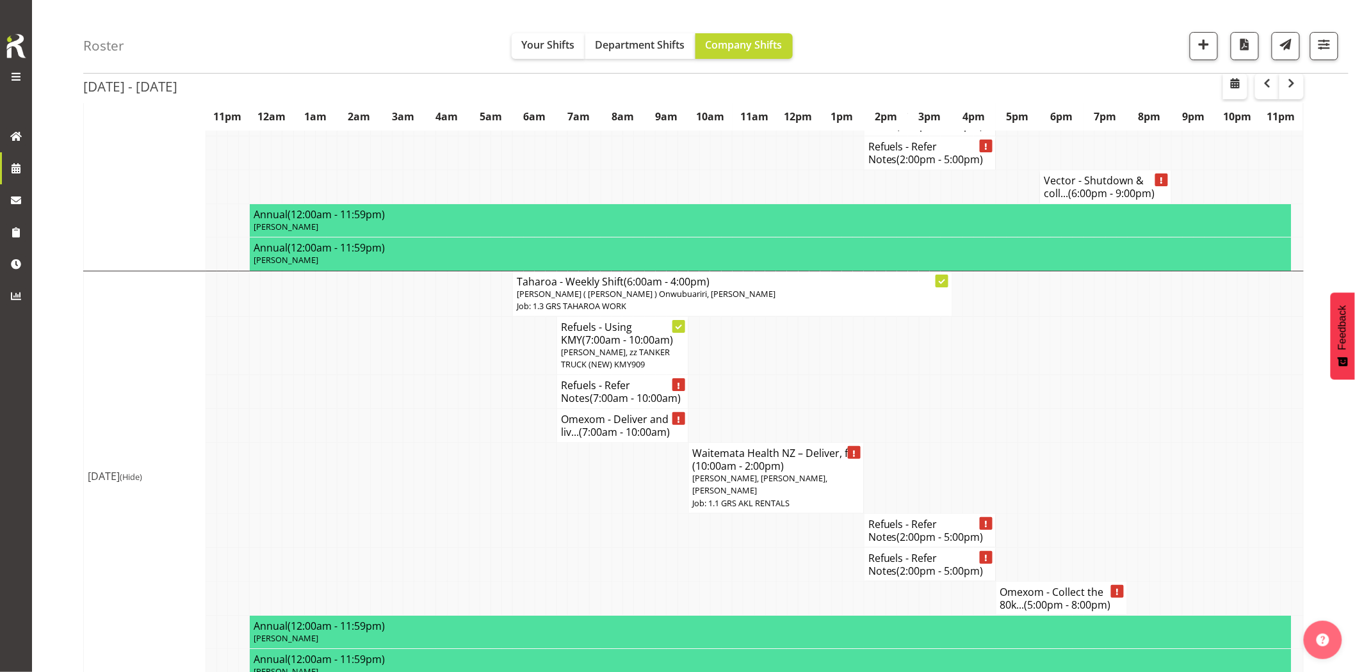
click at [1096, 462] on td at bounding box center [1099, 478] width 11 height 71
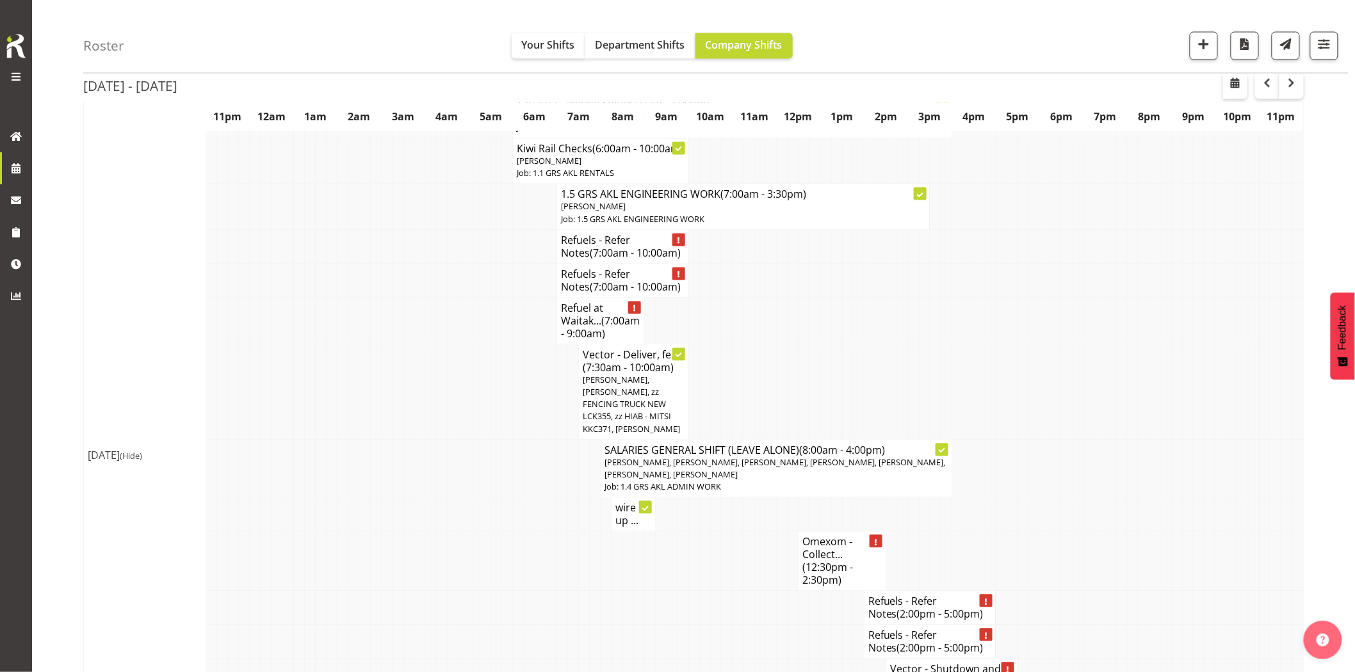
click at [484, 516] on td at bounding box center [485, 515] width 11 height 34
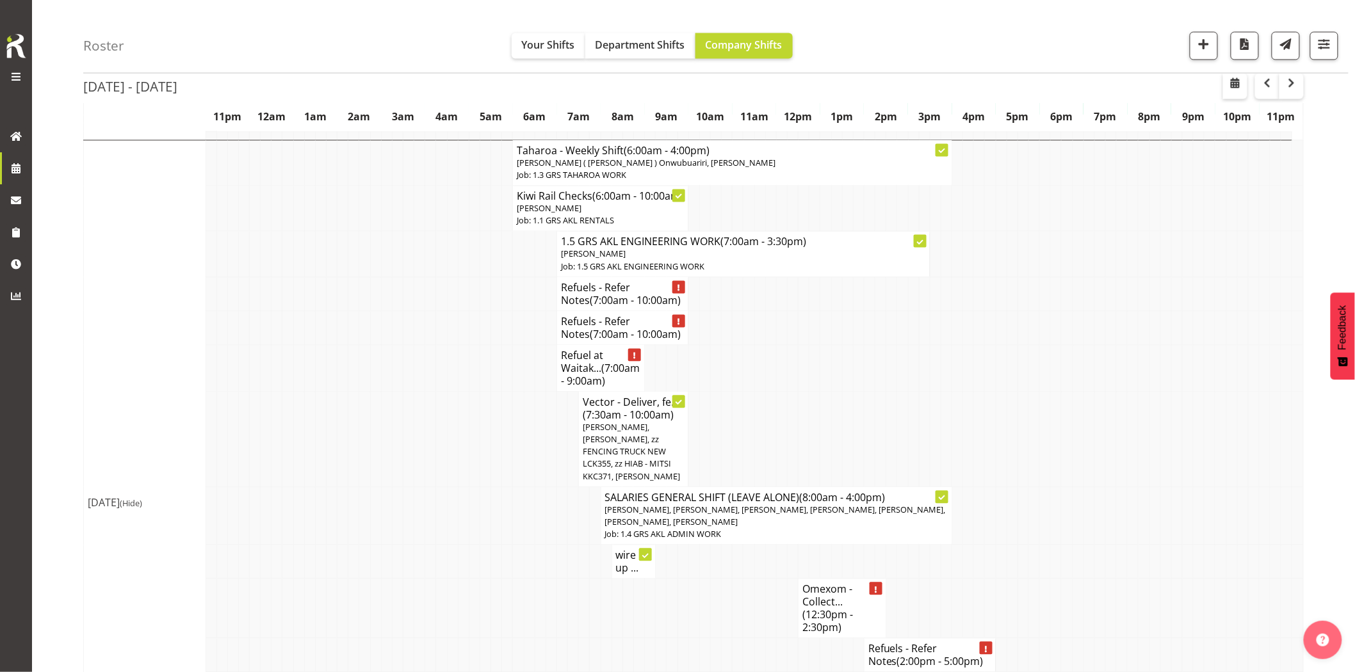
scroll to position [816, 0]
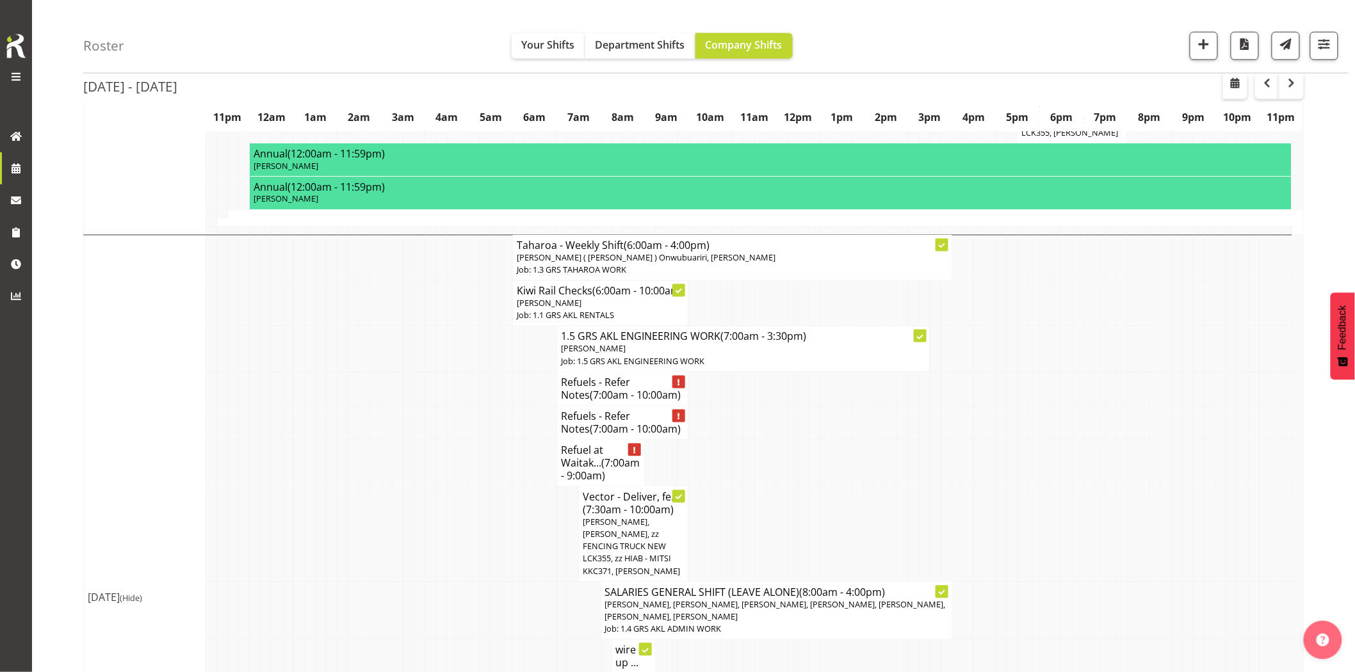
click at [483, 519] on td at bounding box center [485, 534] width 11 height 95
click at [279, 495] on td at bounding box center [277, 534] width 11 height 95
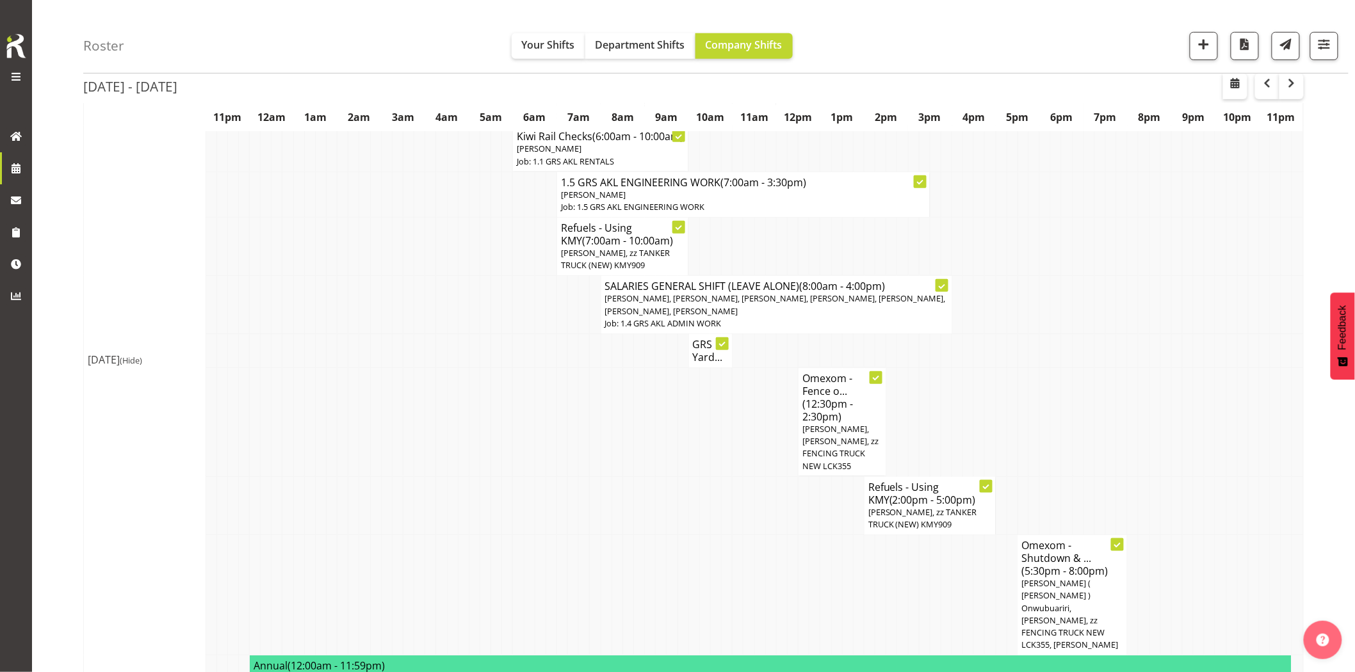
scroll to position [355, 0]
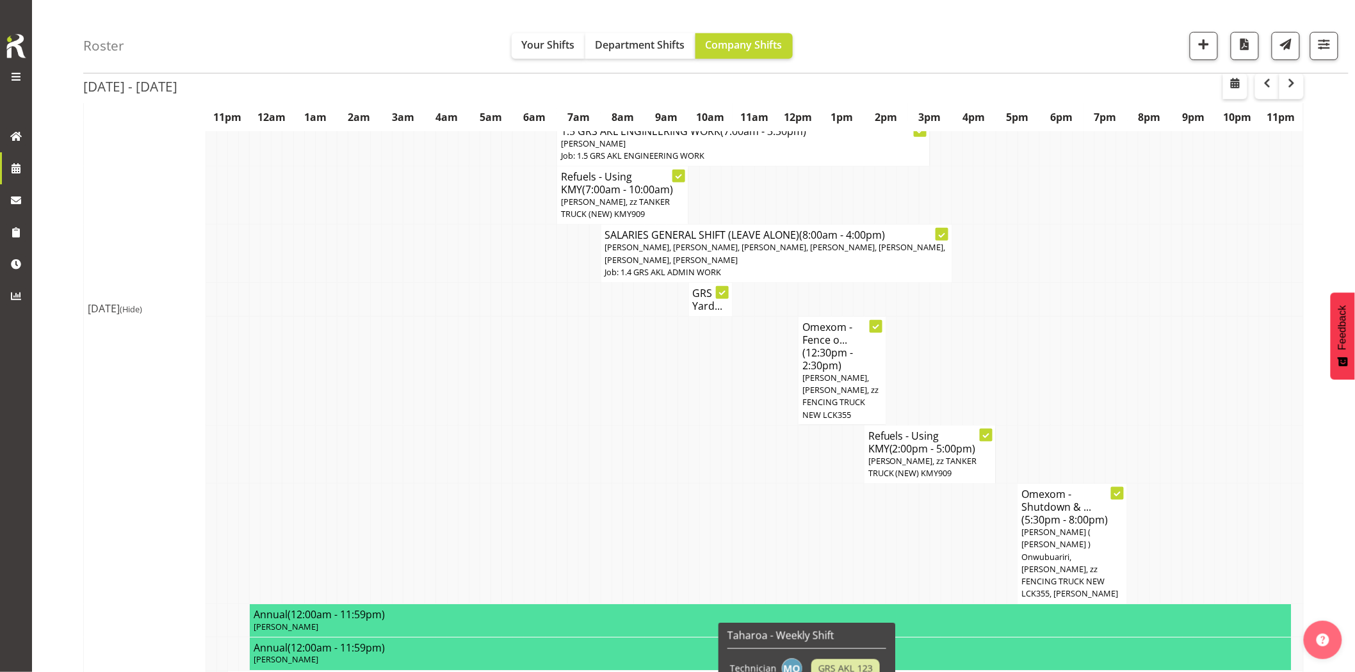
click at [469, 425] on td at bounding box center [474, 454] width 11 height 58
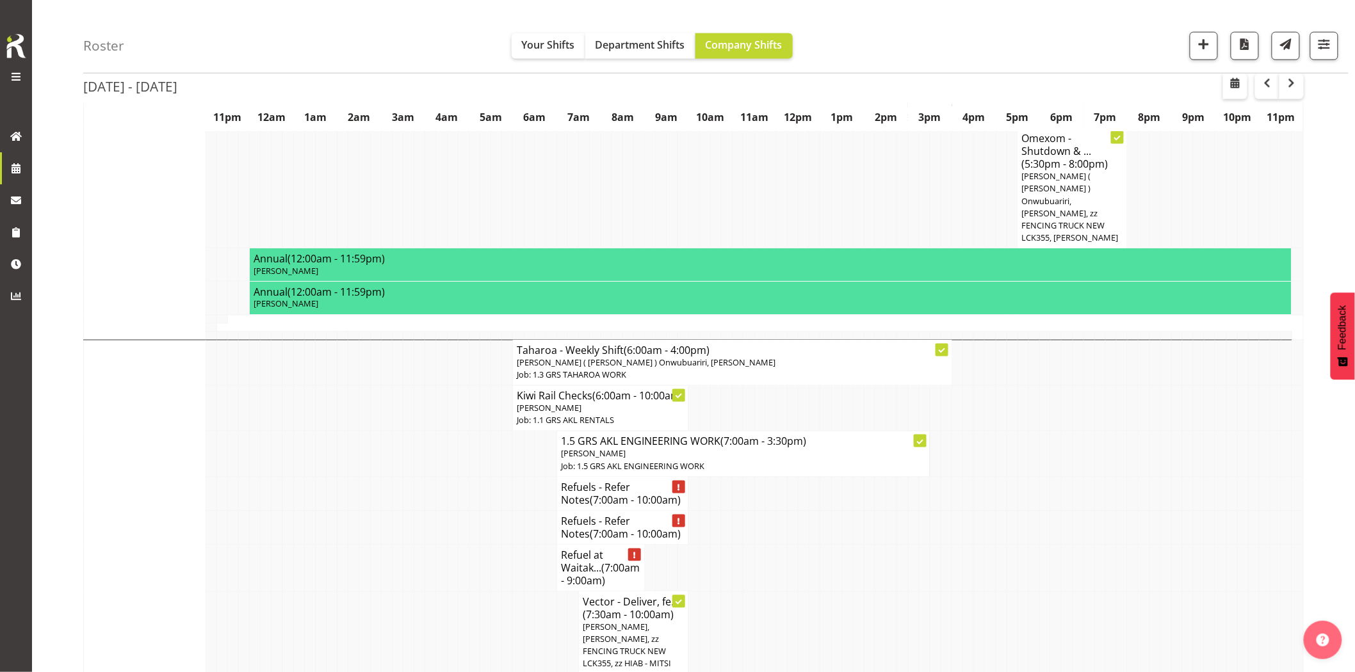
click at [427, 514] on td at bounding box center [430, 528] width 11 height 34
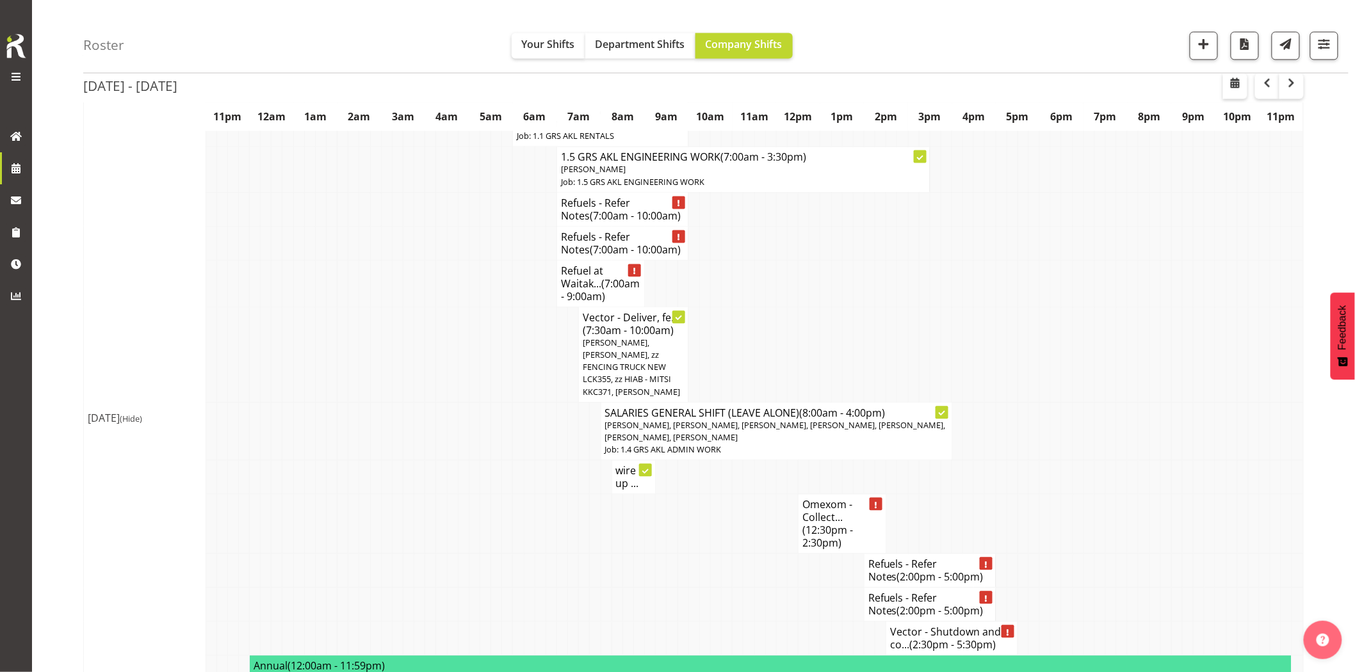
click at [431, 508] on td at bounding box center [430, 525] width 11 height 60
click at [1099, 307] on td at bounding box center [1099, 284] width 11 height 47
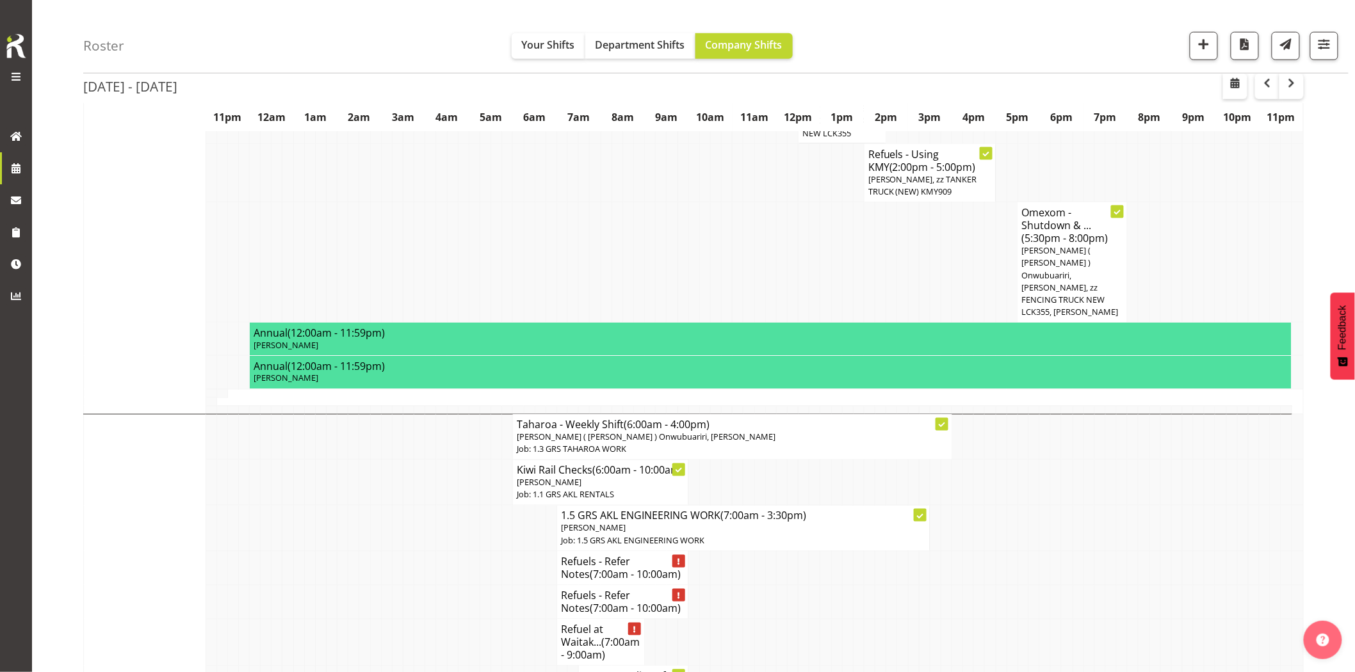
scroll to position [569, 0]
